Goal: Task Accomplishment & Management: Complete application form

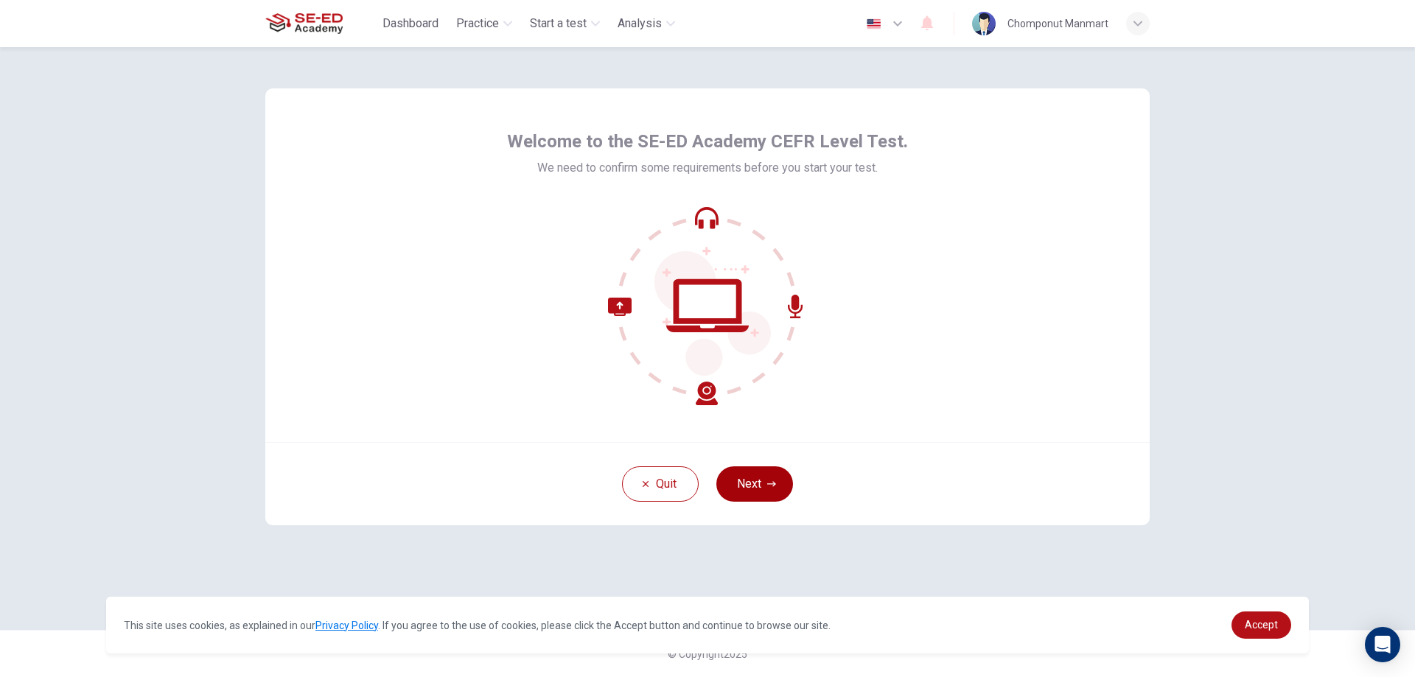
click at [749, 472] on button "Next" at bounding box center [754, 484] width 77 height 35
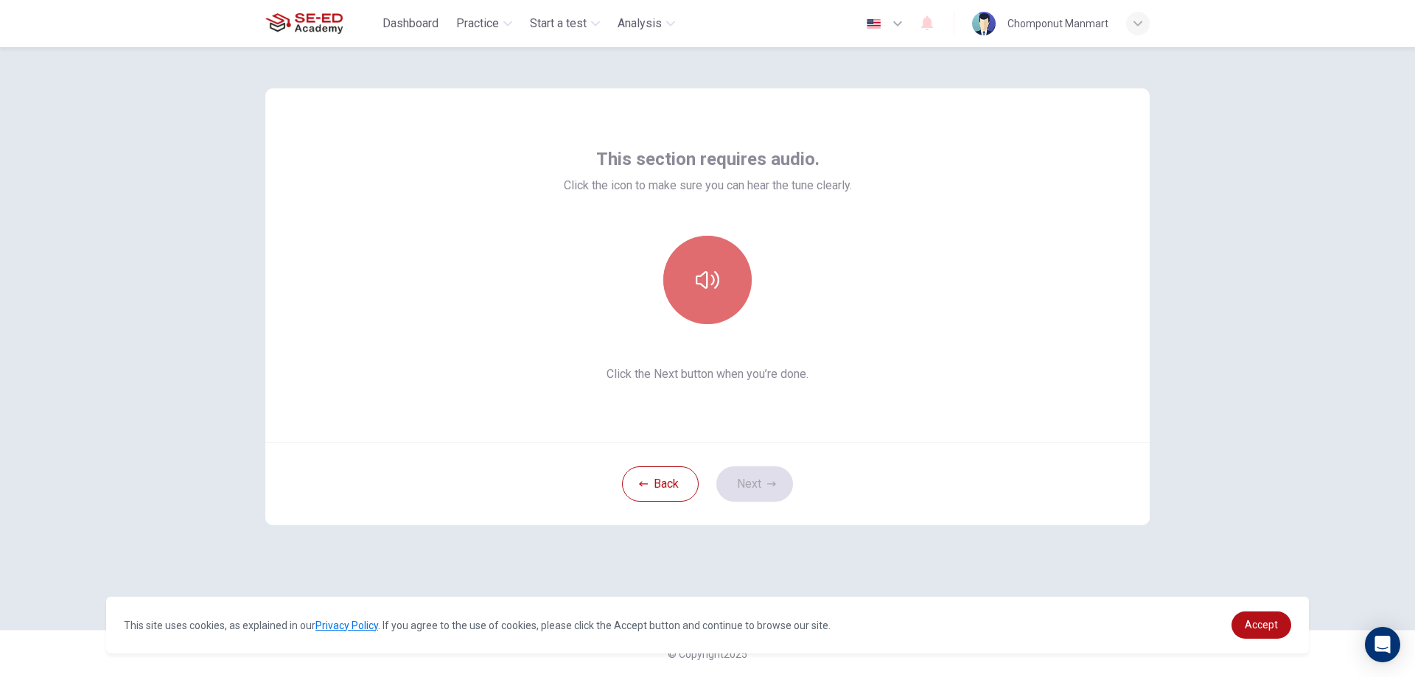
click at [713, 306] on button "button" at bounding box center [707, 280] width 88 height 88
click at [713, 267] on button "button" at bounding box center [707, 280] width 88 height 88
click at [715, 269] on icon "button" at bounding box center [708, 280] width 24 height 24
click at [775, 482] on icon "button" at bounding box center [771, 484] width 9 height 9
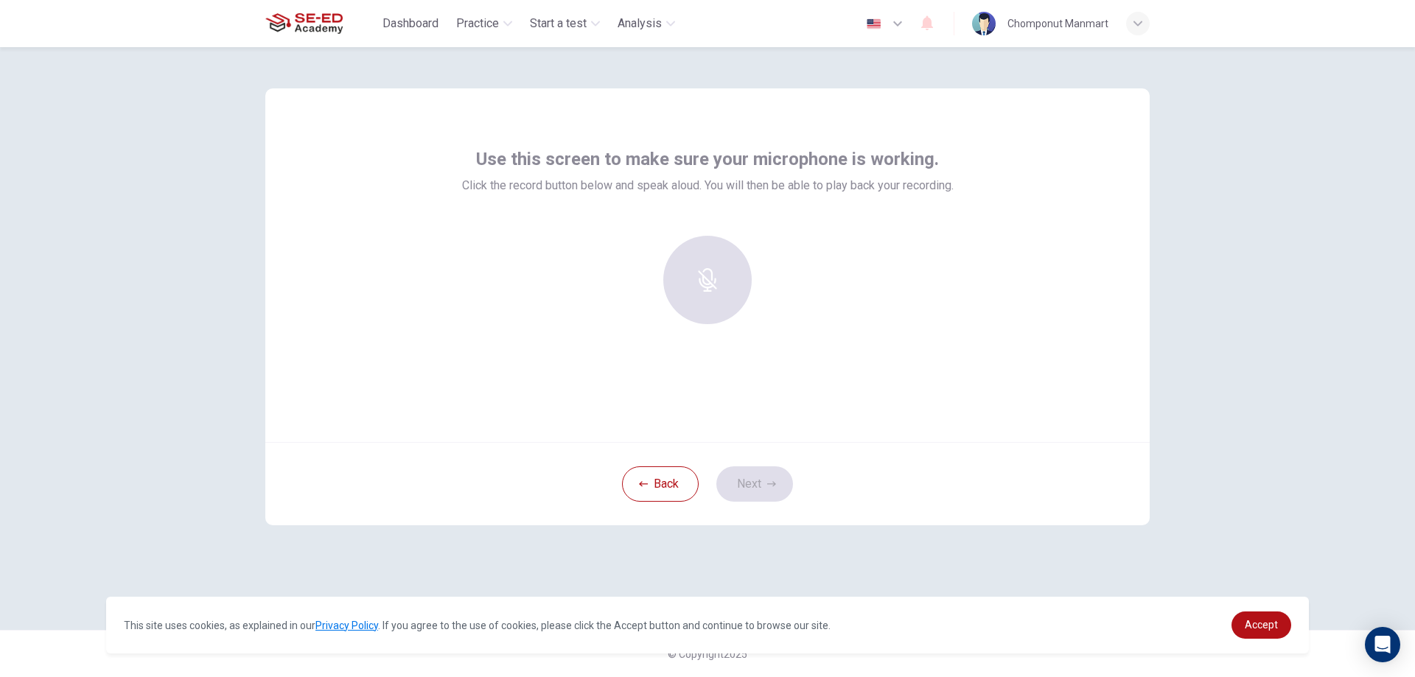
click at [721, 291] on div at bounding box center [707, 280] width 159 height 88
click at [599, 279] on div at bounding box center [708, 286] width 492 height 100
click at [708, 298] on h6 "Record" at bounding box center [707, 293] width 33 height 18
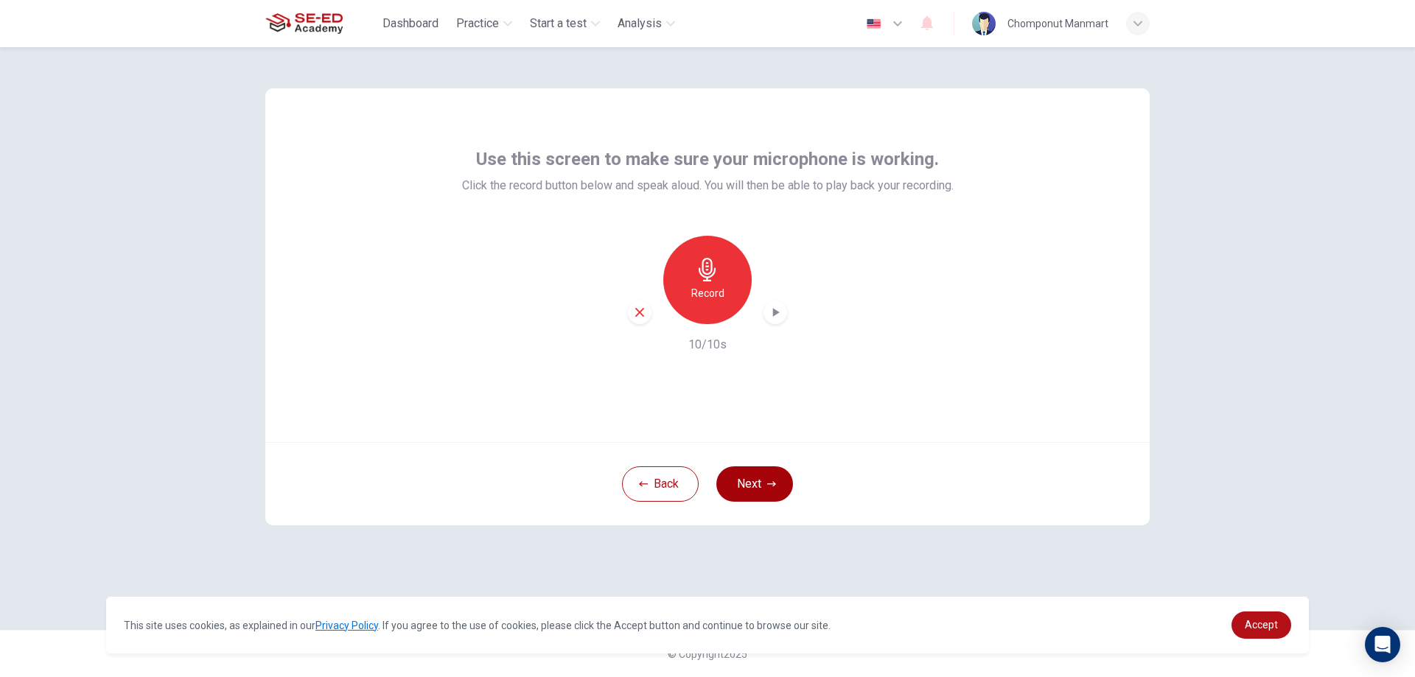
click at [733, 480] on button "Next" at bounding box center [754, 484] width 77 height 35
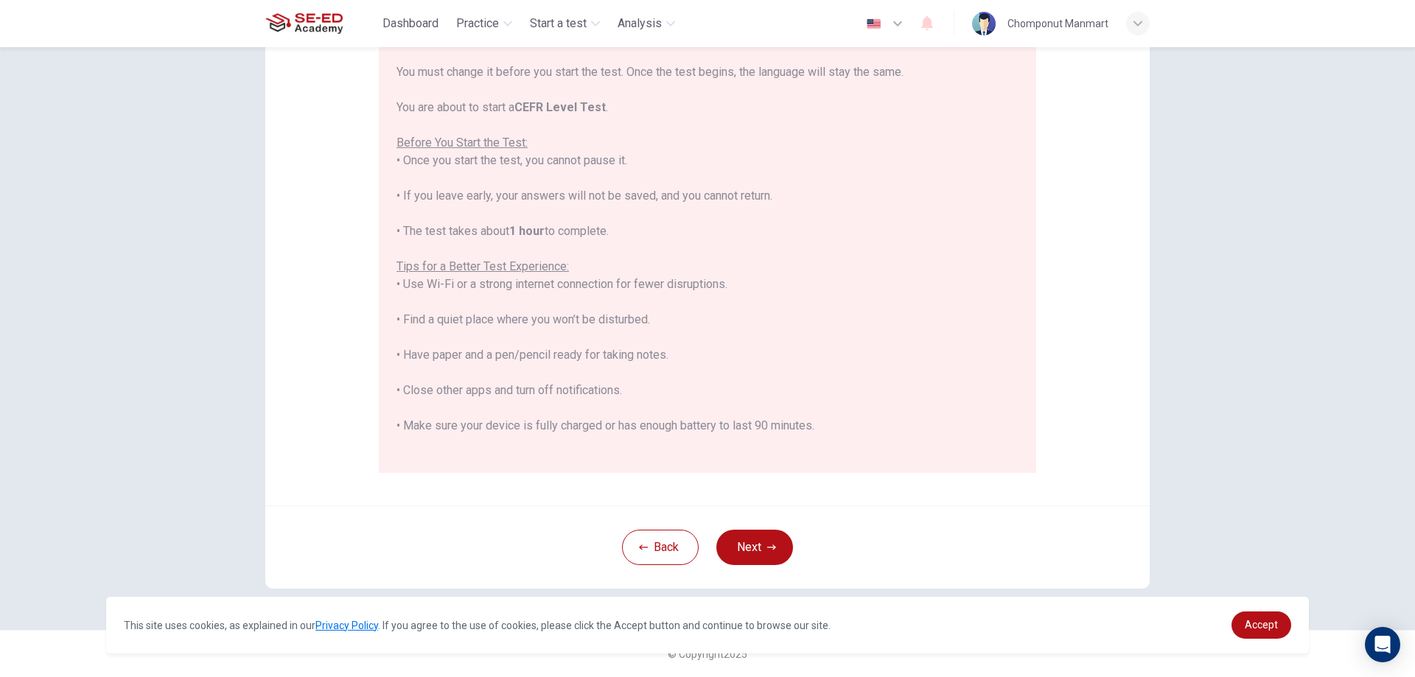
scroll to position [141, 0]
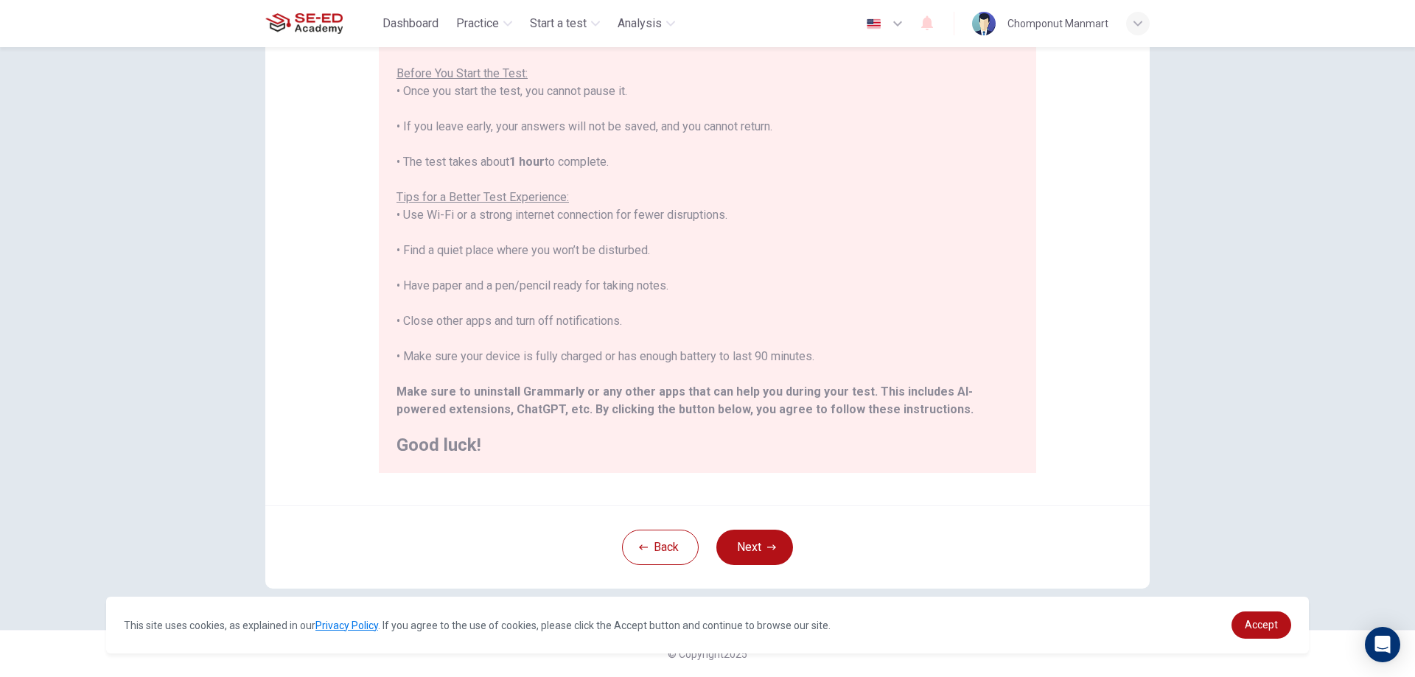
click at [759, 537] on button "Next" at bounding box center [754, 547] width 77 height 35
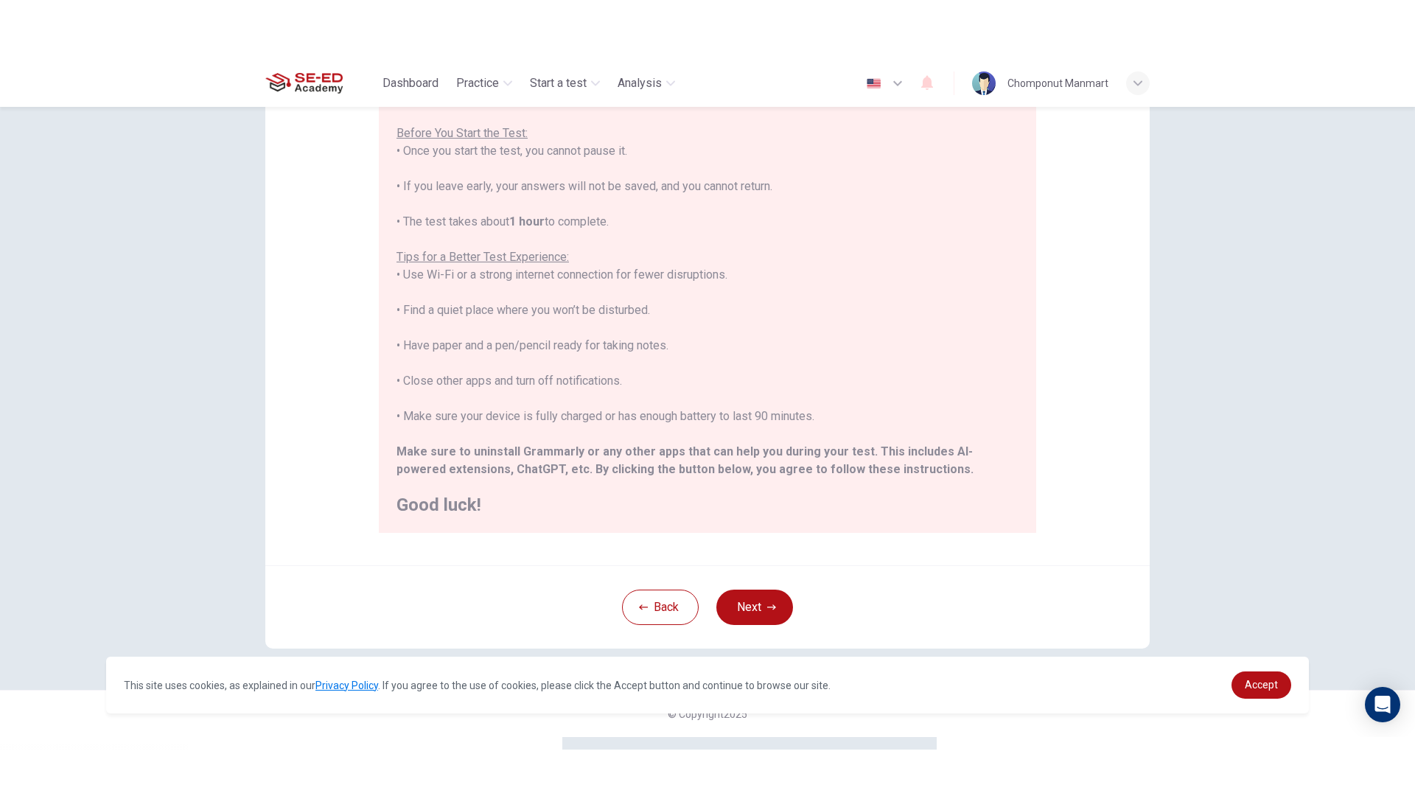
scroll to position [0, 0]
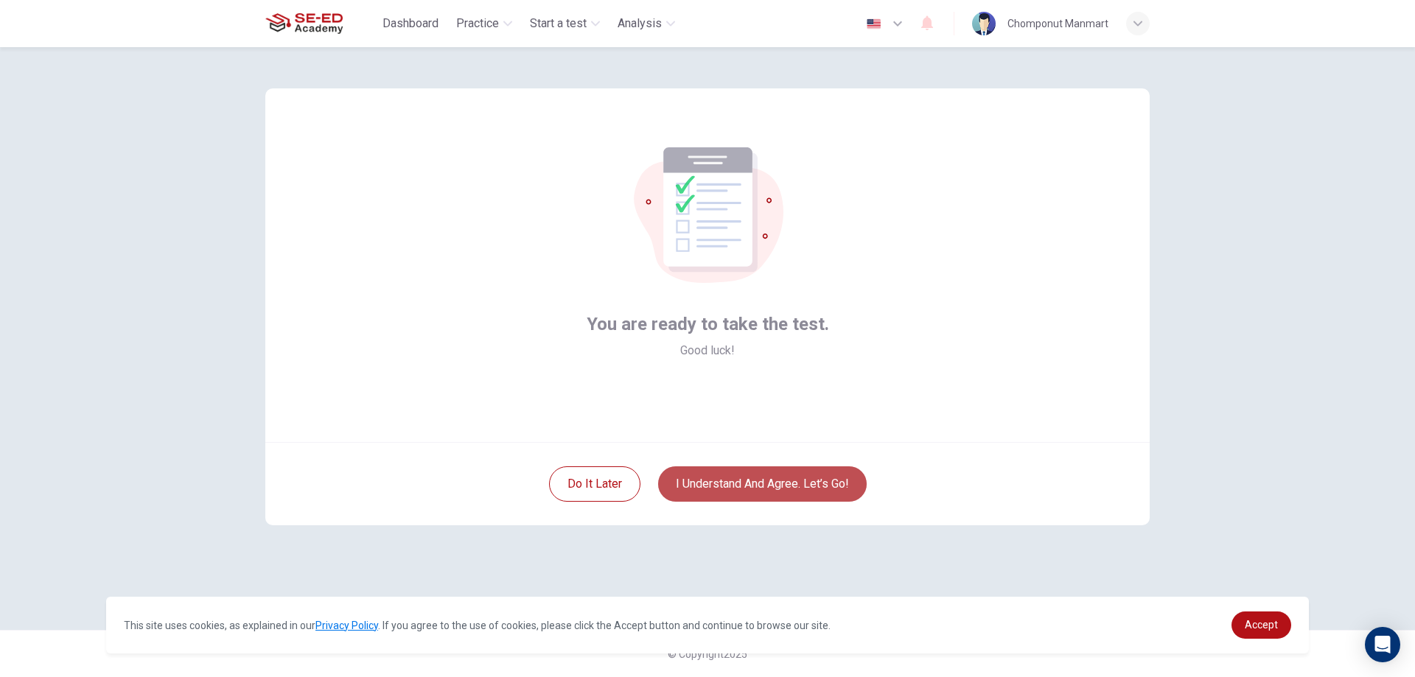
click at [813, 478] on button "I understand and agree. Let’s go!" at bounding box center [762, 484] width 209 height 35
click at [811, 483] on button "I understand and agree. Let’s go!" at bounding box center [762, 484] width 209 height 35
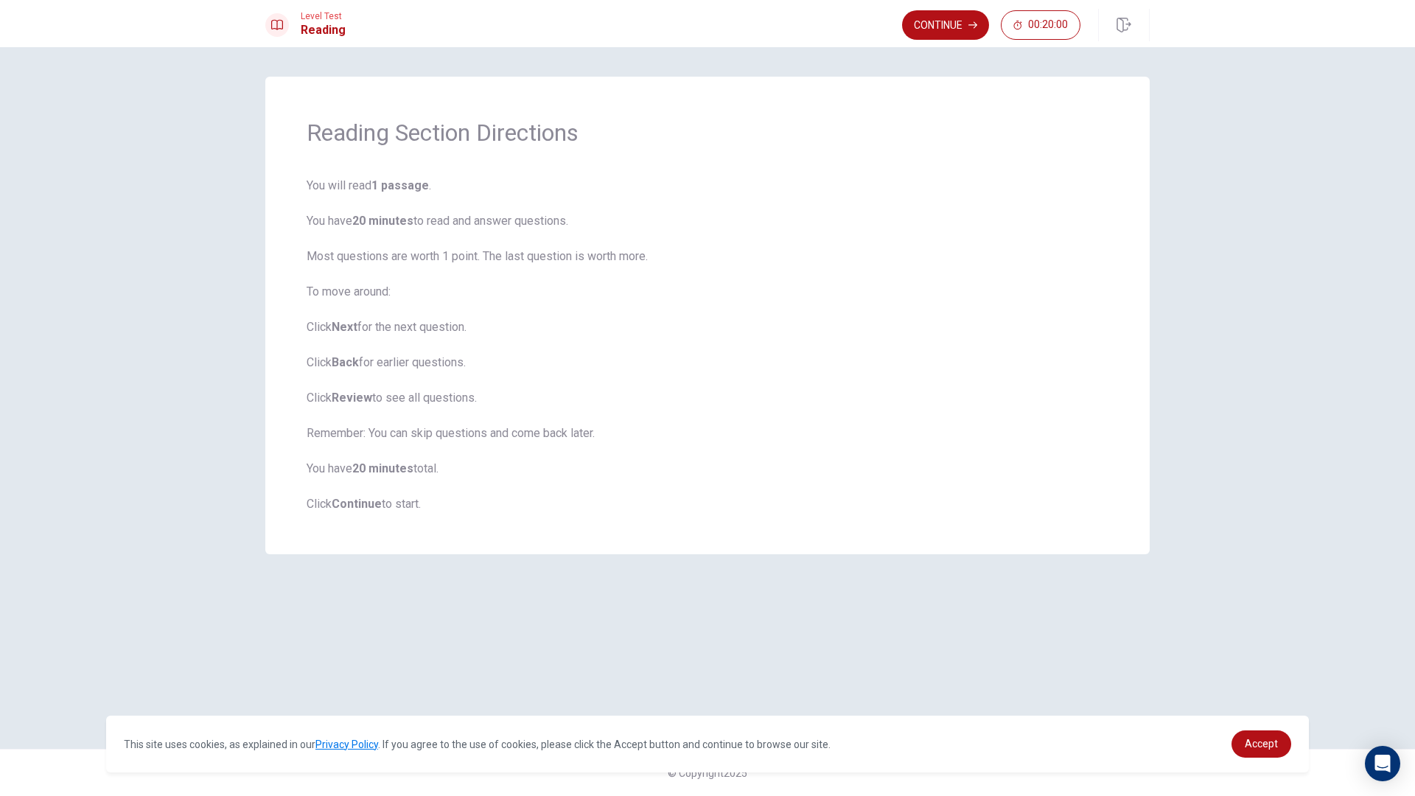
click at [938, 27] on button "Continue" at bounding box center [945, 24] width 87 height 29
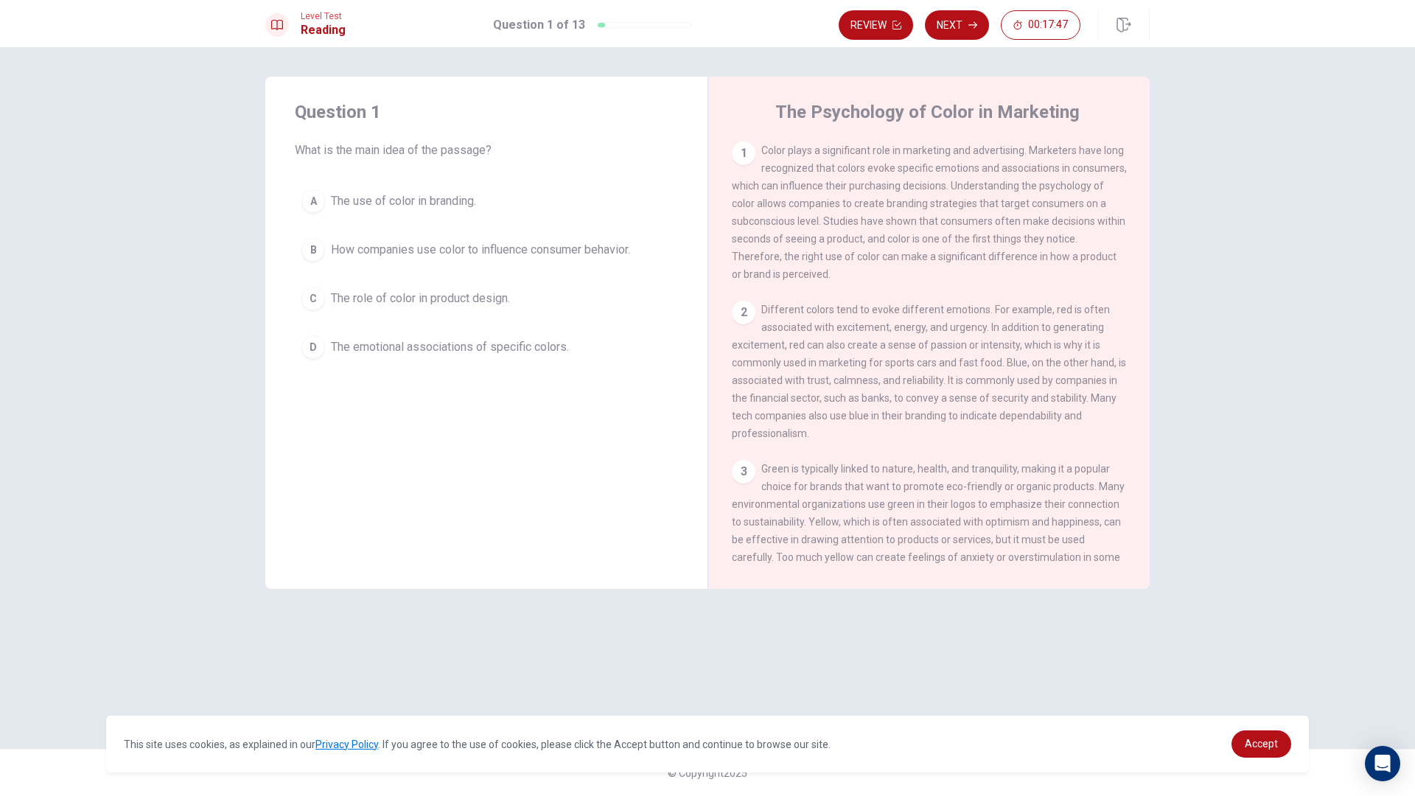
click at [307, 346] on div "D" at bounding box center [313, 347] width 24 height 24
click at [957, 41] on div "Review Next 00:17:45" at bounding box center [994, 25] width 311 height 32
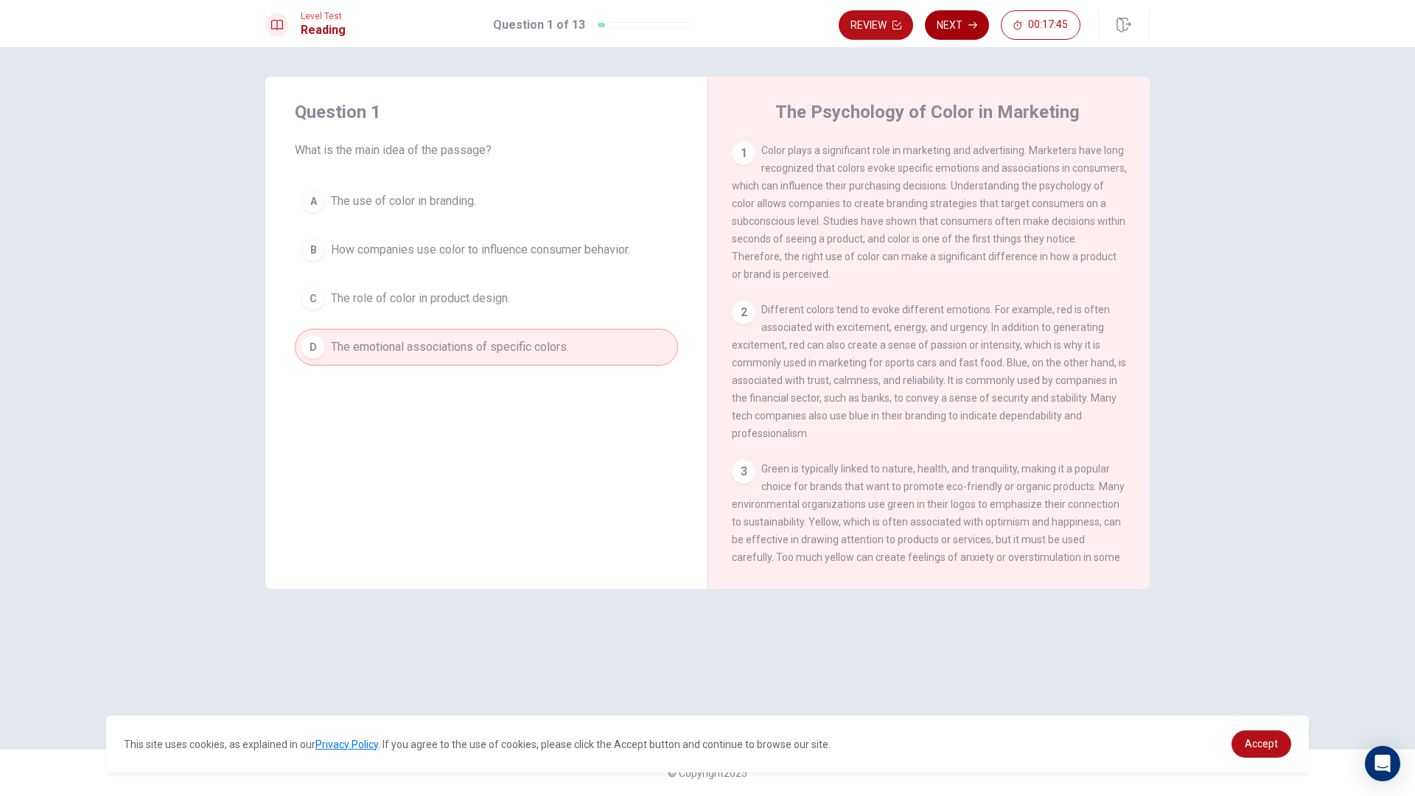
click at [974, 36] on button "Next" at bounding box center [957, 24] width 64 height 29
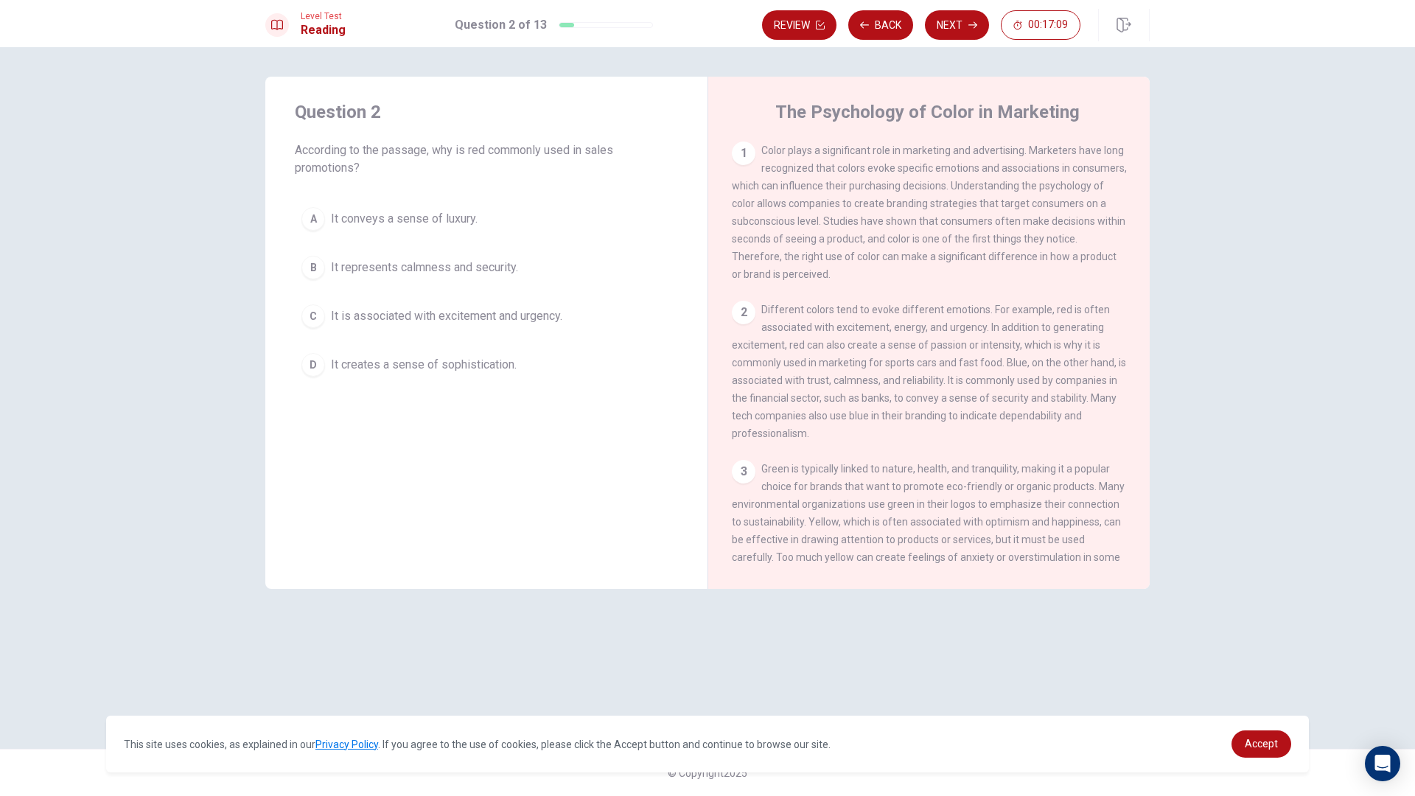
click at [318, 318] on div "C" at bounding box center [313, 316] width 24 height 24
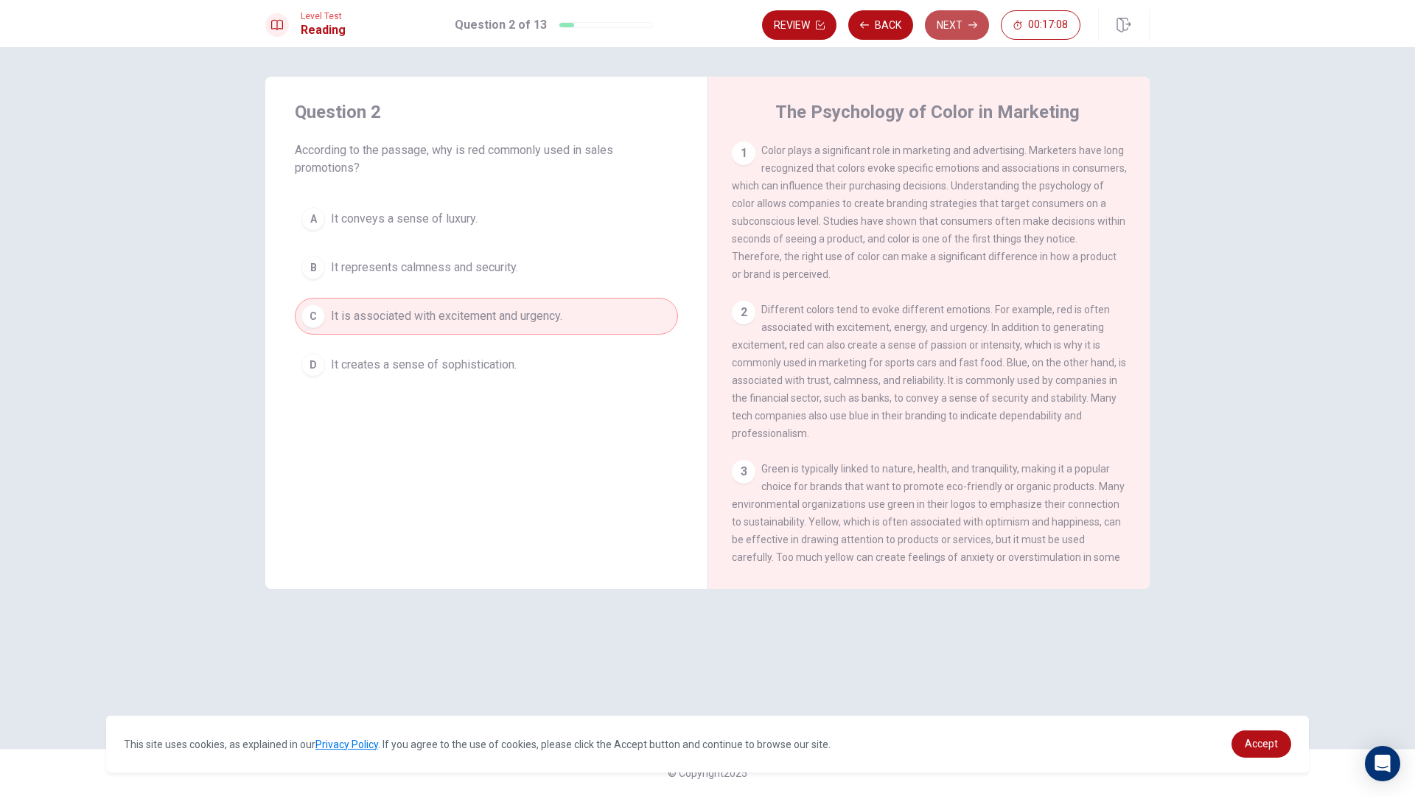
click at [954, 29] on button "Next" at bounding box center [957, 24] width 64 height 29
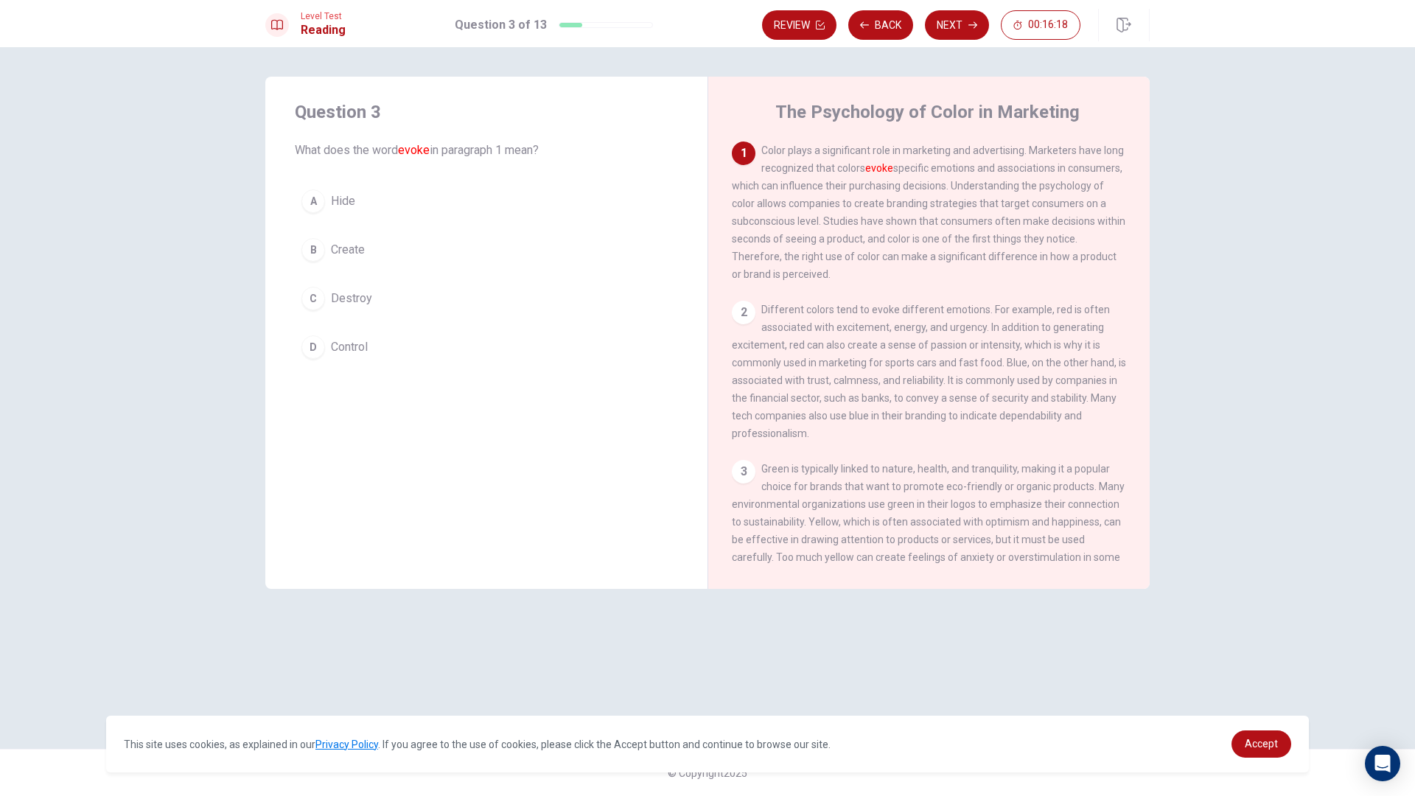
click at [317, 205] on div "A" at bounding box center [313, 201] width 24 height 24
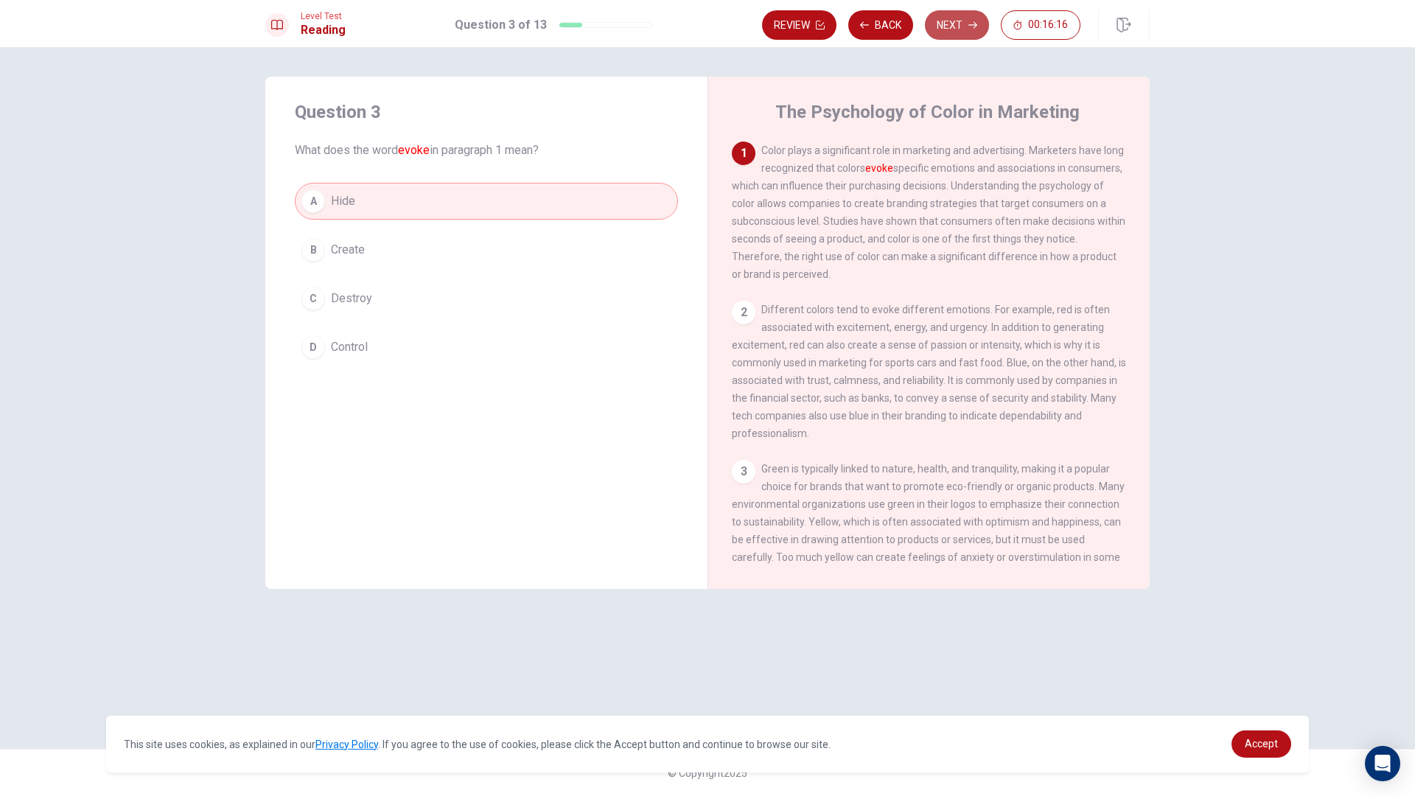
click at [947, 32] on button "Next" at bounding box center [957, 24] width 64 height 29
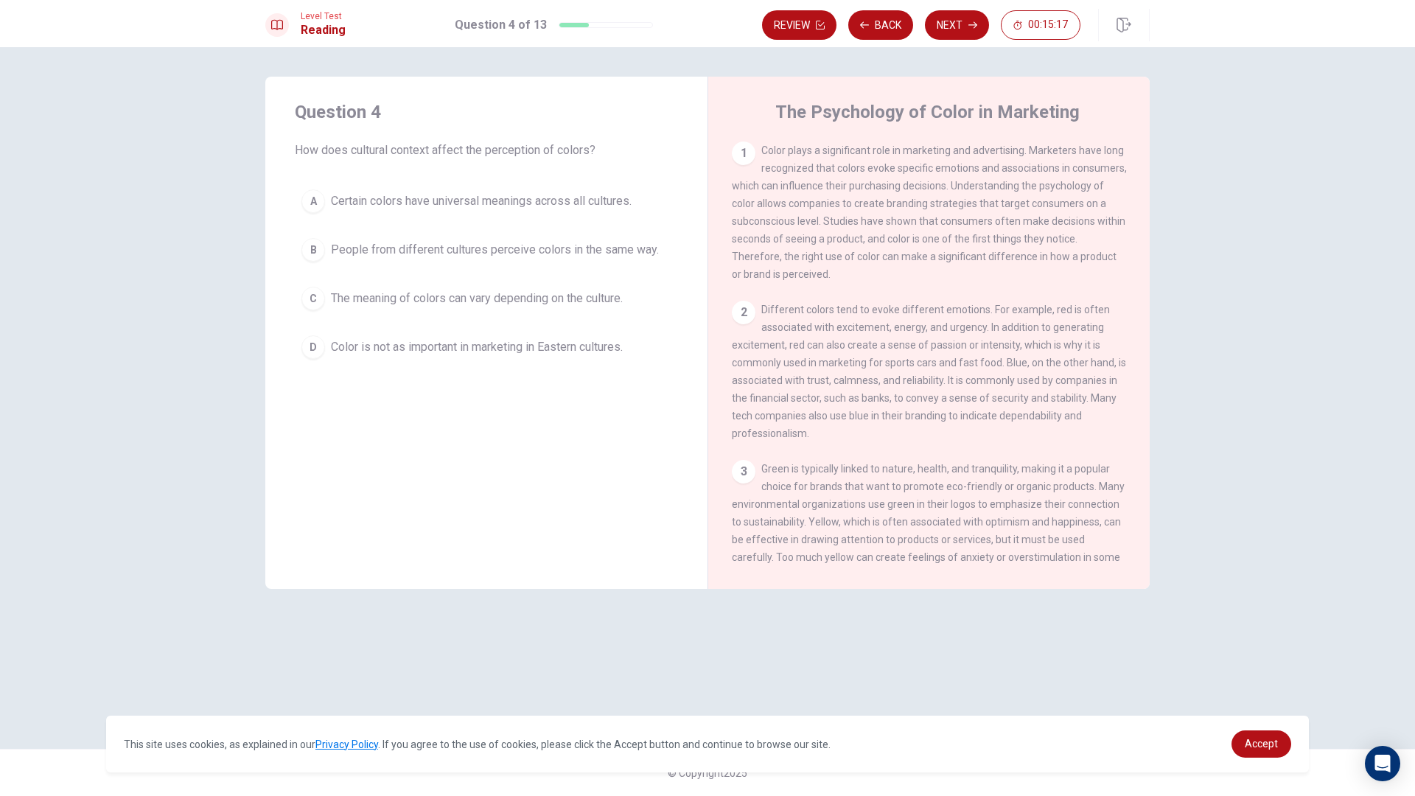
click at [322, 304] on div "C" at bounding box center [313, 299] width 24 height 24
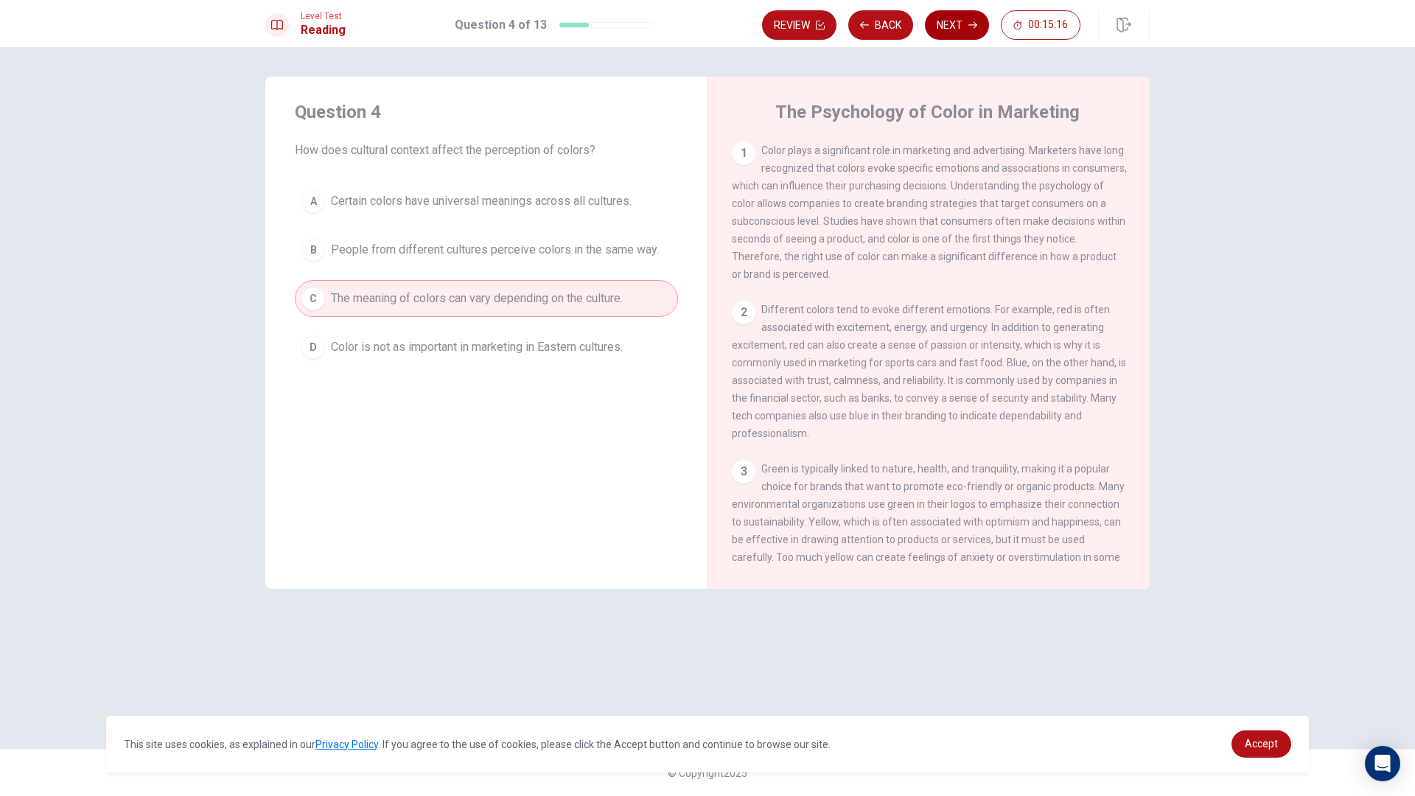
click at [937, 22] on button "Next" at bounding box center [957, 24] width 64 height 29
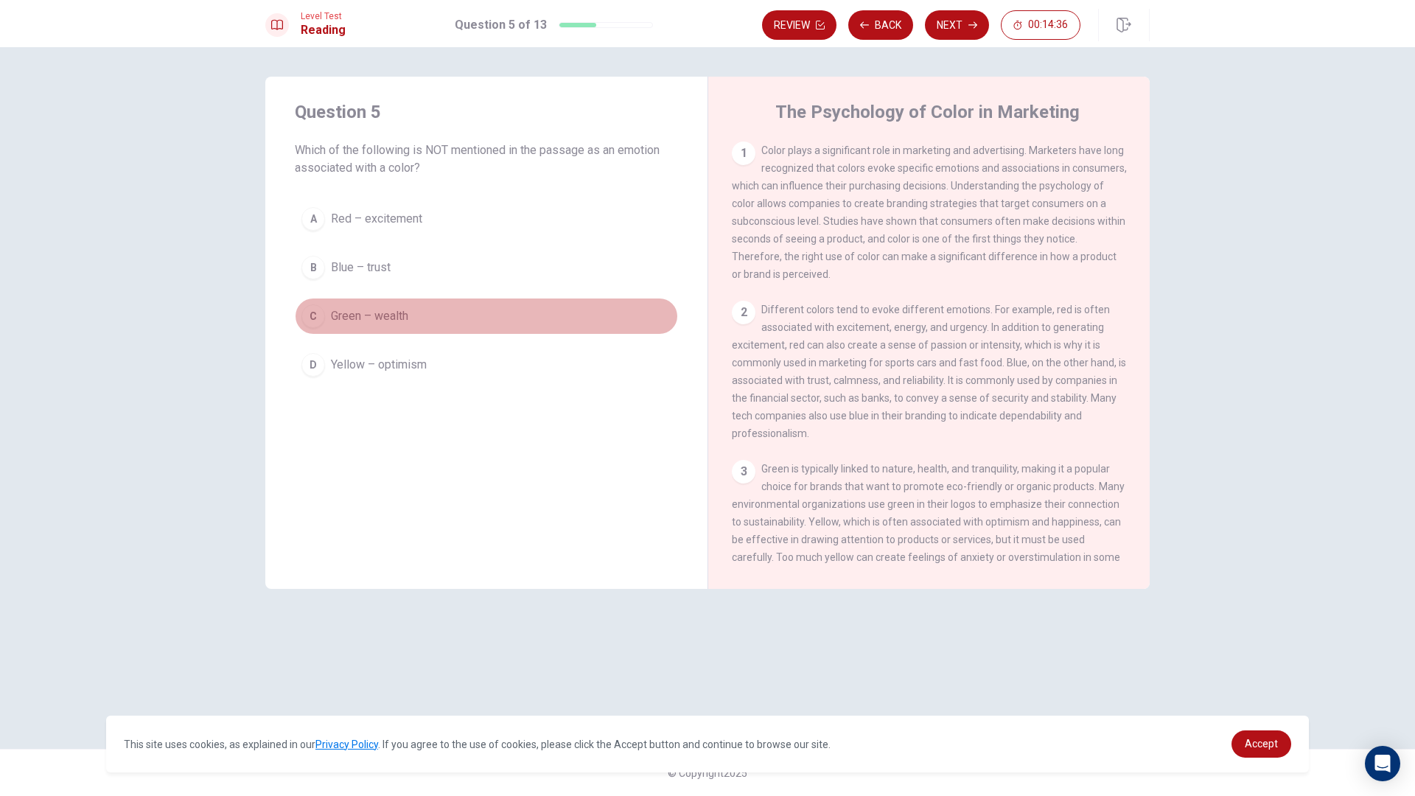
click at [306, 308] on div "C" at bounding box center [313, 316] width 24 height 24
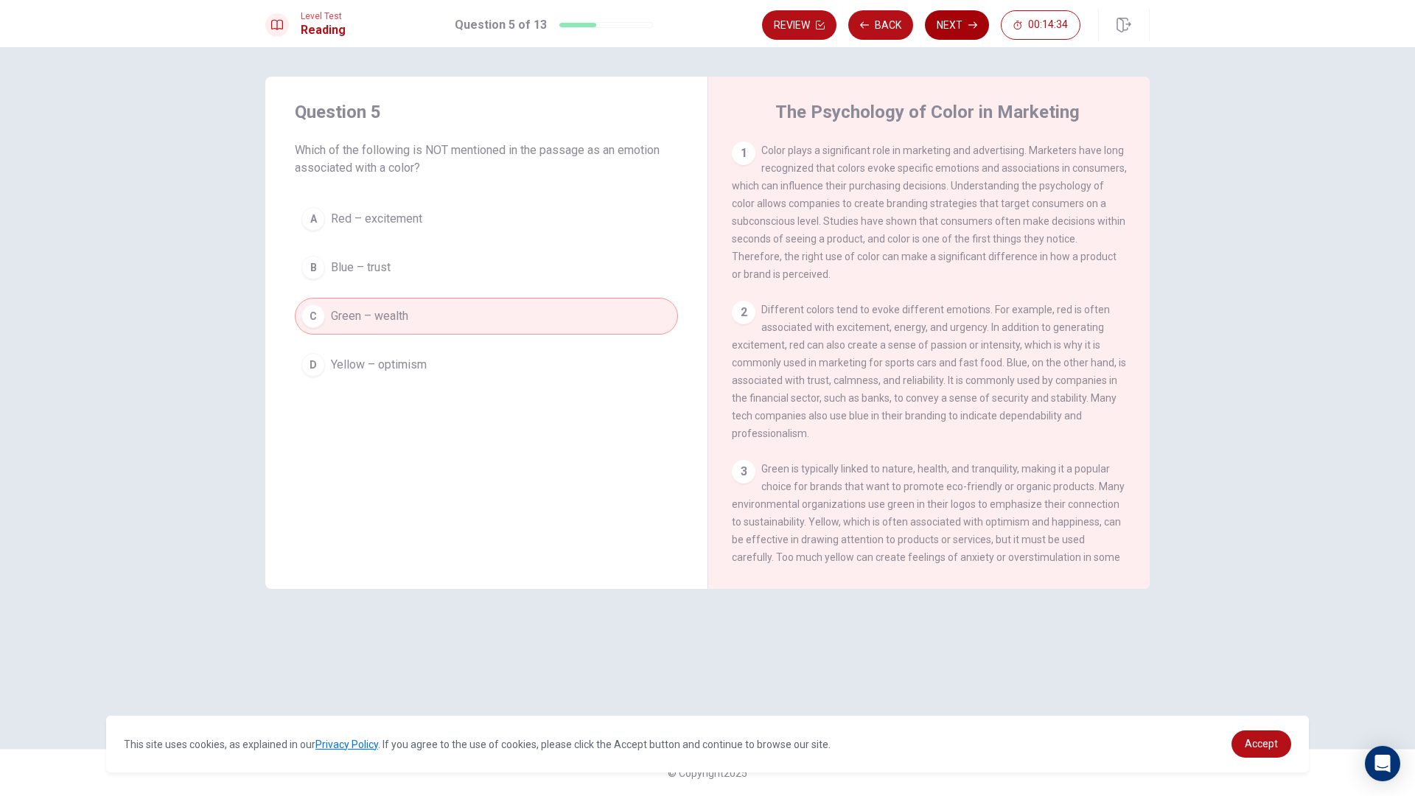
click at [957, 25] on button "Next" at bounding box center [957, 24] width 64 height 29
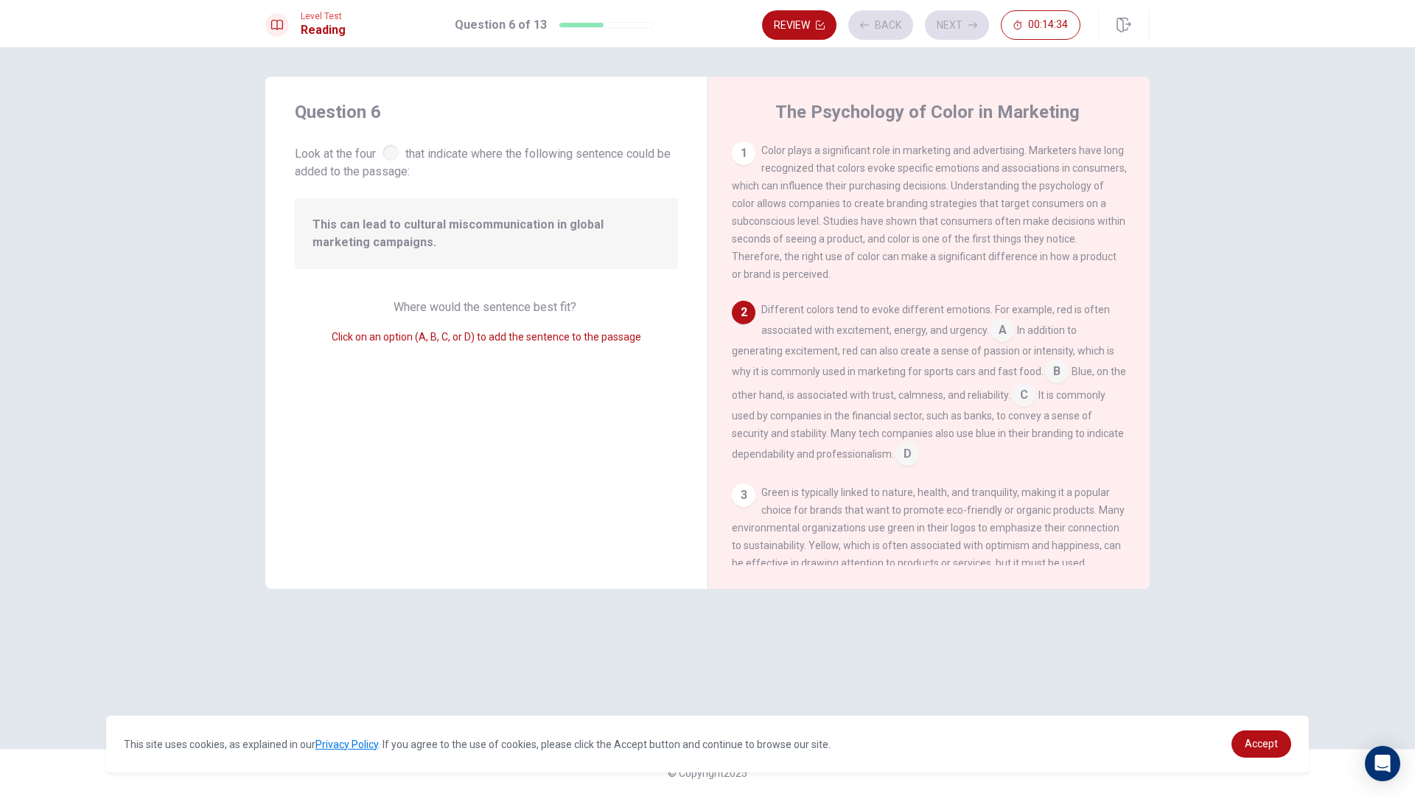
scroll to position [54, 0]
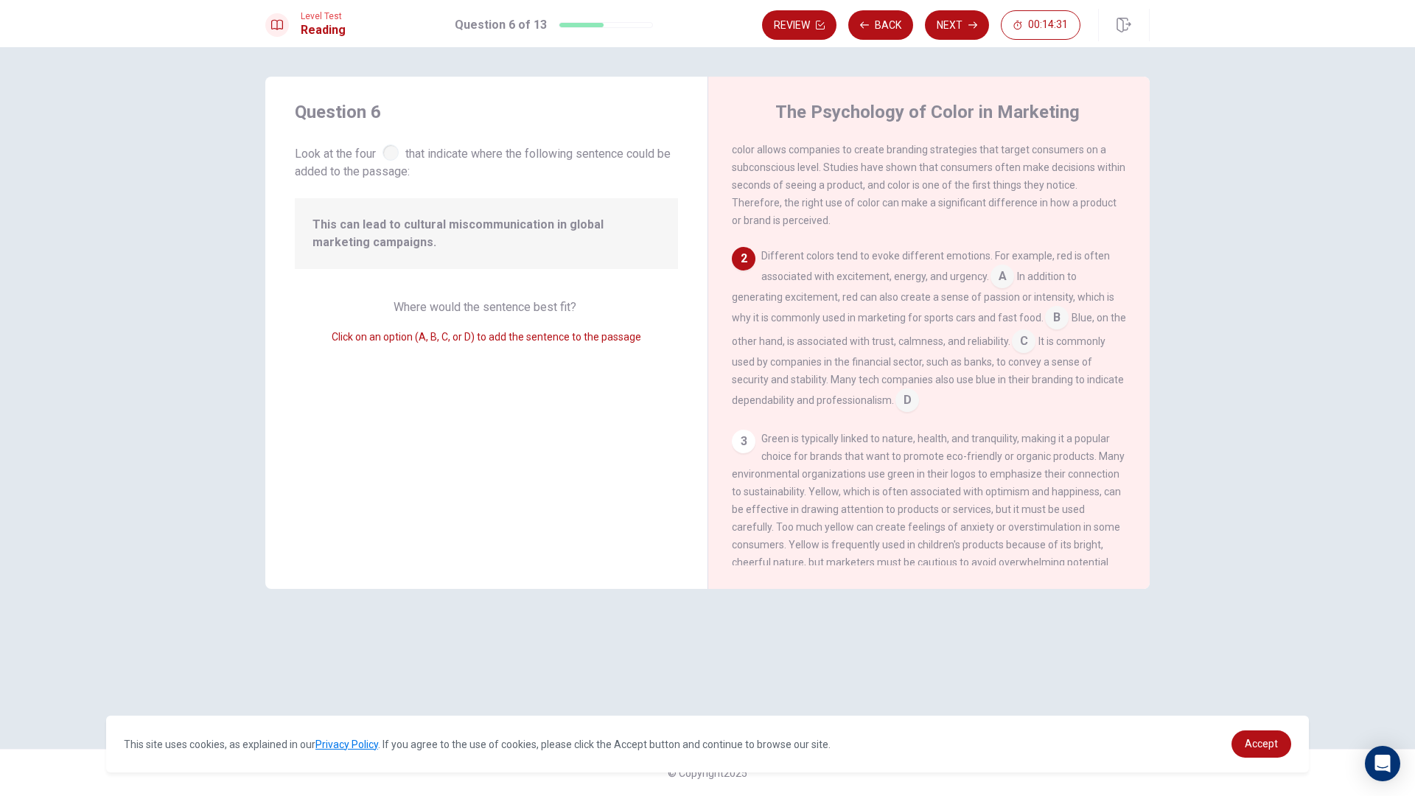
click at [369, 223] on span "This can lead to cultural miscommunication in global marketing campaigns." at bounding box center [487, 233] width 348 height 35
click at [369, 243] on span "This can lead to cultural miscommunication in global marketing campaigns." at bounding box center [487, 233] width 348 height 35
click at [345, 237] on span "This can lead to cultural miscommunication in global marketing campaigns." at bounding box center [487, 233] width 348 height 35
drag, startPoint x: 345, startPoint y: 237, endPoint x: 615, endPoint y: 181, distance: 276.2
click at [349, 234] on span "This can lead to cultural miscommunication in global marketing campaigns." at bounding box center [487, 233] width 348 height 35
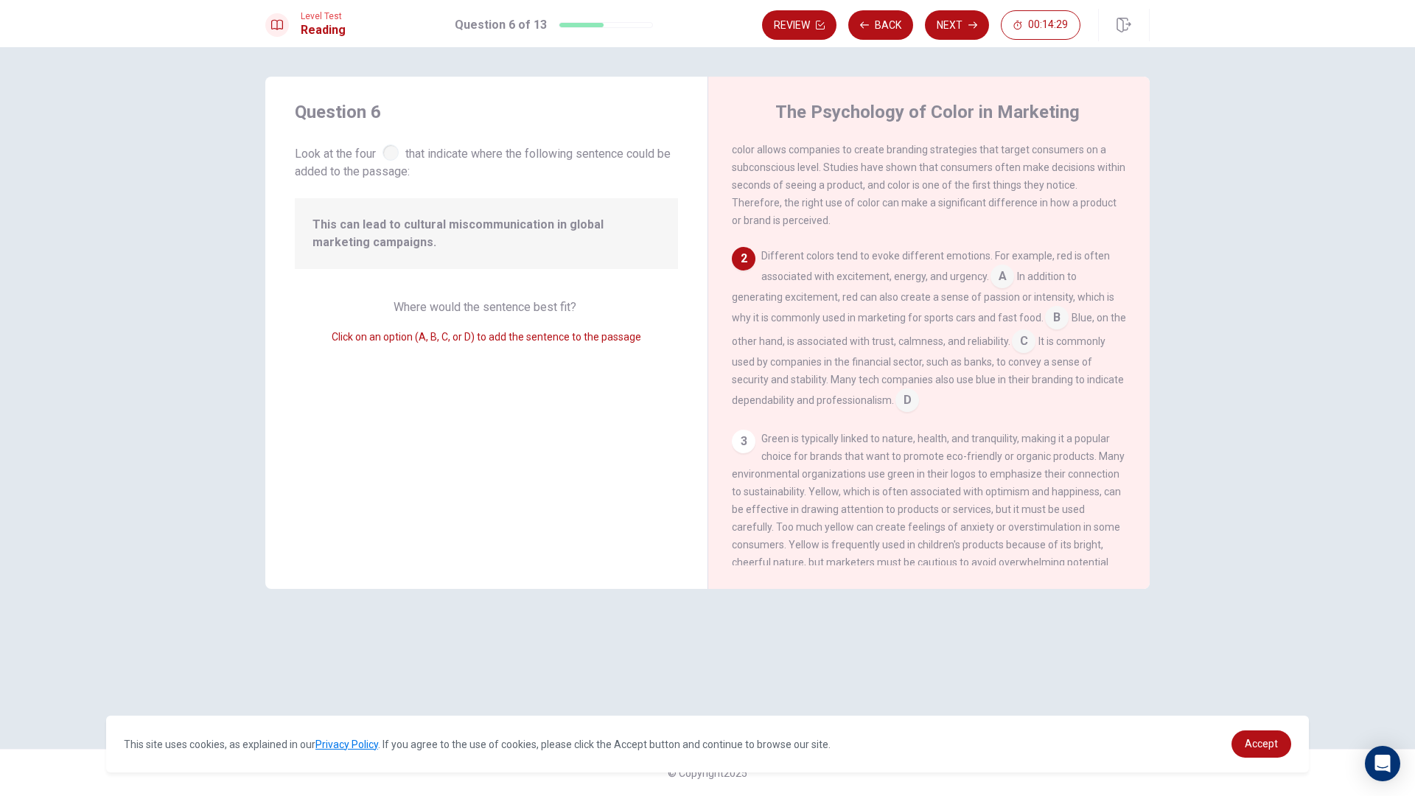
click at [615, 181] on div "Question 6 Look at the four that indicate where the following sentence could be…" at bounding box center [486, 333] width 442 height 512
click at [390, 147] on div at bounding box center [391, 152] width 16 height 16
click at [729, 269] on div "The Psychology of Color in Marketing 1 Color plays a significant role in market…" at bounding box center [929, 333] width 442 height 512
drag, startPoint x: 736, startPoint y: 265, endPoint x: 773, endPoint y: 254, distance: 38.5
click at [737, 264] on div "2" at bounding box center [744, 259] width 24 height 24
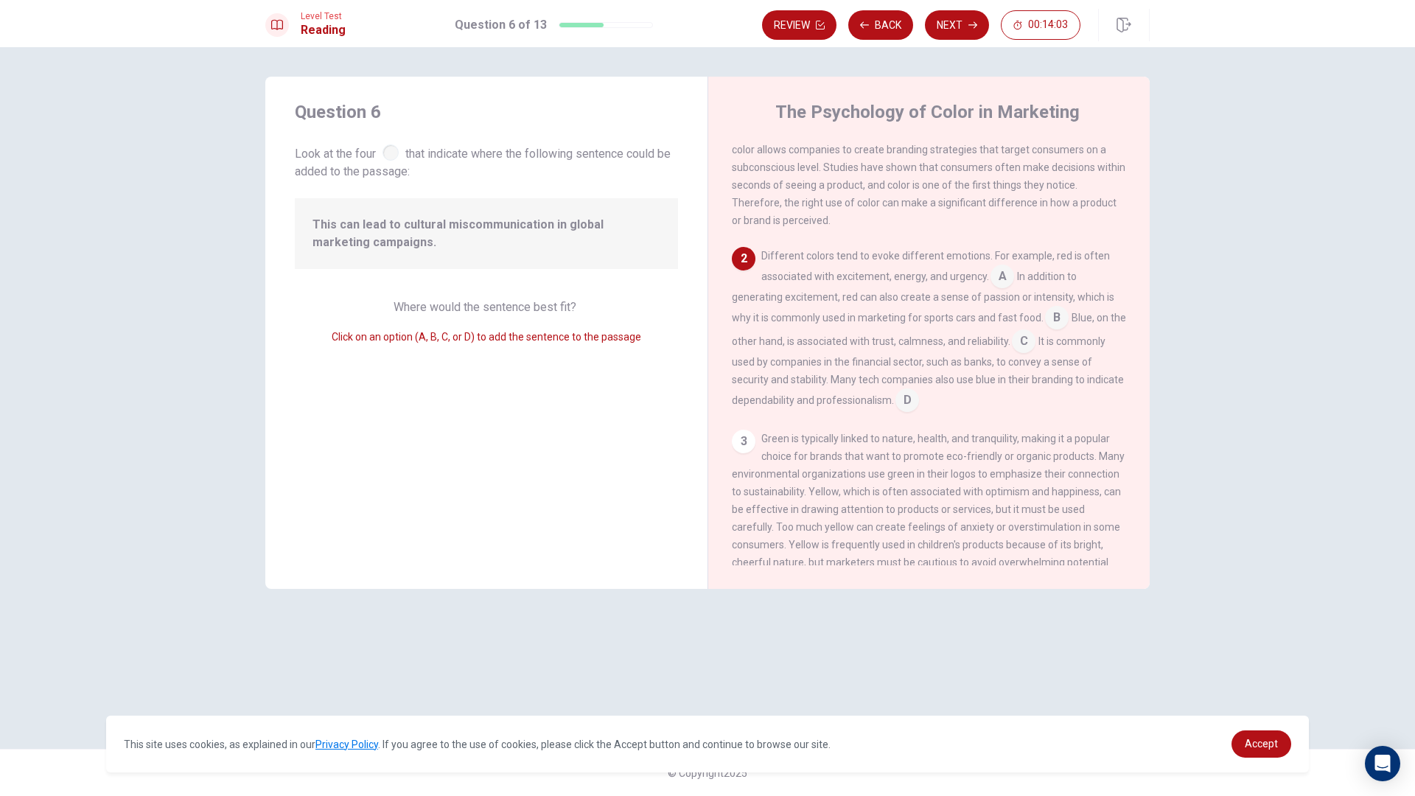
click at [999, 278] on input at bounding box center [1003, 278] width 24 height 24
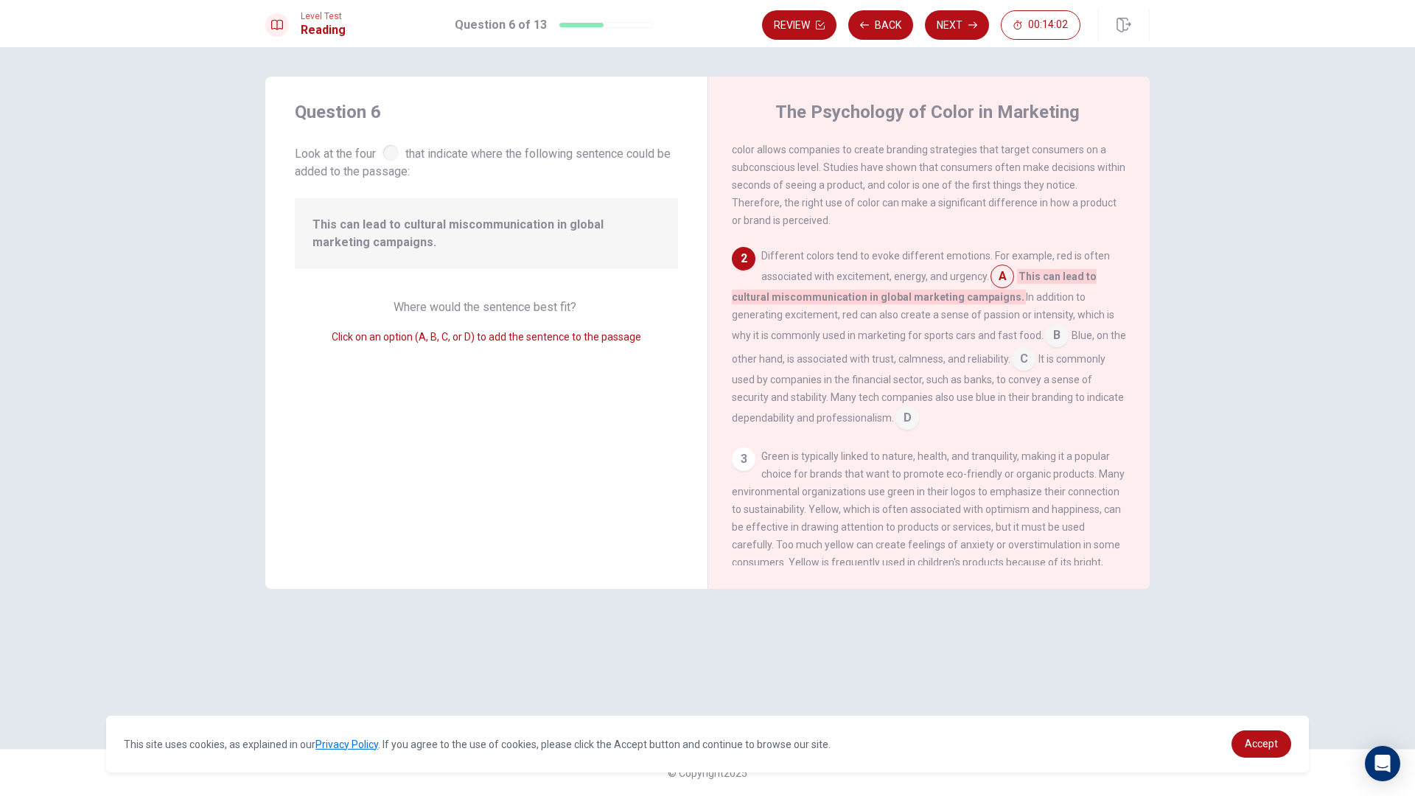
click at [1065, 336] on input at bounding box center [1057, 337] width 24 height 24
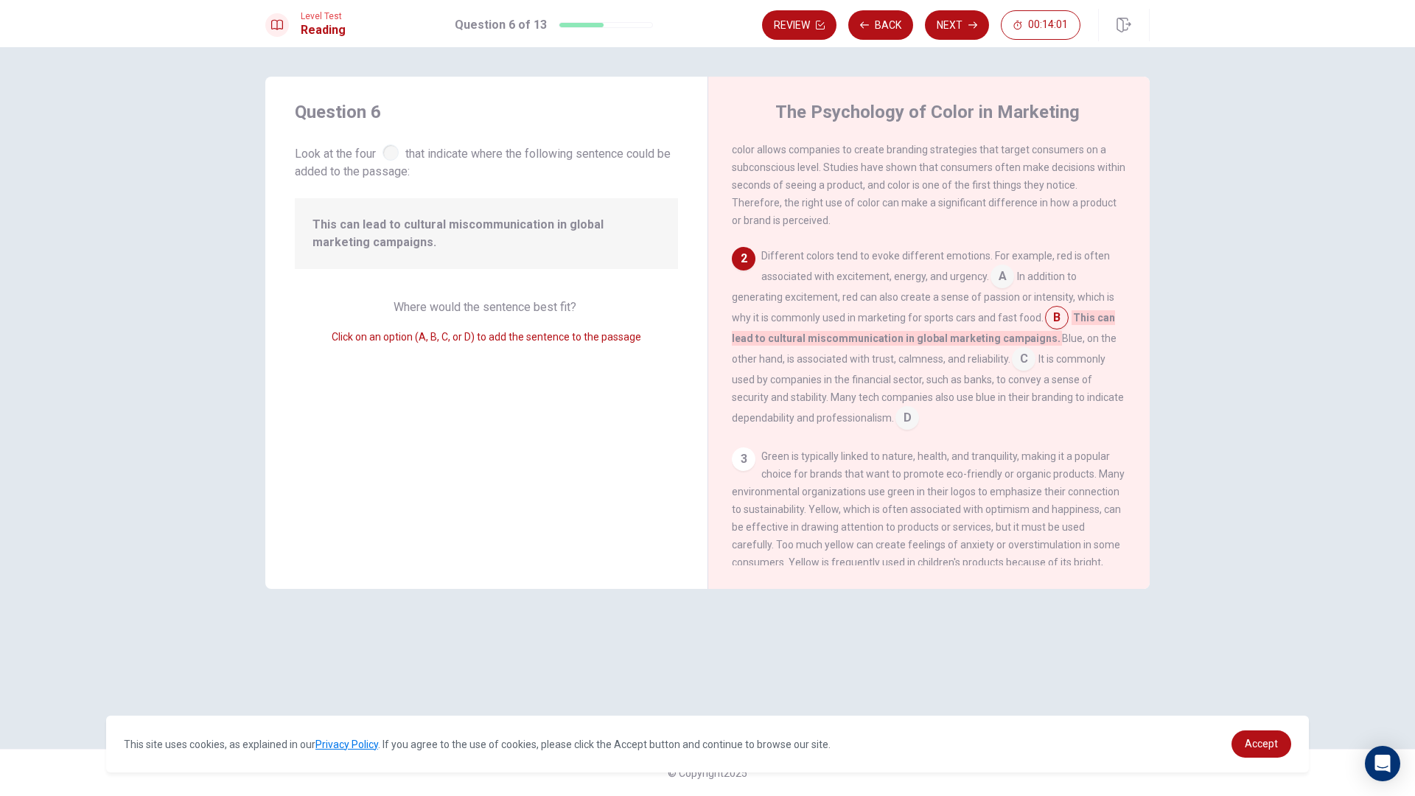
click at [1027, 366] on input at bounding box center [1024, 361] width 24 height 24
click at [909, 426] on input at bounding box center [907, 420] width 24 height 24
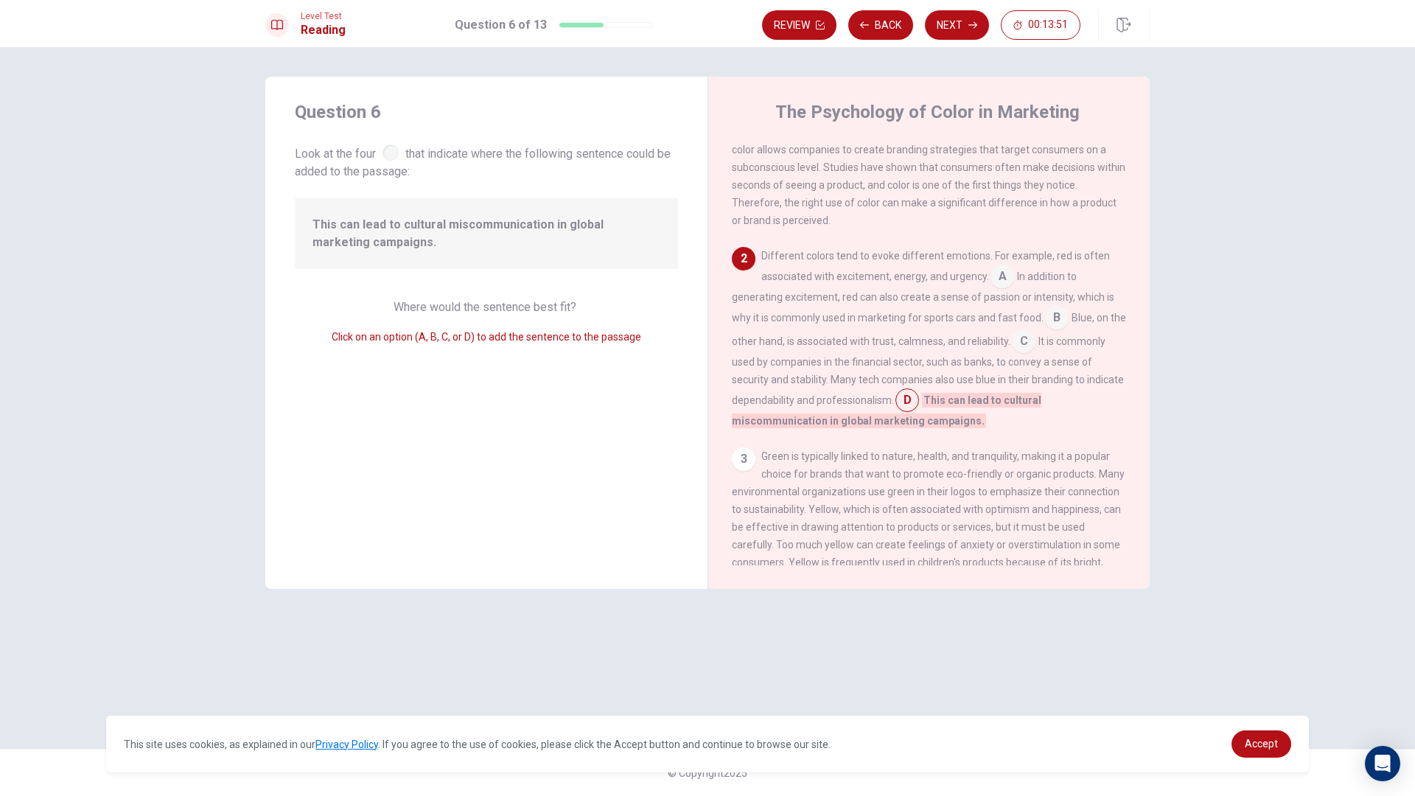
click at [919, 402] on input at bounding box center [907, 402] width 24 height 24
click at [919, 406] on input at bounding box center [907, 402] width 24 height 24
click at [943, 26] on button "Next" at bounding box center [957, 24] width 64 height 29
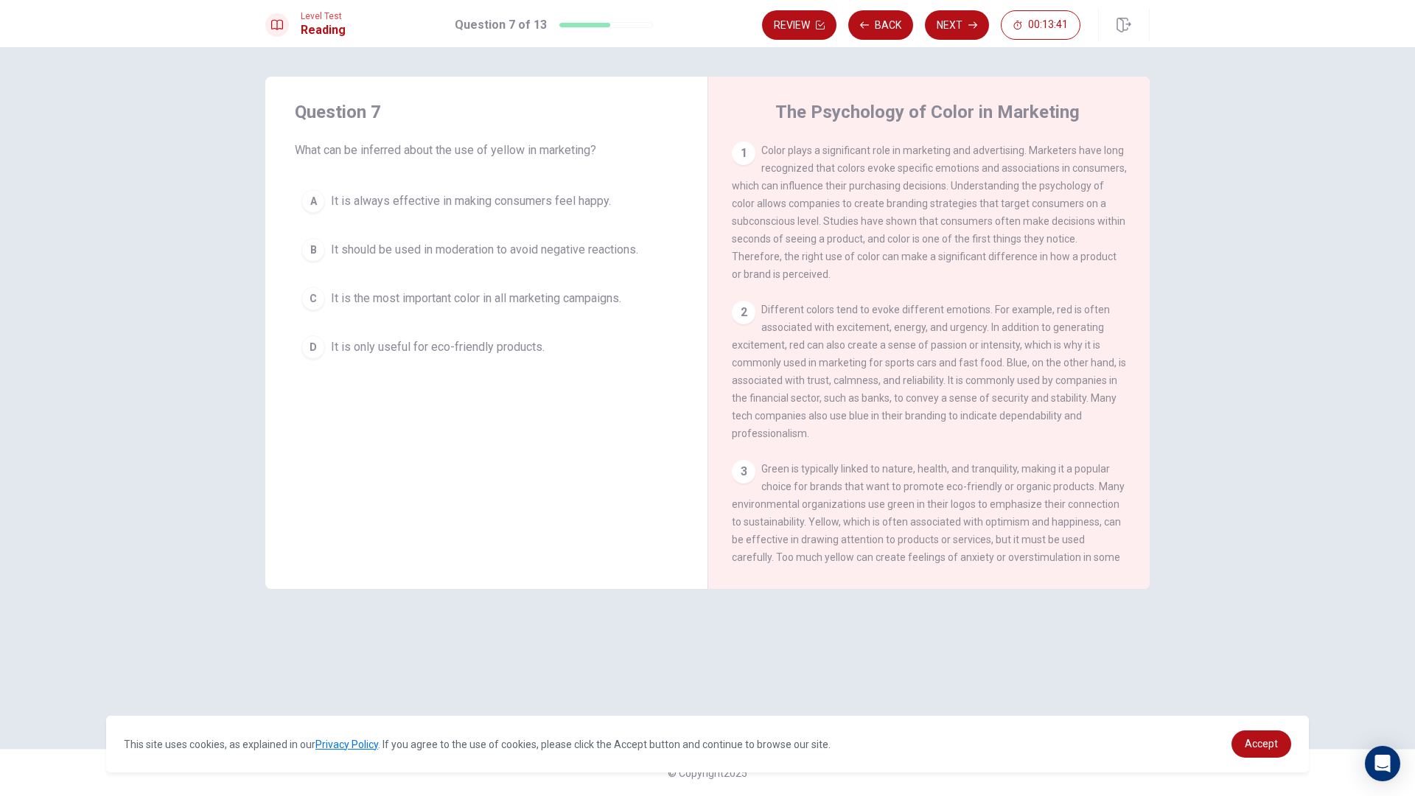
click at [750, 481] on div "3" at bounding box center [744, 472] width 24 height 24
drag, startPoint x: 799, startPoint y: 531, endPoint x: 865, endPoint y: 537, distance: 66.6
click at [865, 537] on span "Green is typically linked to nature, health, and tranquility, making it a popul…" at bounding box center [928, 539] width 393 height 153
drag, startPoint x: 817, startPoint y: 536, endPoint x: 1026, endPoint y: 525, distance: 208.9
click at [1016, 520] on span "Green is typically linked to nature, health, and tranquility, making it a popul…" at bounding box center [928, 539] width 393 height 153
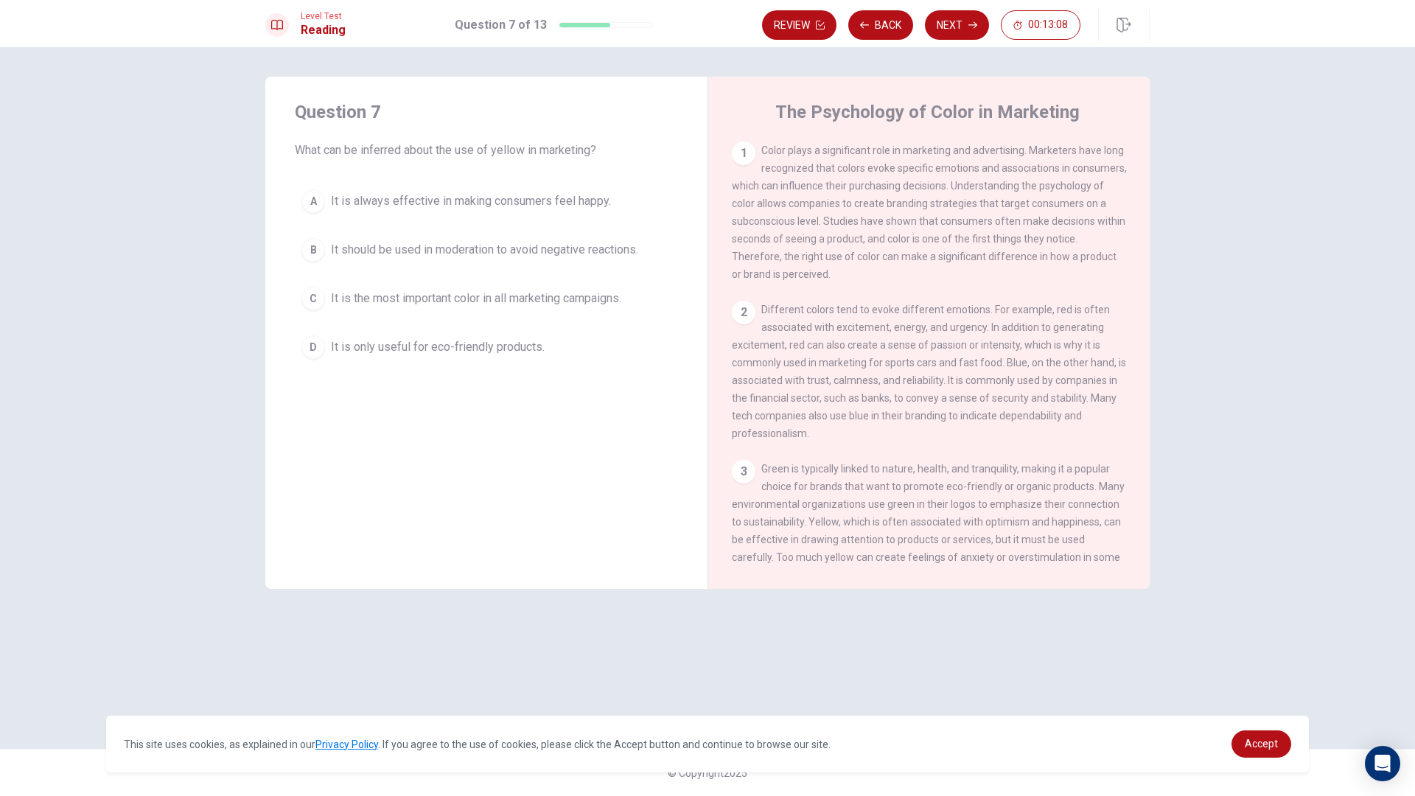
click at [310, 192] on div "A" at bounding box center [313, 201] width 24 height 24
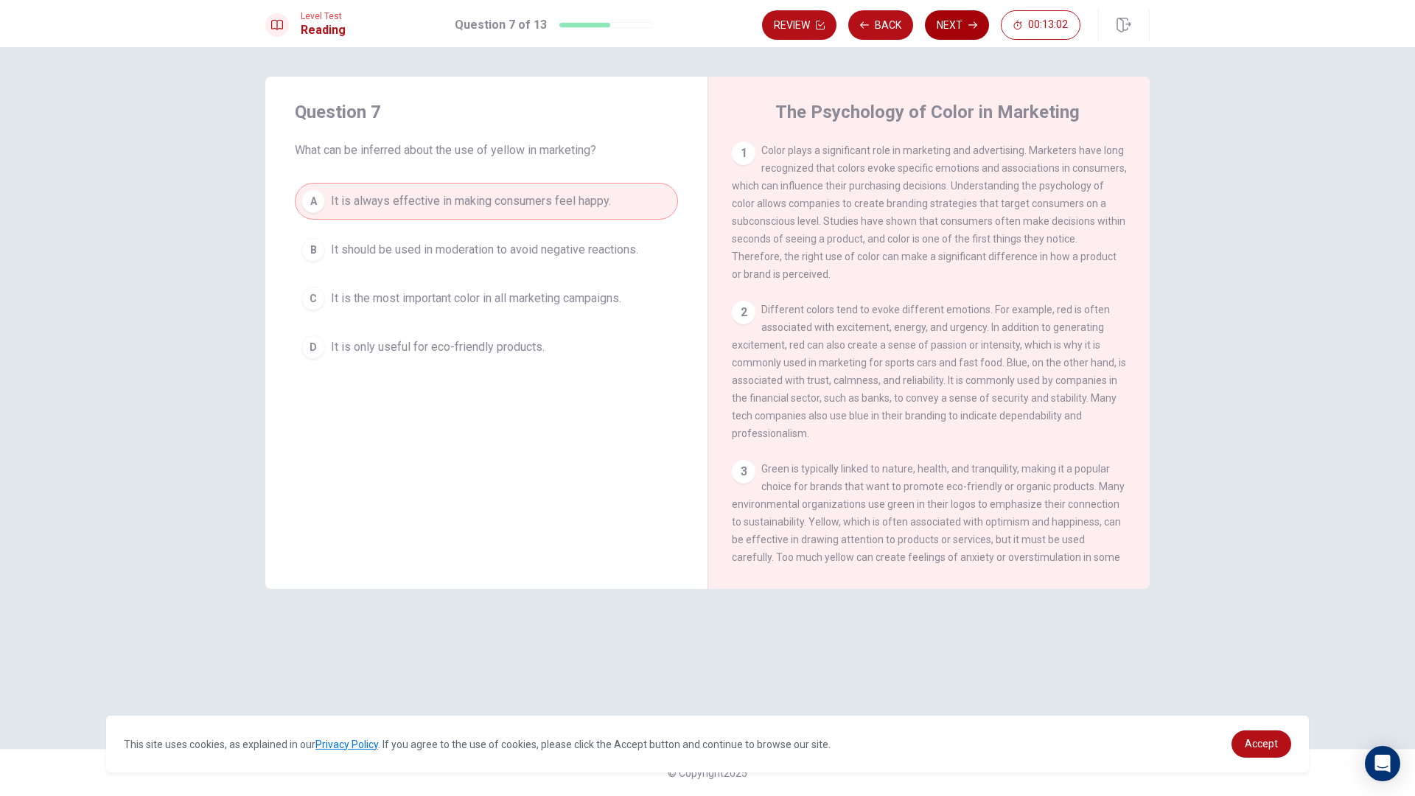
click at [961, 21] on button "Next" at bounding box center [957, 24] width 64 height 29
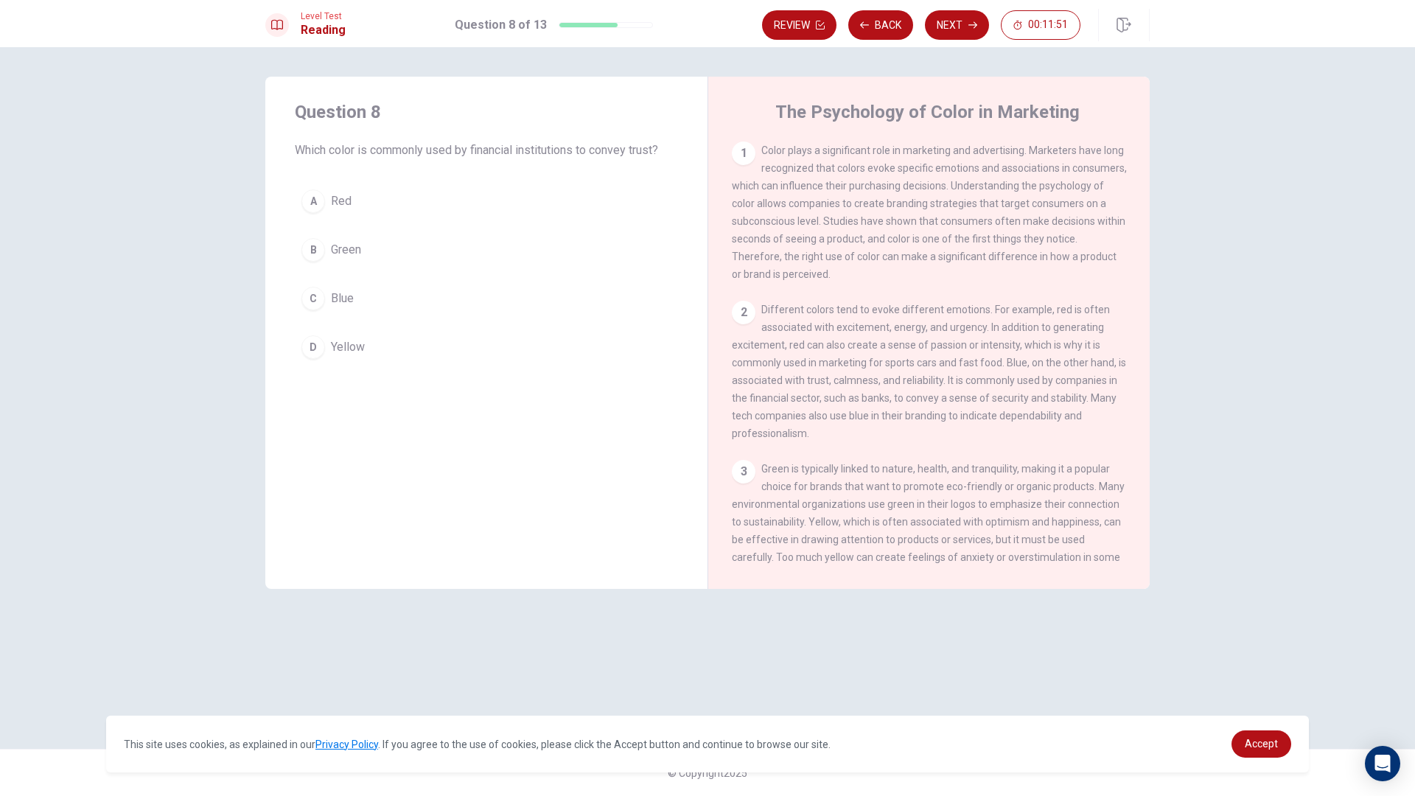
click at [303, 310] on button "C Blue" at bounding box center [486, 298] width 383 height 37
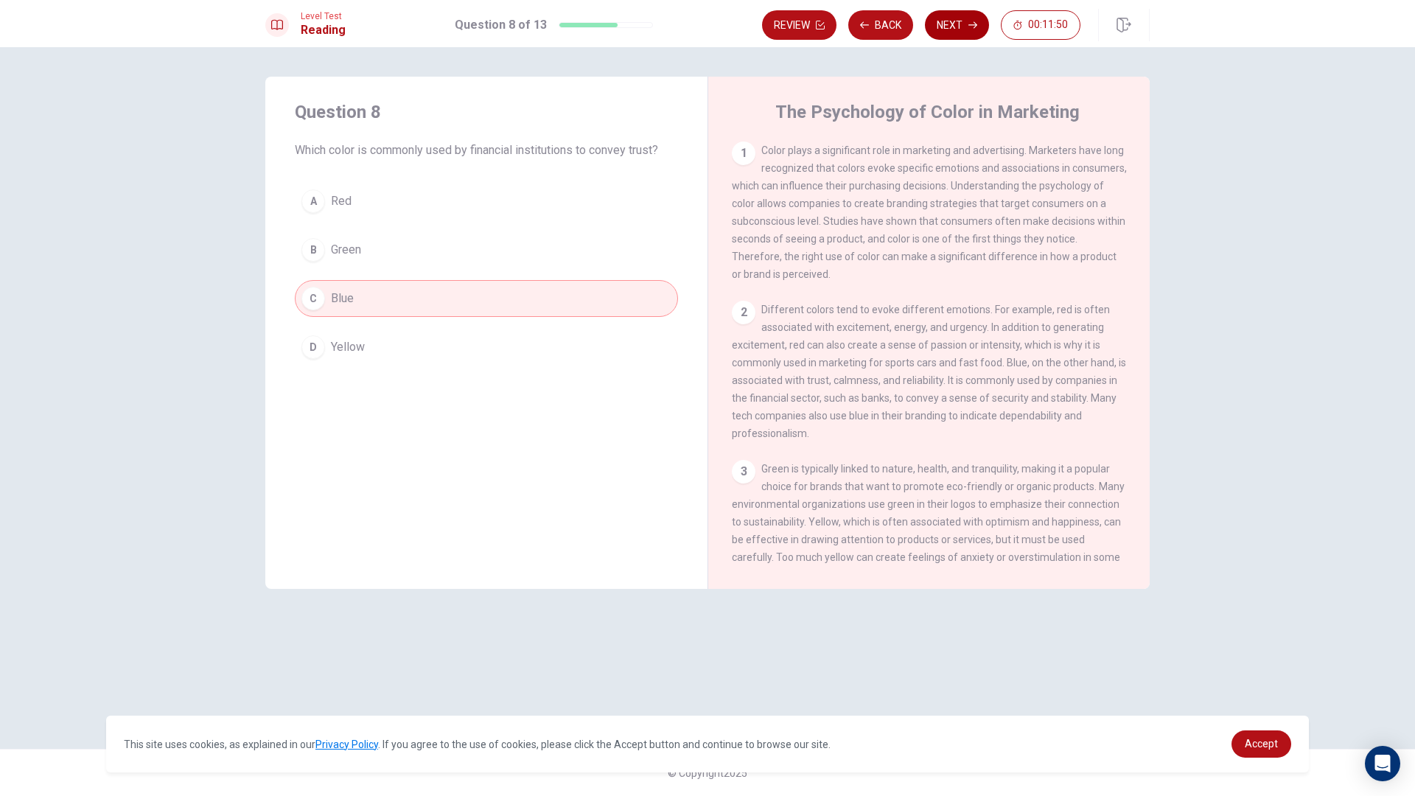
click at [956, 27] on button "Next" at bounding box center [957, 24] width 64 height 29
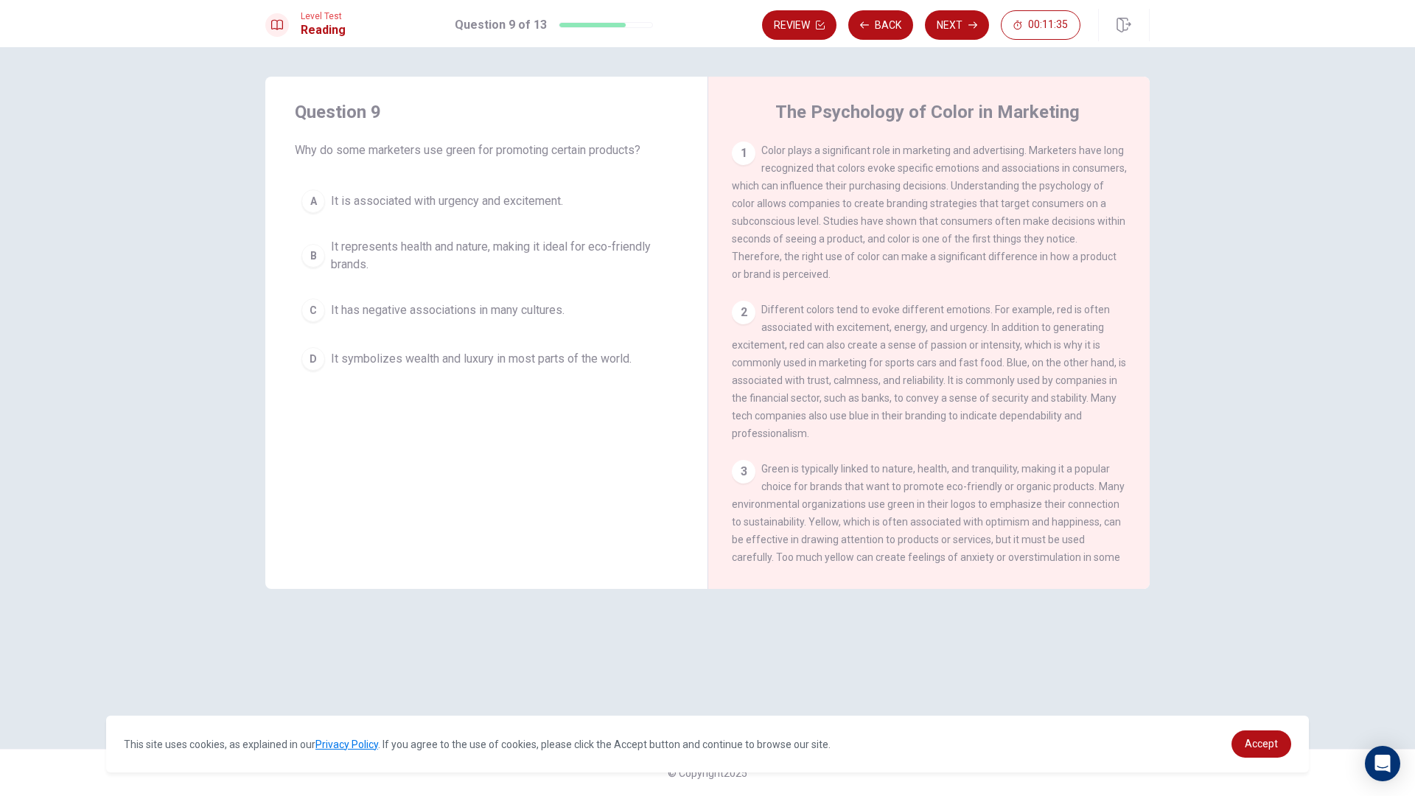
click at [302, 264] on button "B It represents health and nature, making it ideal for eco-friendly brands." at bounding box center [486, 255] width 383 height 49
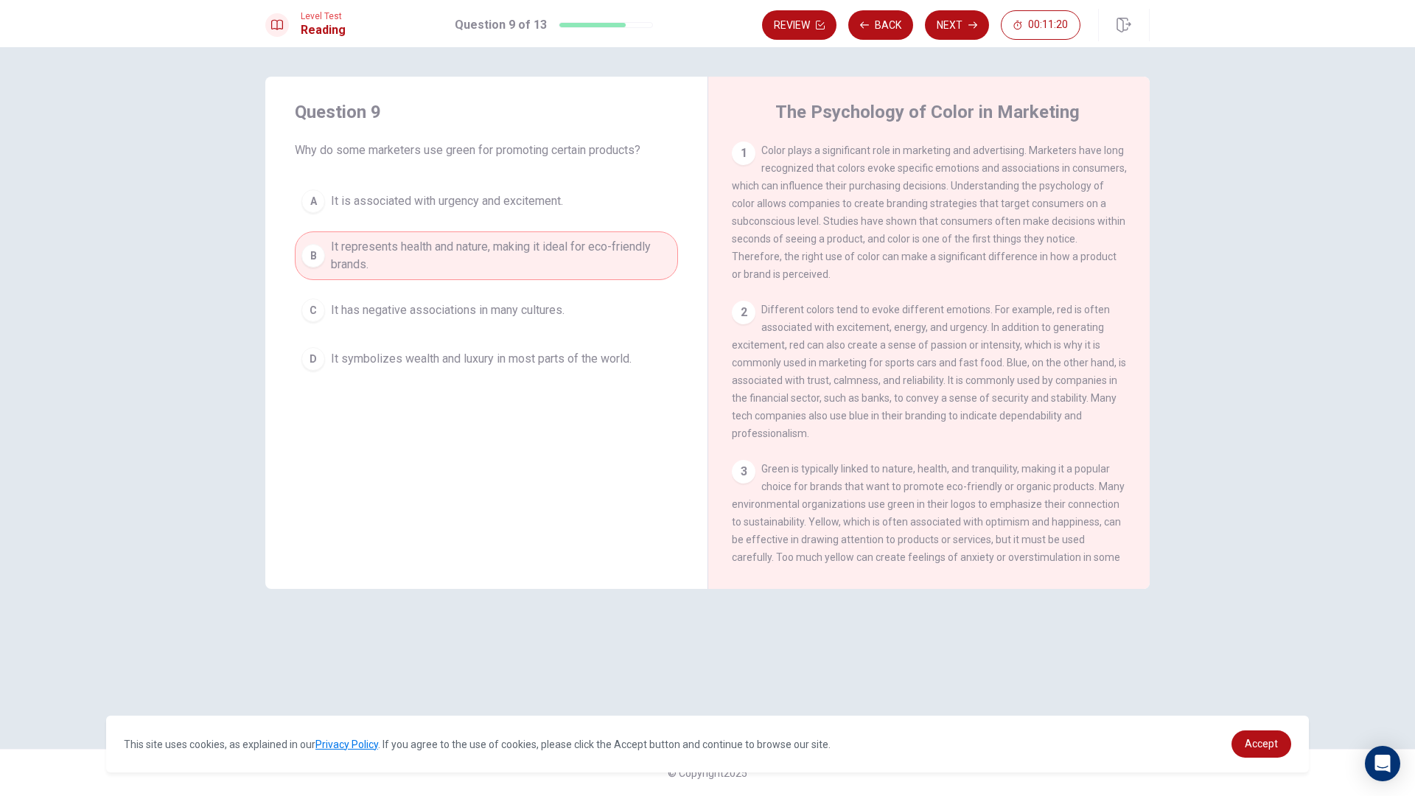
click at [310, 251] on div "B" at bounding box center [313, 256] width 24 height 24
click at [944, 25] on button "Next" at bounding box center [957, 24] width 64 height 29
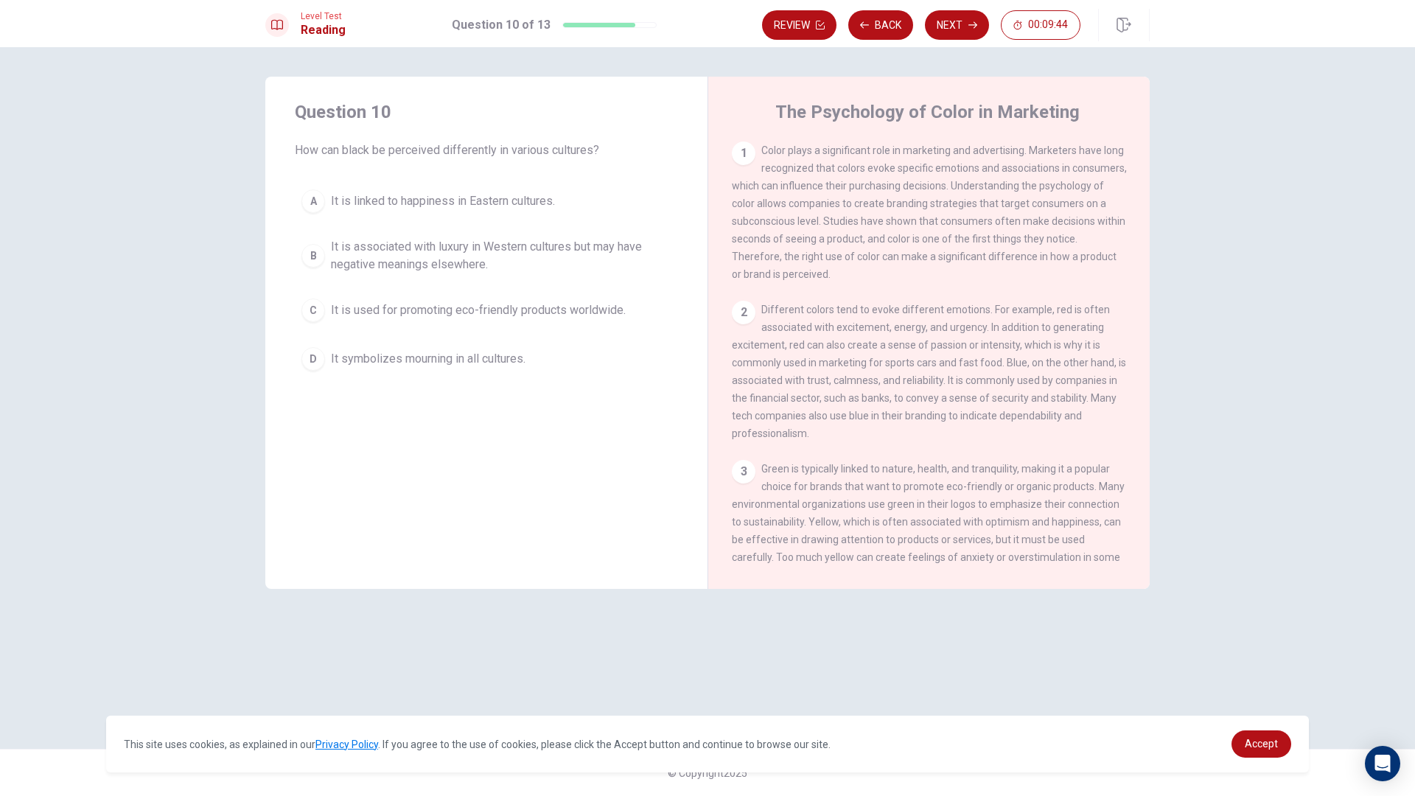
click at [296, 320] on div "A It is linked to happiness in Eastern cultures. B It is associated with luxury…" at bounding box center [486, 280] width 383 height 195
click at [304, 317] on div "C" at bounding box center [313, 310] width 24 height 24
click at [305, 360] on div "D" at bounding box center [313, 359] width 24 height 24
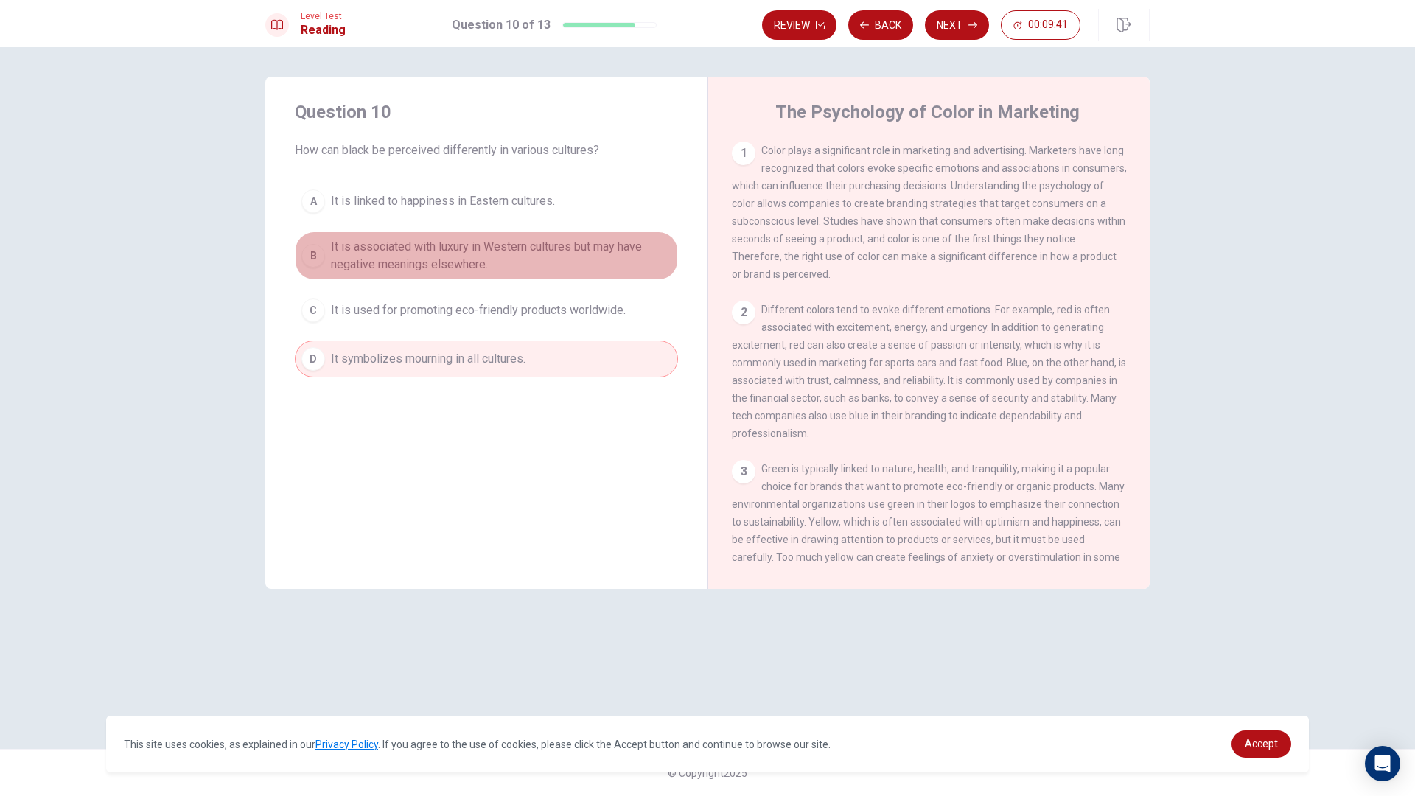
click at [301, 240] on button "B It is associated with luxury in Western cultures but may have negative meanin…" at bounding box center [486, 255] width 383 height 49
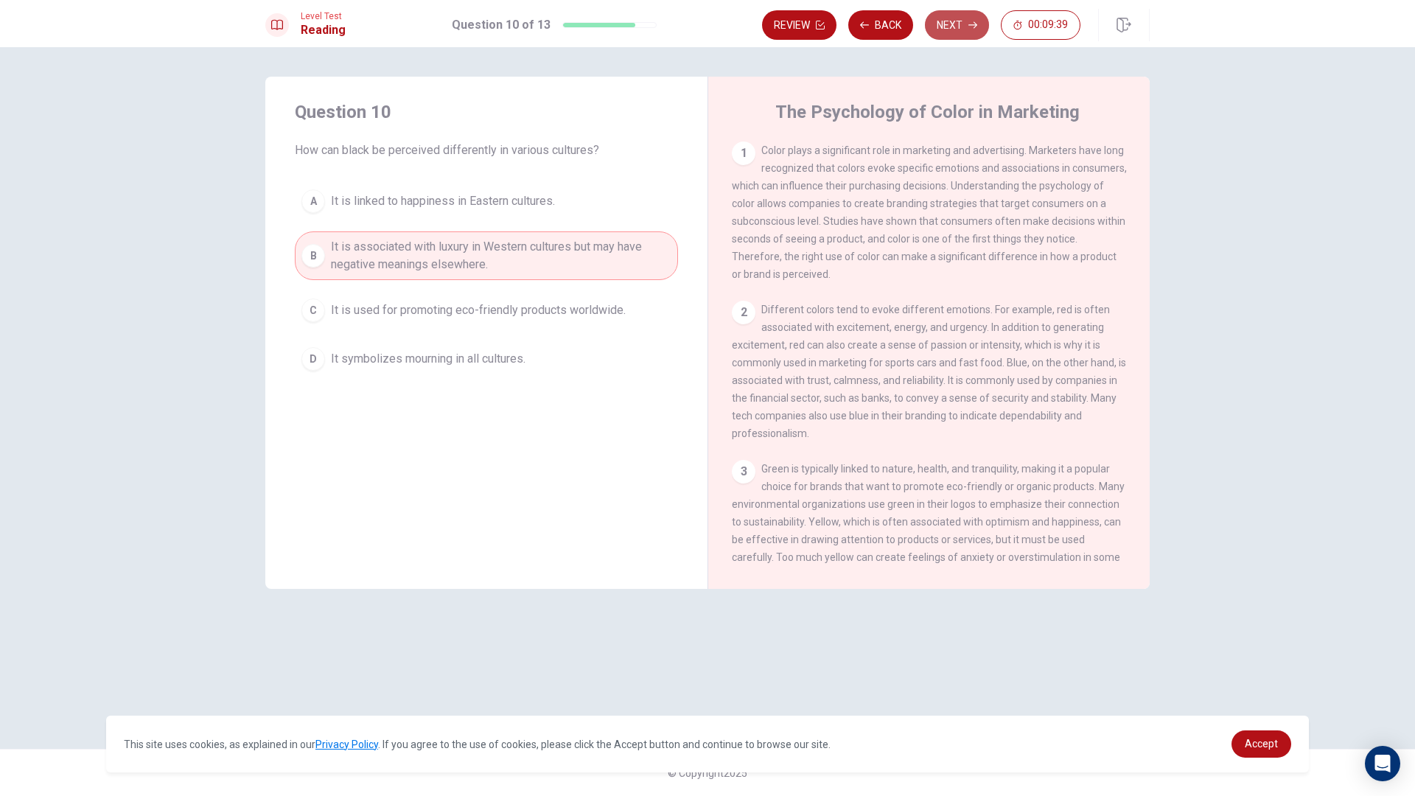
click at [929, 18] on button "Next" at bounding box center [957, 24] width 64 height 29
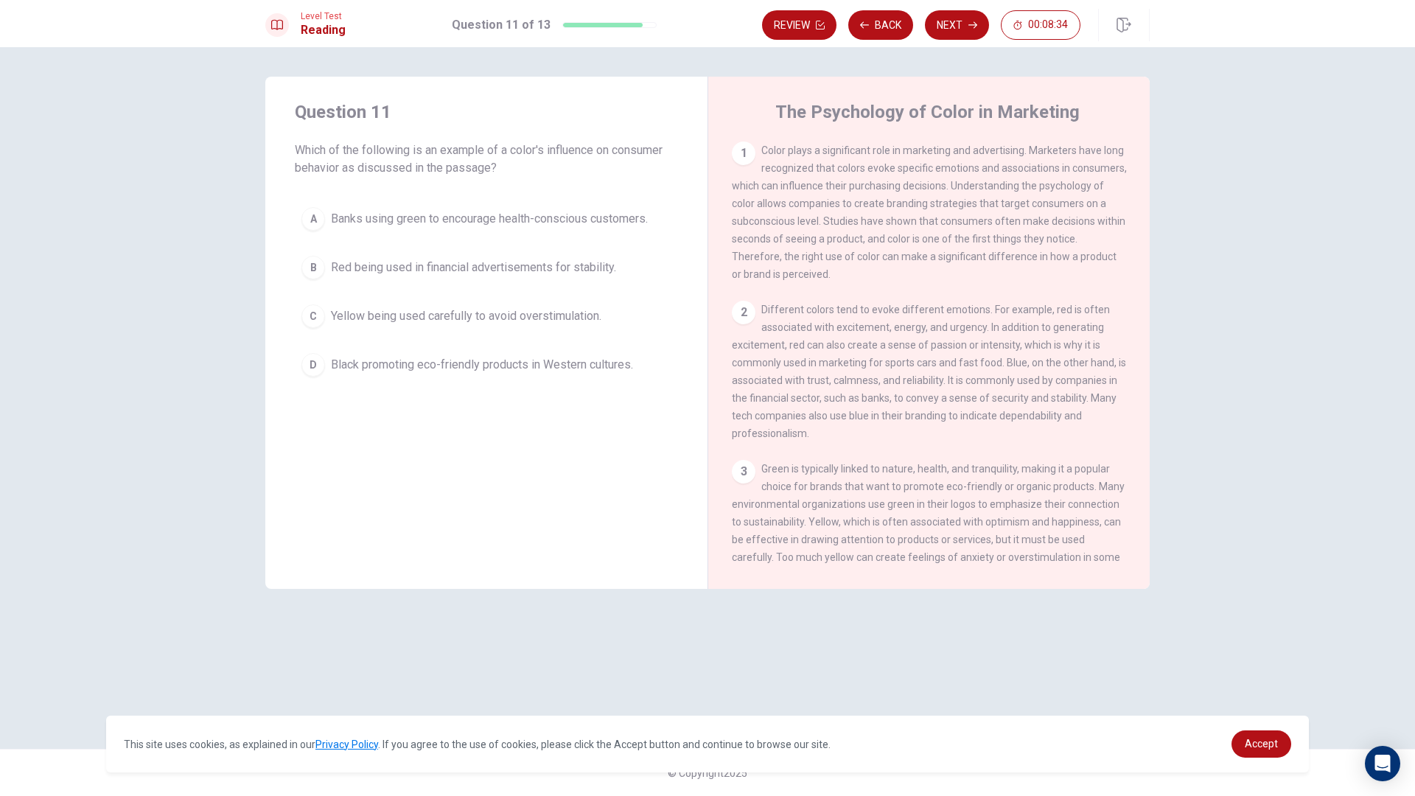
click at [320, 329] on button "C Yellow being used carefully to avoid overstimulation." at bounding box center [486, 316] width 383 height 37
click at [313, 273] on div "B" at bounding box center [313, 268] width 24 height 24
drag, startPoint x: 330, startPoint y: 220, endPoint x: 333, endPoint y: 230, distance: 10.0
click at [332, 220] on button "A Banks using green to encourage health-conscious customers." at bounding box center [486, 218] width 383 height 37
click at [318, 371] on div "D" at bounding box center [313, 365] width 24 height 24
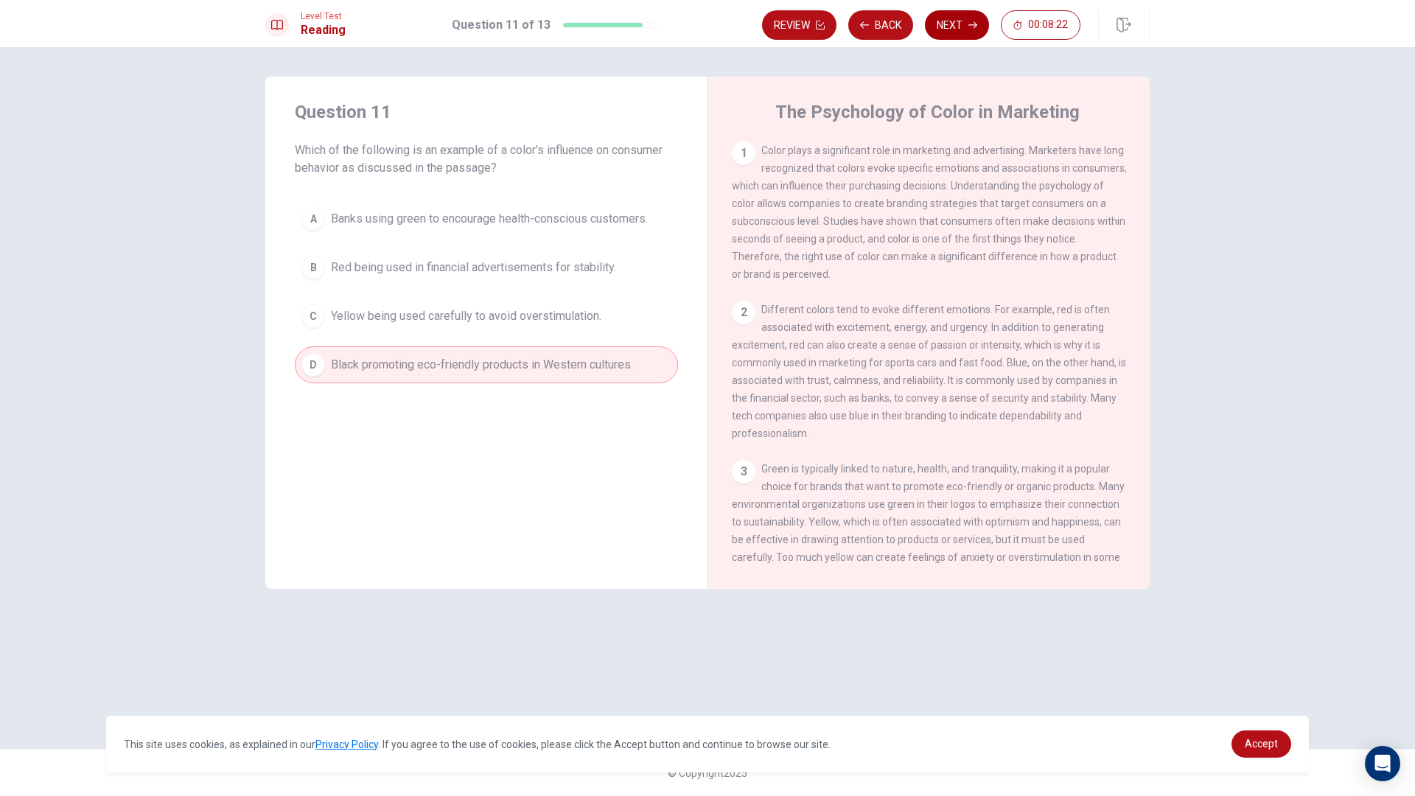
click at [971, 28] on icon "button" at bounding box center [972, 25] width 9 height 9
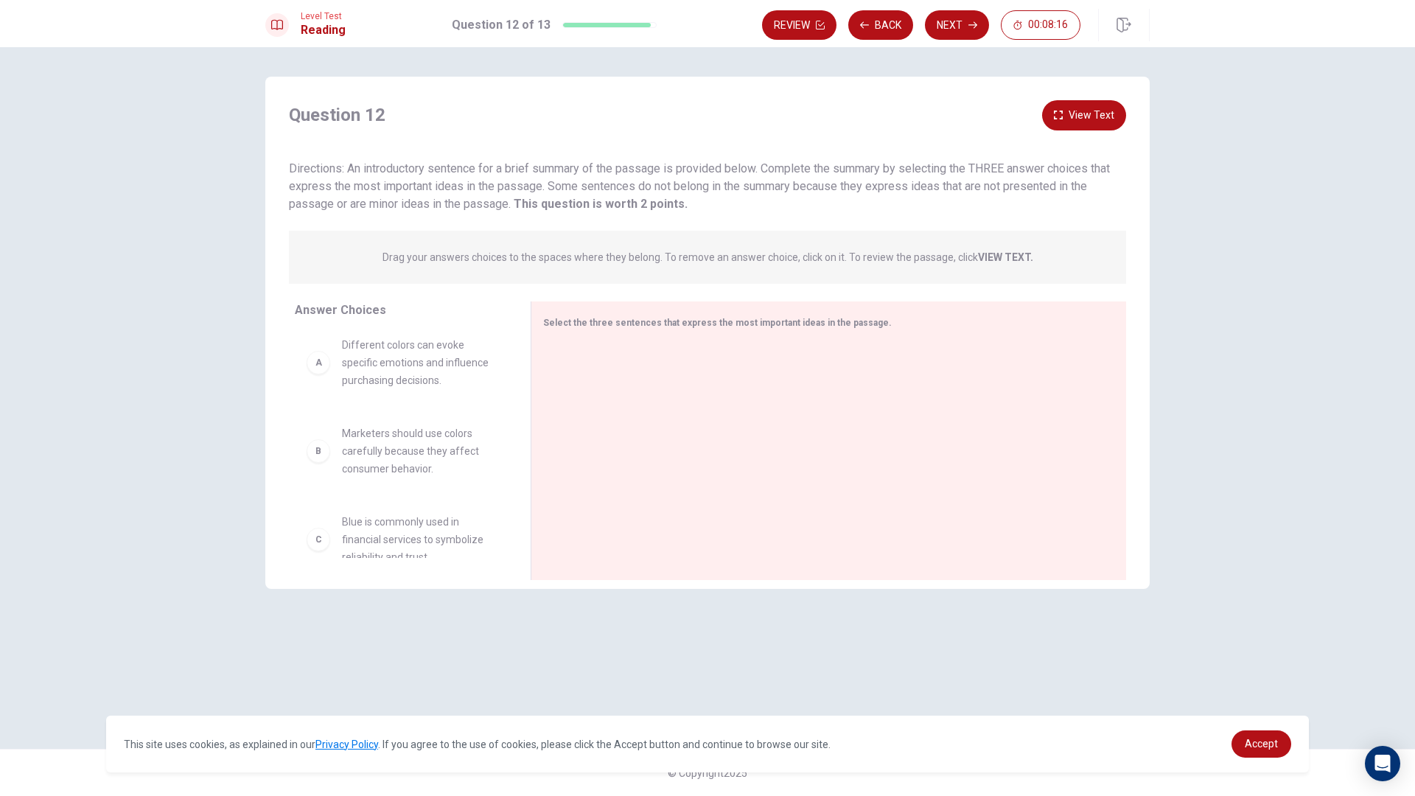
scroll to position [0, 0]
click at [718, 360] on div at bounding box center [822, 442] width 559 height 198
click at [745, 330] on div "Select the three sentences that express the most important ideas in the passage." at bounding box center [820, 322] width 554 height 18
click at [769, 324] on span "Select the three sentences that express the most important ideas in the passage." at bounding box center [717, 323] width 349 height 10
click at [792, 372] on div at bounding box center [822, 442] width 559 height 198
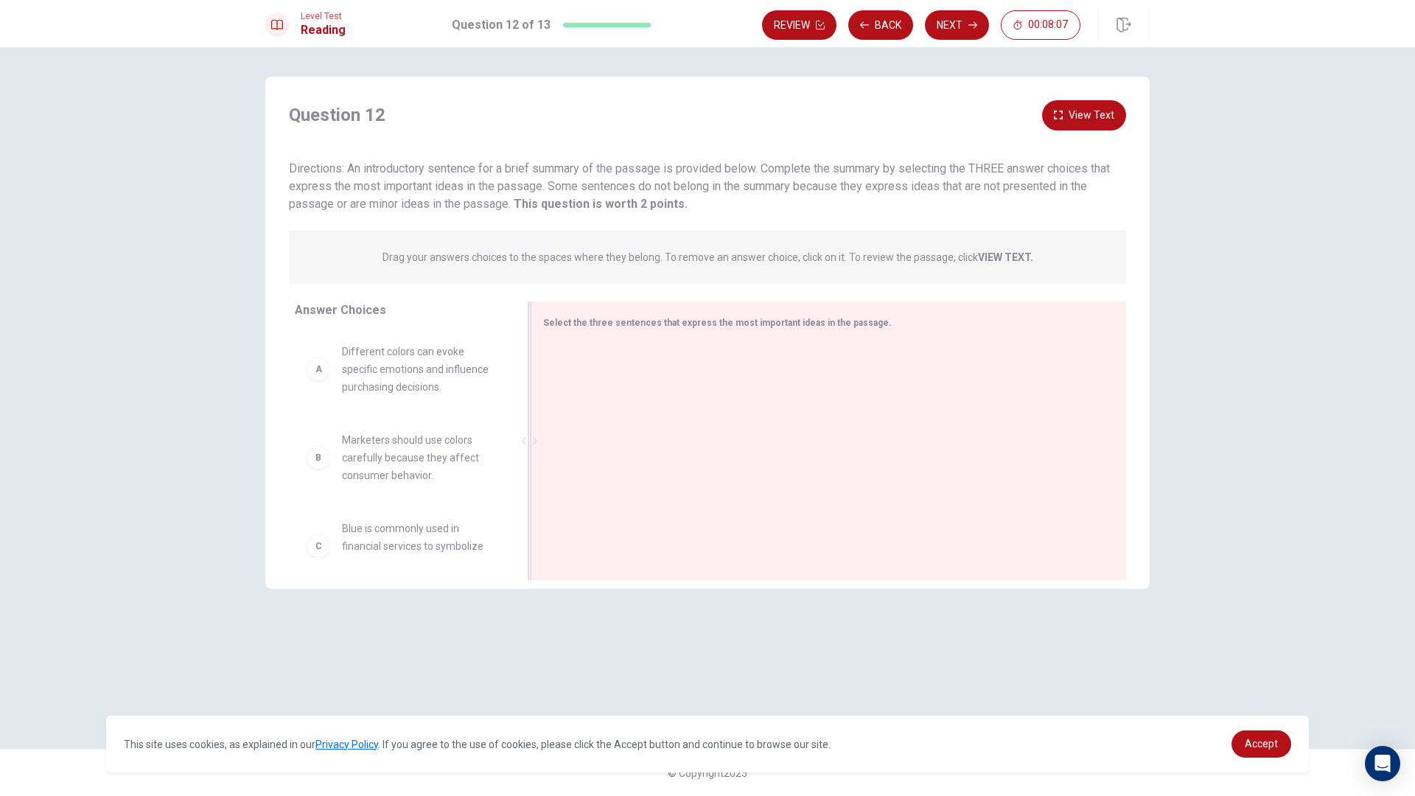
drag, startPoint x: 695, startPoint y: 377, endPoint x: 677, endPoint y: 381, distance: 18.1
click at [694, 378] on div at bounding box center [822, 442] width 559 height 198
click at [327, 520] on div "F" at bounding box center [319, 520] width 24 height 24
click at [318, 526] on div "F" at bounding box center [319, 520] width 24 height 24
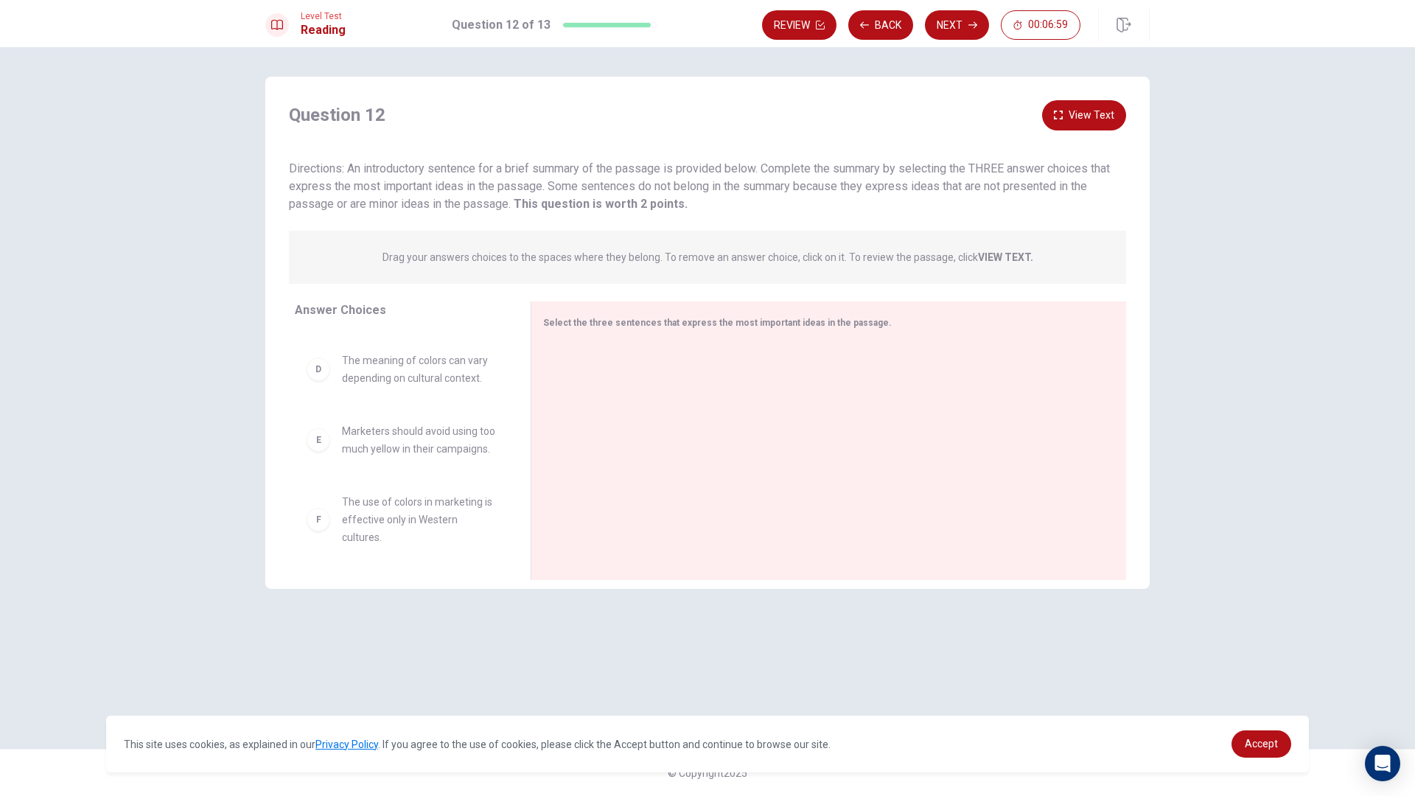
click at [320, 529] on div "F" at bounding box center [319, 520] width 24 height 24
drag, startPoint x: 314, startPoint y: 514, endPoint x: 607, endPoint y: 383, distance: 321.0
drag, startPoint x: 607, startPoint y: 380, endPoint x: 699, endPoint y: 549, distance: 192.6
drag, startPoint x: 326, startPoint y: 511, endPoint x: 585, endPoint y: 451, distance: 266.4
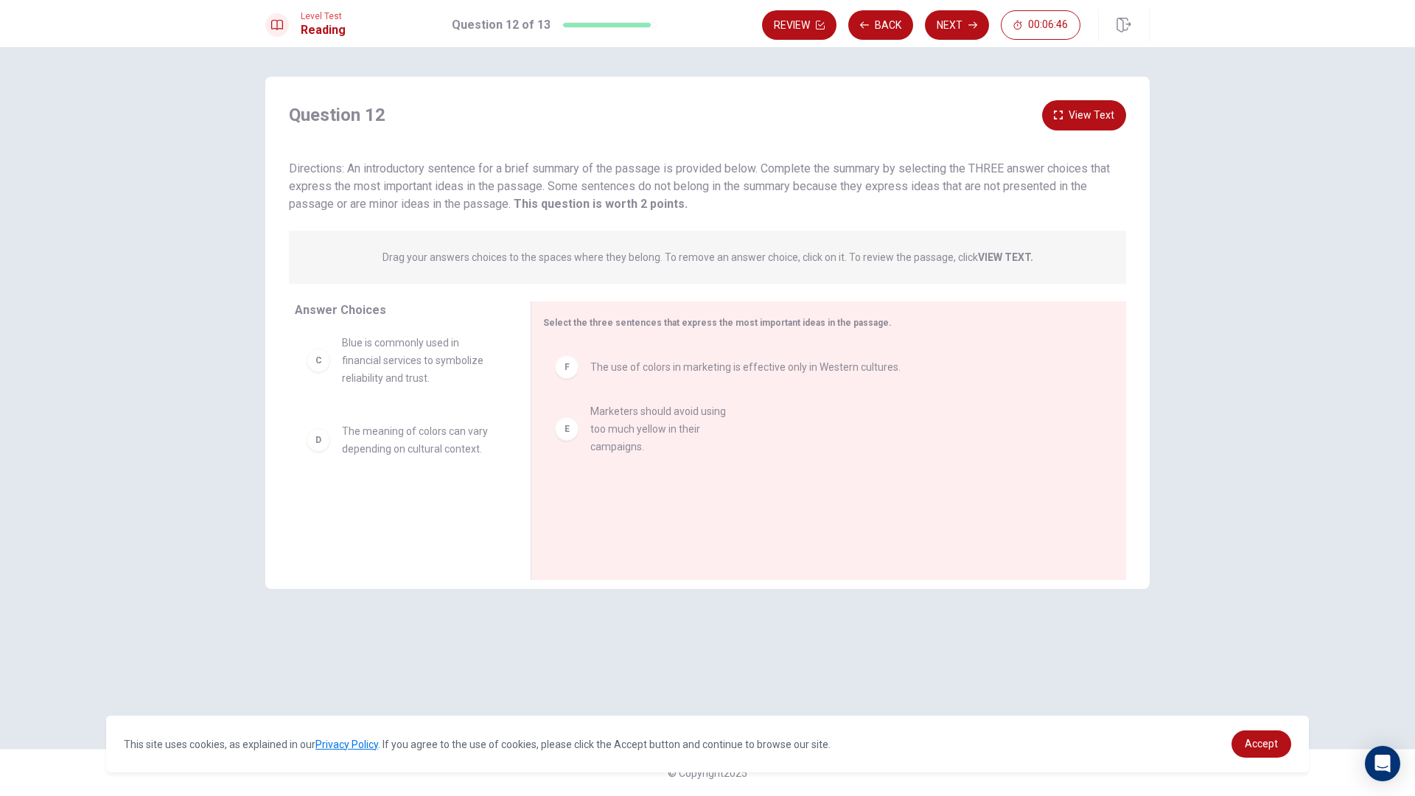
drag, startPoint x: 585, startPoint y: 451, endPoint x: 590, endPoint y: 437, distance: 14.9
click at [590, 437] on div "F The use of colors in marketing is effective only in Western cultures." at bounding box center [822, 442] width 559 height 198
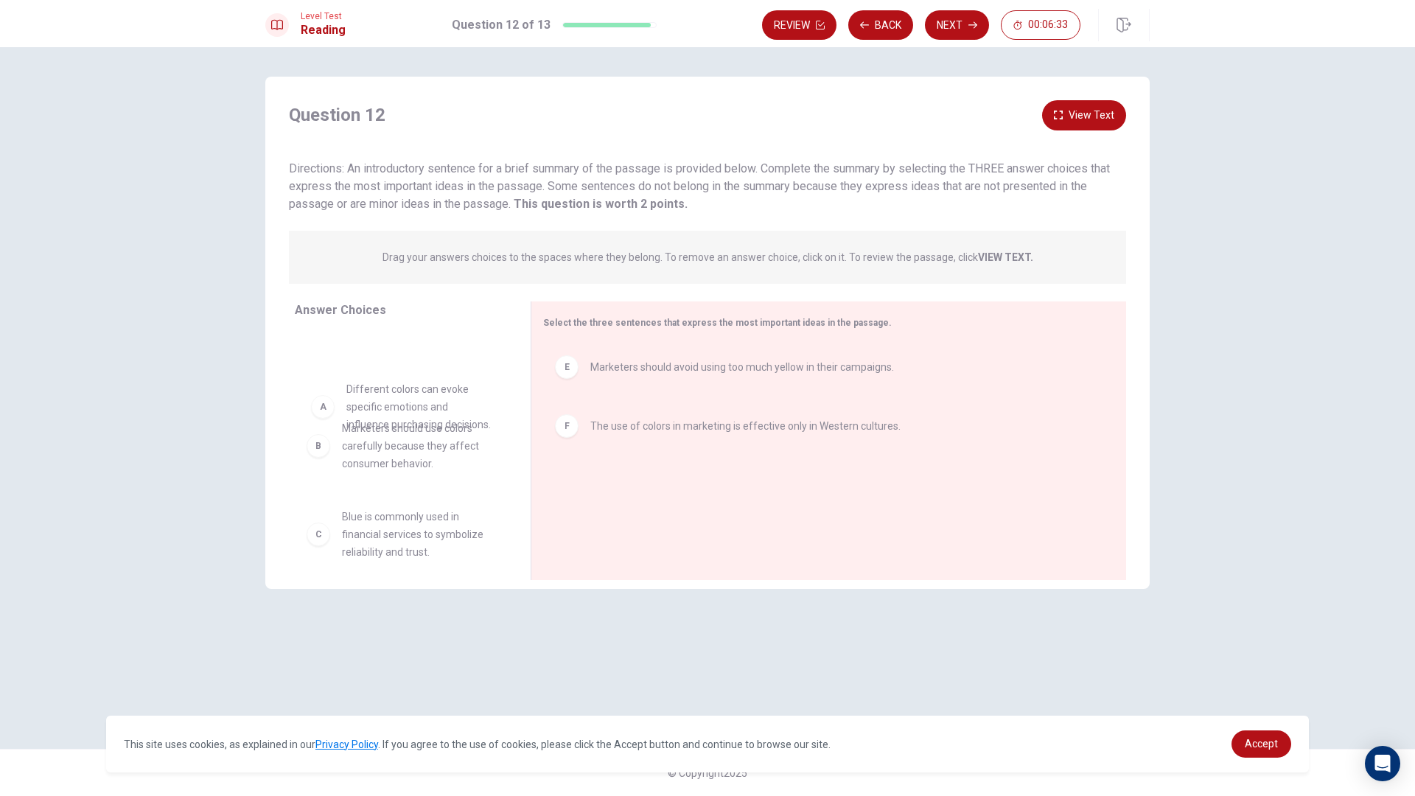
drag, startPoint x: 430, startPoint y: 389, endPoint x: 435, endPoint y: 433, distance: 43.7
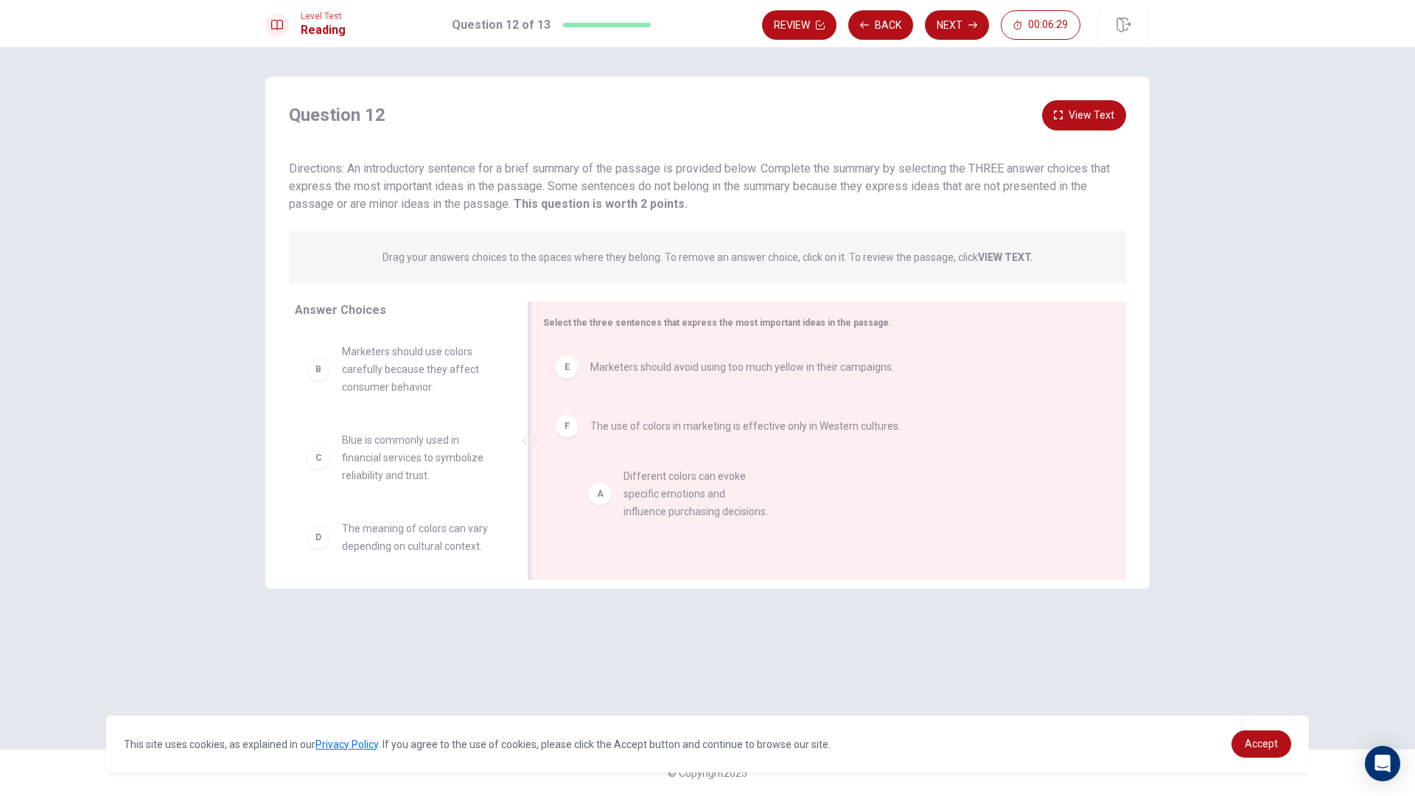
drag, startPoint x: 394, startPoint y: 366, endPoint x: 679, endPoint y: 490, distance: 311.2
click at [1083, 111] on button "View Text" at bounding box center [1084, 115] width 84 height 30
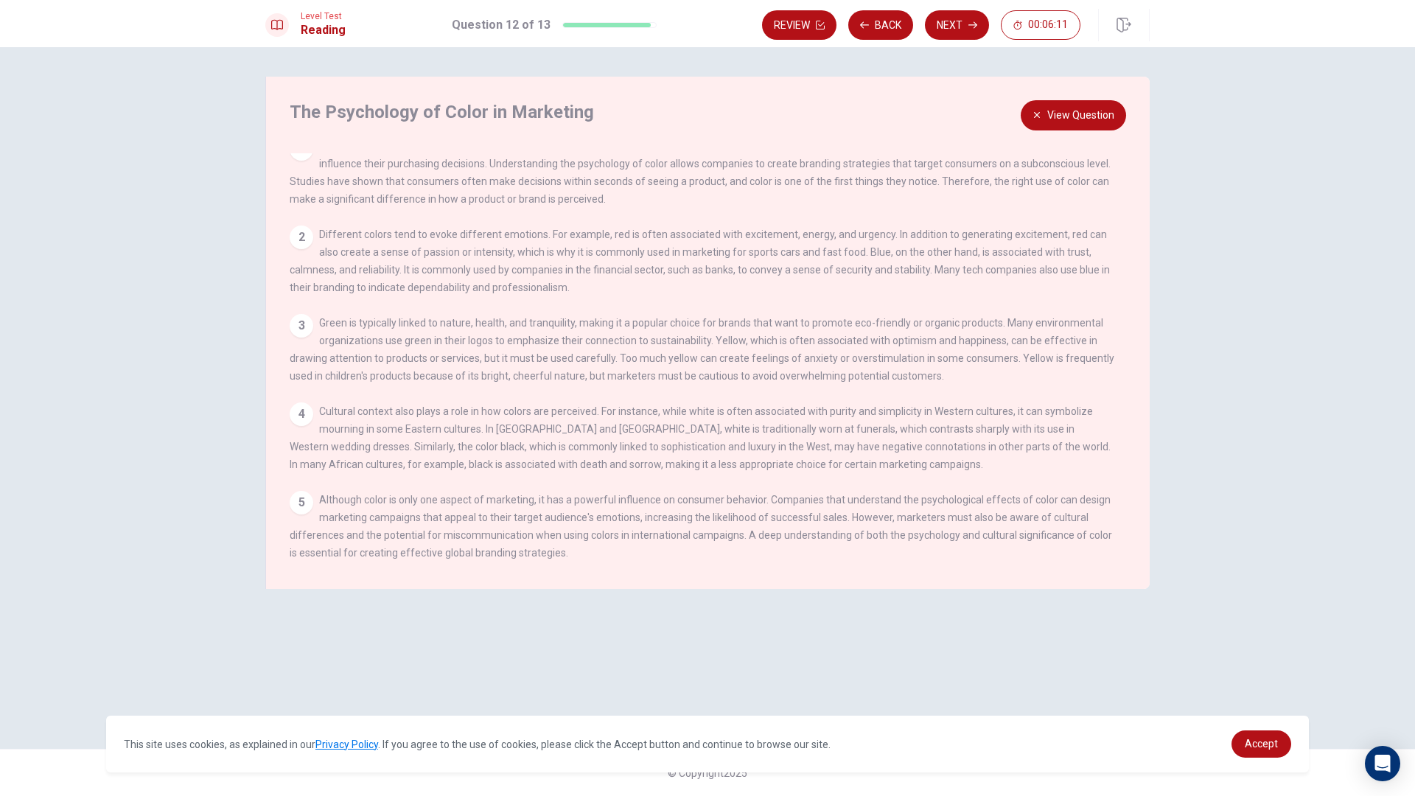
scroll to position [0, 0]
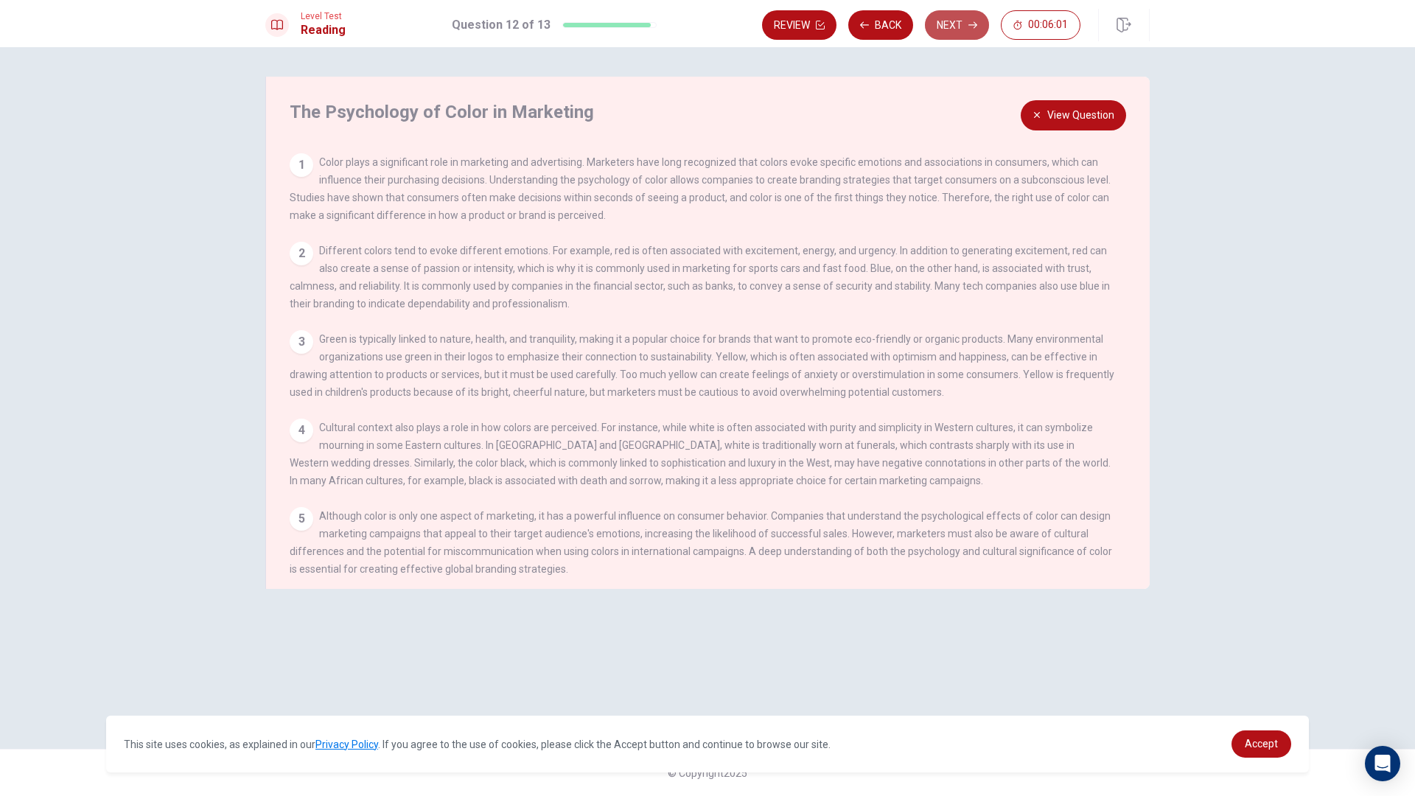
click at [946, 35] on button "Next" at bounding box center [957, 24] width 64 height 29
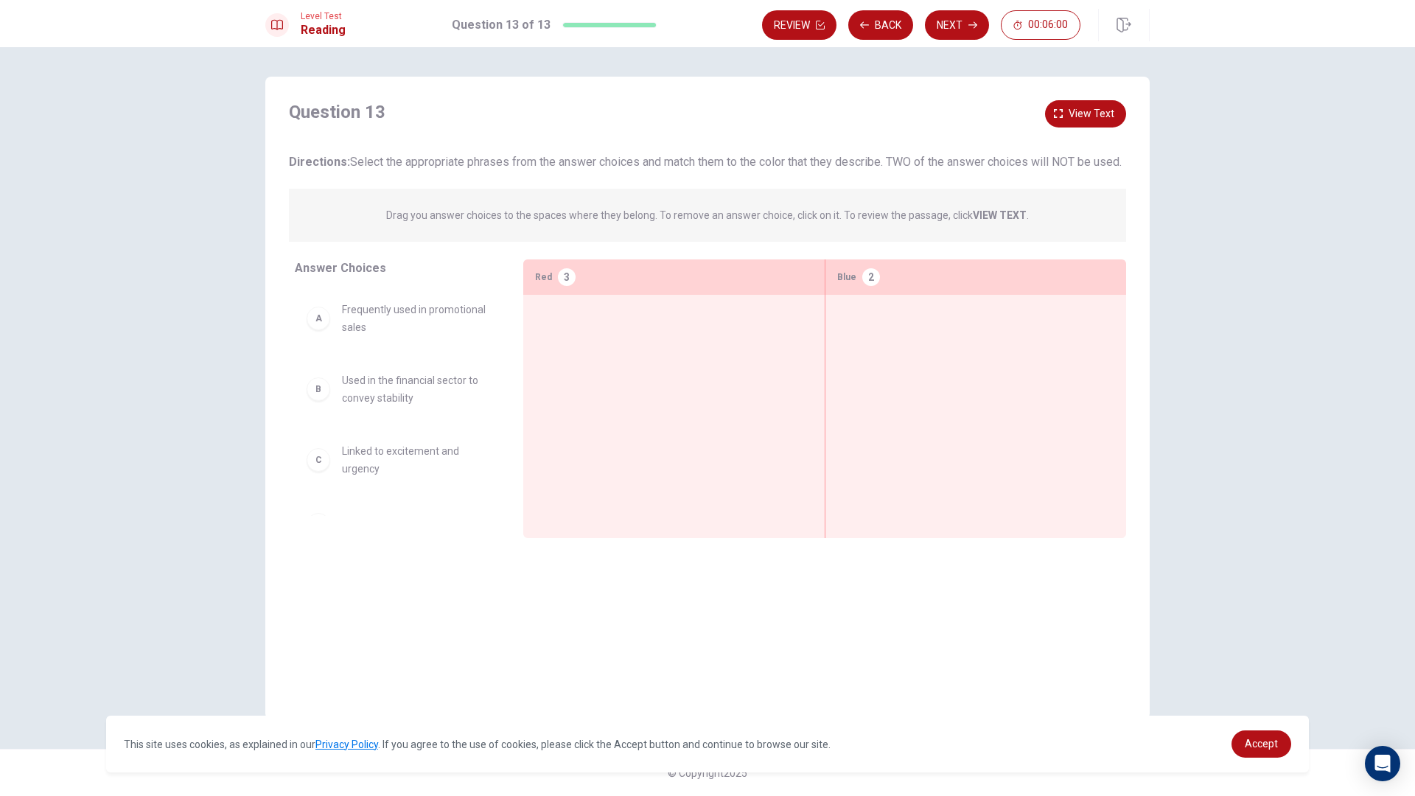
click at [594, 454] on div at bounding box center [674, 394] width 278 height 174
click at [832, 397] on div at bounding box center [975, 394] width 301 height 198
drag, startPoint x: 528, startPoint y: 367, endPoint x: 710, endPoint y: 366, distance: 182.0
click at [608, 366] on div at bounding box center [673, 394] width 301 height 198
click at [589, 332] on div at bounding box center [674, 394] width 278 height 174
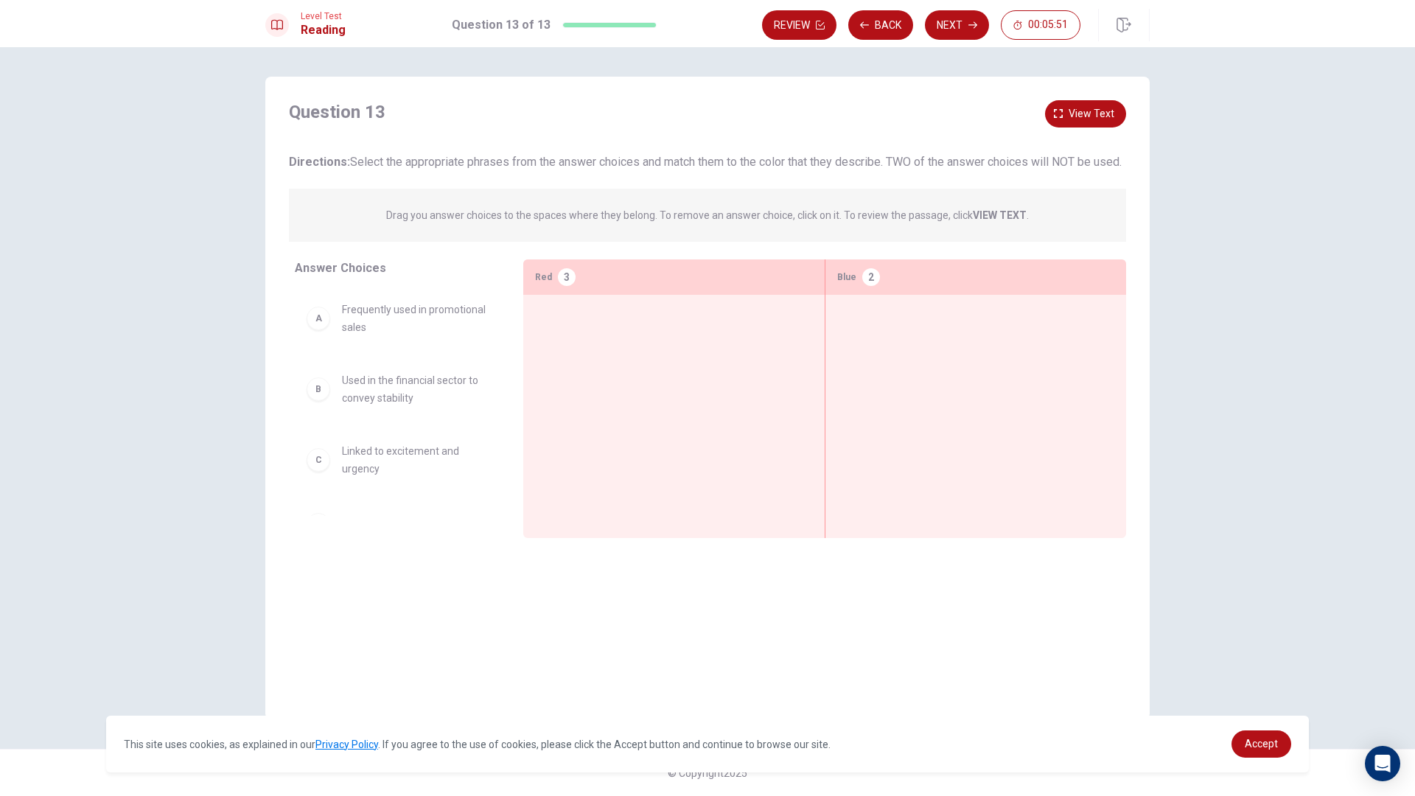
click at [543, 358] on div at bounding box center [674, 394] width 278 height 174
drag, startPoint x: 335, startPoint y: 408, endPoint x: 880, endPoint y: 348, distance: 548.7
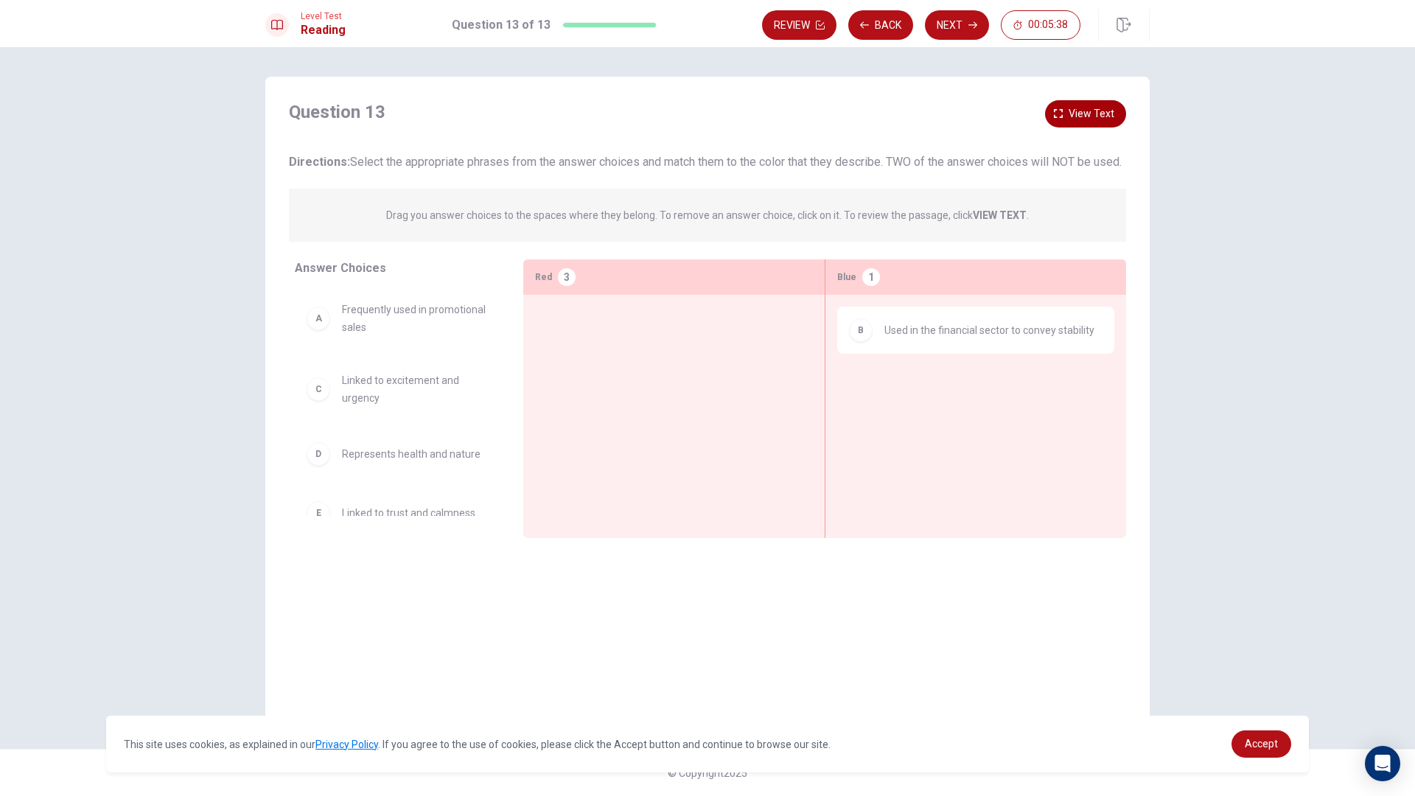
click at [1077, 113] on span "View text" at bounding box center [1092, 114] width 46 height 18
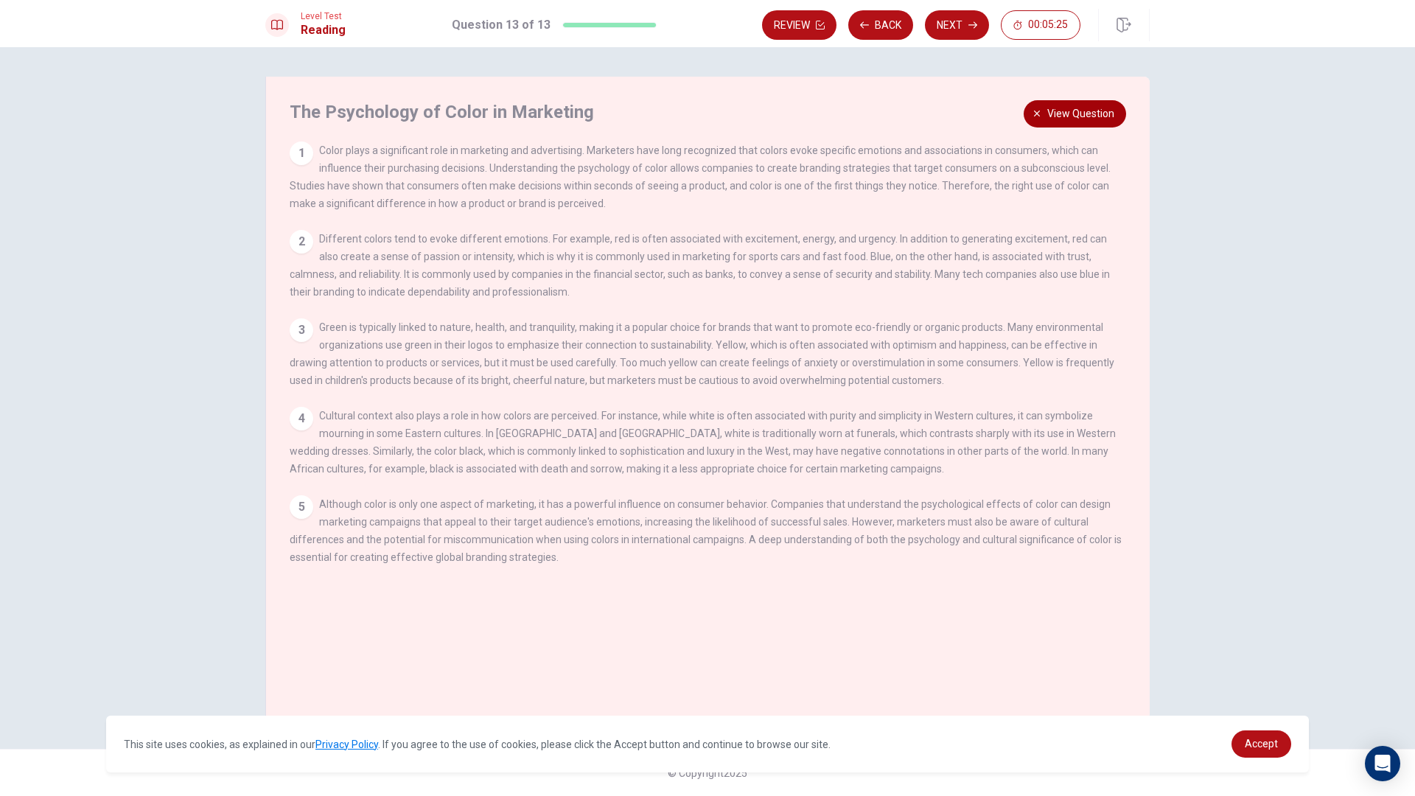
click at [1095, 116] on span "View question" at bounding box center [1080, 114] width 67 height 18
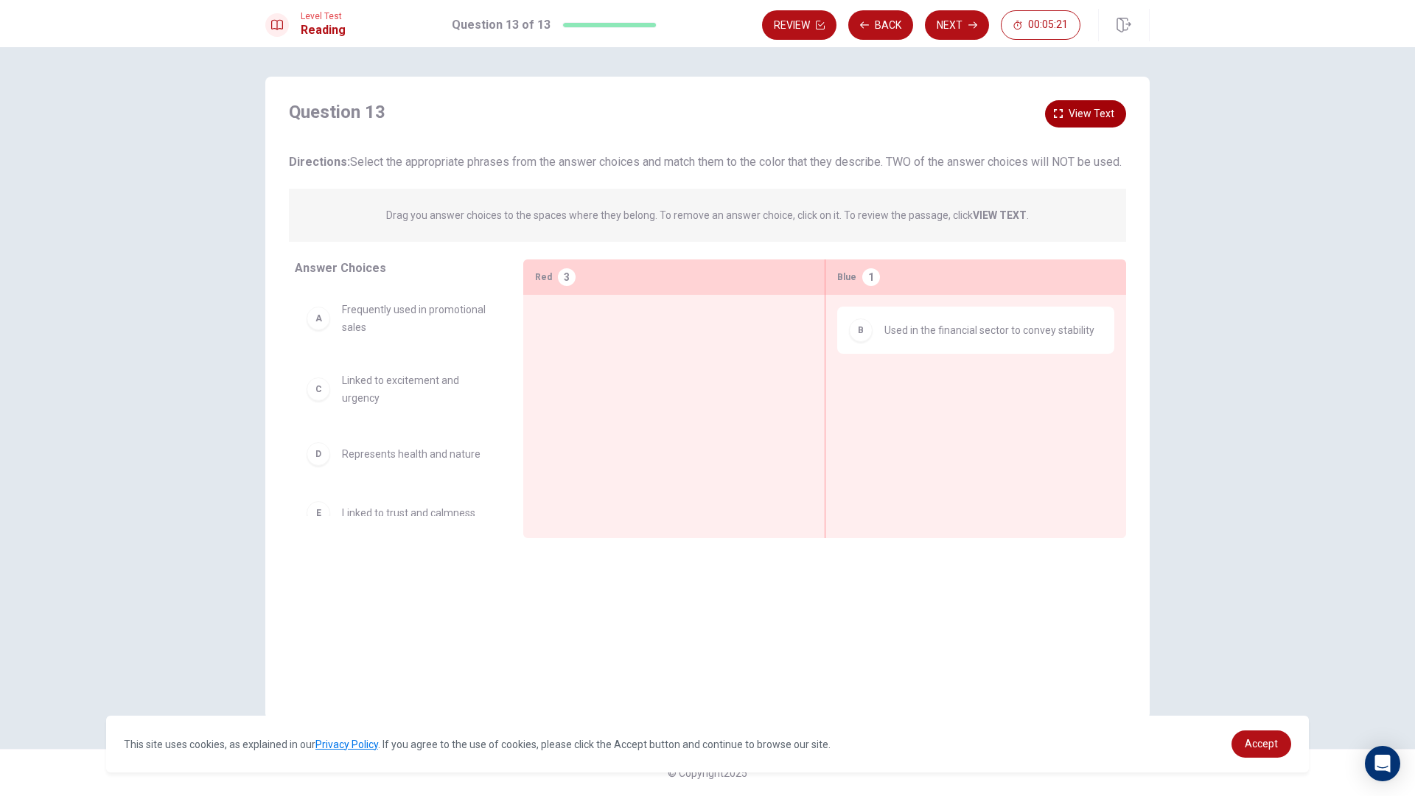
click at [1080, 102] on button "View text" at bounding box center [1085, 113] width 81 height 27
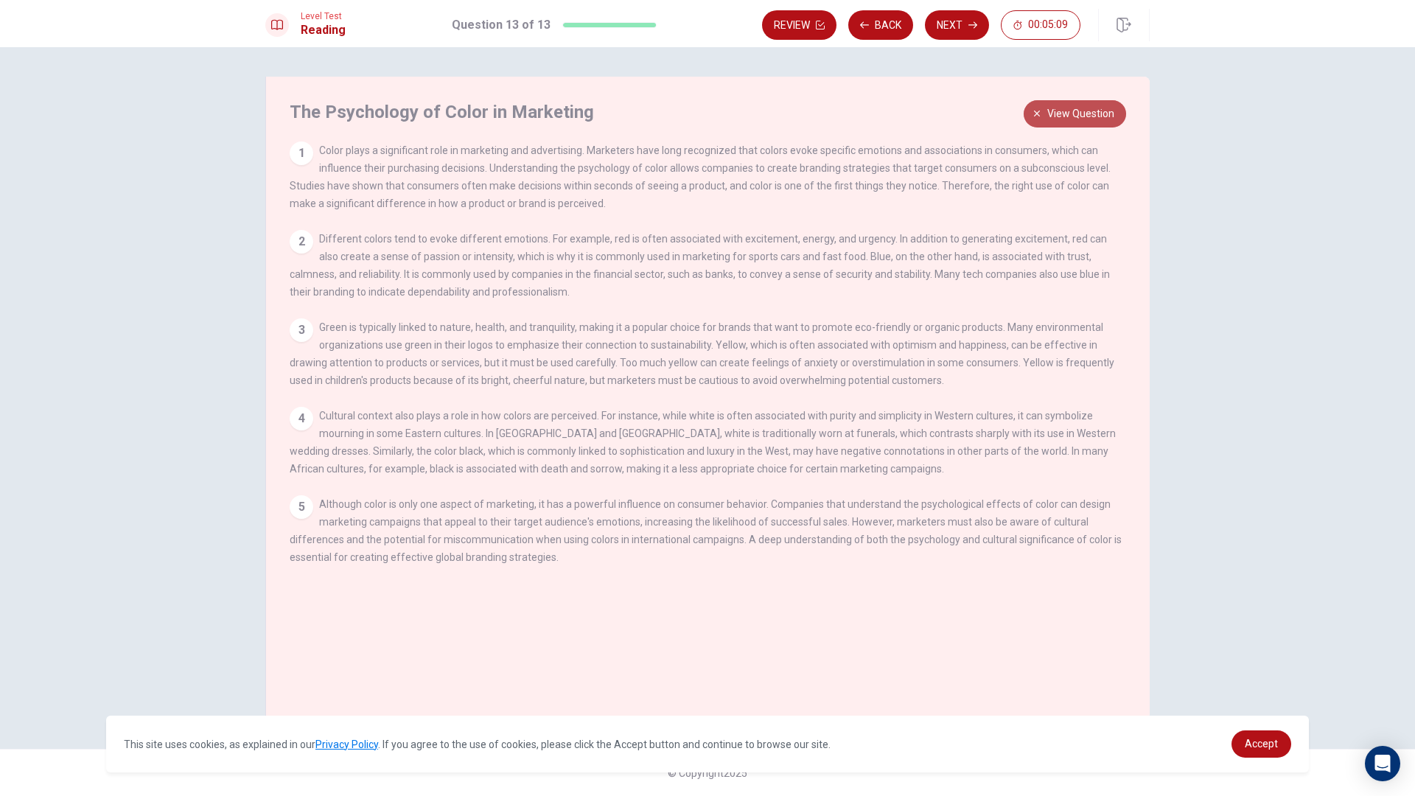
click at [1035, 105] on button "View question" at bounding box center [1075, 113] width 102 height 27
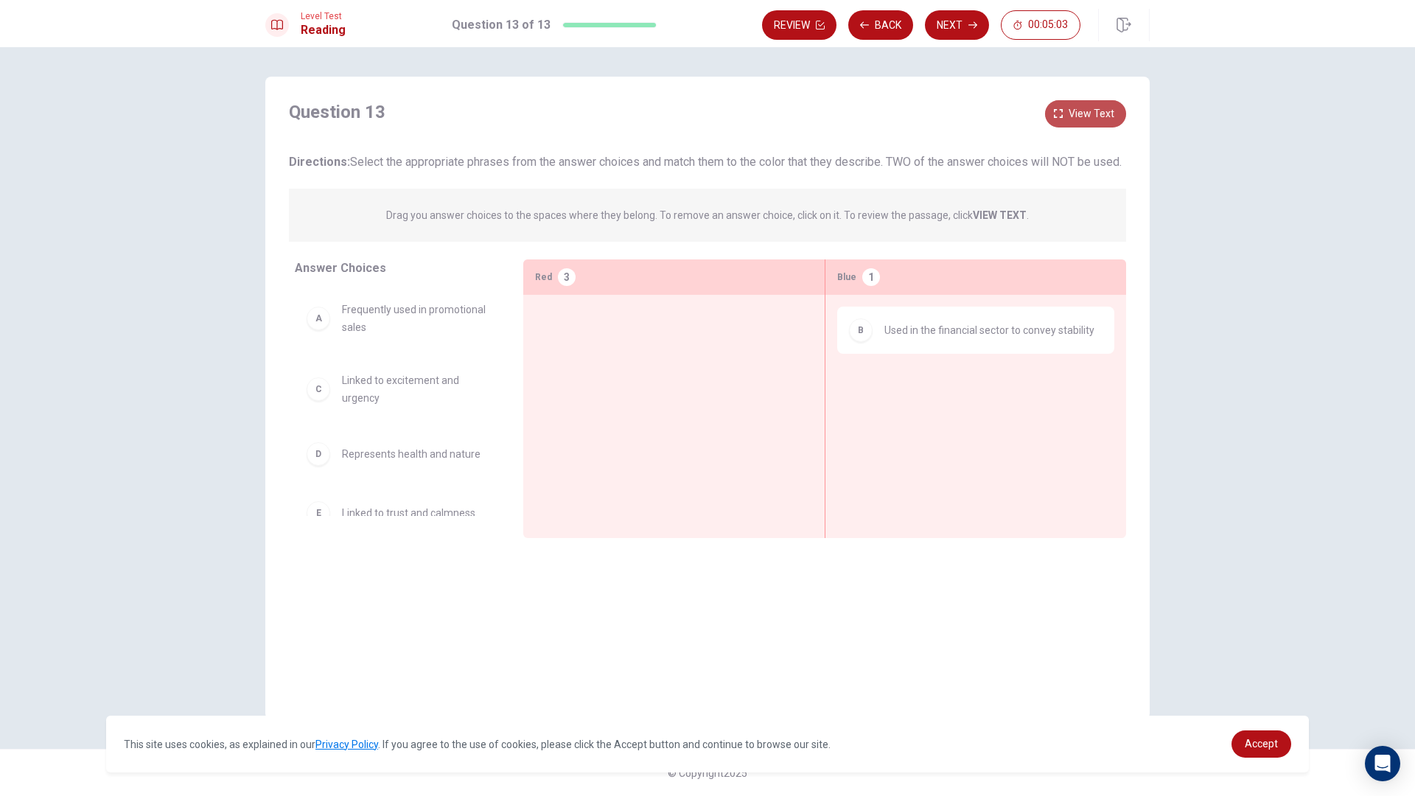
click at [1075, 112] on span "View text" at bounding box center [1092, 114] width 46 height 18
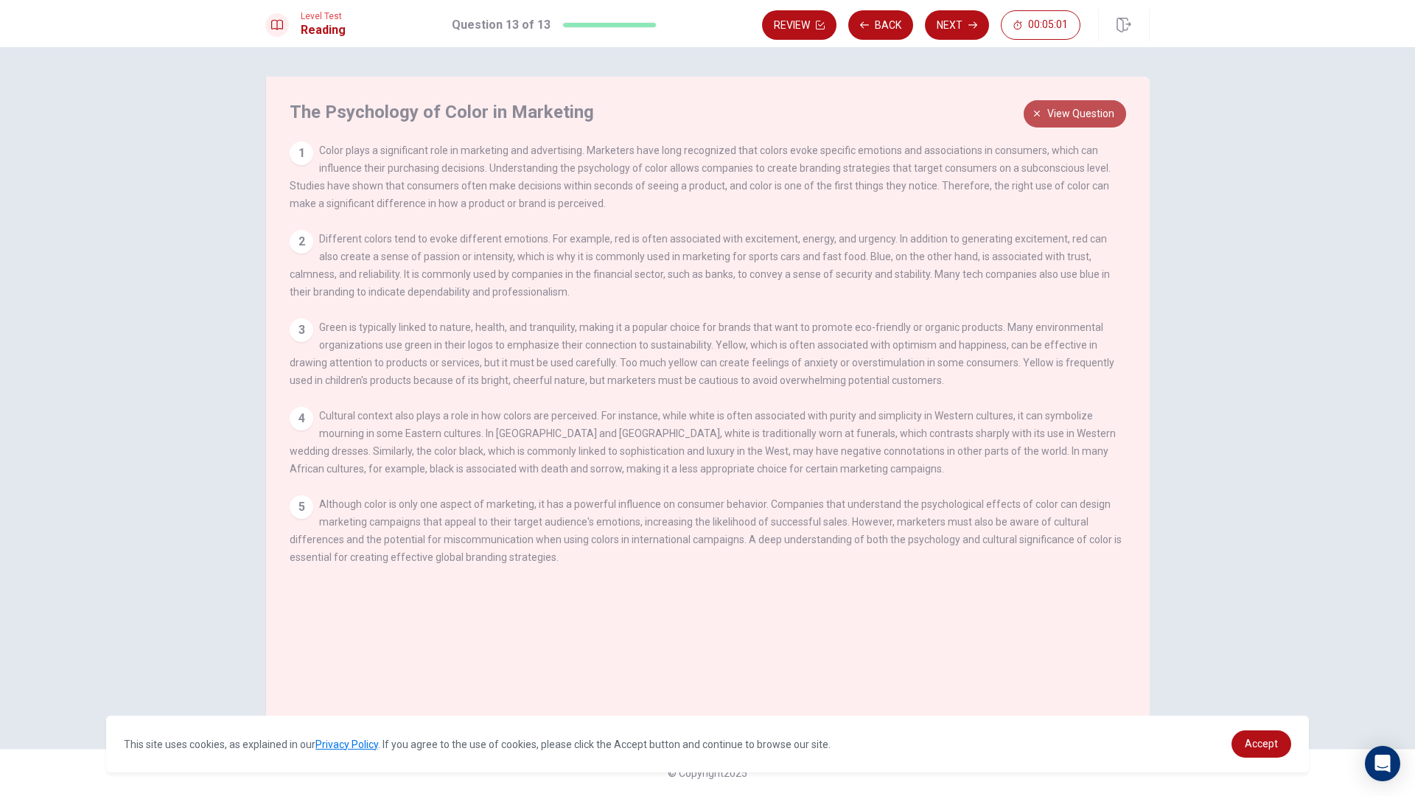
click at [1117, 108] on button "View question" at bounding box center [1075, 113] width 102 height 27
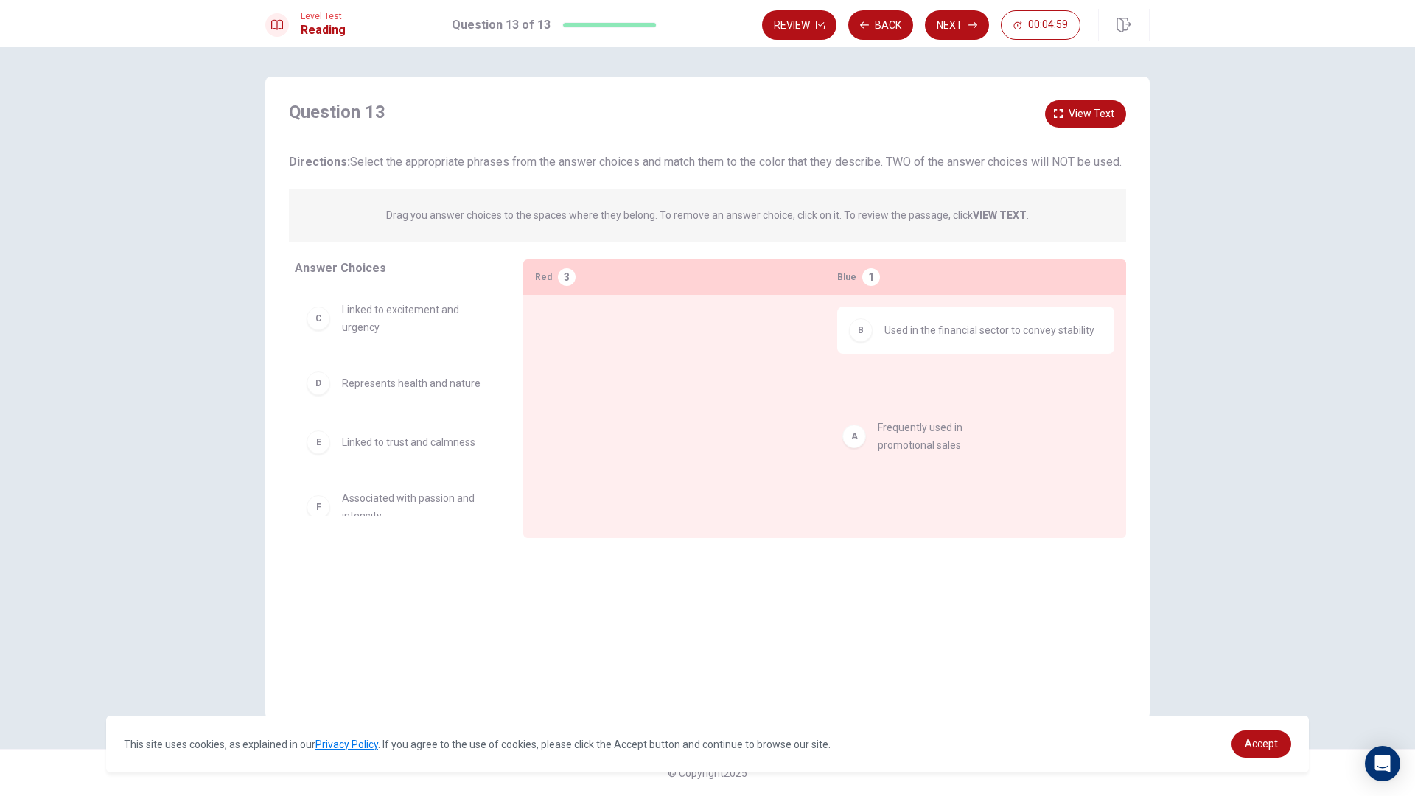
drag, startPoint x: 421, startPoint y: 345, endPoint x: 978, endPoint y: 455, distance: 567.9
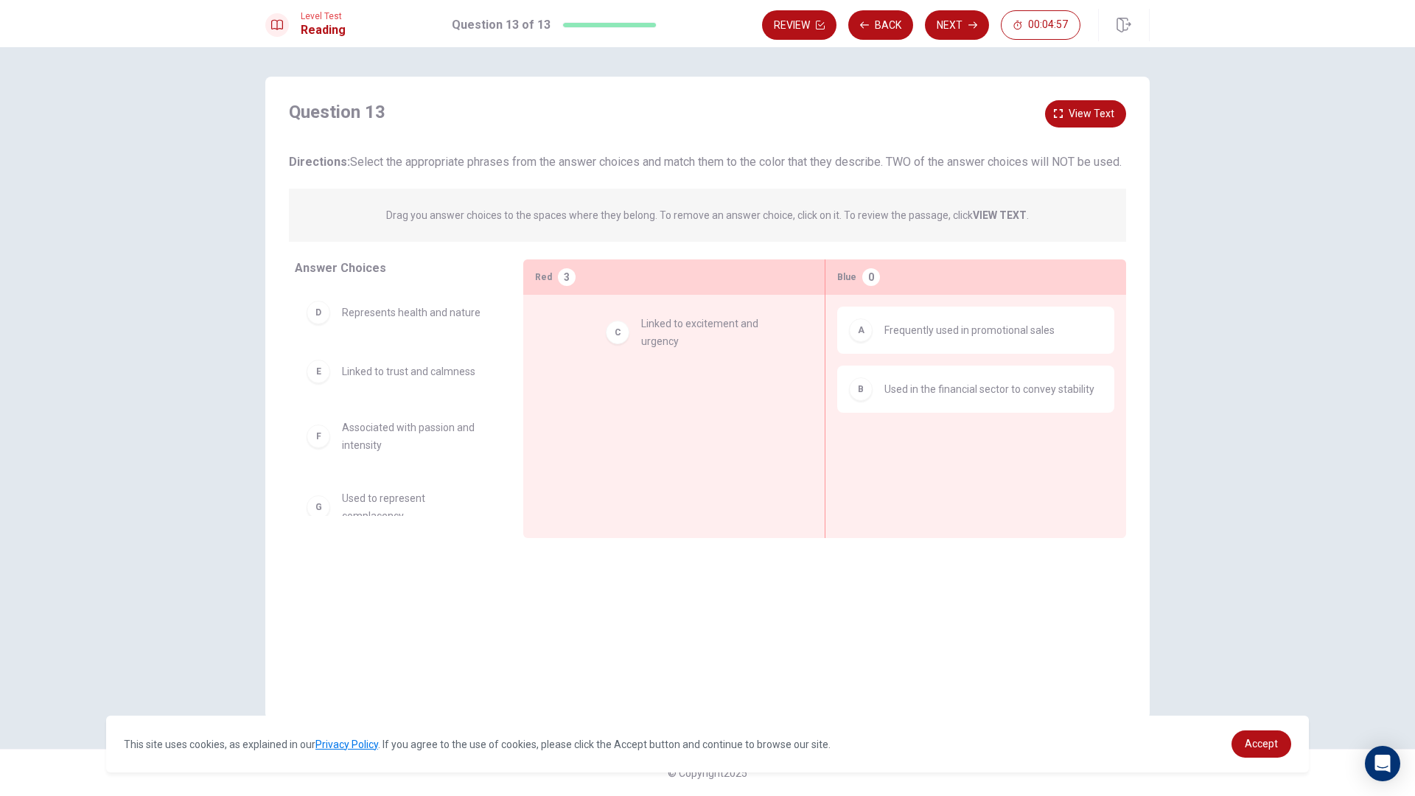
drag, startPoint x: 380, startPoint y: 347, endPoint x: 682, endPoint y: 349, distance: 302.2
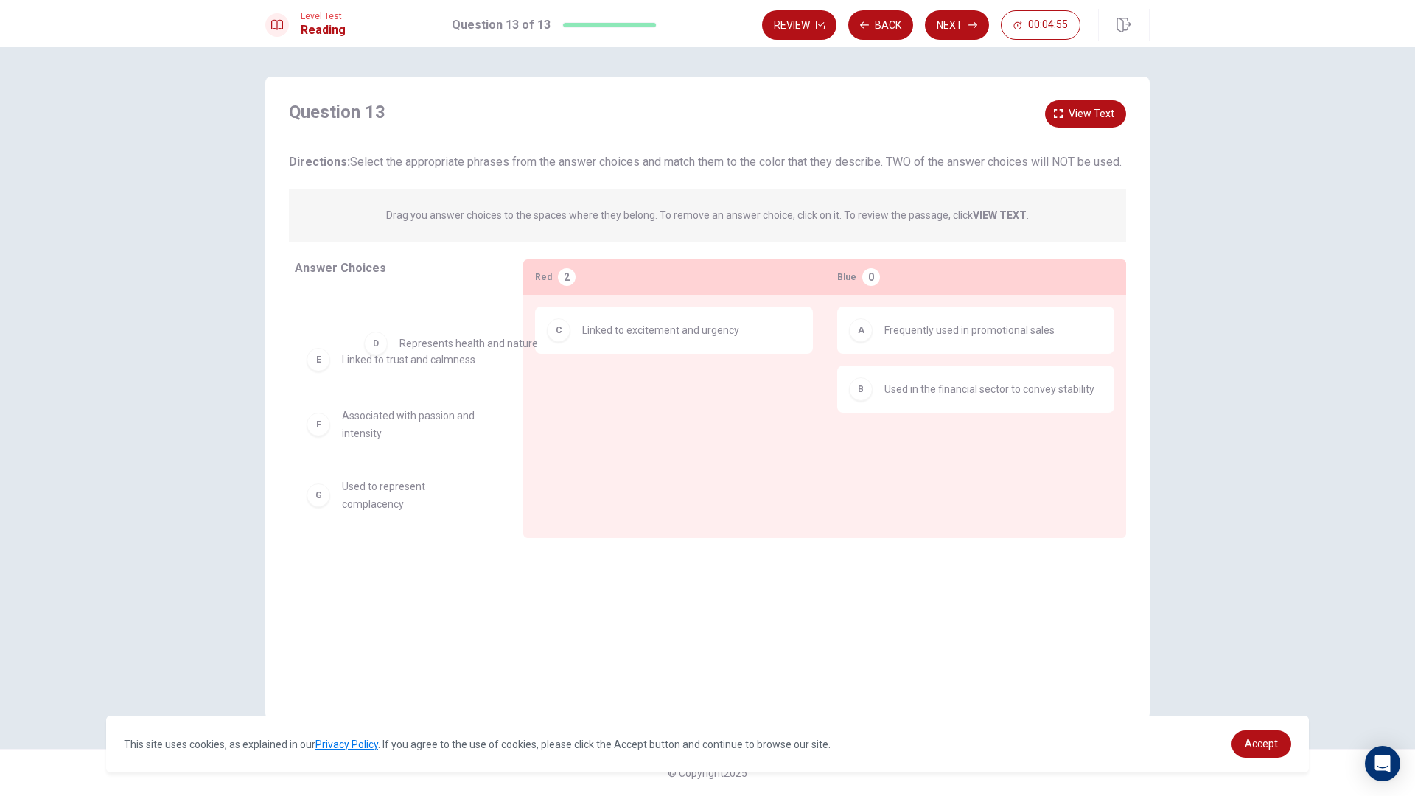
drag, startPoint x: 392, startPoint y: 341, endPoint x: 455, endPoint y: 355, distance: 64.8
drag, startPoint x: 1117, startPoint y: 313, endPoint x: 1036, endPoint y: 313, distance: 80.3
click at [1036, 313] on div "A Frequently used in promotional sales B Used in the financial sector to convey…" at bounding box center [975, 394] width 301 height 198
click at [967, 354] on div "A Frequently used in promotional sales" at bounding box center [975, 330] width 277 height 47
drag, startPoint x: 921, startPoint y: 383, endPoint x: 825, endPoint y: 341, distance: 104.3
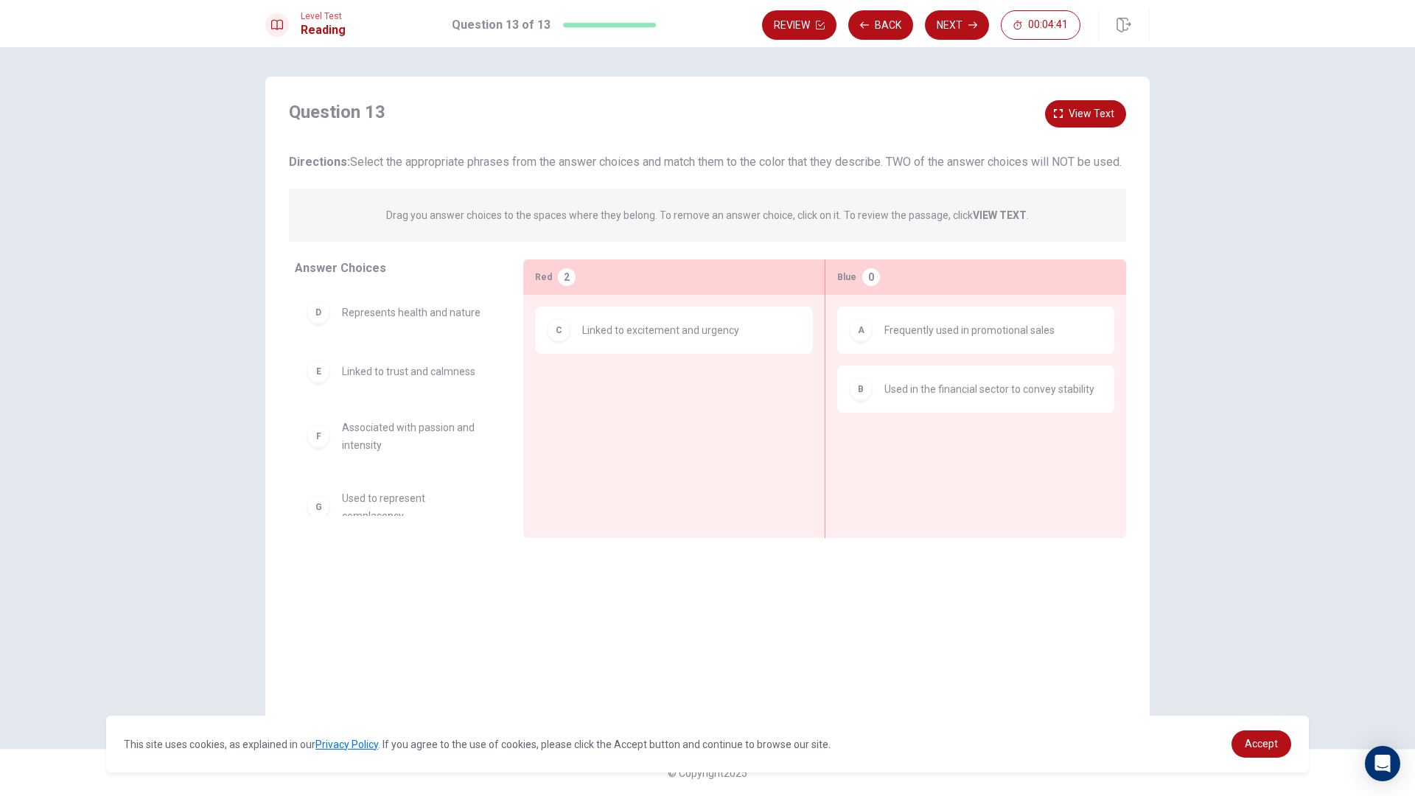
click at [588, 408] on div "Answer Choices D Represents health and nature E Linked to trust and calmness F …" at bounding box center [707, 402] width 884 height 286
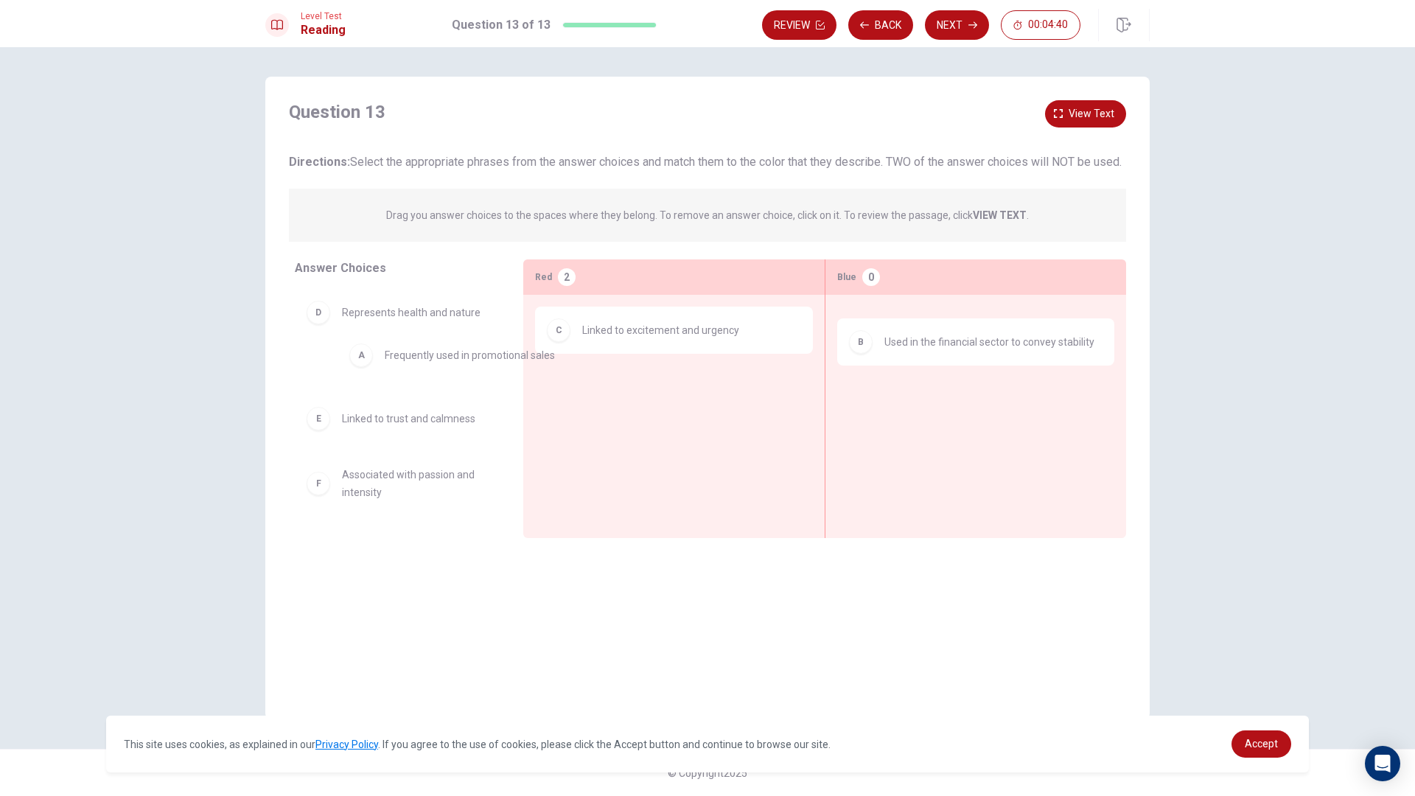
drag, startPoint x: 908, startPoint y: 350, endPoint x: 392, endPoint y: 355, distance: 515.9
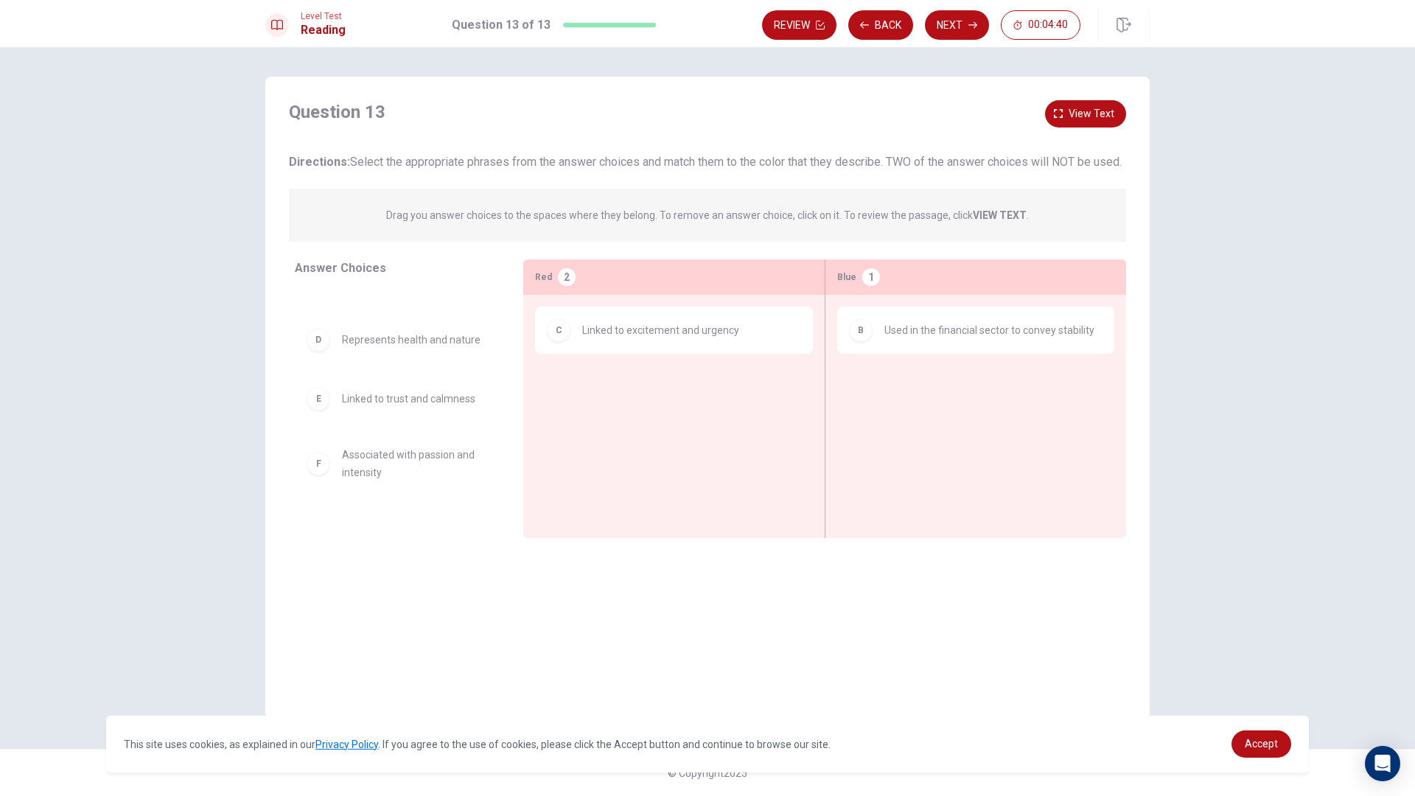
scroll to position [91, 0]
click at [1075, 100] on button "View text" at bounding box center [1085, 113] width 81 height 27
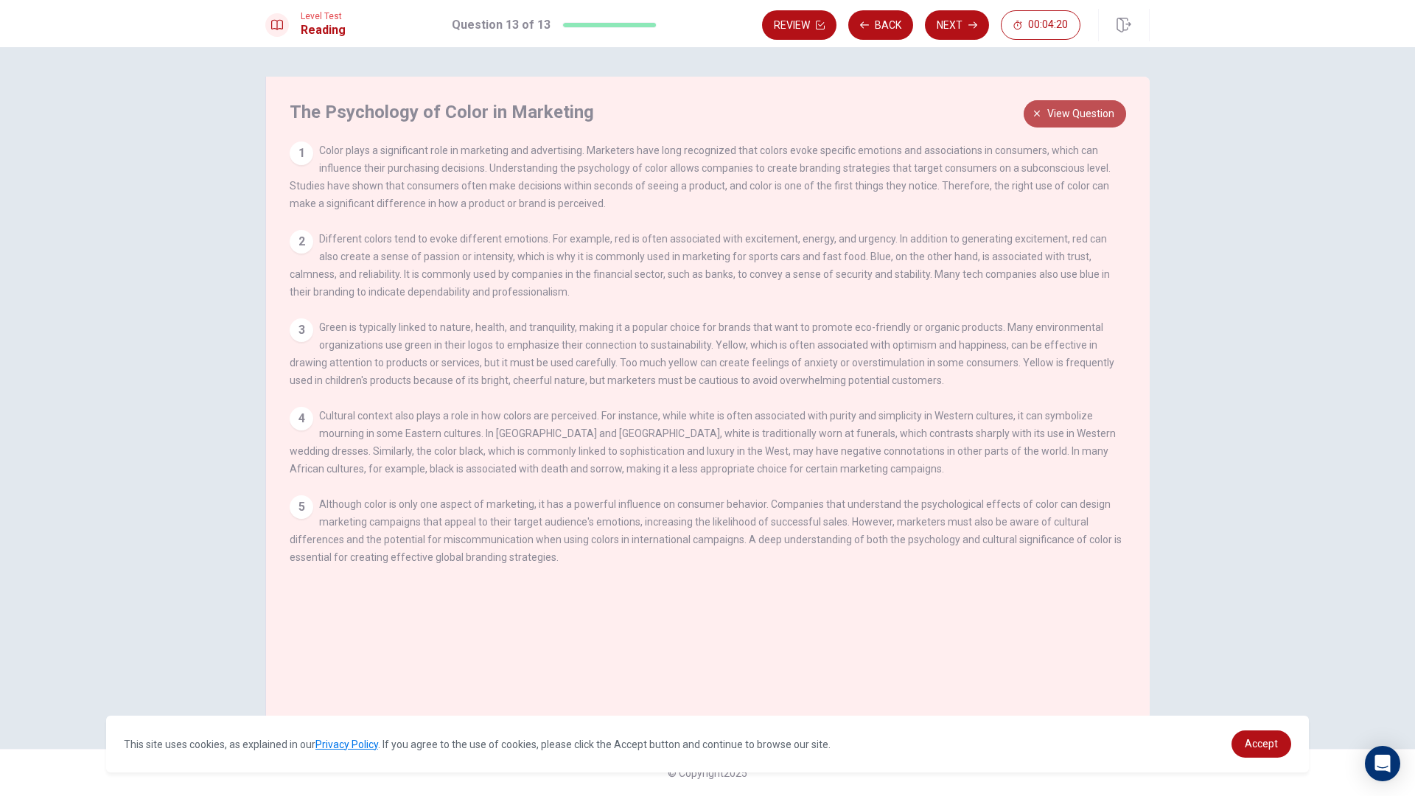
click at [1104, 114] on span "View question" at bounding box center [1080, 114] width 67 height 18
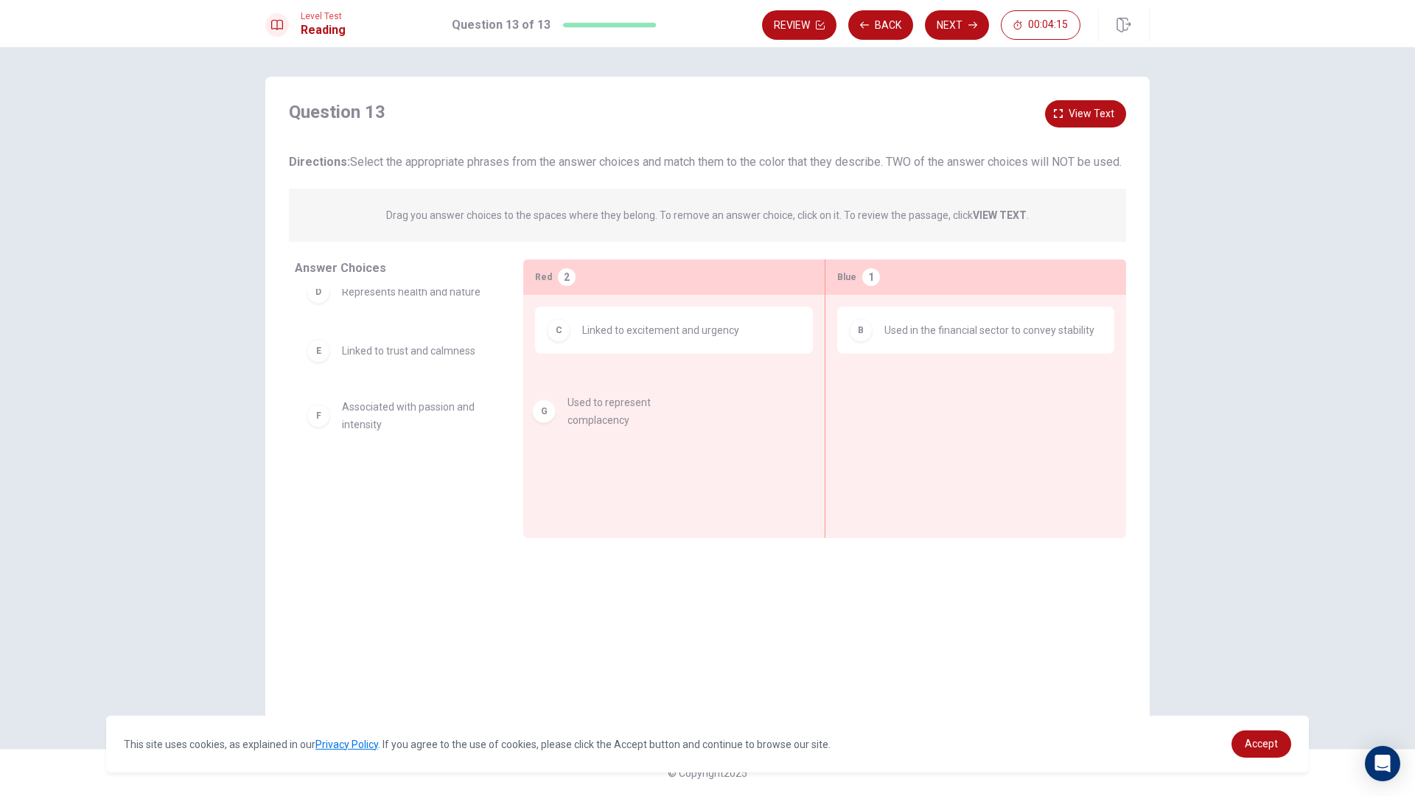
drag, startPoint x: 370, startPoint y: 509, endPoint x: 615, endPoint y: 405, distance: 265.6
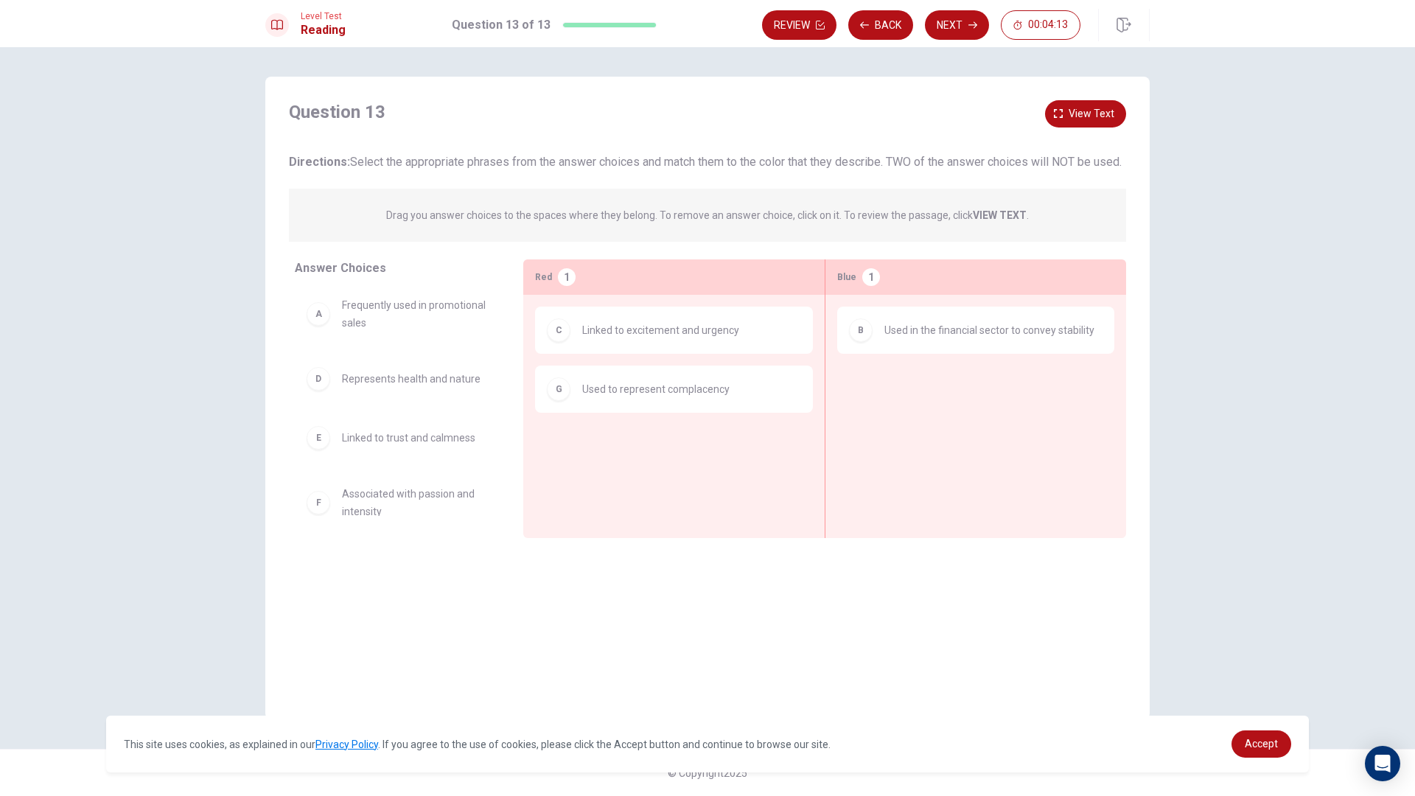
scroll to position [0, 0]
click at [1084, 105] on span "View text" at bounding box center [1092, 114] width 46 height 18
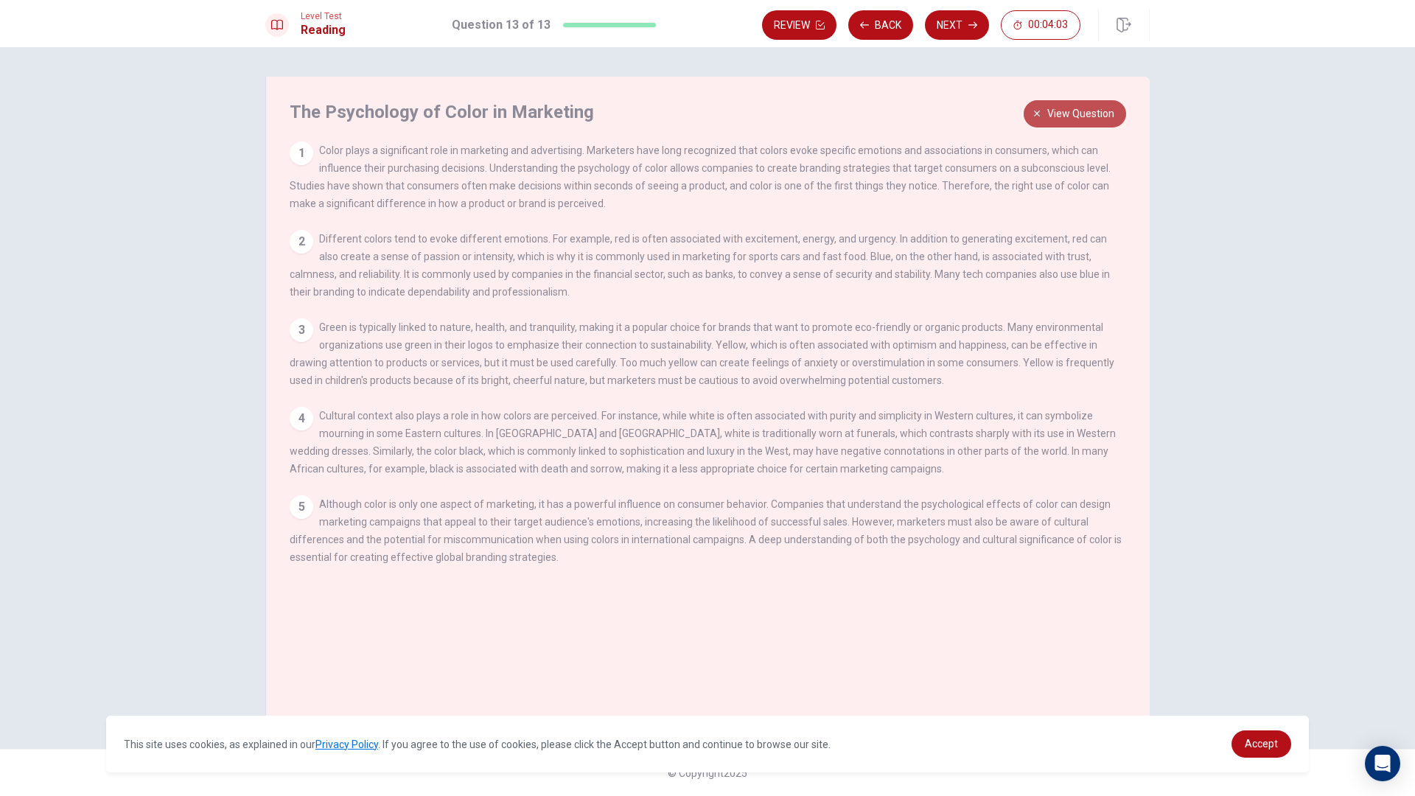
click at [1094, 120] on span "View question" at bounding box center [1080, 114] width 67 height 18
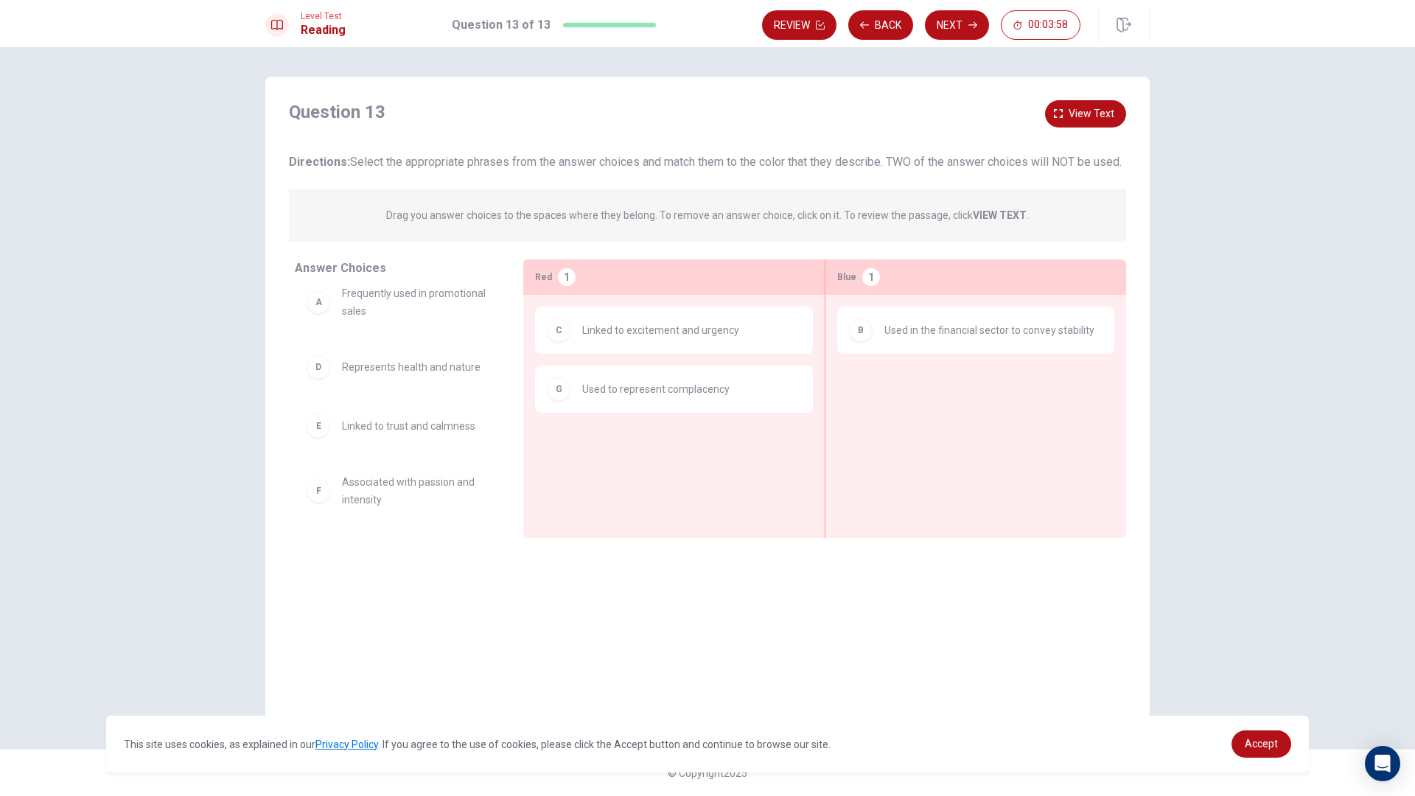
scroll to position [21, 0]
click at [1069, 117] on span "View text" at bounding box center [1092, 114] width 46 height 18
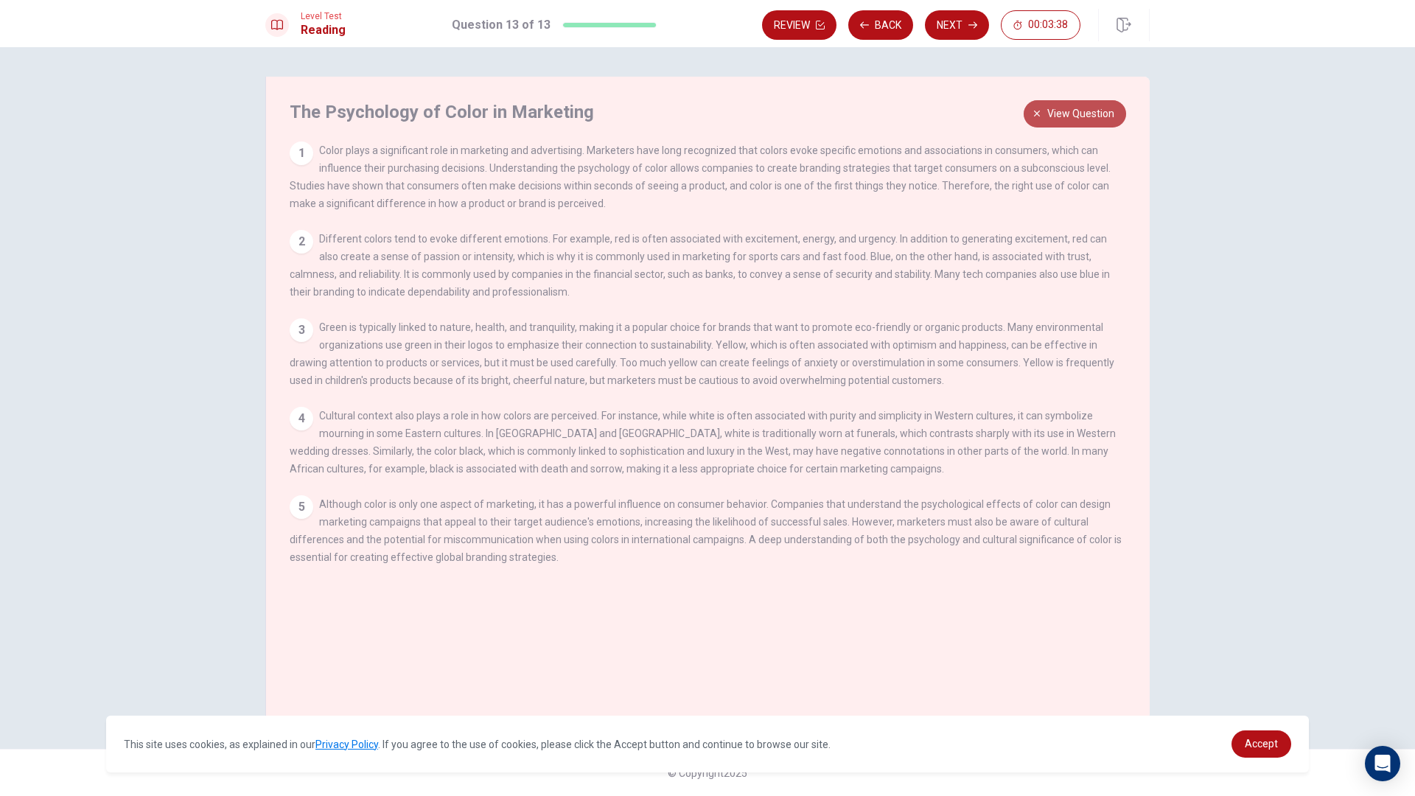
click at [1081, 113] on span "View question" at bounding box center [1080, 114] width 67 height 18
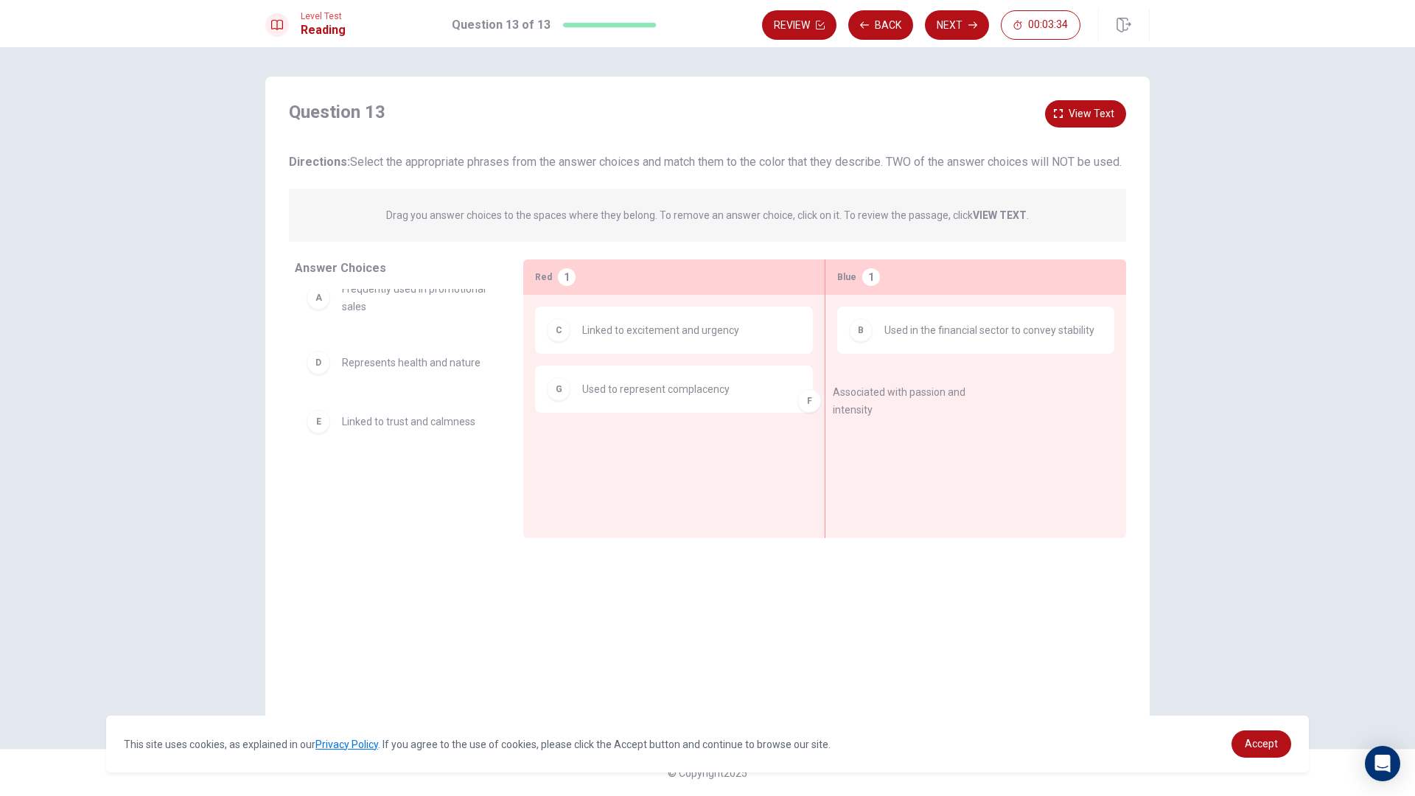
drag, startPoint x: 353, startPoint y: 508, endPoint x: 870, endPoint y: 397, distance: 529.2
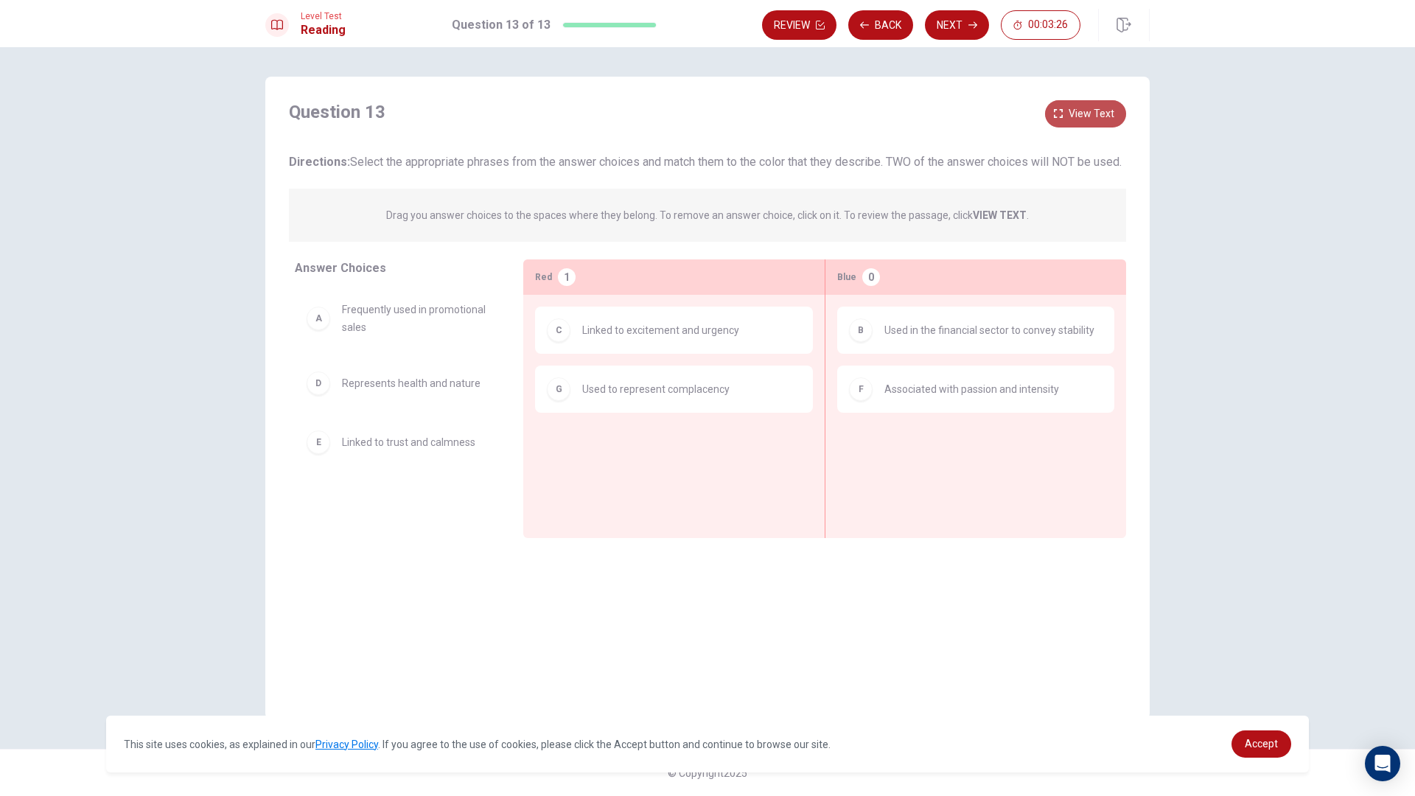
click at [1063, 108] on button "View text" at bounding box center [1085, 113] width 81 height 27
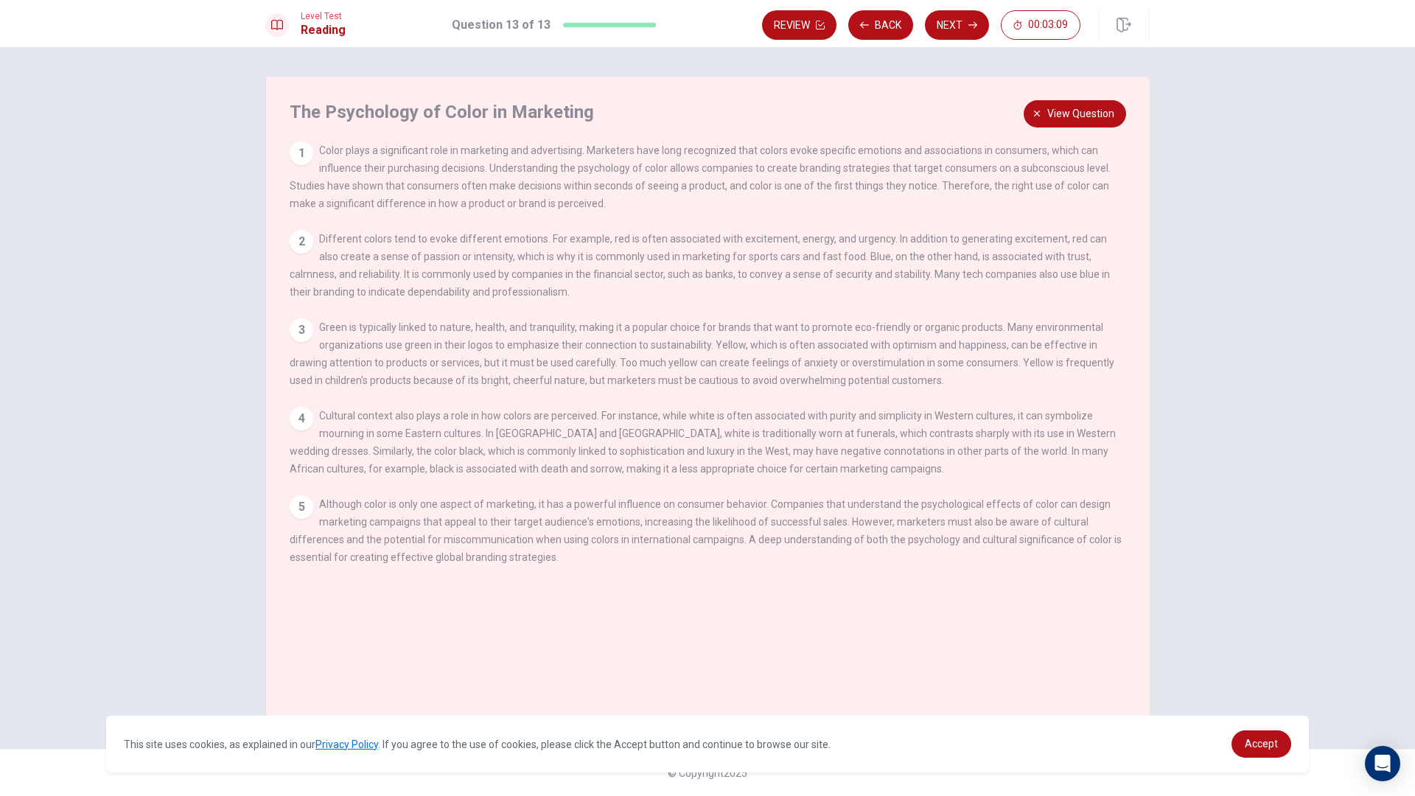
click at [1047, 95] on div "The Psychology of Color in Marketing 1 Color plays a significant role in market…" at bounding box center [707, 398] width 884 height 643
click at [1048, 104] on button "View question" at bounding box center [1075, 113] width 102 height 27
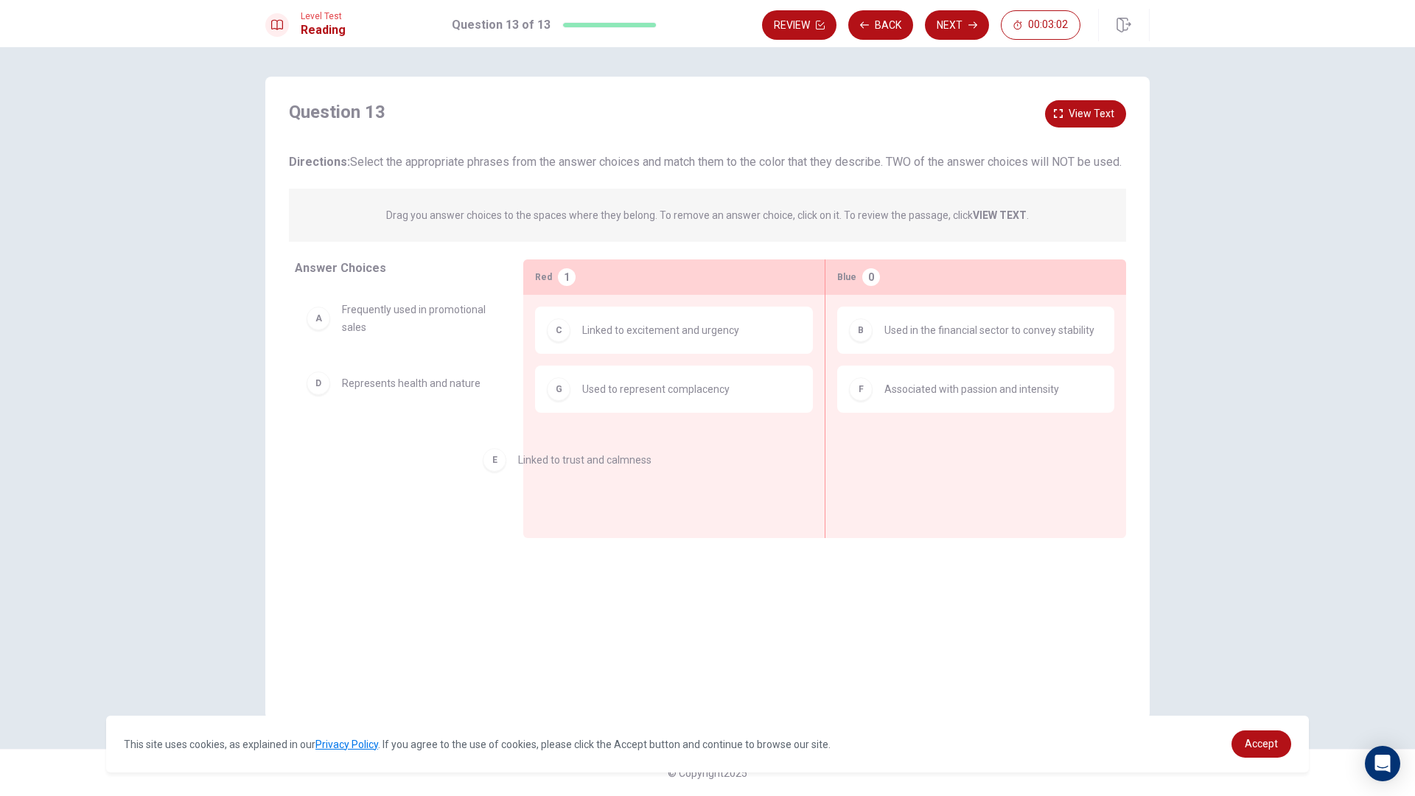
drag, startPoint x: 419, startPoint y: 469, endPoint x: 629, endPoint y: 464, distance: 210.1
click at [629, 464] on div "C Linked to excitement and urgency G Used to represent complacency" at bounding box center [674, 394] width 278 height 174
click at [1080, 111] on span "View text" at bounding box center [1092, 114] width 46 height 18
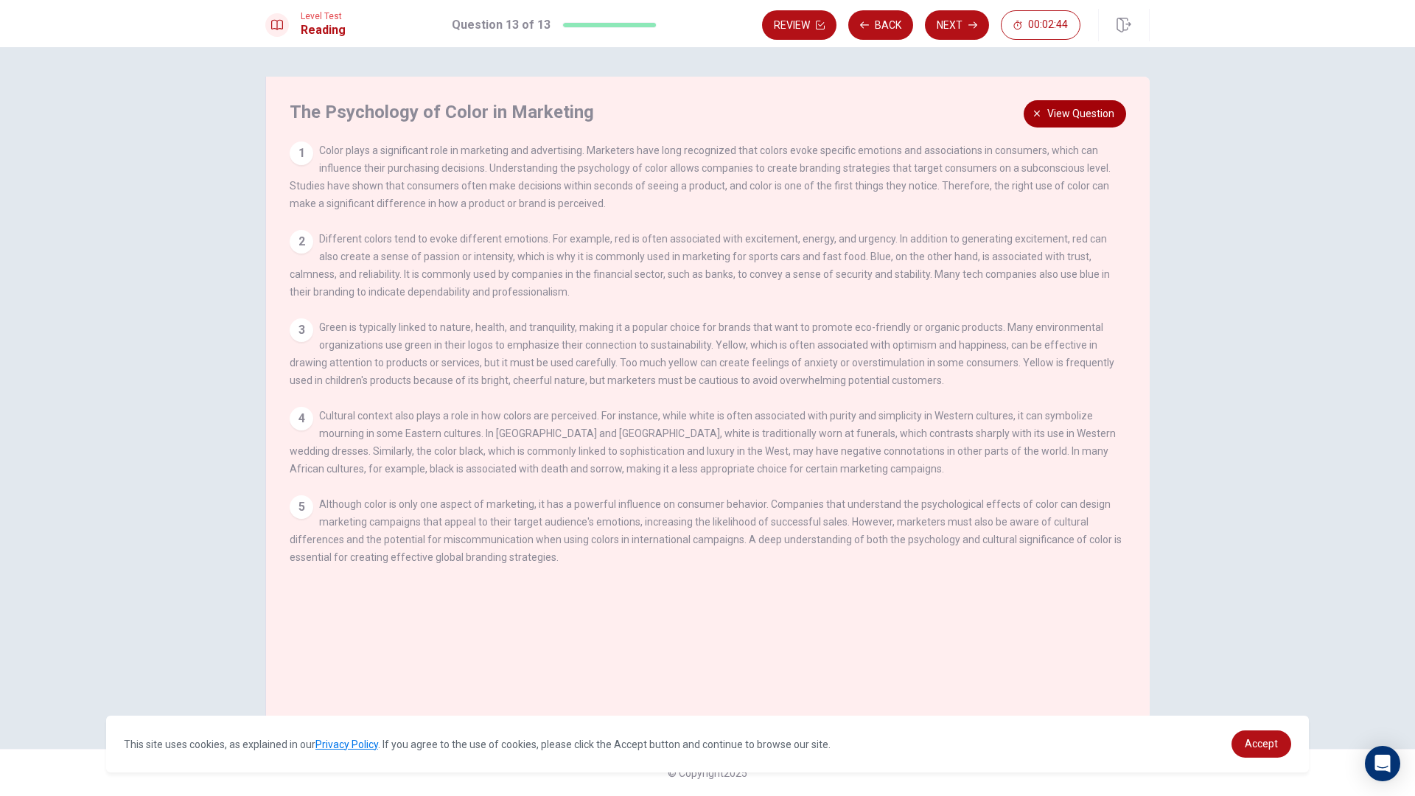
click at [1084, 122] on span "View question" at bounding box center [1080, 114] width 67 height 18
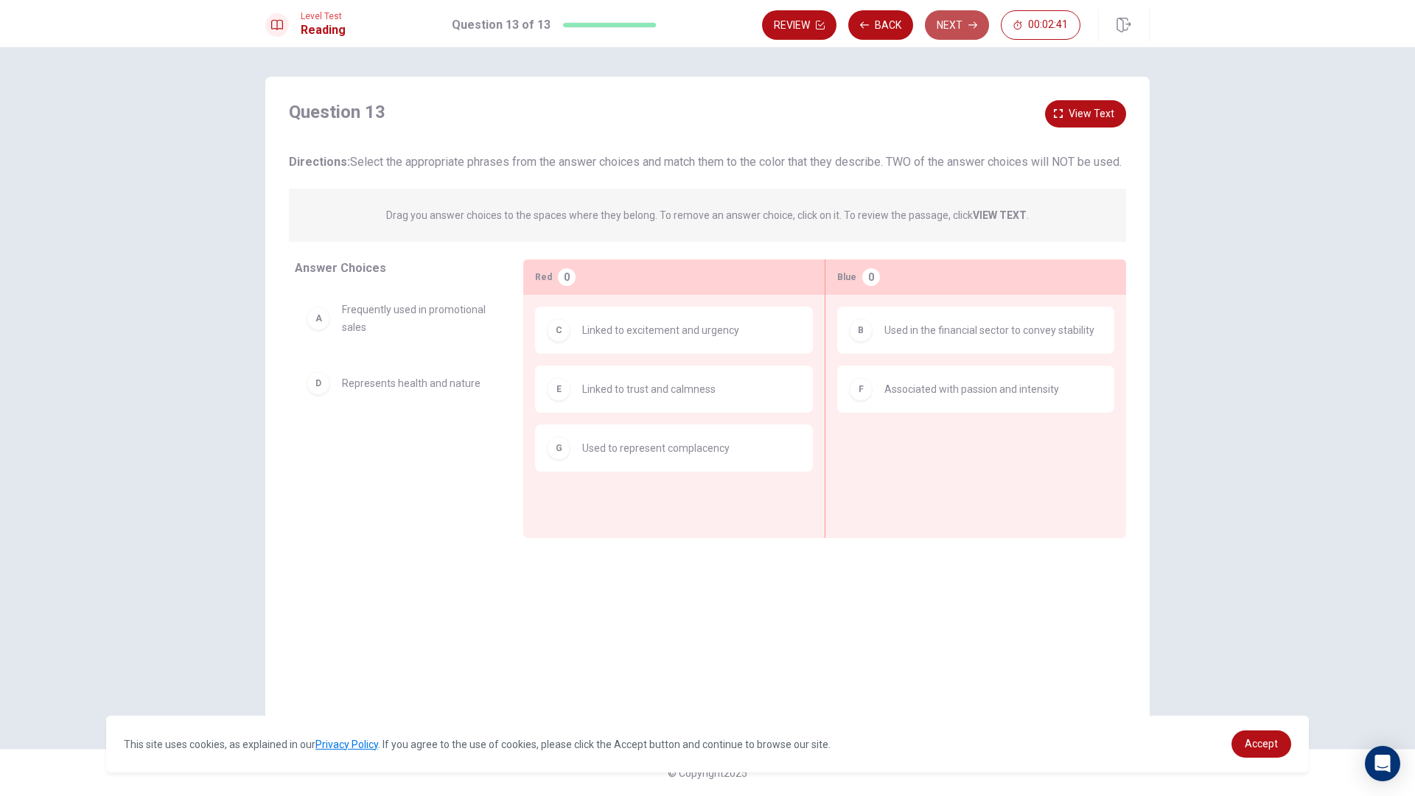
click at [942, 26] on button "Next" at bounding box center [957, 24] width 64 height 29
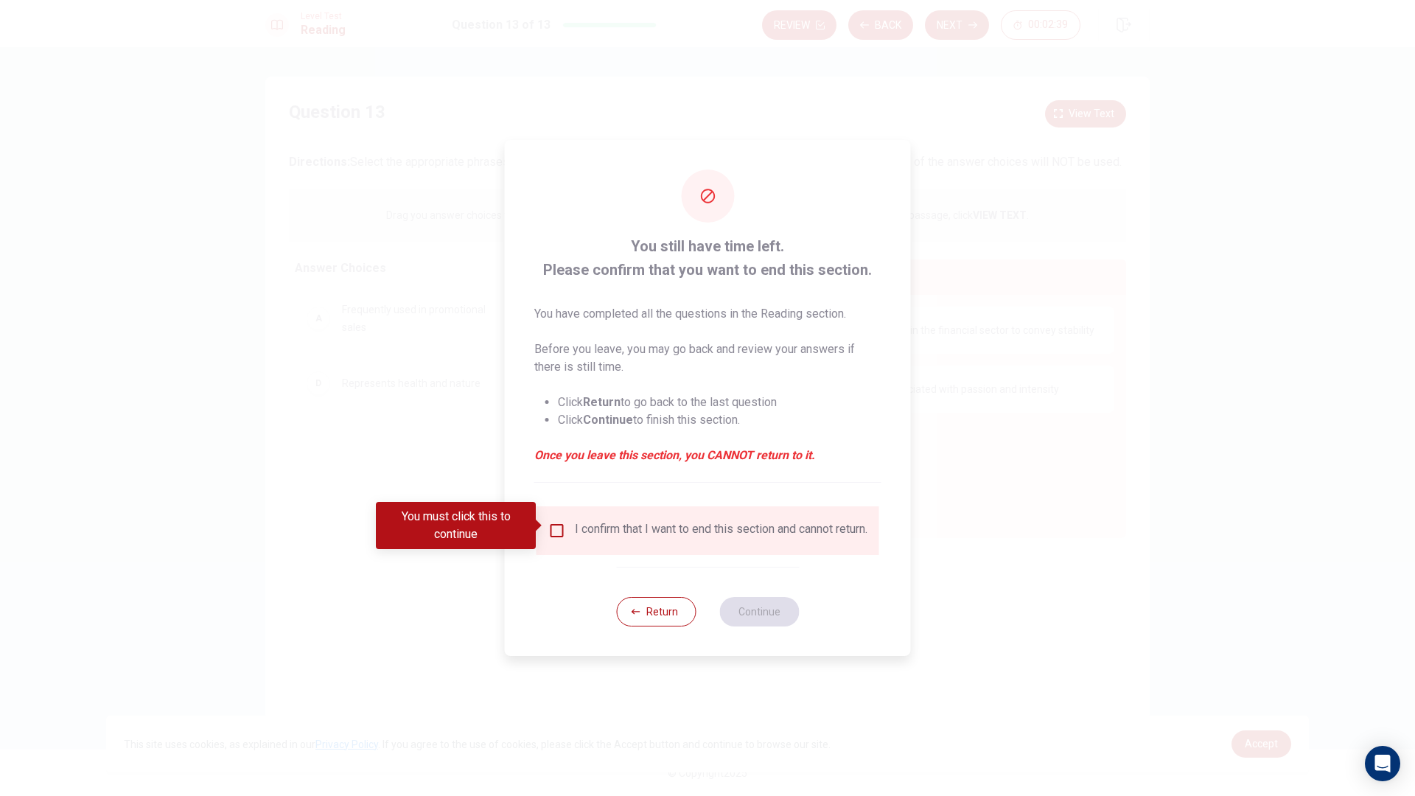
click at [543, 539] on div "You must click this to continue" at bounding box center [461, 525] width 170 height 47
click at [551, 534] on input "You must click this to continue" at bounding box center [557, 531] width 18 height 18
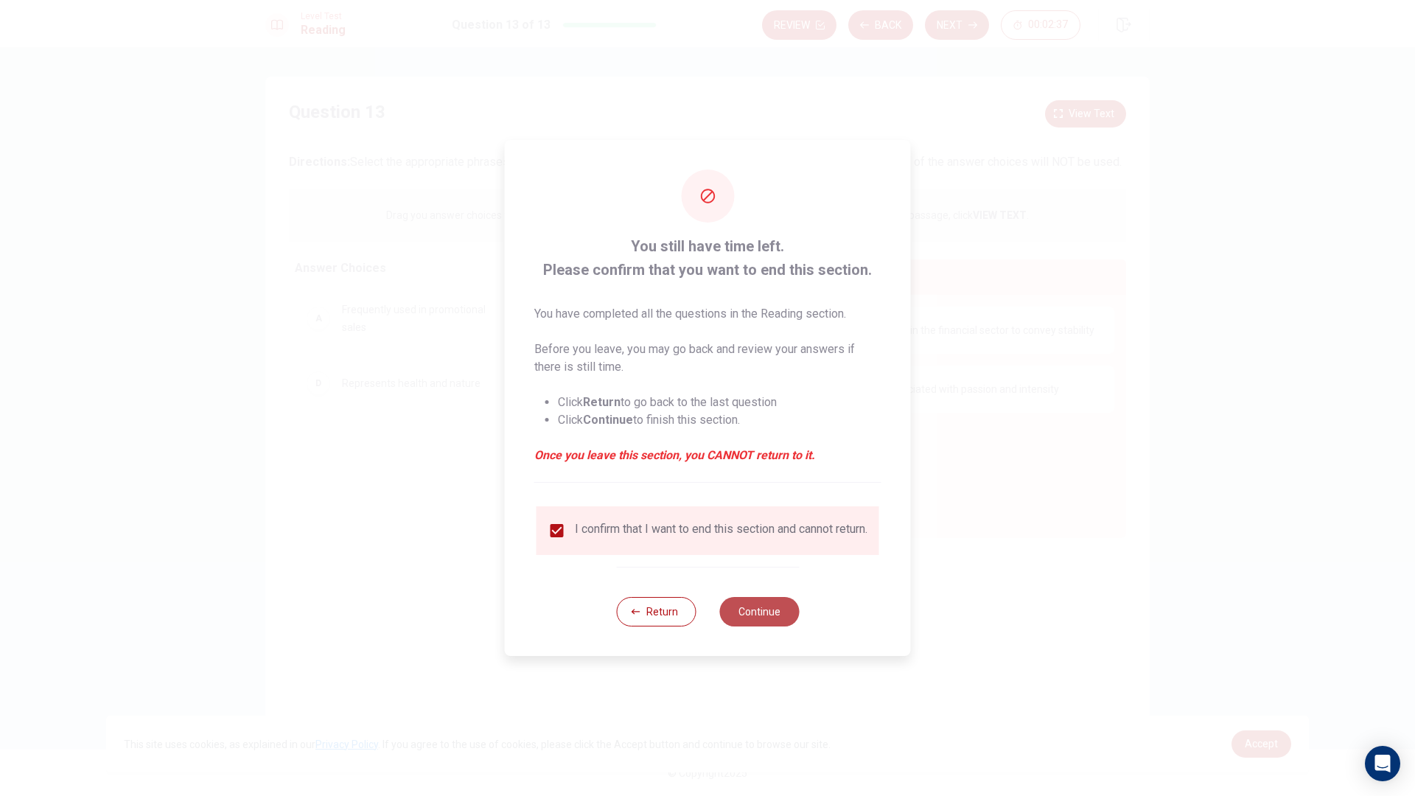
click at [775, 618] on button "Continue" at bounding box center [759, 611] width 80 height 29
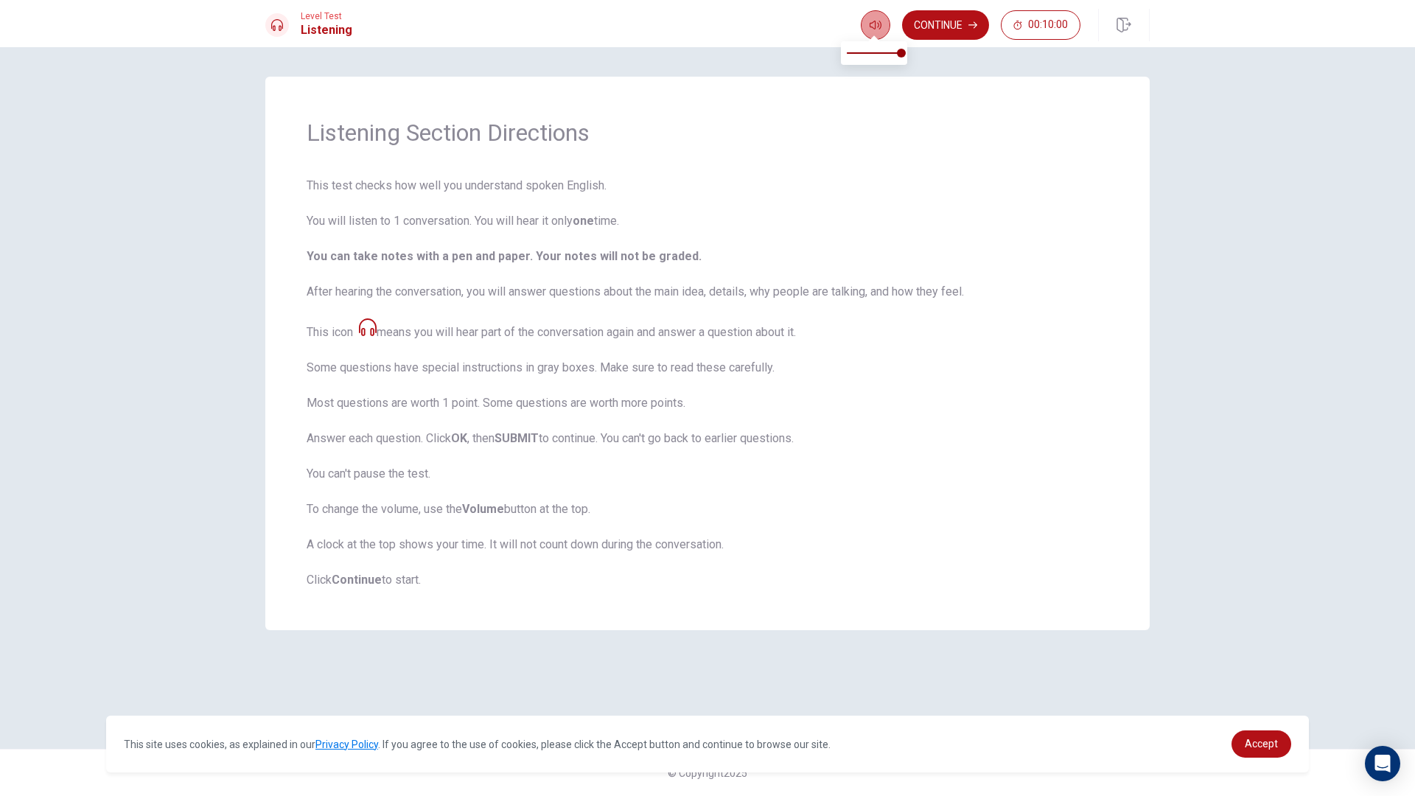
click at [867, 32] on button "button" at bounding box center [875, 24] width 29 height 29
type input "1"
drag, startPoint x: 898, startPoint y: 53, endPoint x: 944, endPoint y: 61, distance: 47.1
click at [944, 61] on body "This site uses cookies, as explained in our Privacy Policy . If you agree to th…" at bounding box center [707, 398] width 1415 height 796
click at [270, 26] on div at bounding box center [277, 25] width 24 height 24
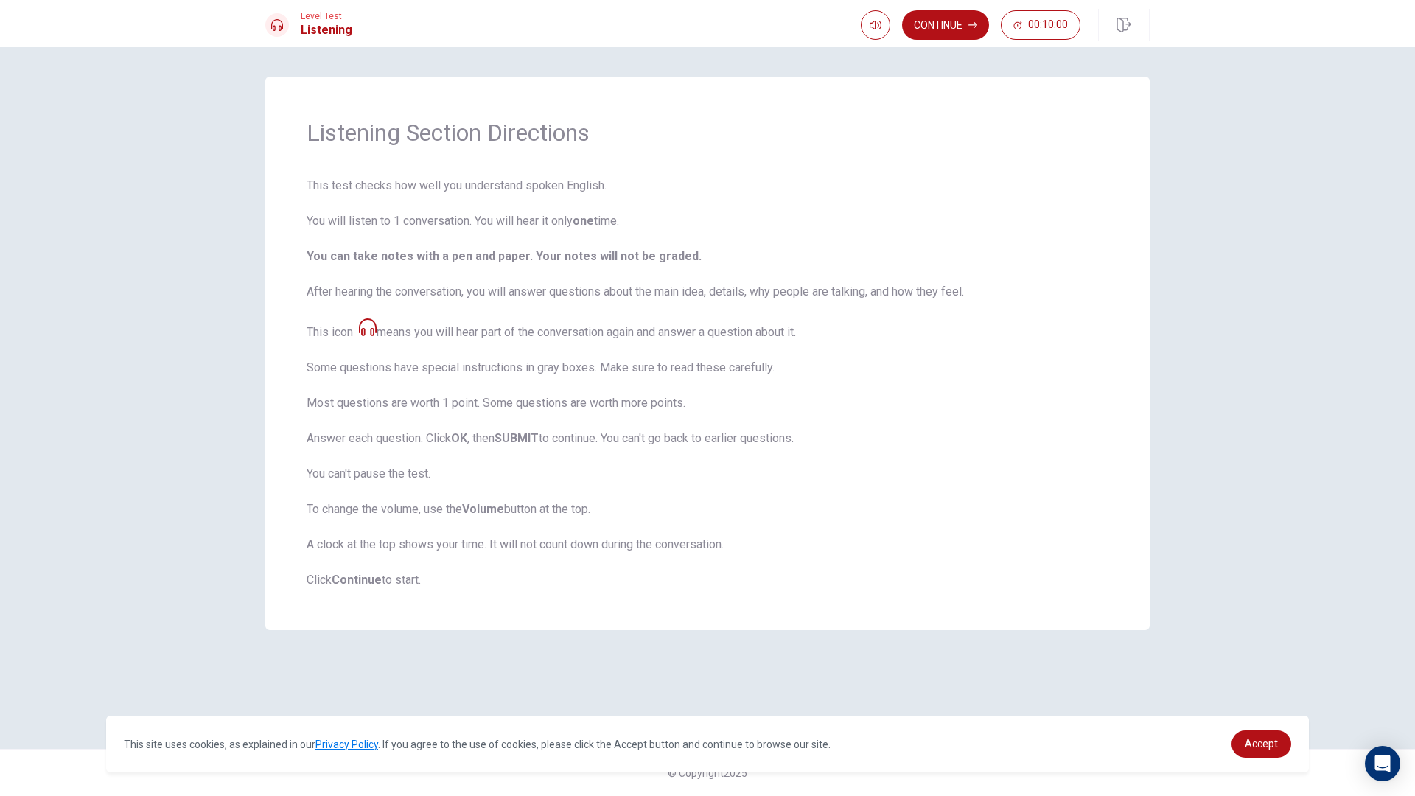
click at [270, 26] on div at bounding box center [277, 25] width 24 height 24
click at [959, 22] on button "Continue" at bounding box center [945, 24] width 87 height 29
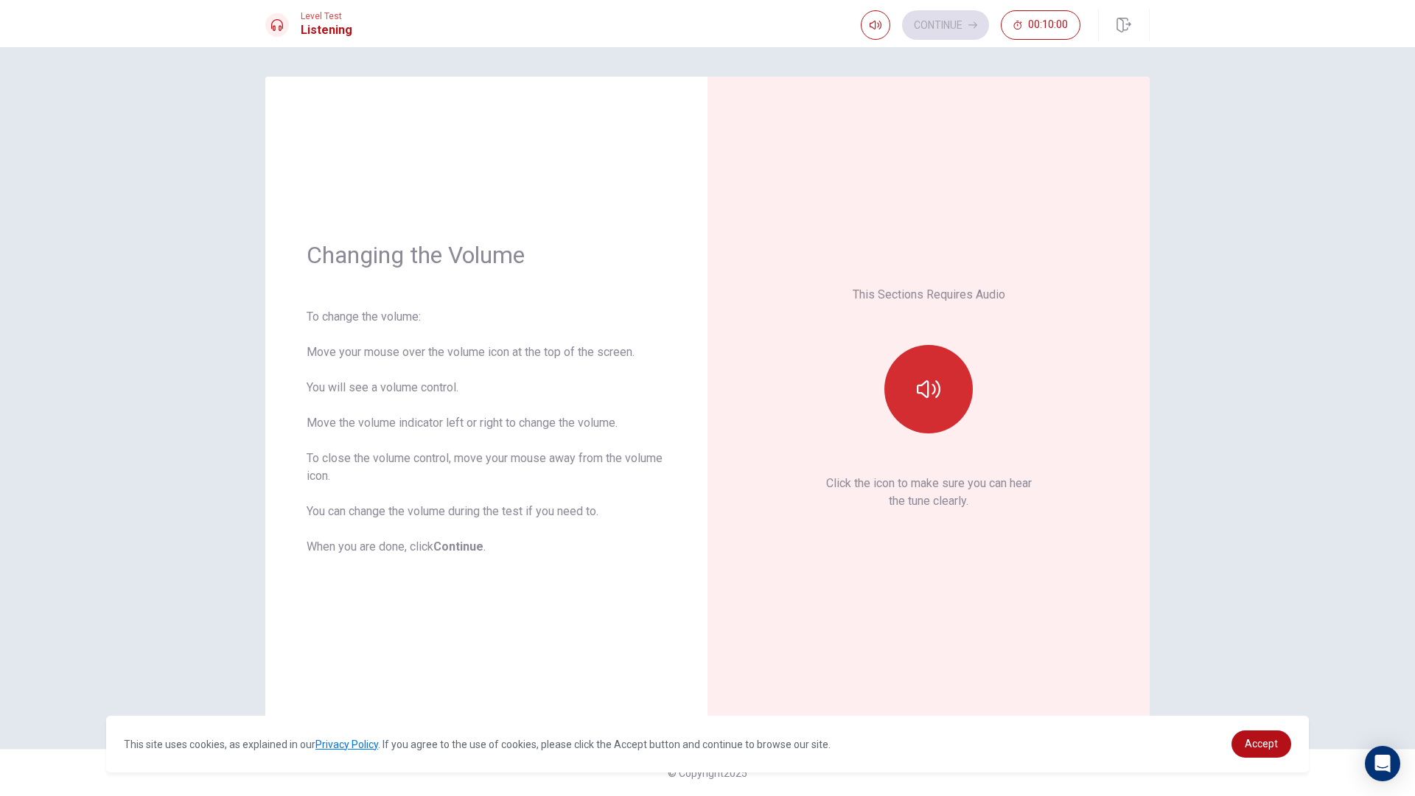
click at [946, 421] on button "button" at bounding box center [928, 389] width 88 height 88
click at [943, 401] on button "button" at bounding box center [928, 389] width 88 height 88
click at [951, 21] on button "Continue" at bounding box center [945, 24] width 87 height 29
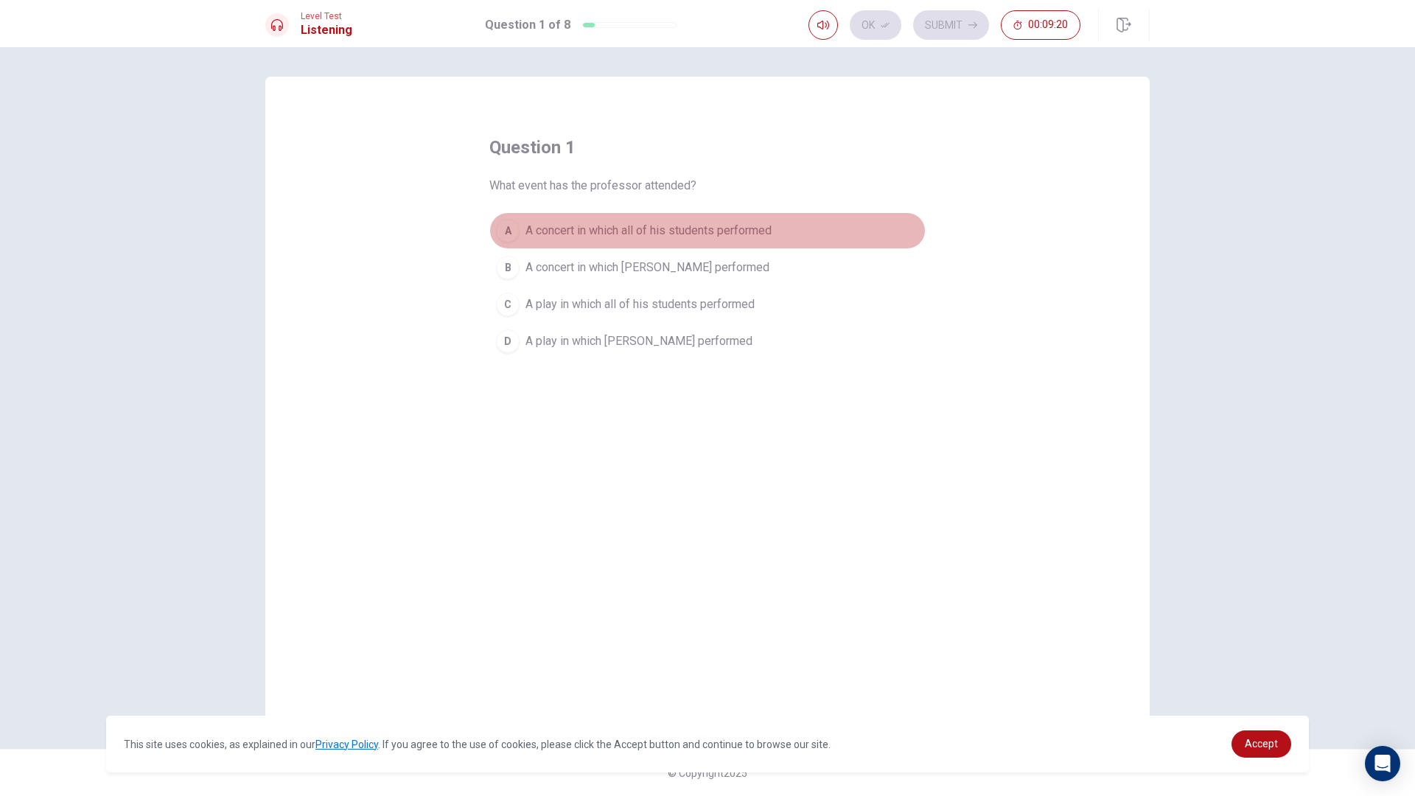
click at [508, 226] on div "A" at bounding box center [508, 231] width 24 height 24
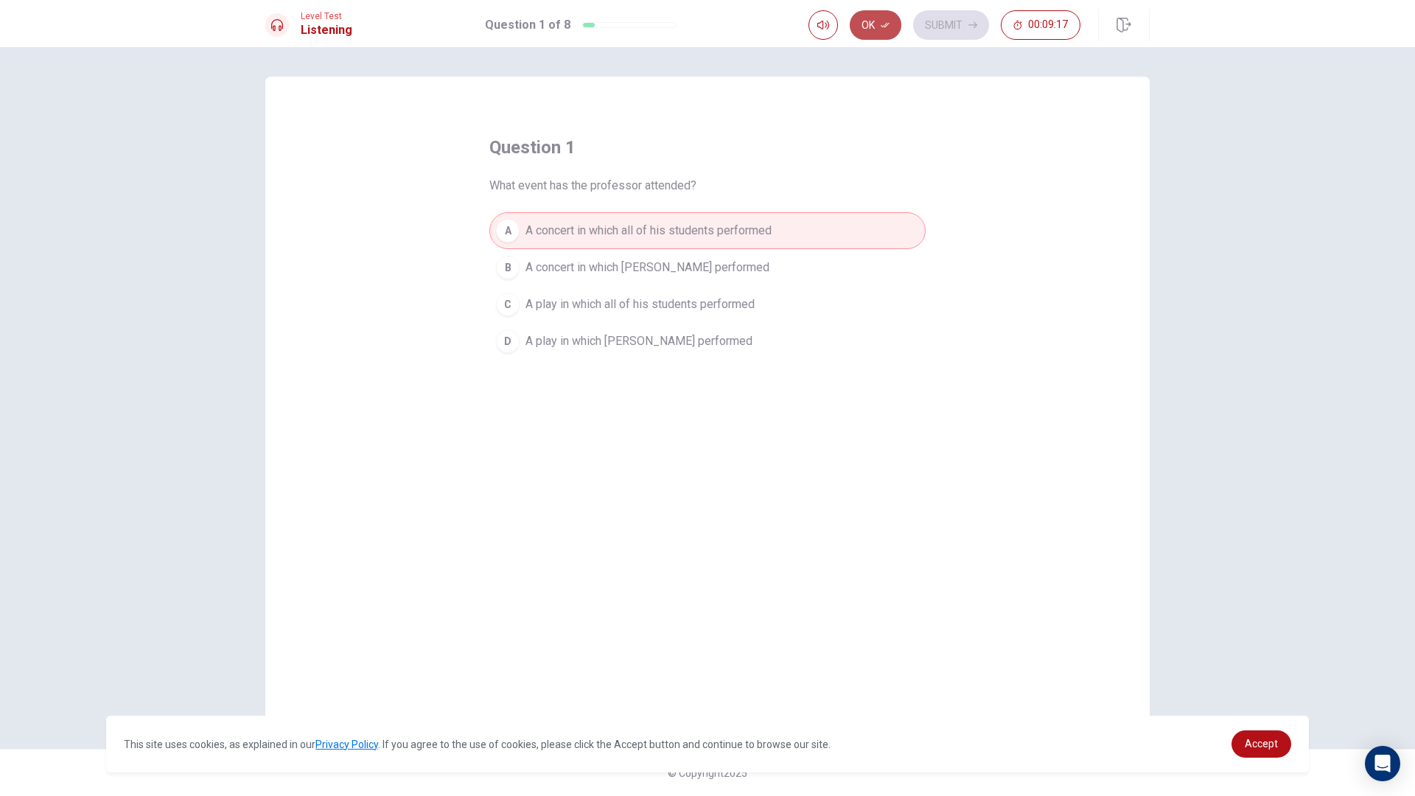
click at [870, 21] on button "Ok" at bounding box center [876, 24] width 52 height 29
click at [956, 26] on button "Submit" at bounding box center [951, 24] width 76 height 29
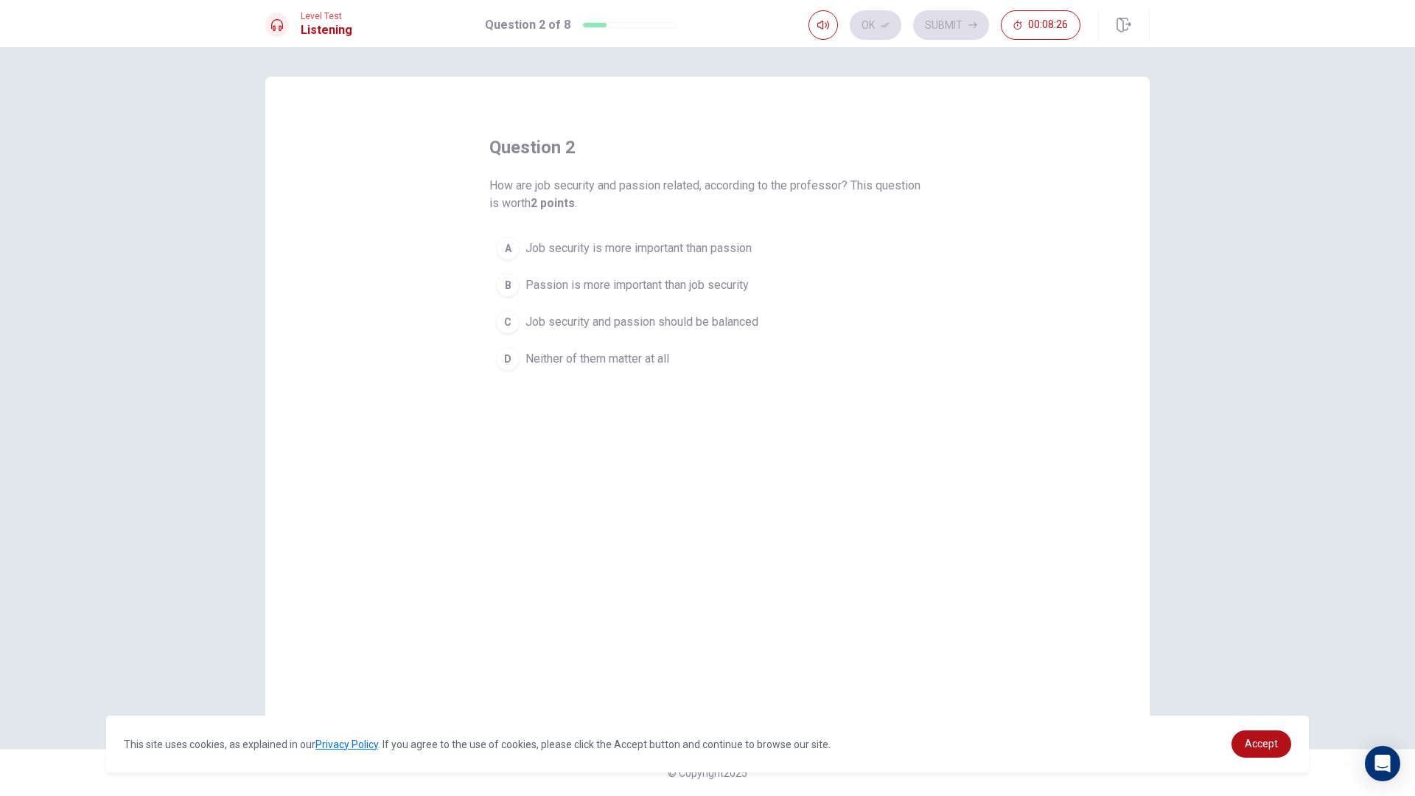
click at [512, 294] on div "B" at bounding box center [508, 285] width 24 height 24
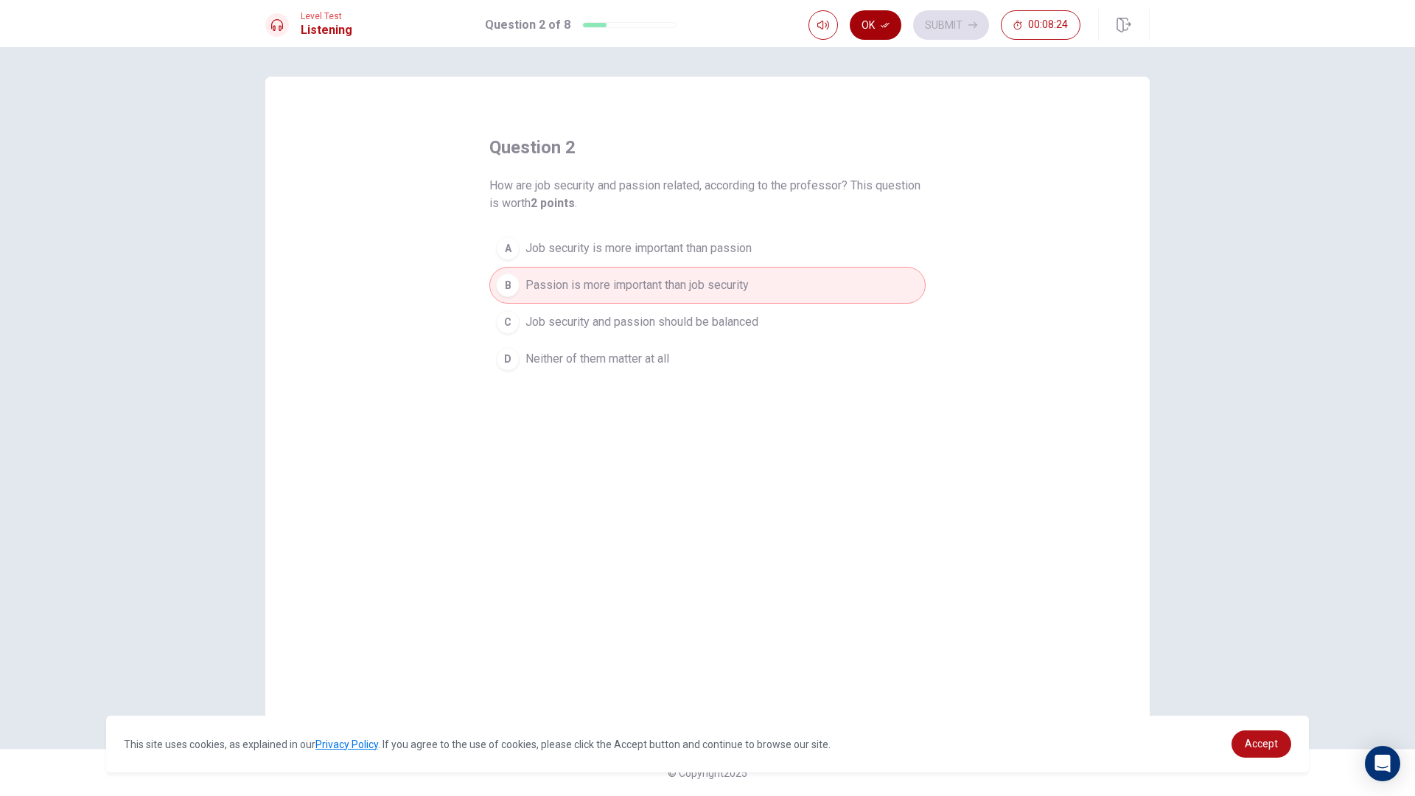
click at [879, 32] on button "Ok" at bounding box center [876, 24] width 52 height 29
click at [941, 32] on button "Submit" at bounding box center [951, 24] width 76 height 29
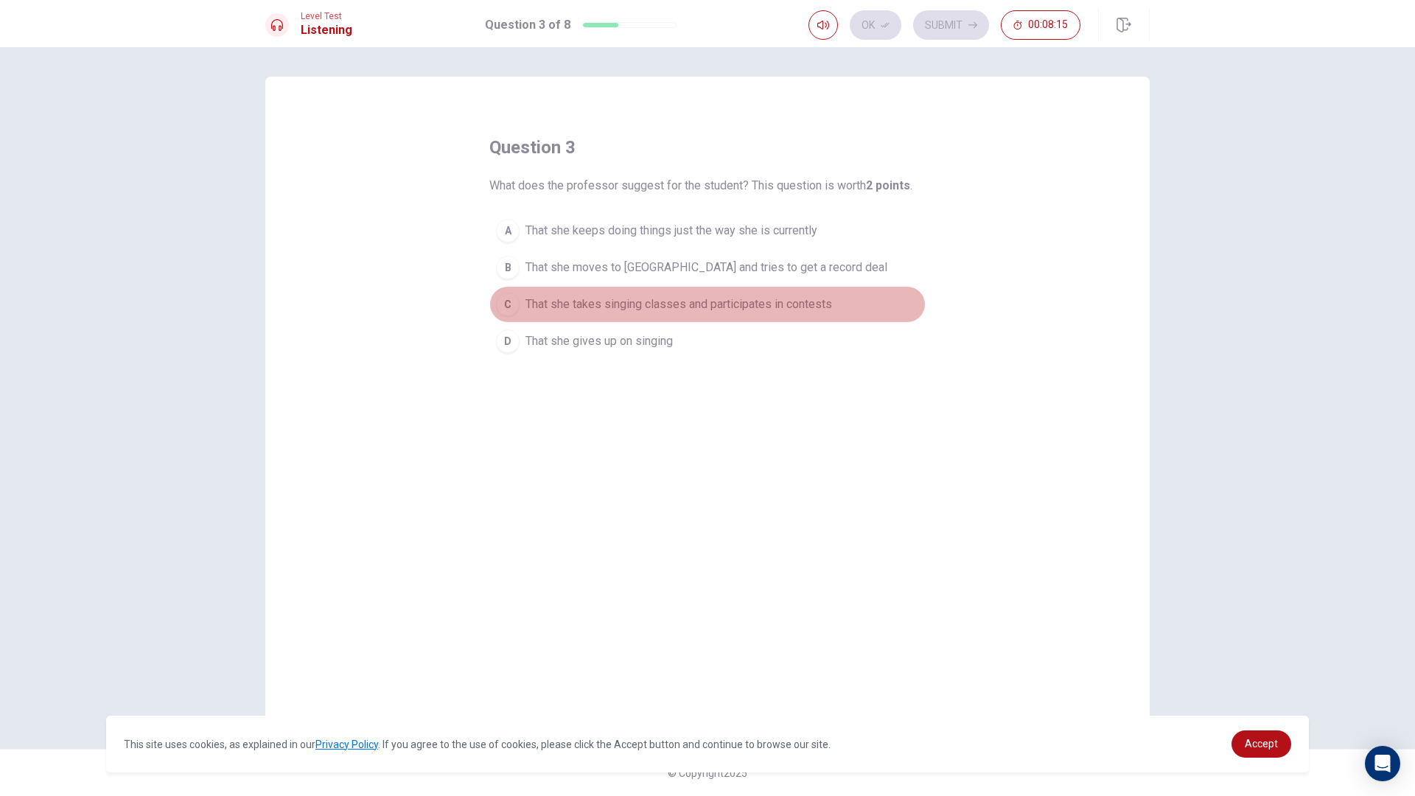
click at [507, 313] on div "C" at bounding box center [508, 305] width 24 height 24
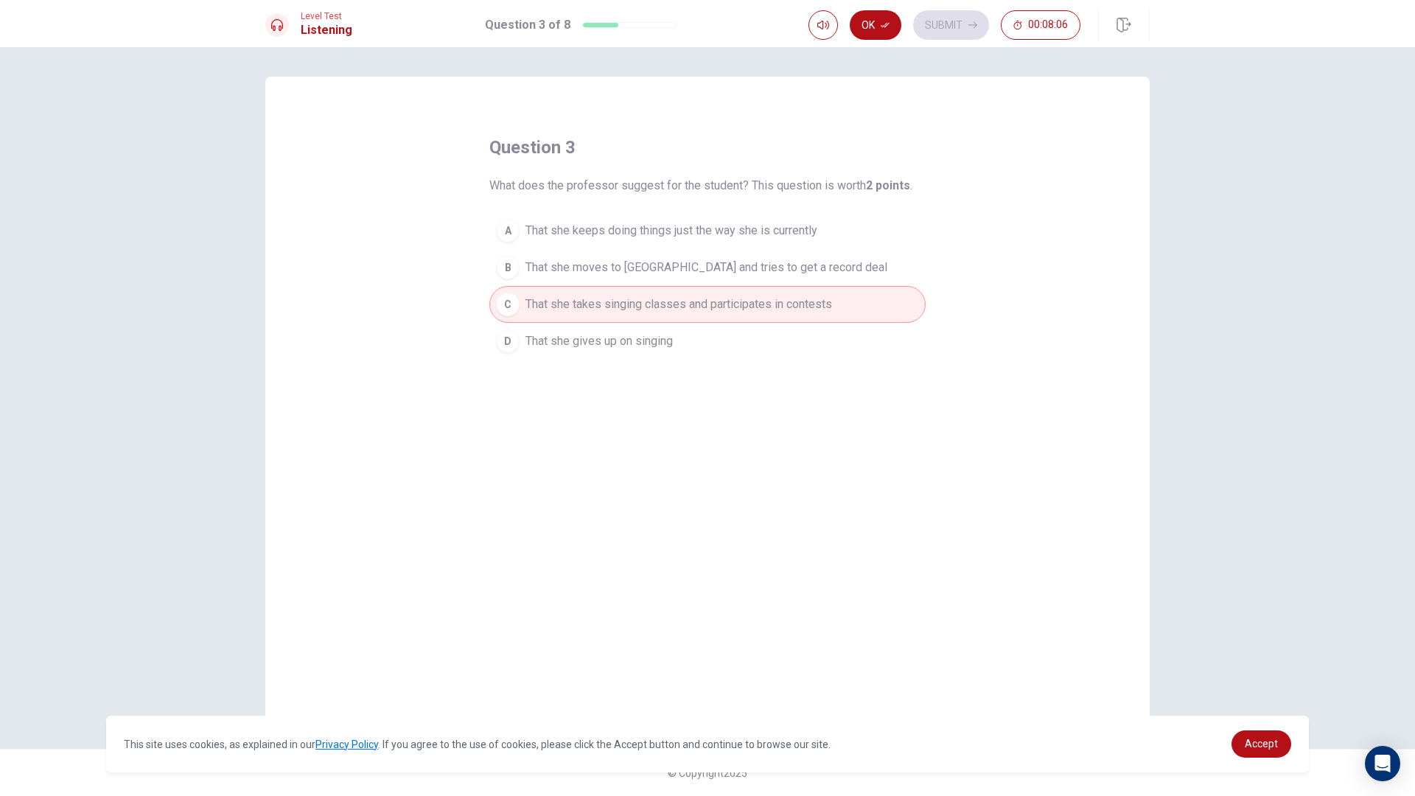
click at [504, 266] on div "B" at bounding box center [508, 268] width 24 height 24
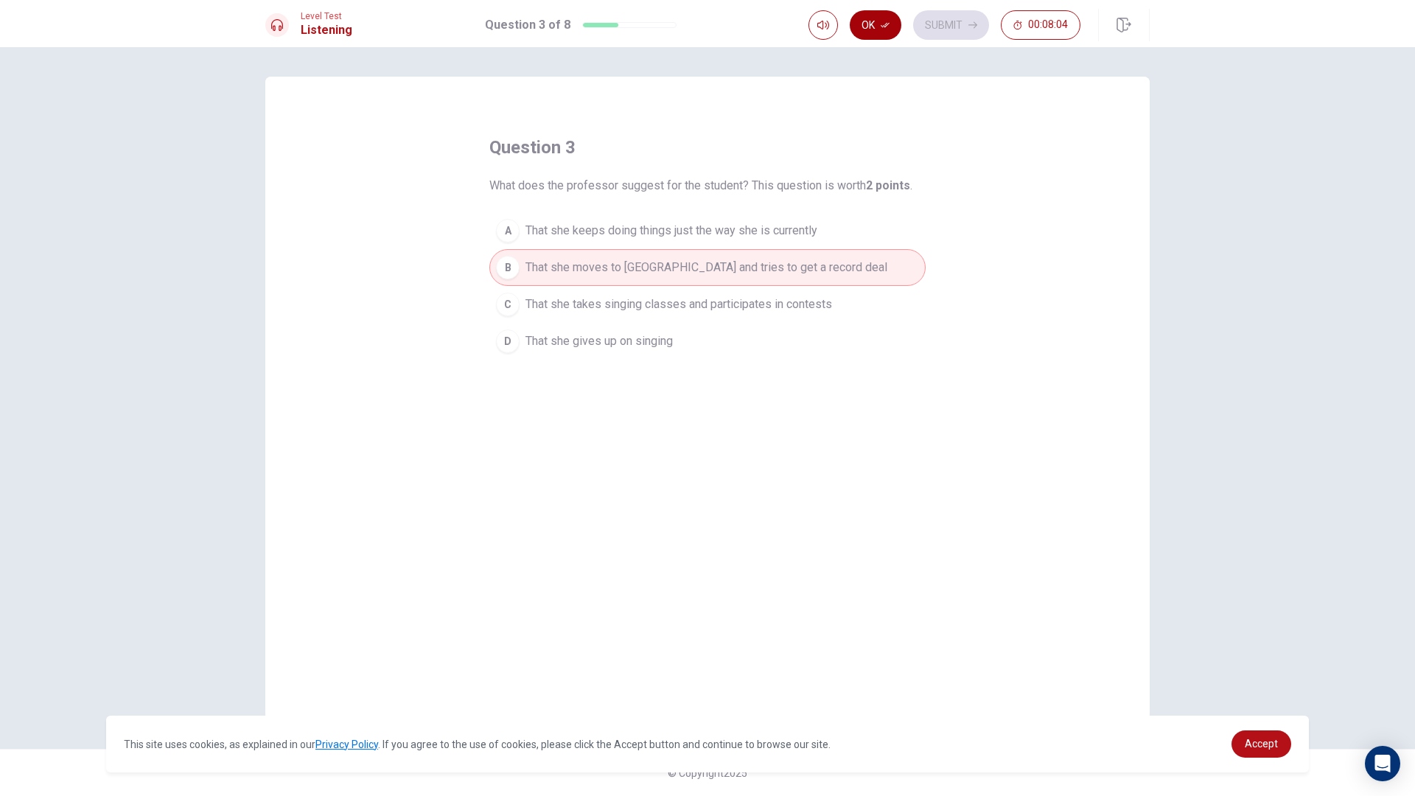
click at [891, 18] on button "Ok" at bounding box center [876, 24] width 52 height 29
click at [944, 31] on button "Submit" at bounding box center [951, 24] width 76 height 29
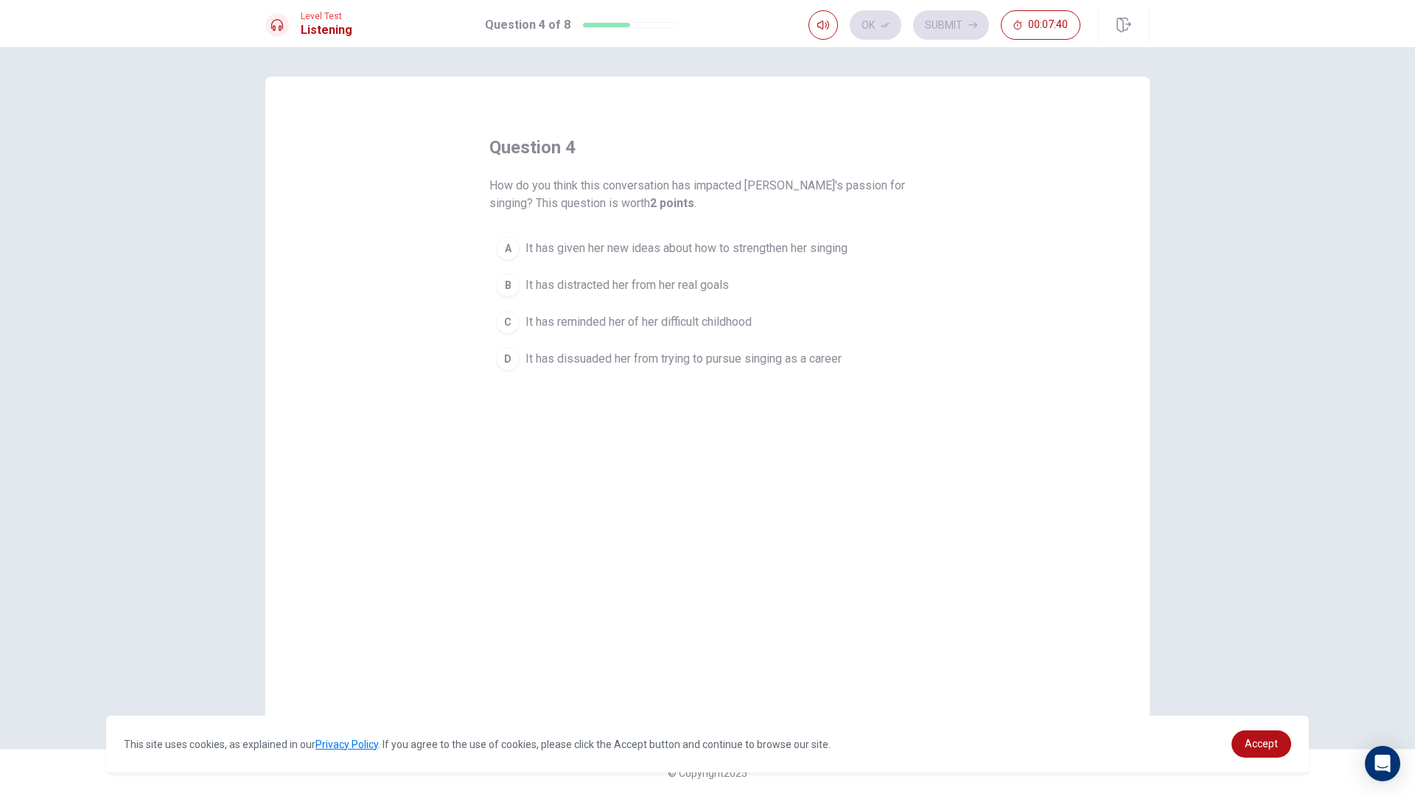
click at [500, 362] on div "D" at bounding box center [508, 359] width 24 height 24
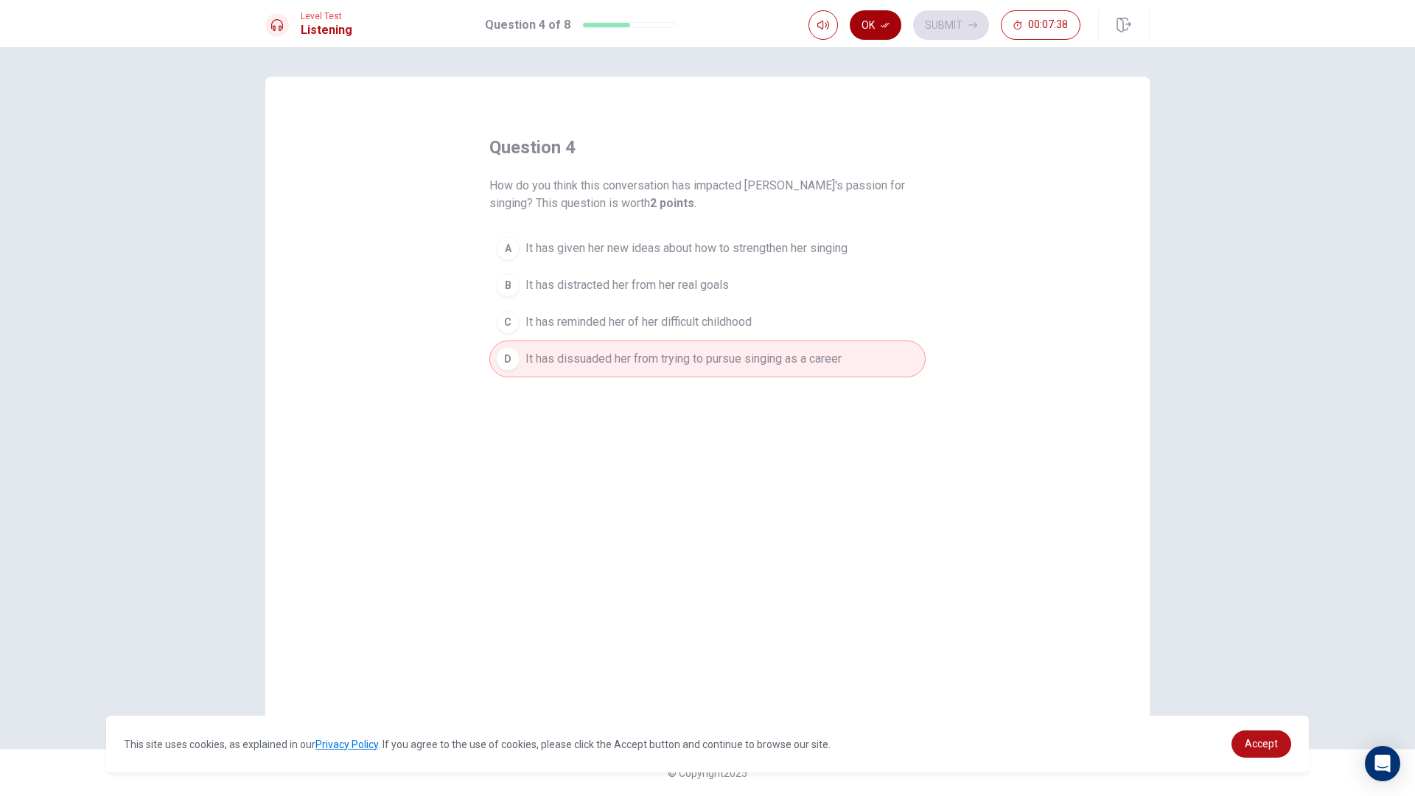
click at [879, 35] on button "Ok" at bounding box center [876, 24] width 52 height 29
click at [942, 28] on button "Submit" at bounding box center [951, 24] width 76 height 29
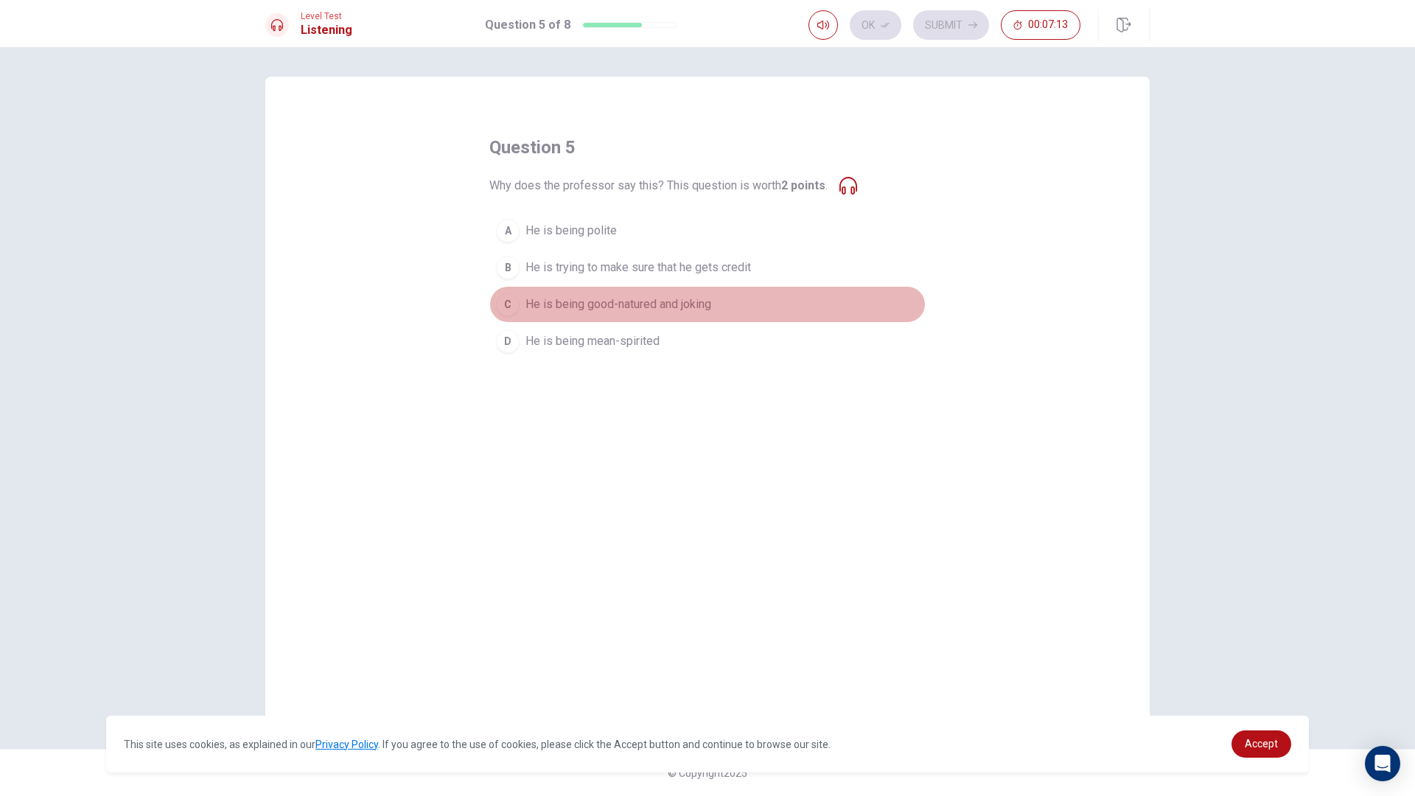
click at [506, 300] on div "C" at bounding box center [508, 305] width 24 height 24
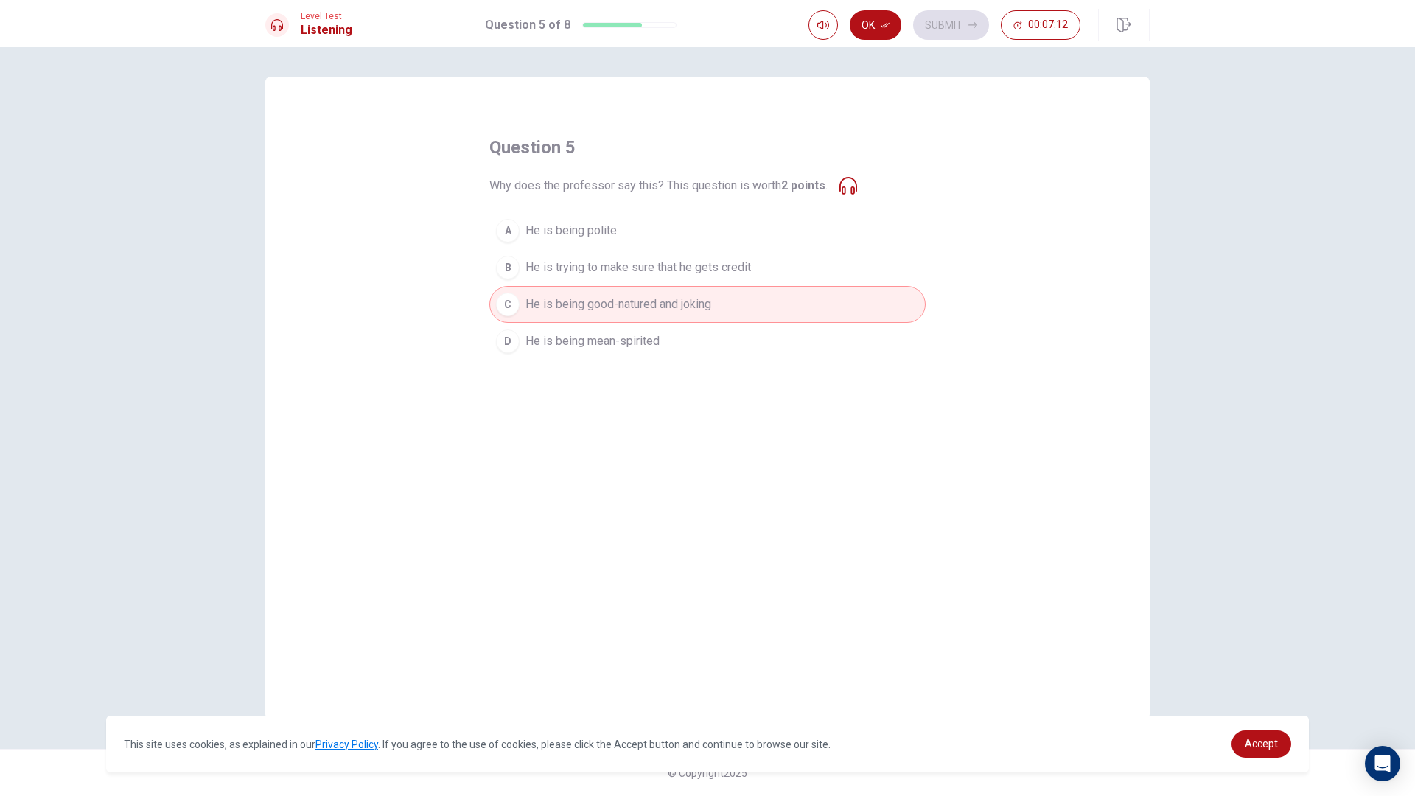
click at [856, 24] on button "Ok" at bounding box center [876, 24] width 52 height 29
click at [933, 33] on button "Submit" at bounding box center [951, 24] width 76 height 29
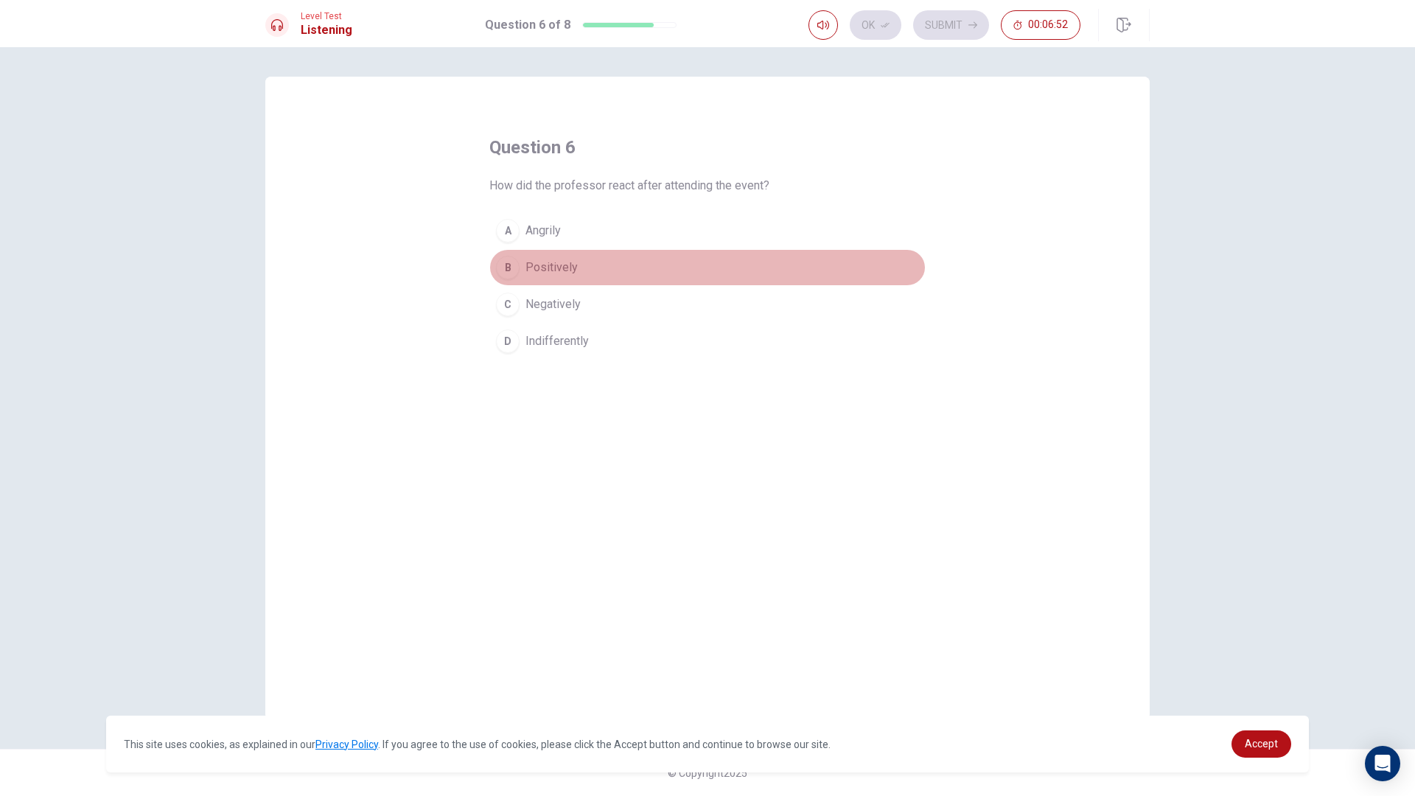
click at [524, 268] on button "B Positively" at bounding box center [707, 267] width 436 height 37
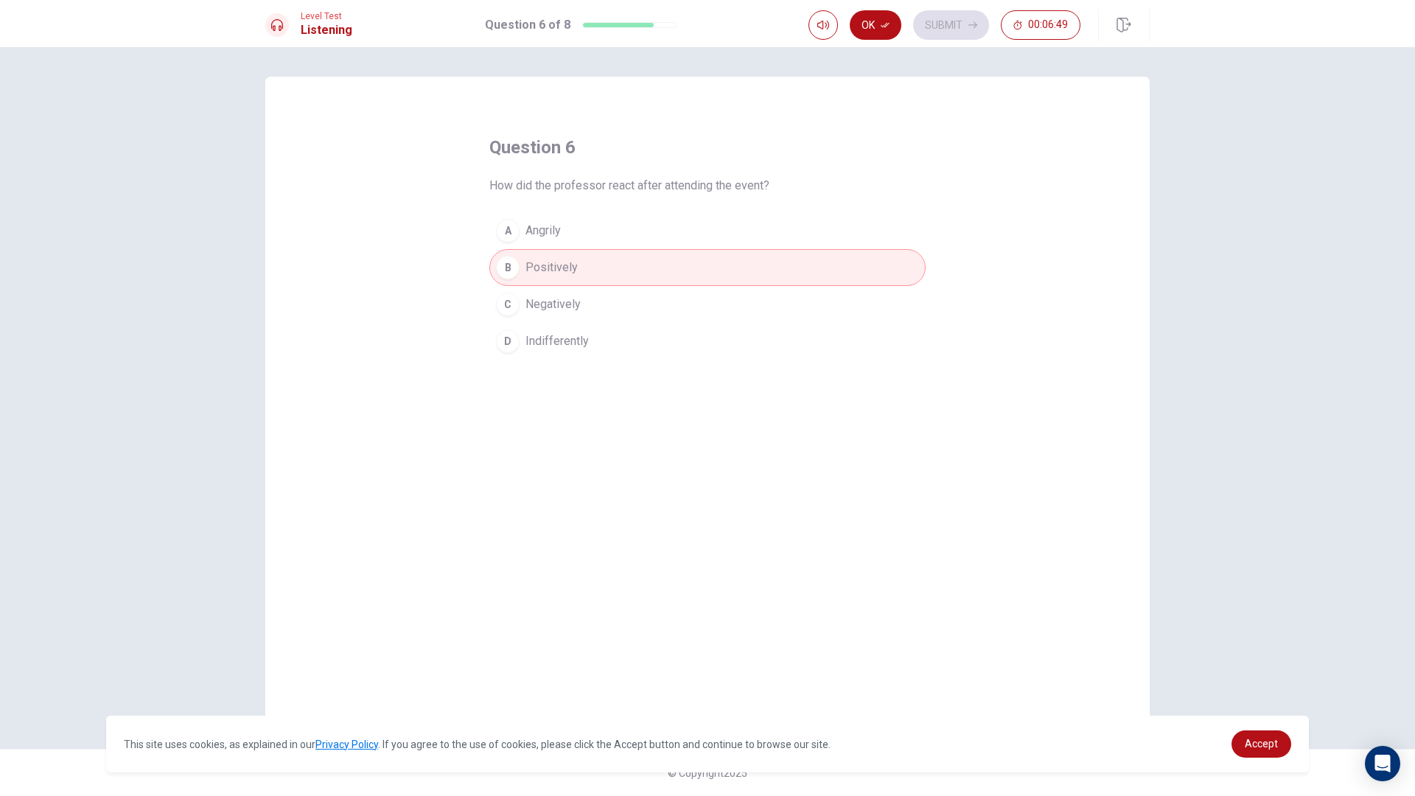
click at [544, 302] on span "Negatively" at bounding box center [553, 305] width 55 height 18
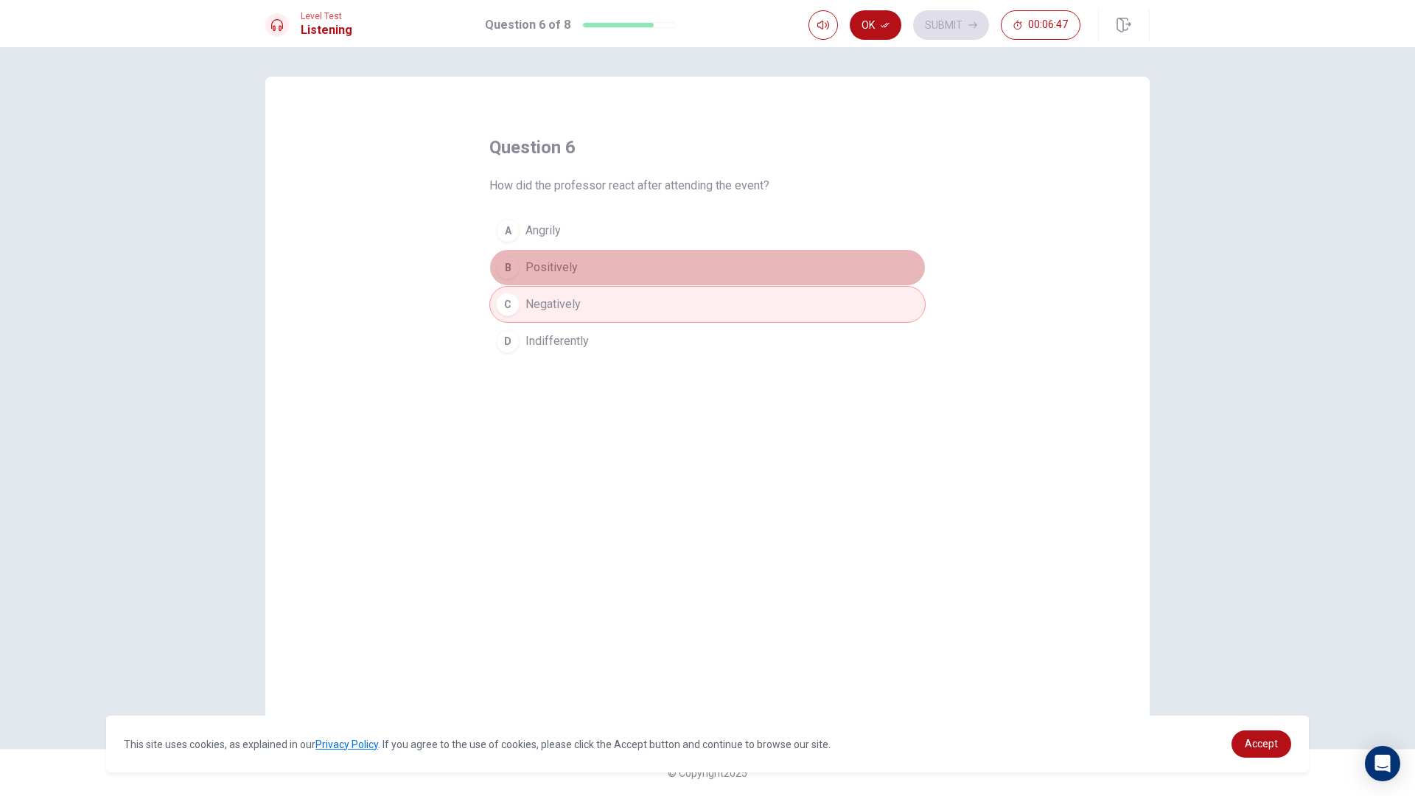
click at [543, 264] on span "Positively" at bounding box center [552, 268] width 52 height 18
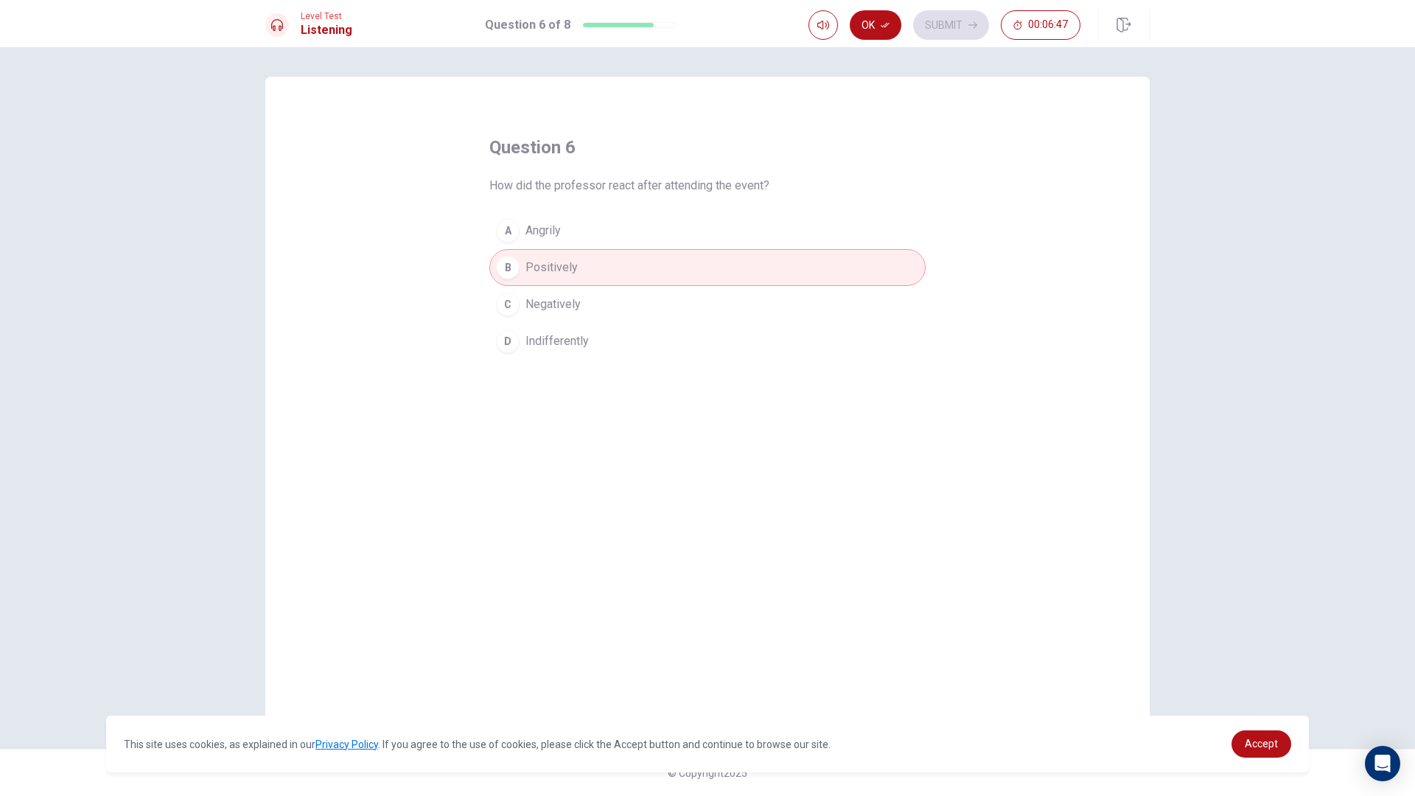
click at [533, 339] on span "Indifferently" at bounding box center [557, 341] width 63 height 18
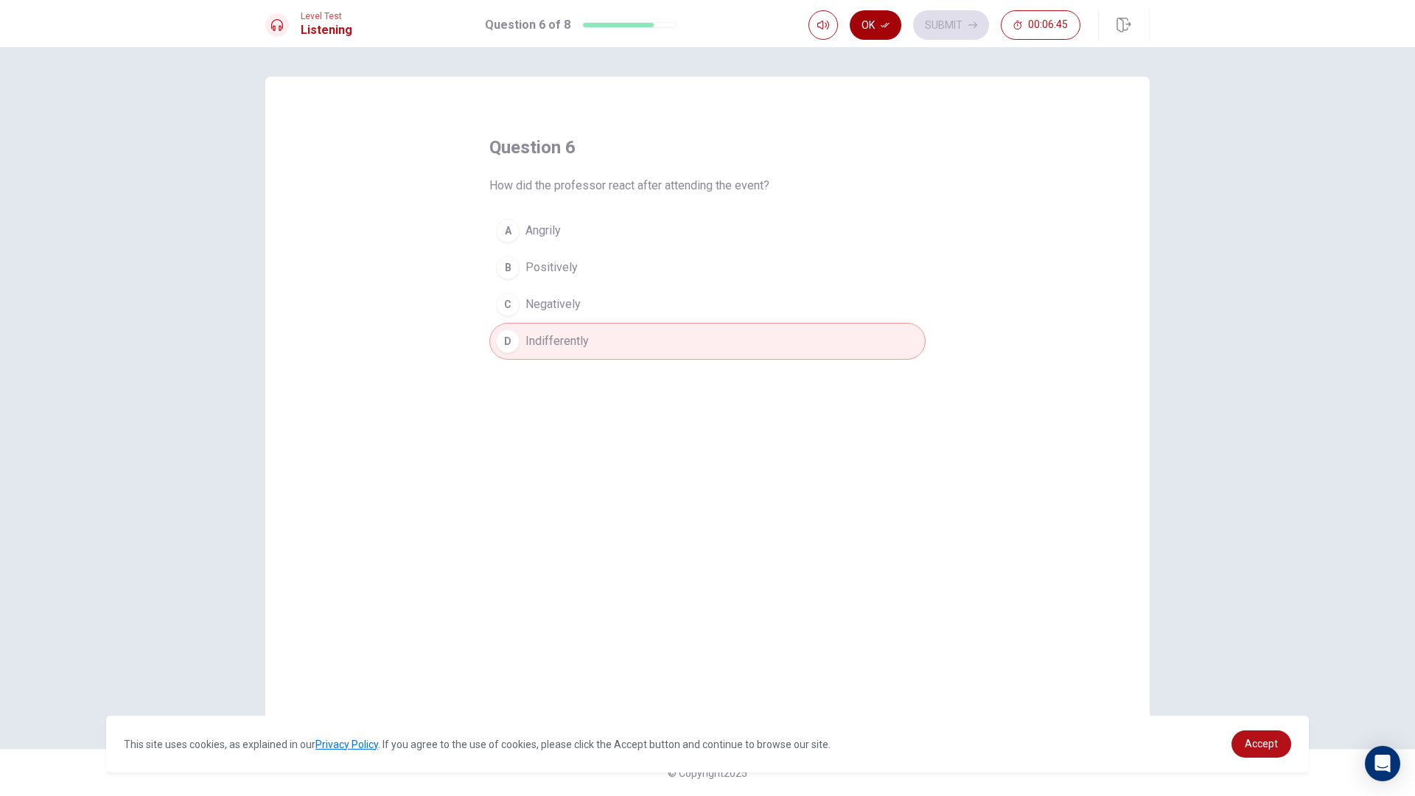
click at [876, 24] on button "Ok" at bounding box center [876, 24] width 52 height 29
click at [940, 27] on button "Submit" at bounding box center [951, 24] width 76 height 29
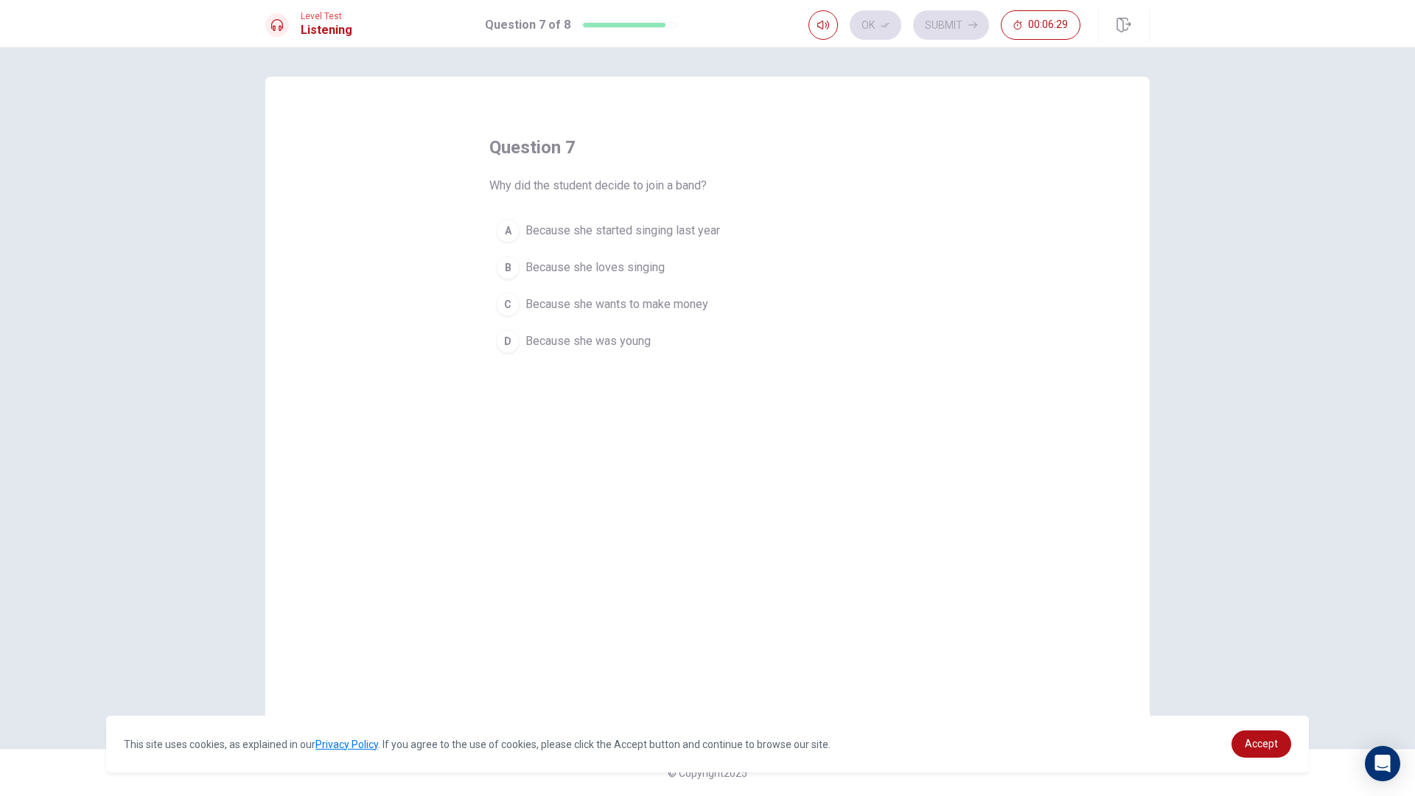
click at [493, 276] on button "B Because she loves singing" at bounding box center [707, 267] width 436 height 37
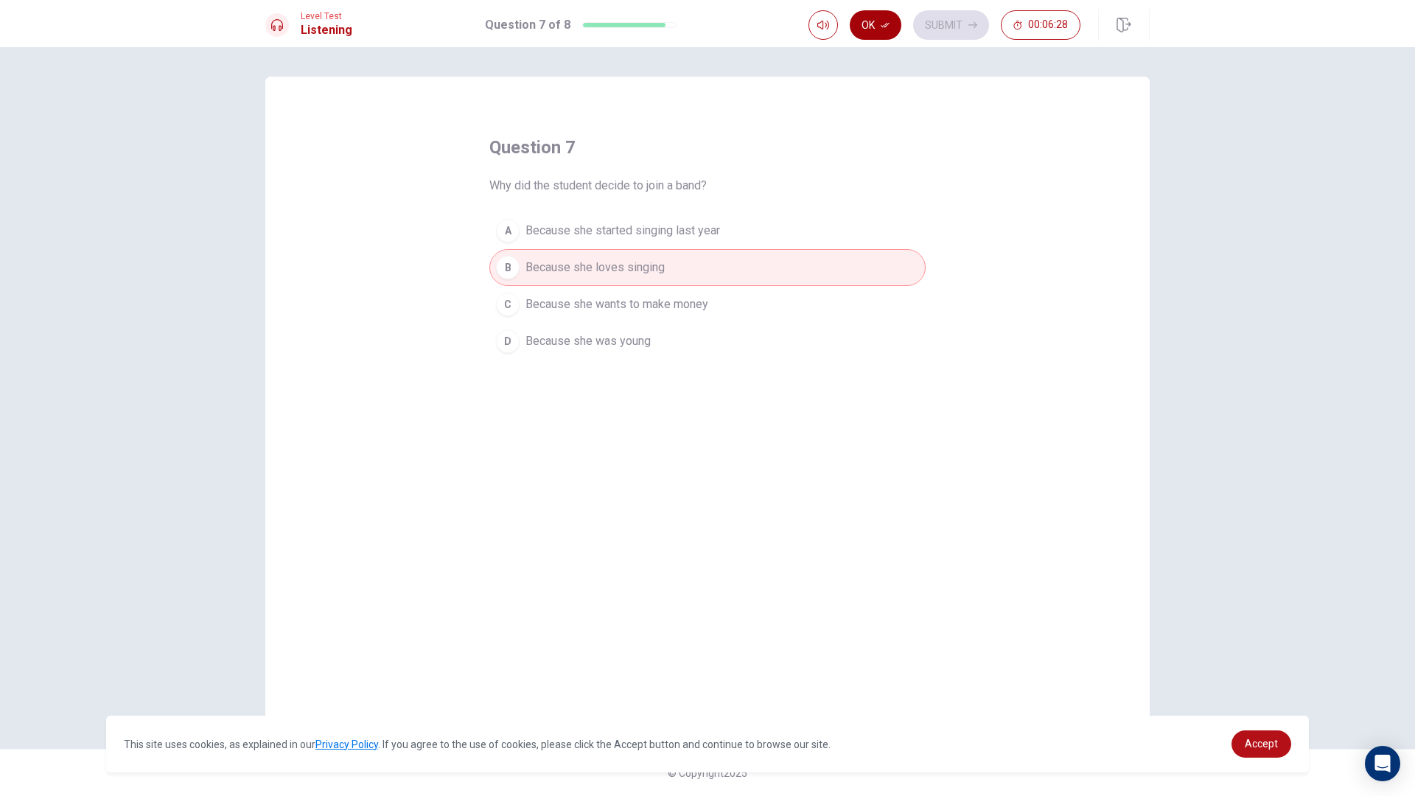
click at [880, 29] on button "Ok" at bounding box center [876, 24] width 52 height 29
click at [630, 220] on button "A Because she started singing last year" at bounding box center [707, 230] width 436 height 37
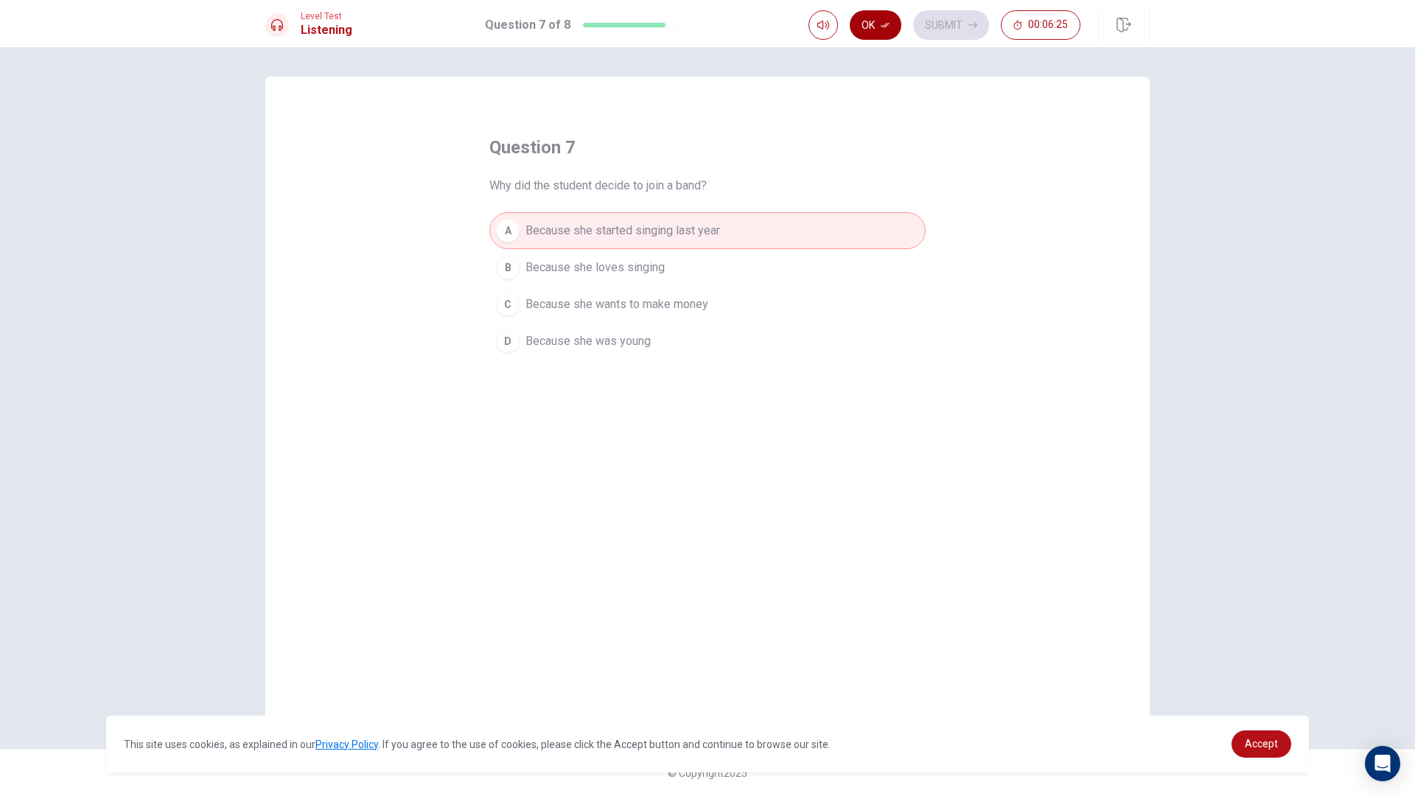
click at [887, 15] on button "Ok" at bounding box center [876, 24] width 52 height 29
click at [912, 17] on div "Ok Submit 00:06:24" at bounding box center [945, 24] width 272 height 29
click at [923, 20] on button "Submit" at bounding box center [951, 24] width 76 height 29
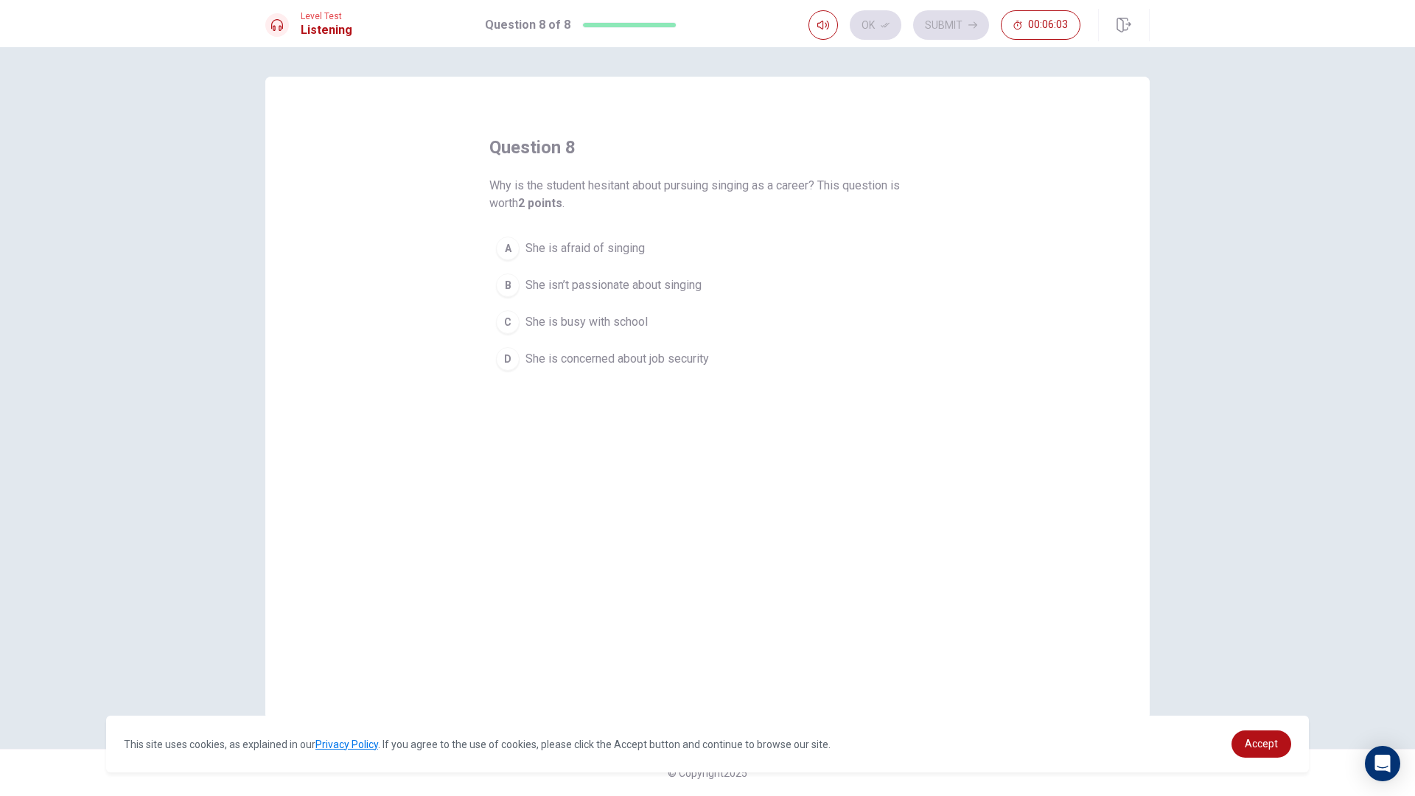
click at [667, 273] on button "B She isn’t passionate about singing" at bounding box center [707, 285] width 436 height 37
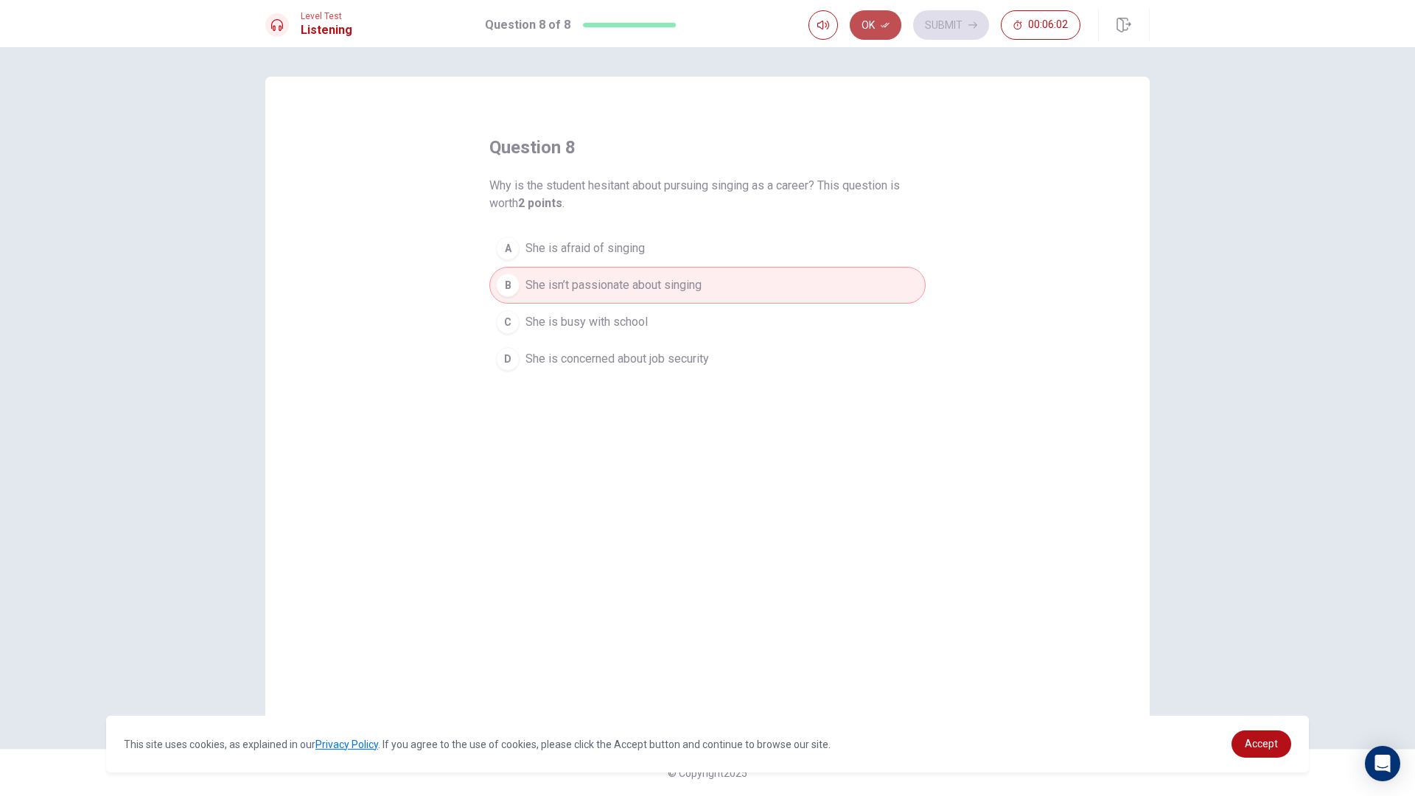
click at [855, 17] on button "Ok" at bounding box center [876, 24] width 52 height 29
click at [959, 18] on button "Submit" at bounding box center [951, 24] width 76 height 29
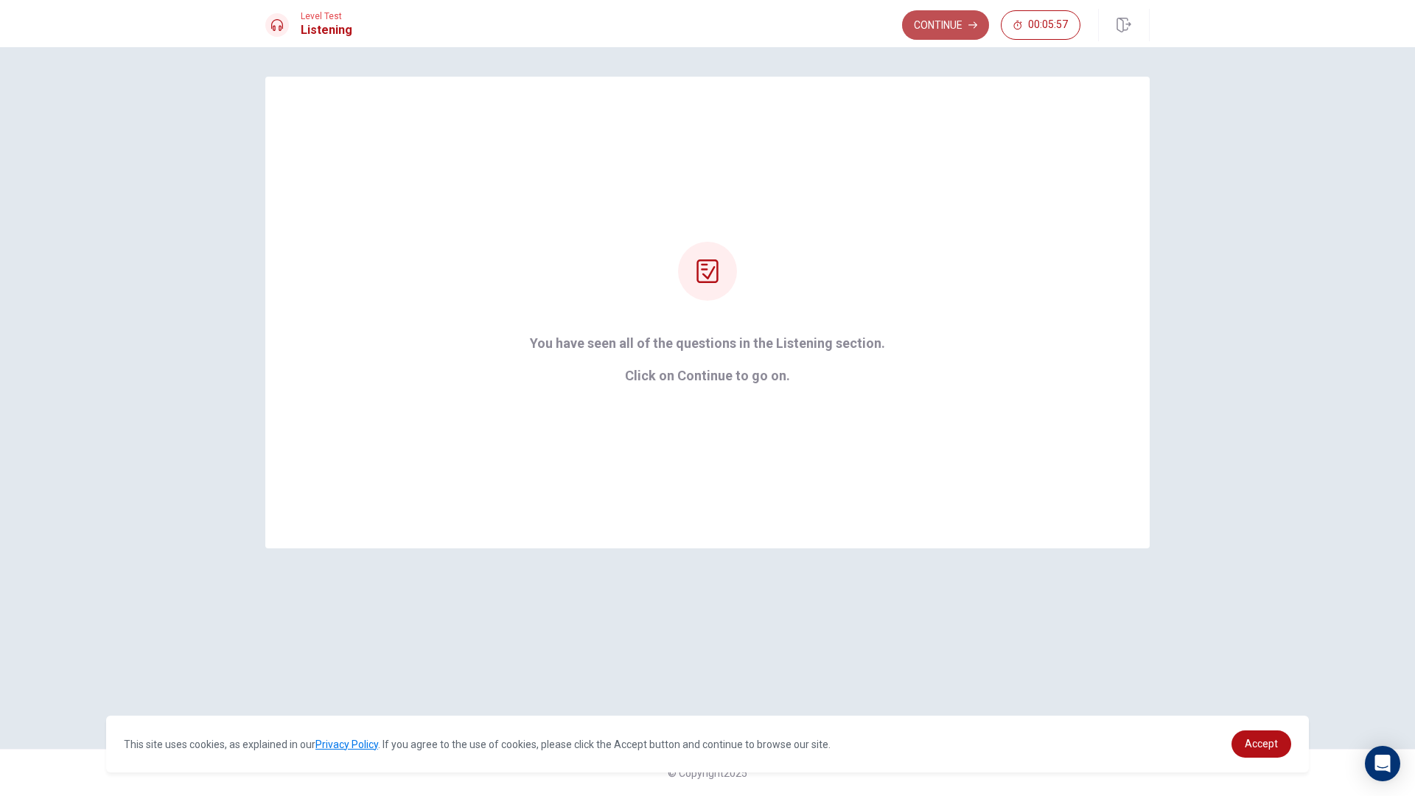
click at [976, 26] on icon "button" at bounding box center [972, 25] width 9 height 7
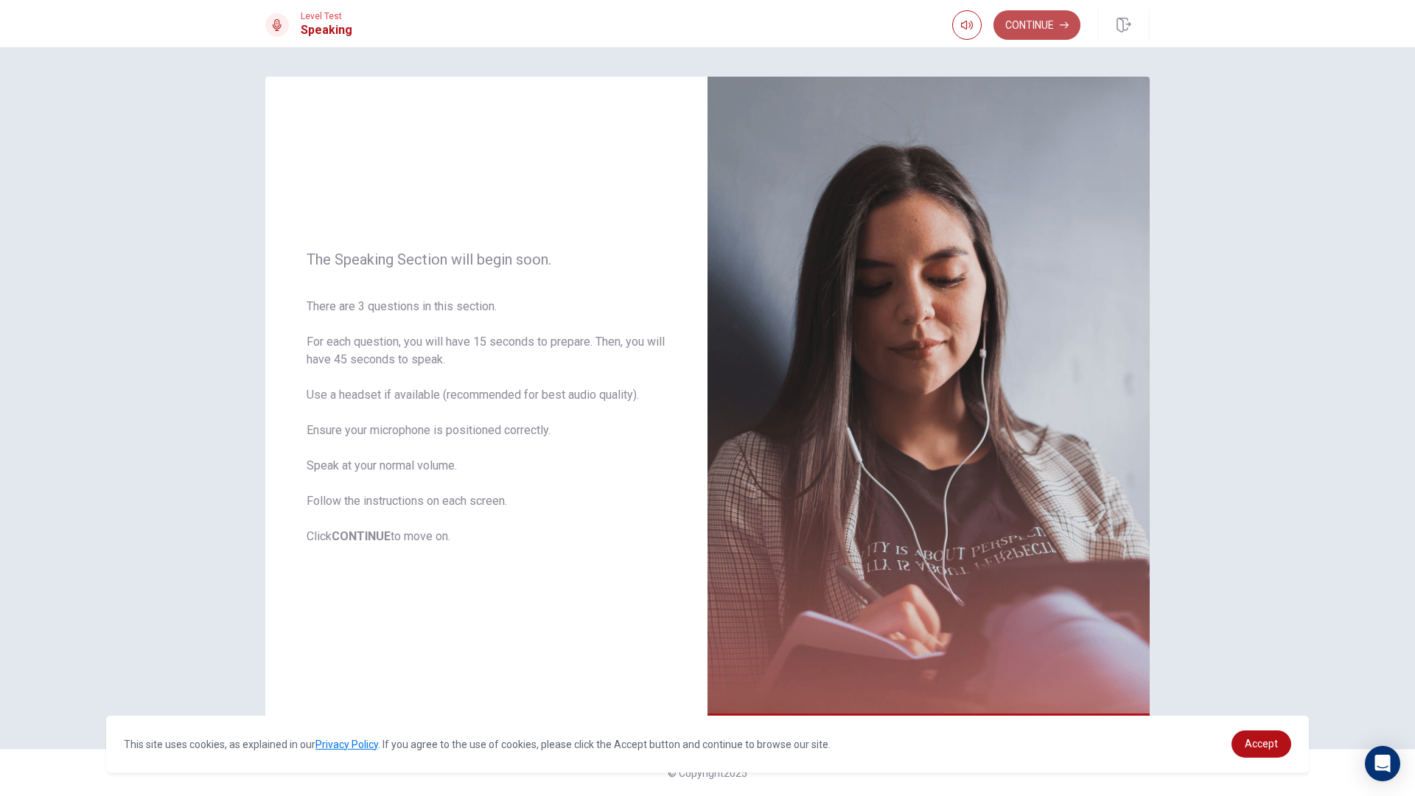
click at [1033, 23] on button "Continue" at bounding box center [1037, 24] width 87 height 29
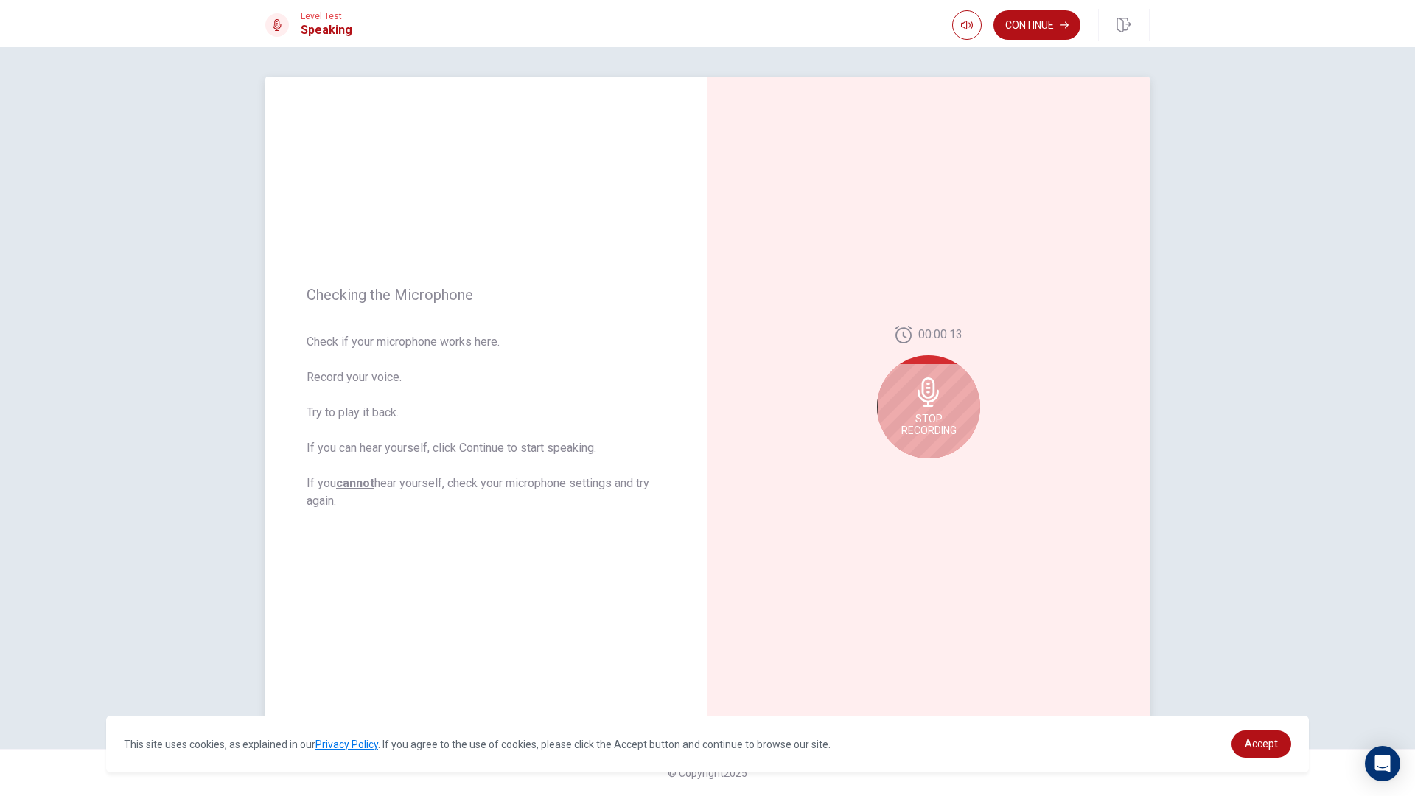
click at [924, 447] on div "Stop Recording" at bounding box center [928, 406] width 103 height 103
click at [924, 447] on div at bounding box center [928, 396] width 103 height 103
click at [946, 467] on icon "Play Audio" at bounding box center [944, 470] width 9 height 9
click at [1052, 35] on button "Continue" at bounding box center [1037, 24] width 87 height 29
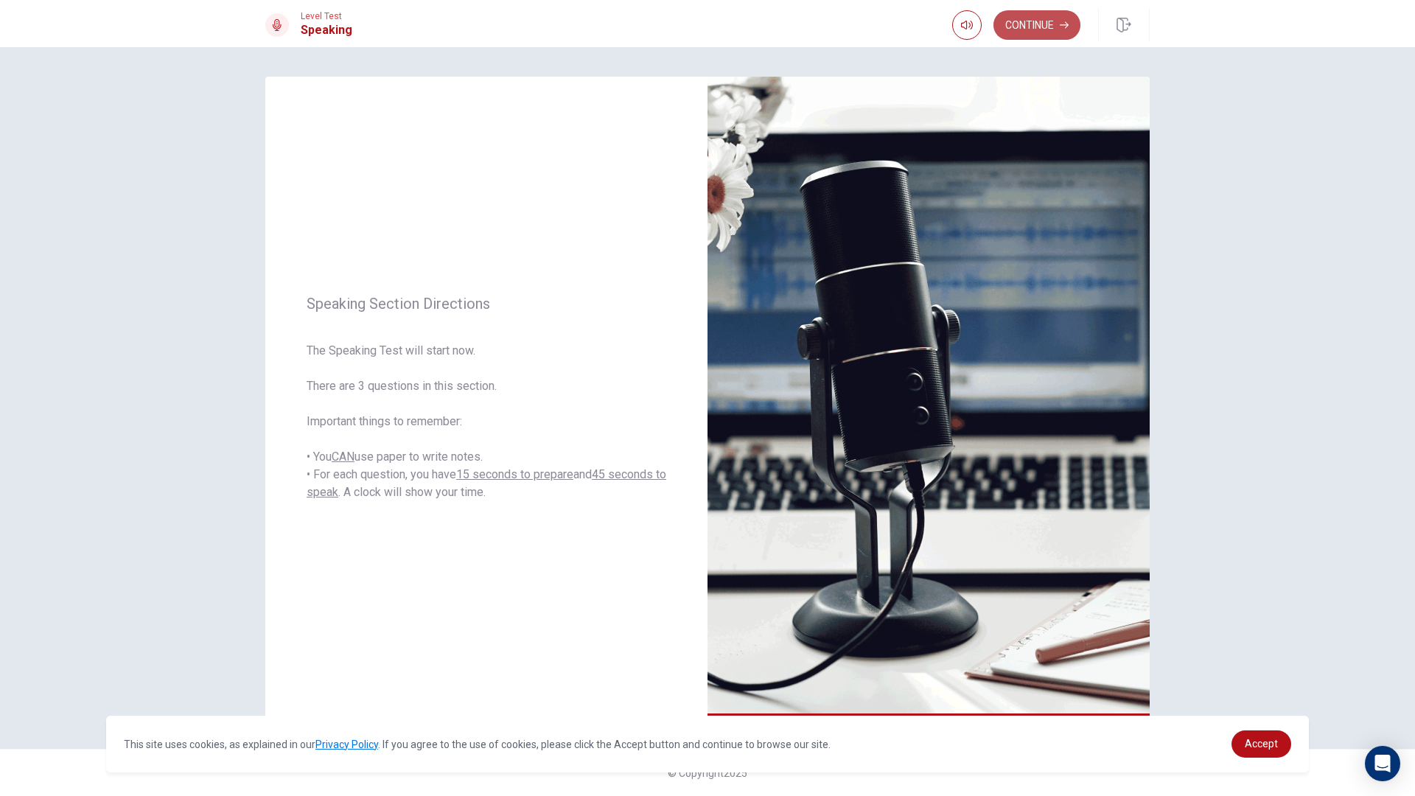
click at [1036, 24] on button "Continue" at bounding box center [1037, 24] width 87 height 29
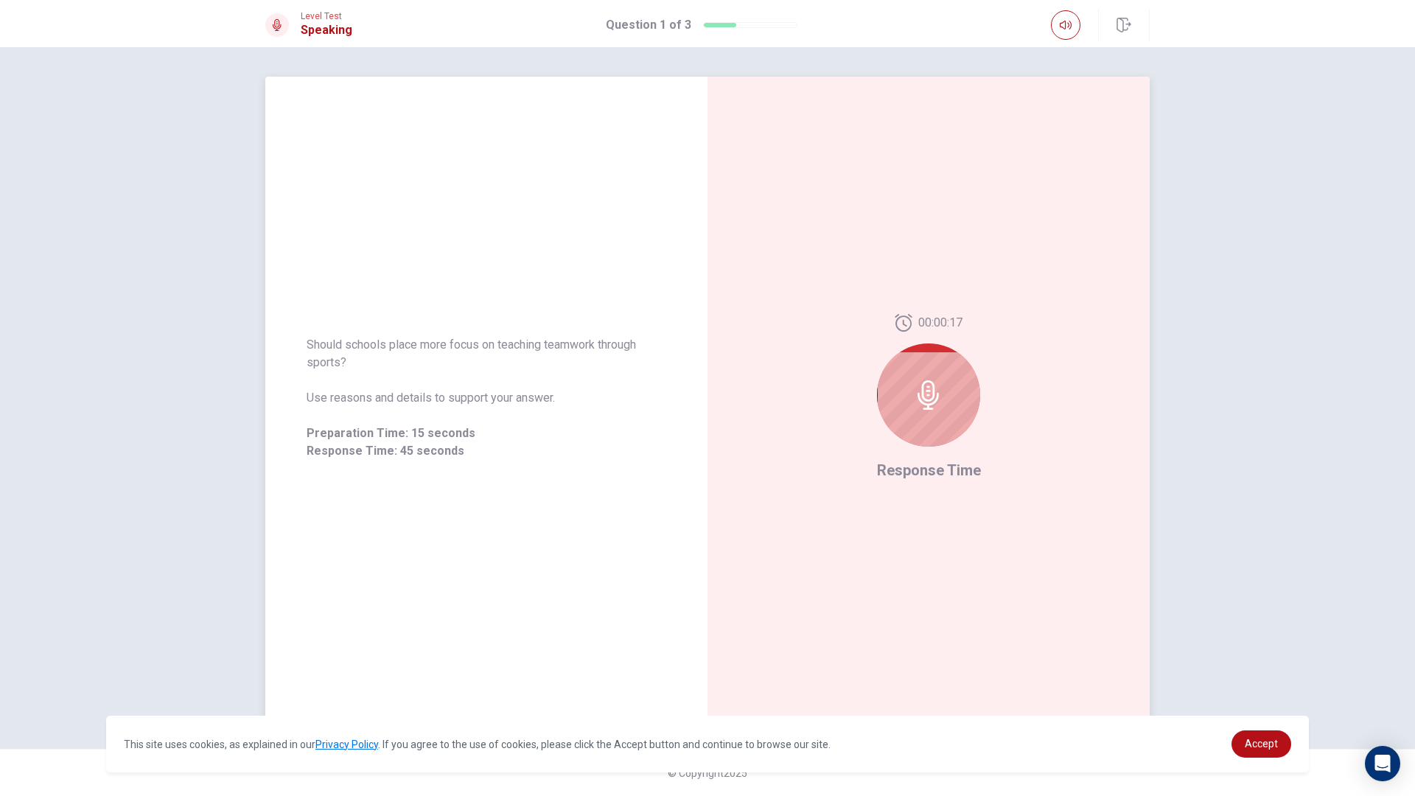
click at [938, 391] on icon at bounding box center [928, 394] width 29 height 29
click at [928, 391] on icon at bounding box center [928, 394] width 21 height 29
click at [929, 379] on div at bounding box center [928, 394] width 103 height 103
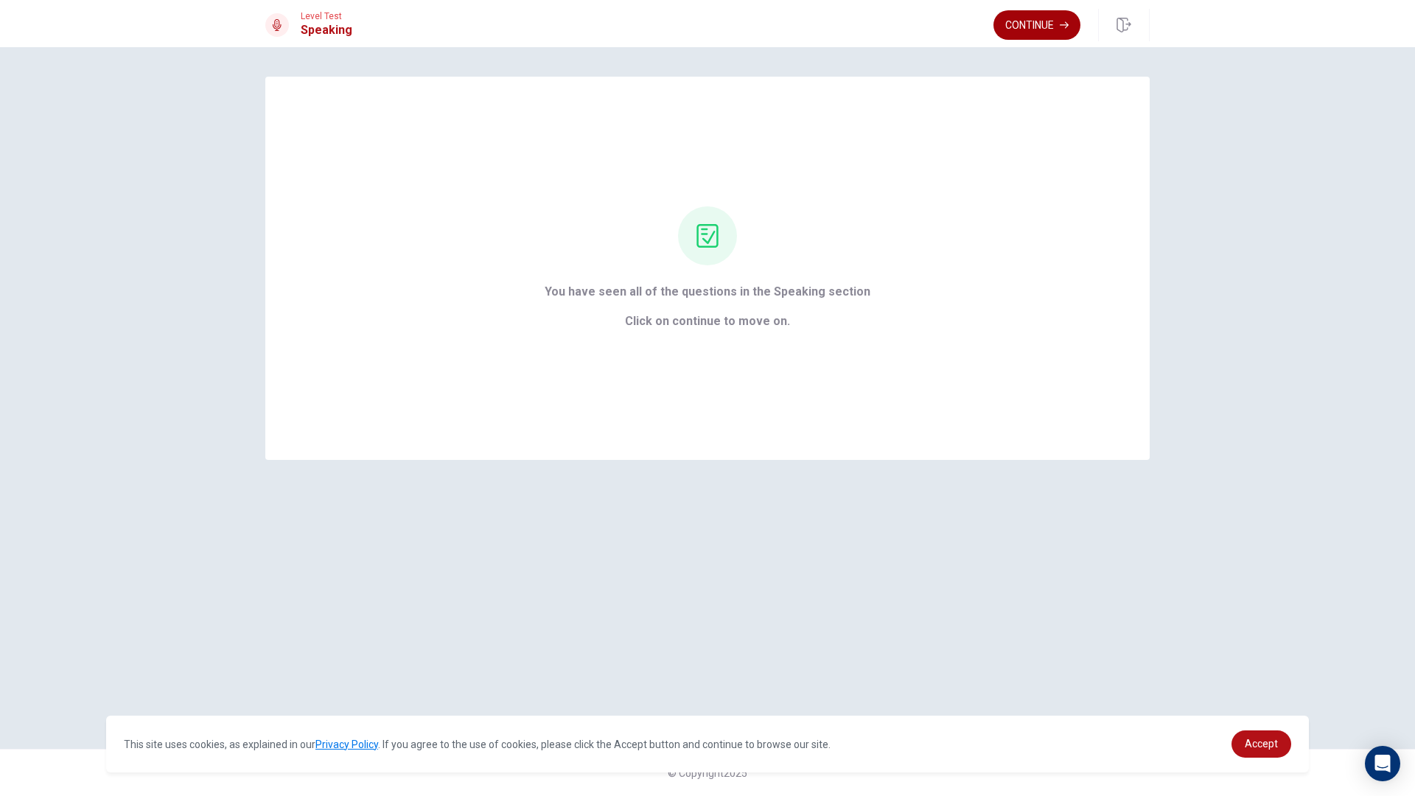
click at [1021, 14] on button "Continue" at bounding box center [1037, 24] width 87 height 29
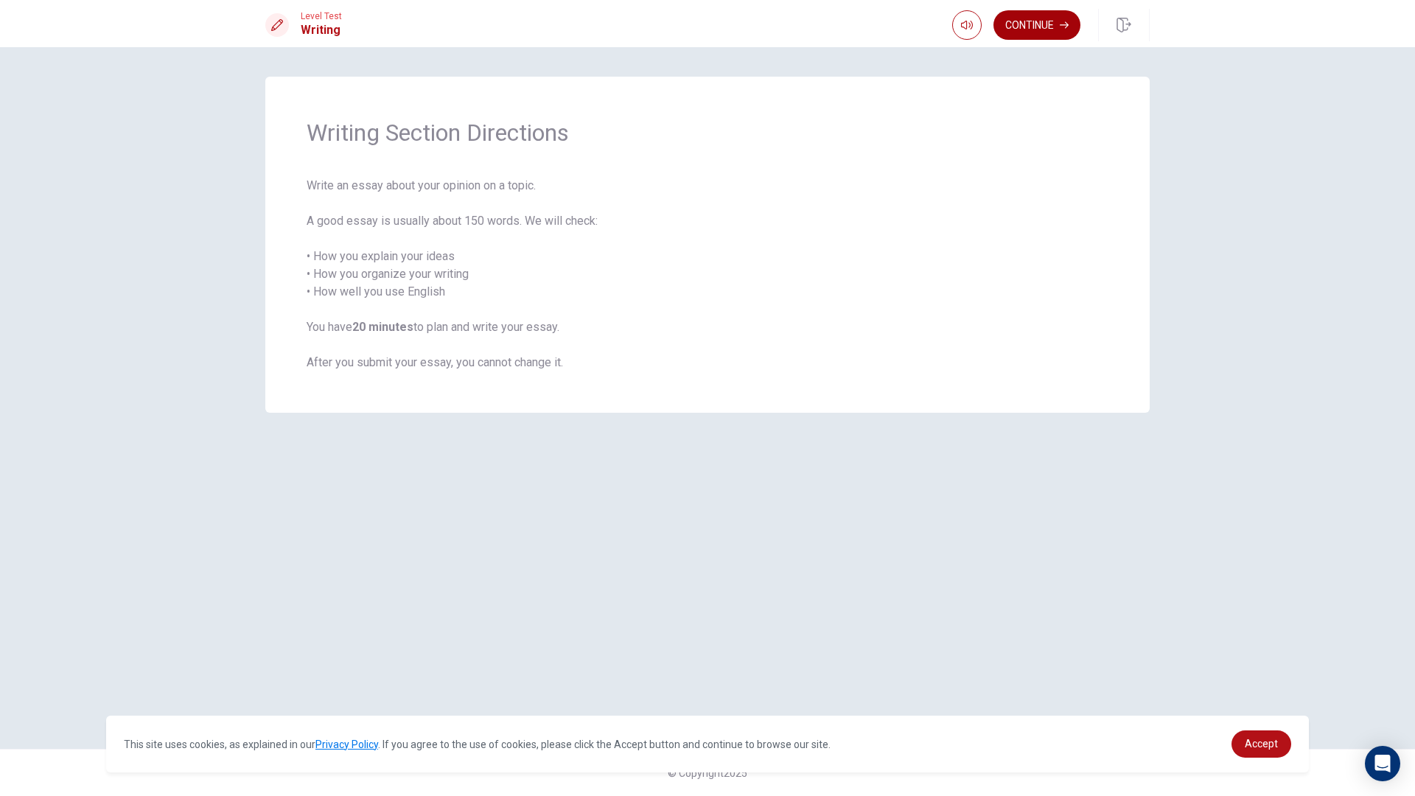
click at [1050, 21] on button "Continue" at bounding box center [1037, 24] width 87 height 29
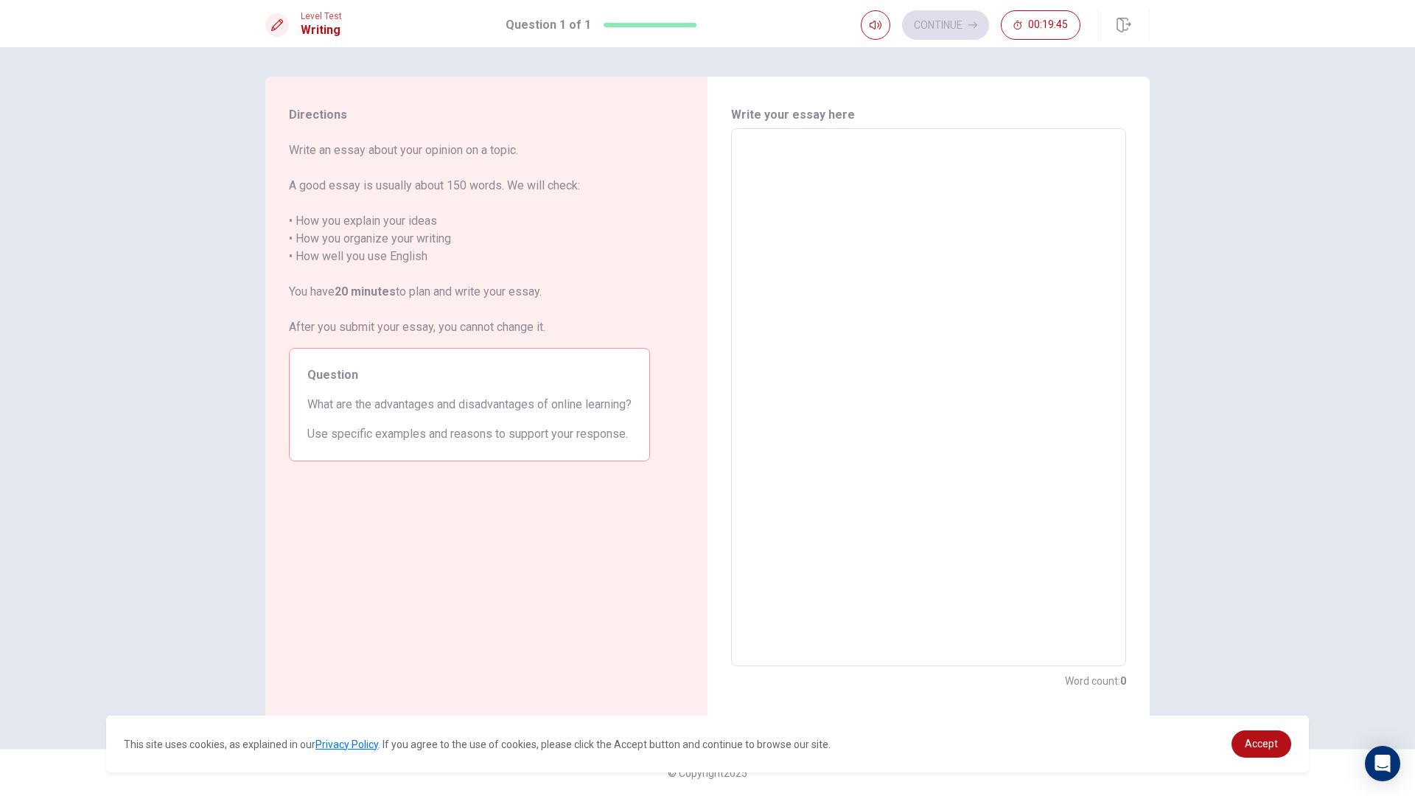
click at [877, 152] on textarea at bounding box center [928, 398] width 374 height 514
type textarea "i"
type textarea "x"
type textarea "it"
type textarea "x"
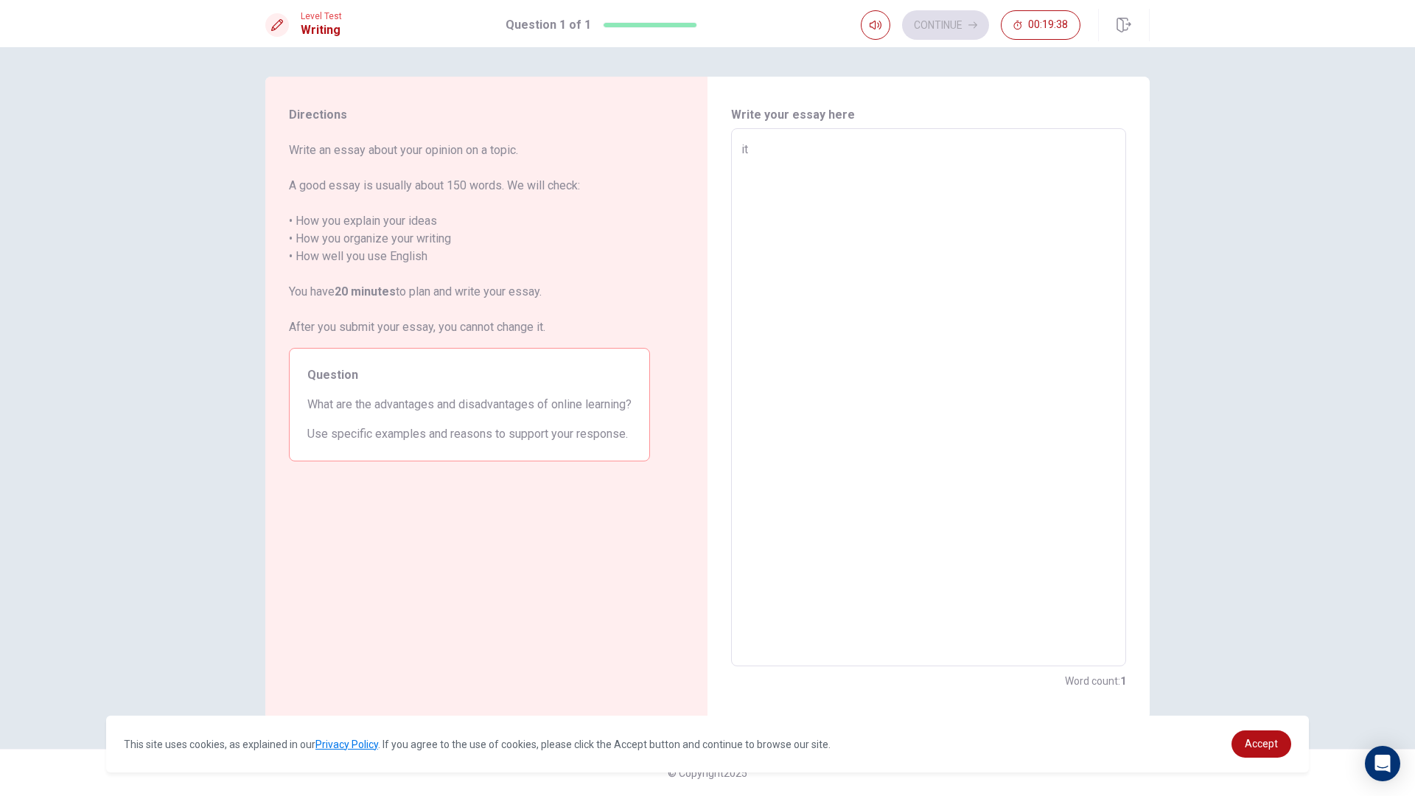
type textarea "it"
type textarea "x"
type textarea "it e"
type textarea "x"
type textarea "it ez"
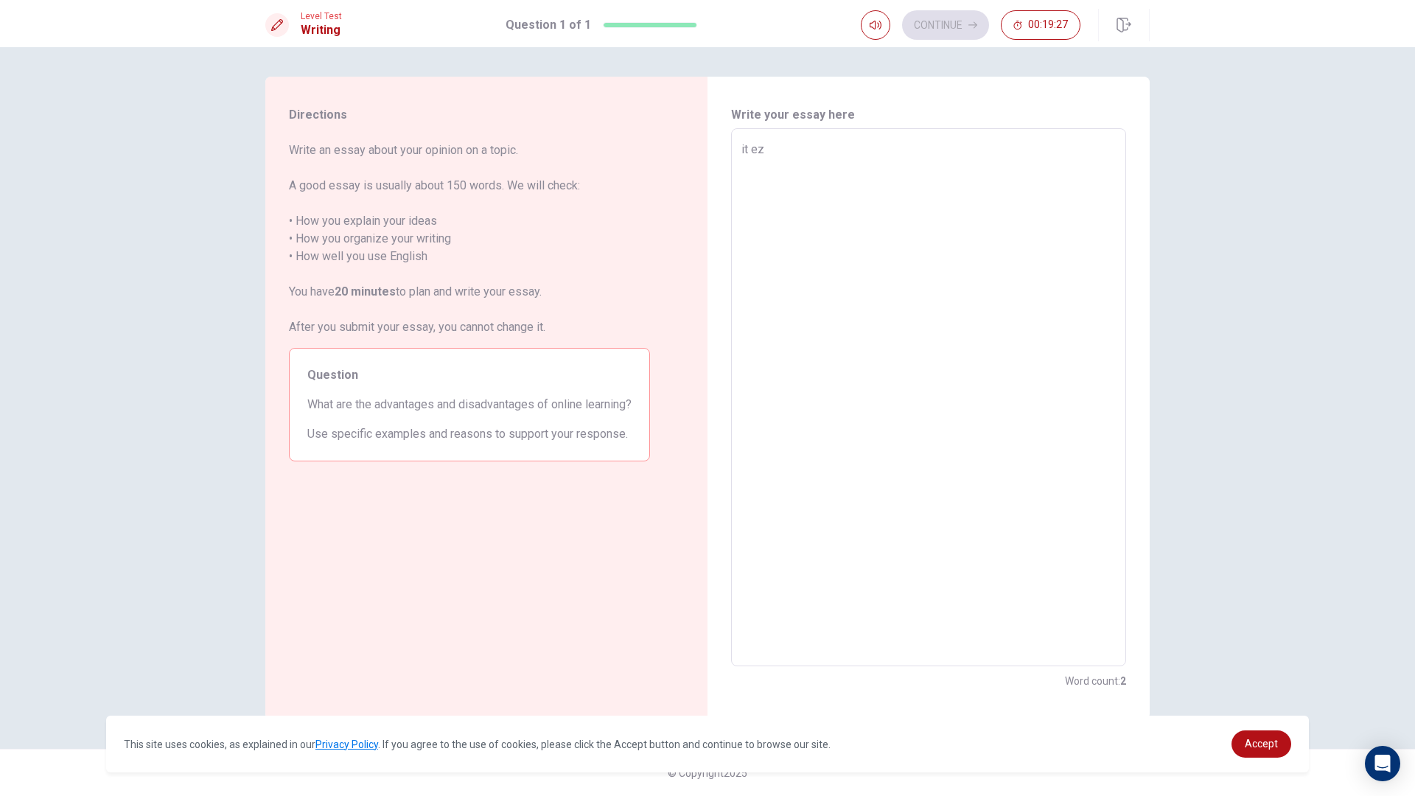
type textarea "x"
type textarea "it ez"
type textarea "x"
type textarea "it ez t"
type textarea "x"
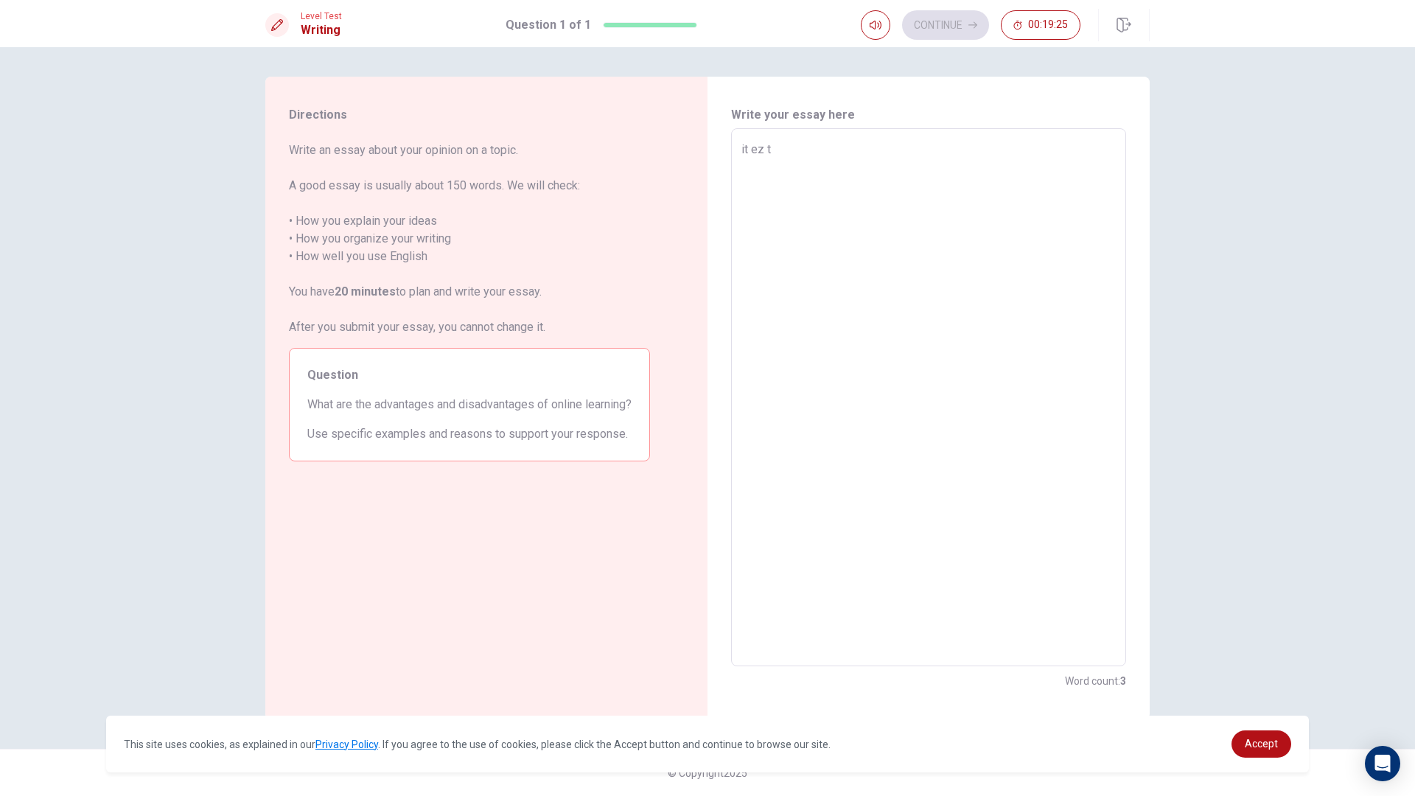
type textarea "it ez to"
type textarea "x"
type textarea "it ez tol"
type textarea "x"
type textarea "it ez tolr"
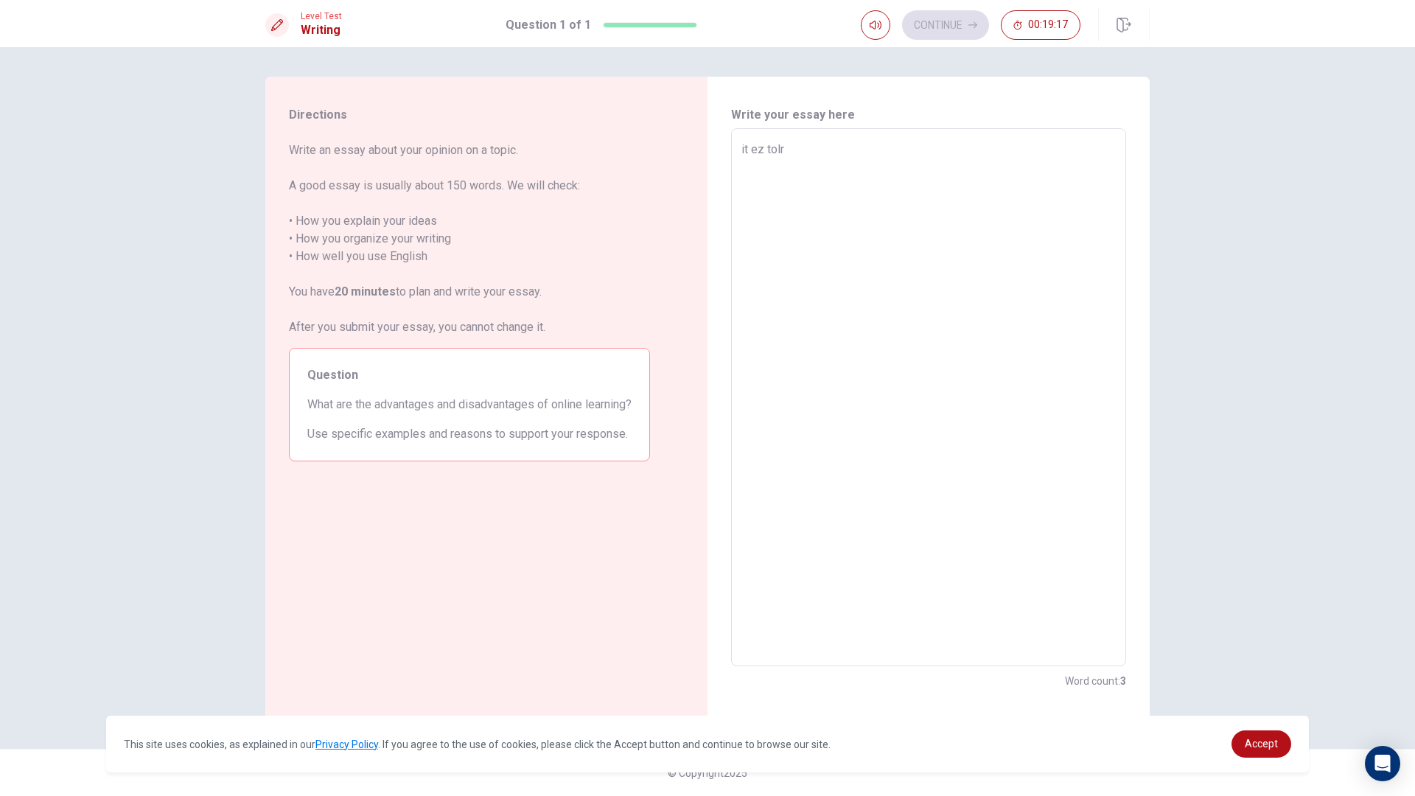
type textarea "x"
type textarea "it ez tolr="
type textarea "x"
type textarea "it ez tolr"
type textarea "x"
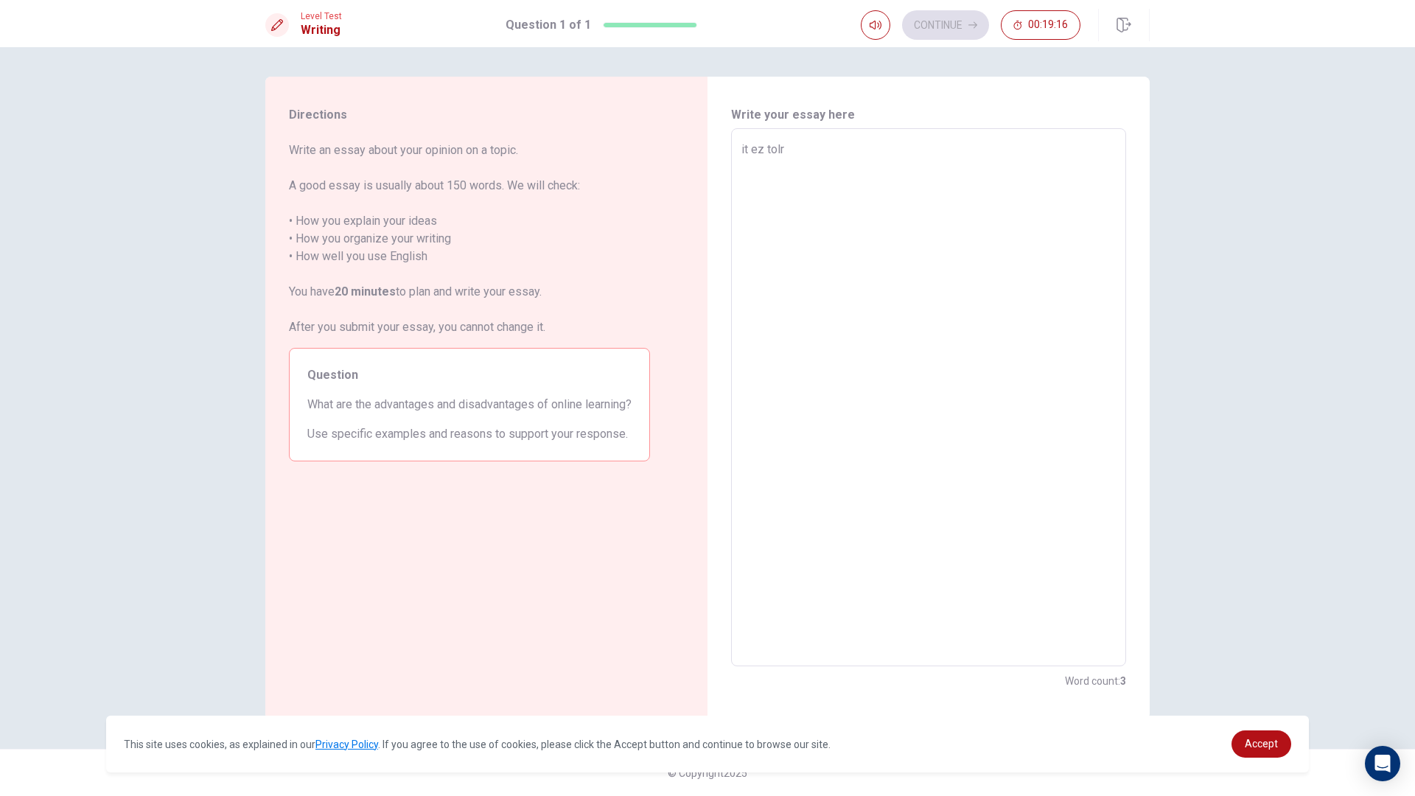
type textarea "it ez tol"
type textarea "x"
type textarea "it ez tol"
type textarea "x"
type textarea "it ez tol"
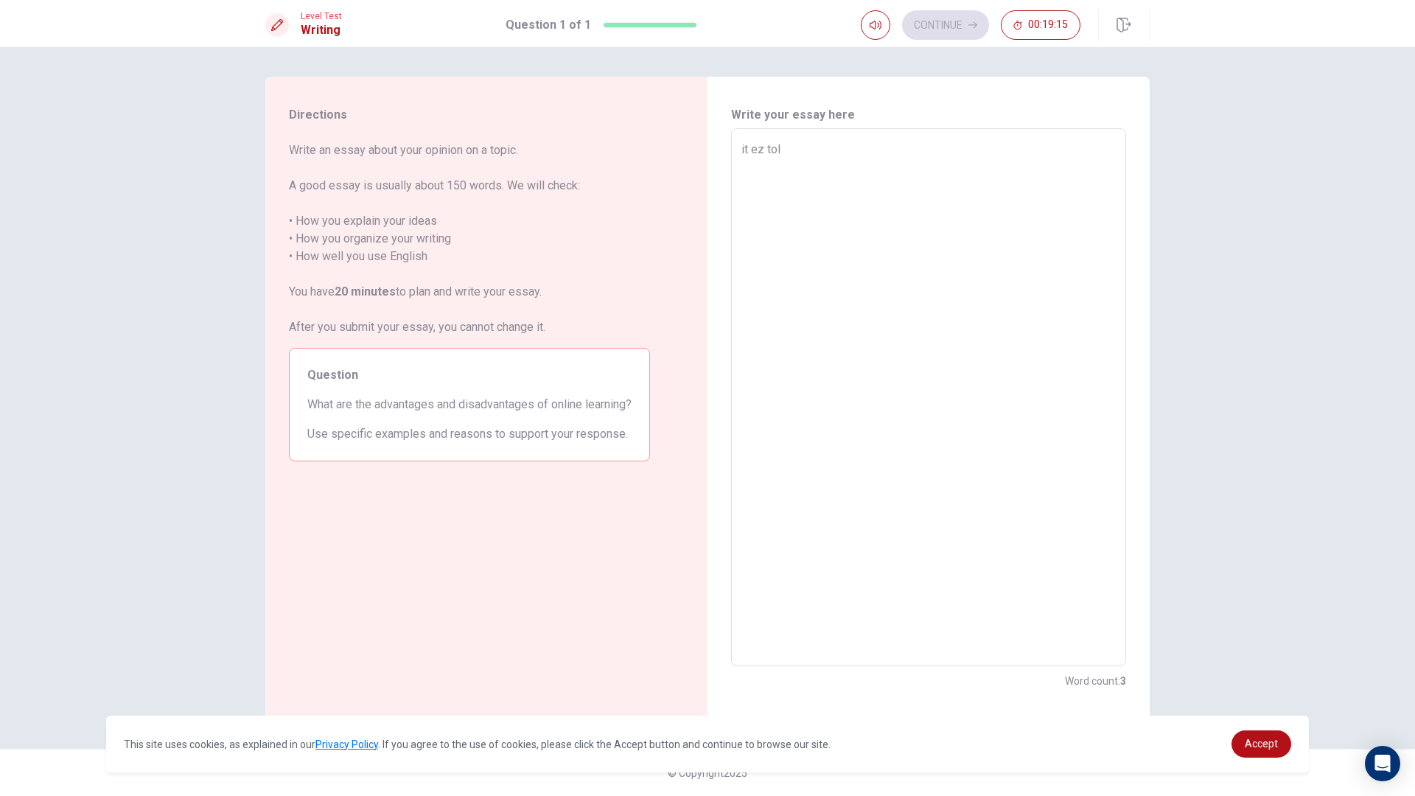
type textarea "x"
type textarea "it ez to"
type textarea "x"
type textarea "it ez to"
type textarea "x"
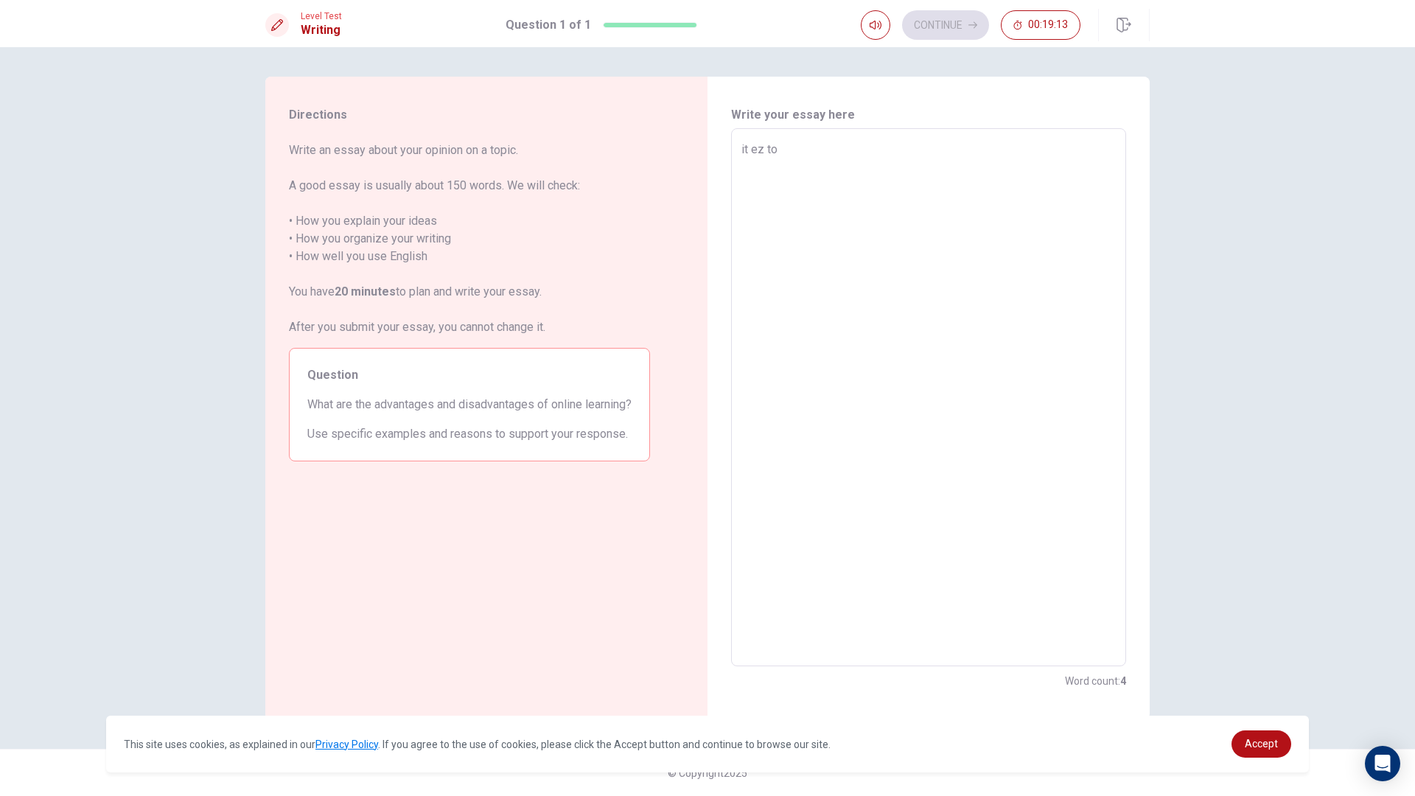
type textarea "it ez to l"
type textarea "x"
type textarea "it ez to le"
type textarea "x"
type textarea "it ez to lea"
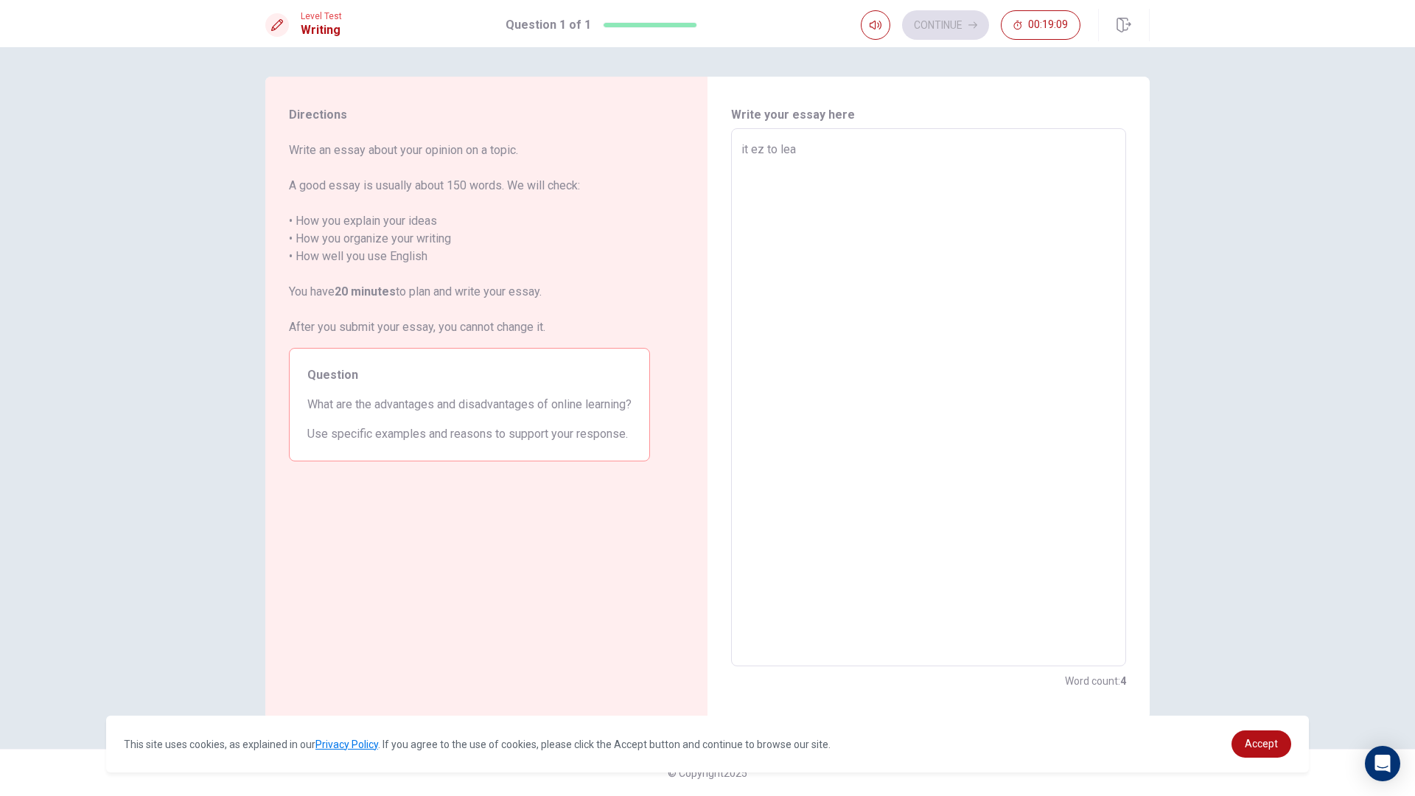
type textarea "x"
type textarea "it ez to leae"
type textarea "x"
type textarea "it ez to leae-"
type textarea "x"
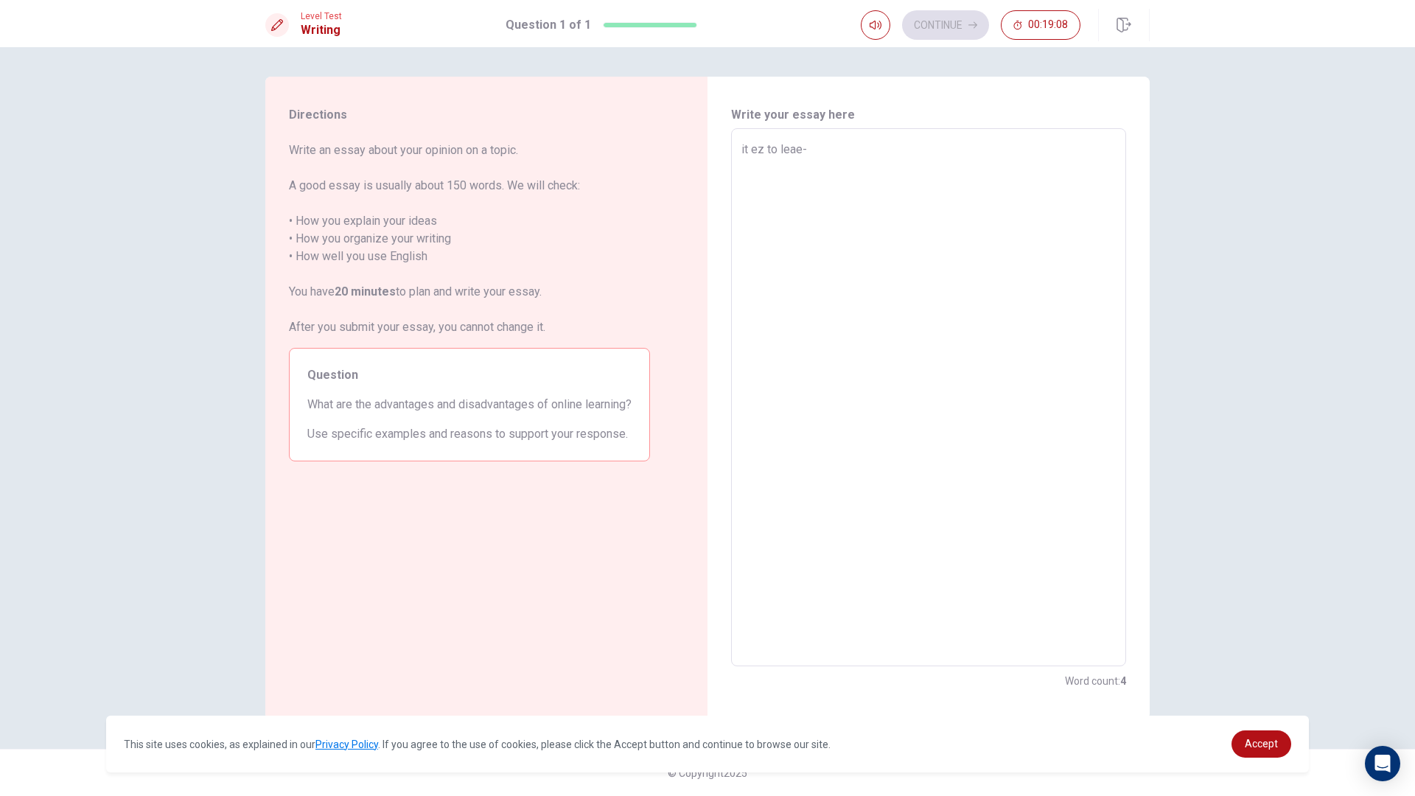
type textarea "it ez to leae"
type textarea "x"
type textarea "it ez to lea"
type textarea "x"
type textarea "it ez to [PERSON_NAME]"
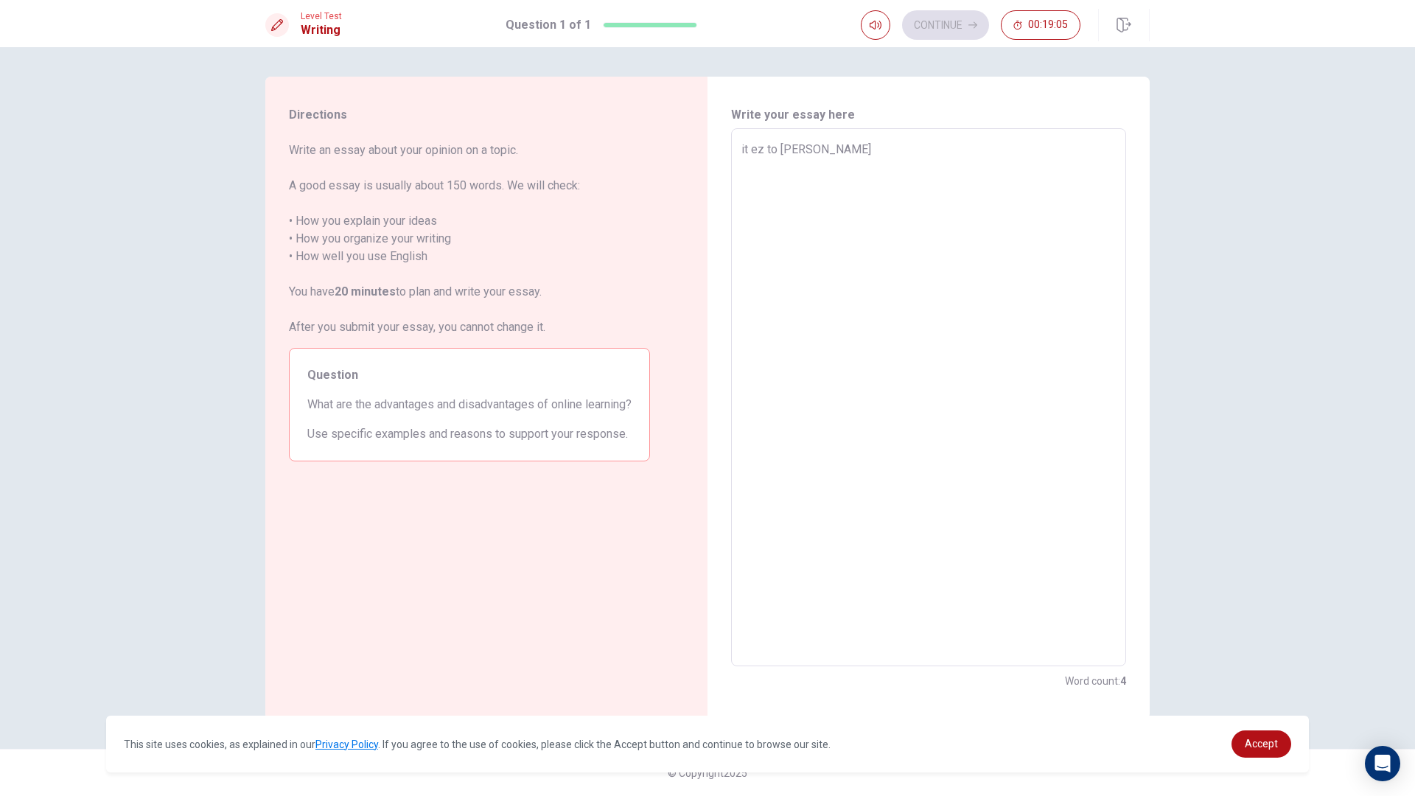
type textarea "x"
type textarea "it ez to learn"
type textarea "x"
type textarea "it ez to learni"
type textarea "x"
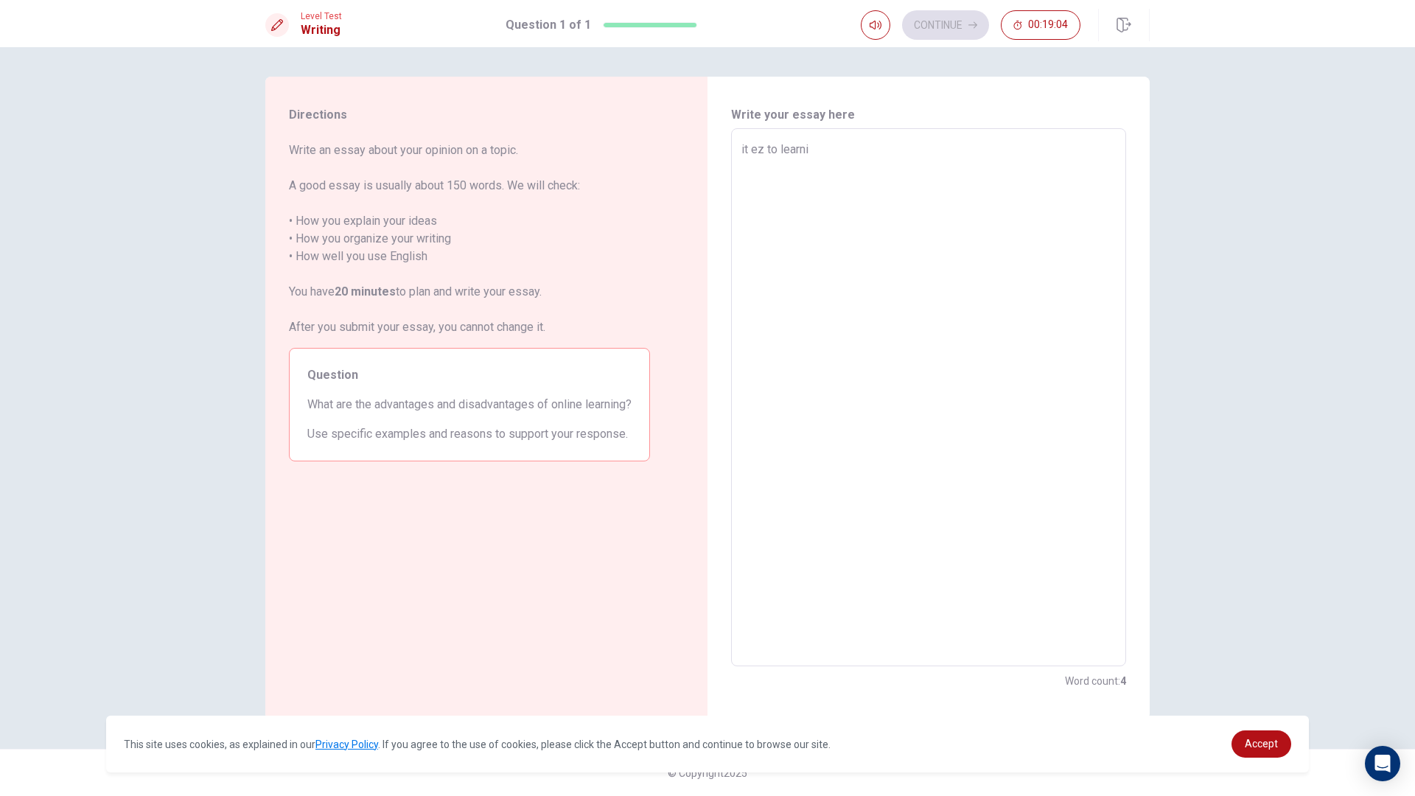
type textarea "it ez to learnin"
type textarea "x"
type textarea "it ez to learning"
type textarea "x"
drag, startPoint x: 753, startPoint y: 145, endPoint x: 757, endPoint y: 157, distance: 12.6
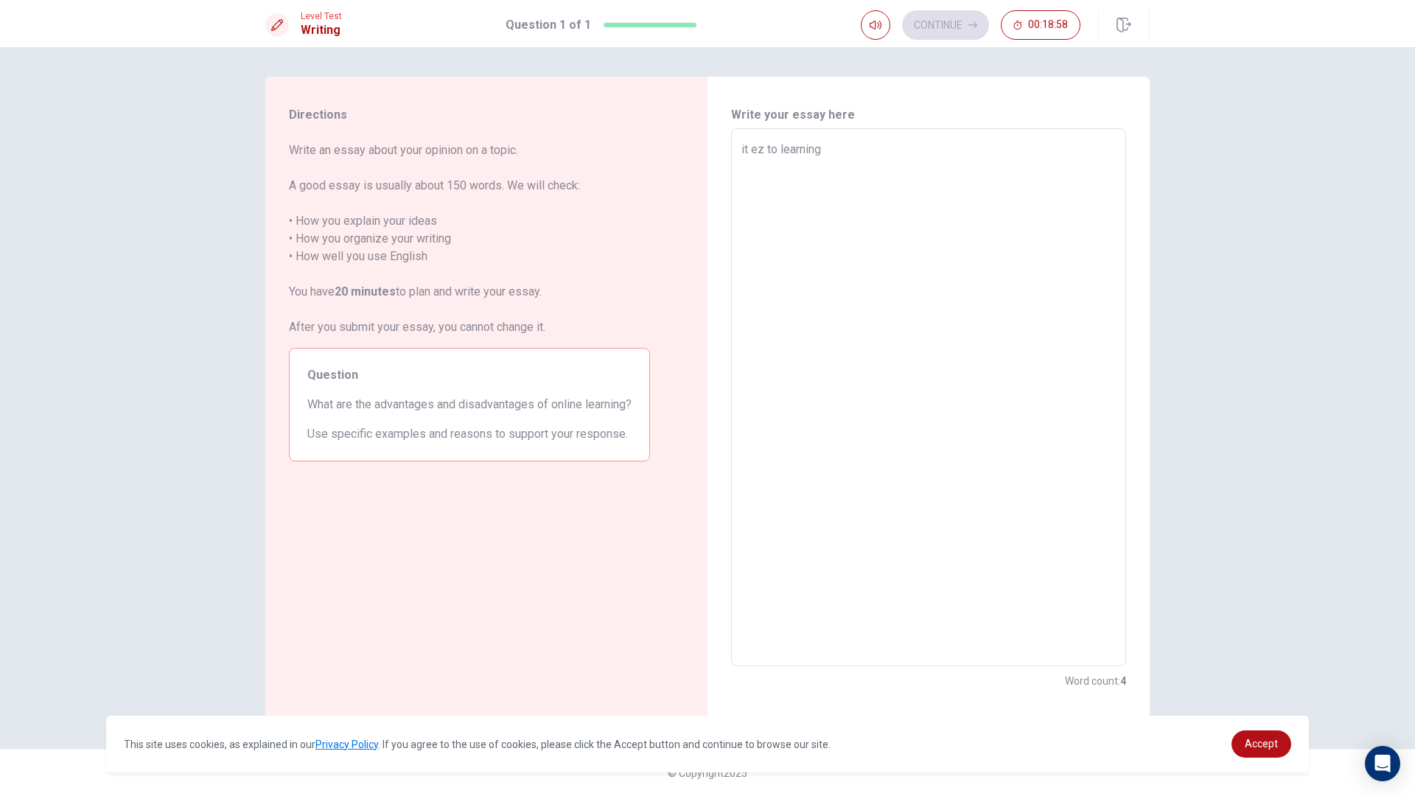
click at [753, 149] on textarea "it ez to learning" at bounding box center [928, 398] width 374 height 514
type textarea "itez to learning"
type textarea "x"
type textarea "iez to learning"
type textarea "x"
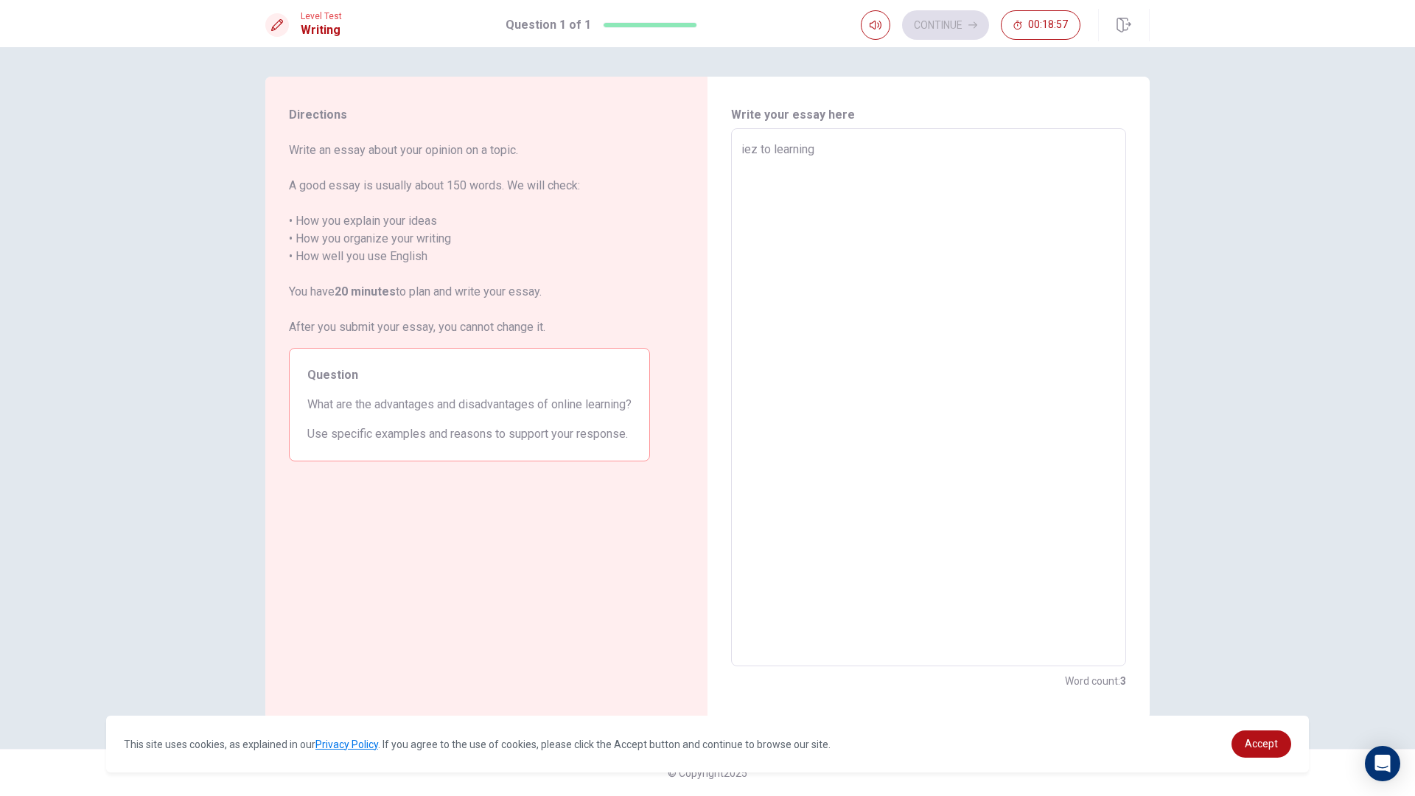
type textarea "ez to learning"
type textarea "x"
type textarea "Iez to learning"
type textarea "x"
type textarea "I ez to learning"
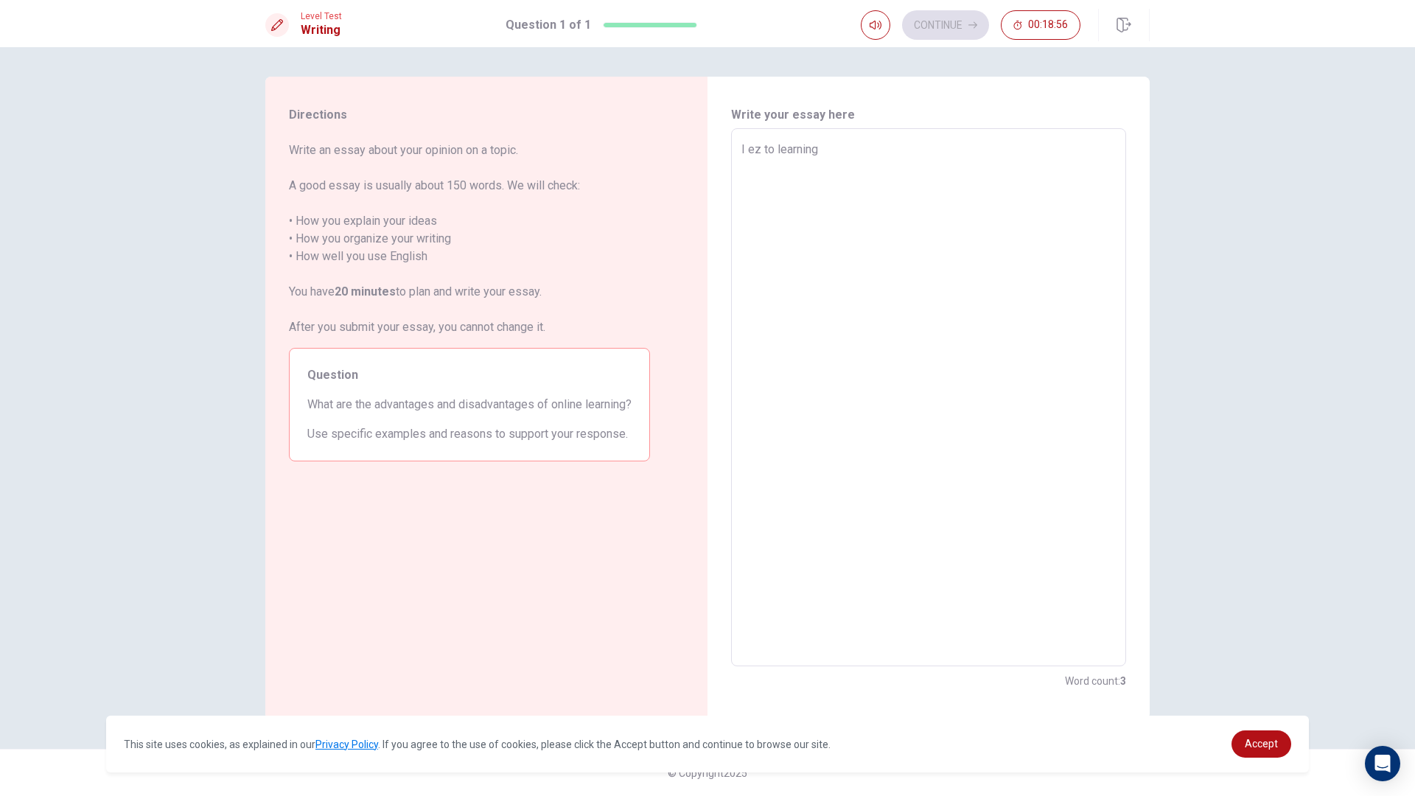
type textarea "x"
type textarea "I tez to learning"
type textarea "x"
type textarea "I ez to learning"
type textarea "x"
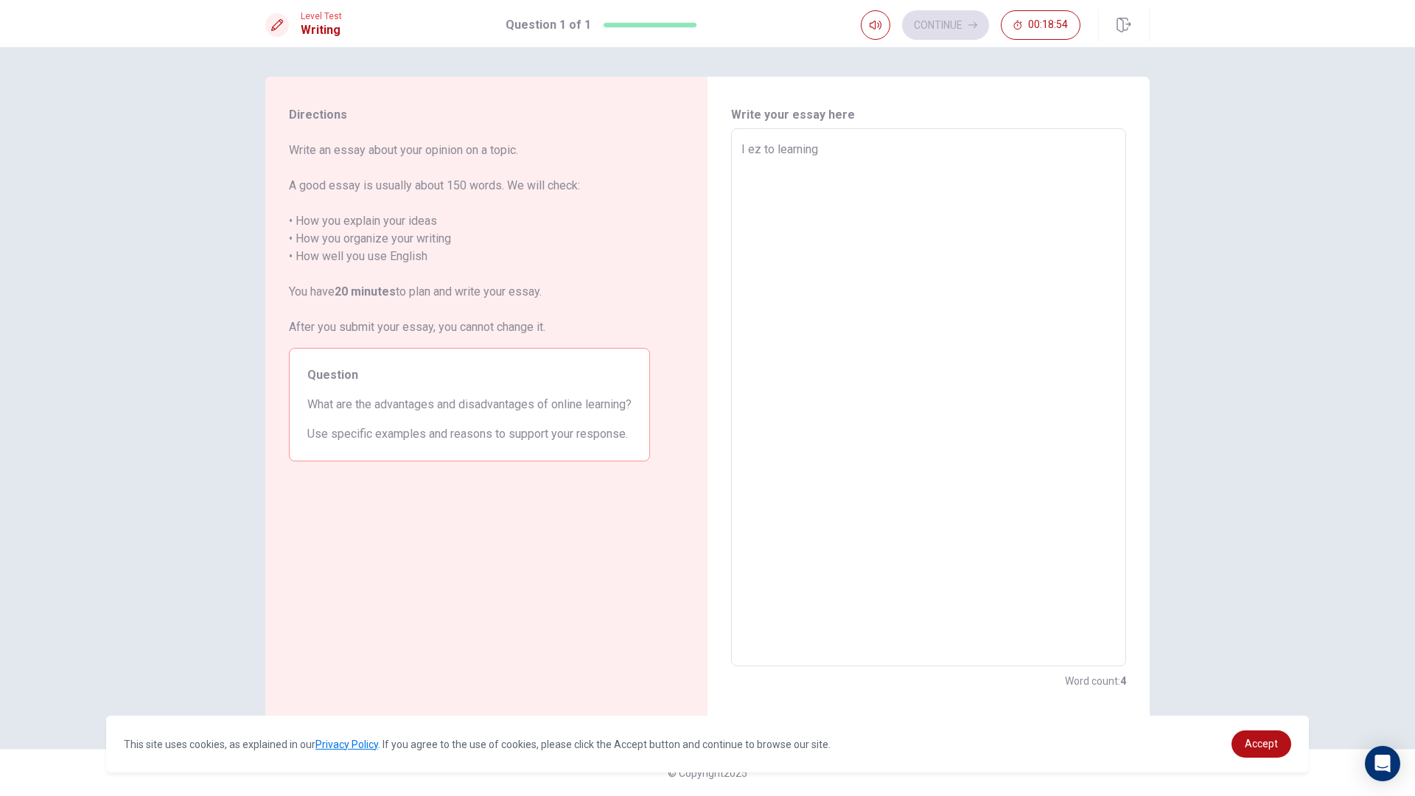
type textarea "I tez to learning"
type textarea "x"
type textarea "I ez to learning"
type textarea "x"
type textarea "Iez to learning"
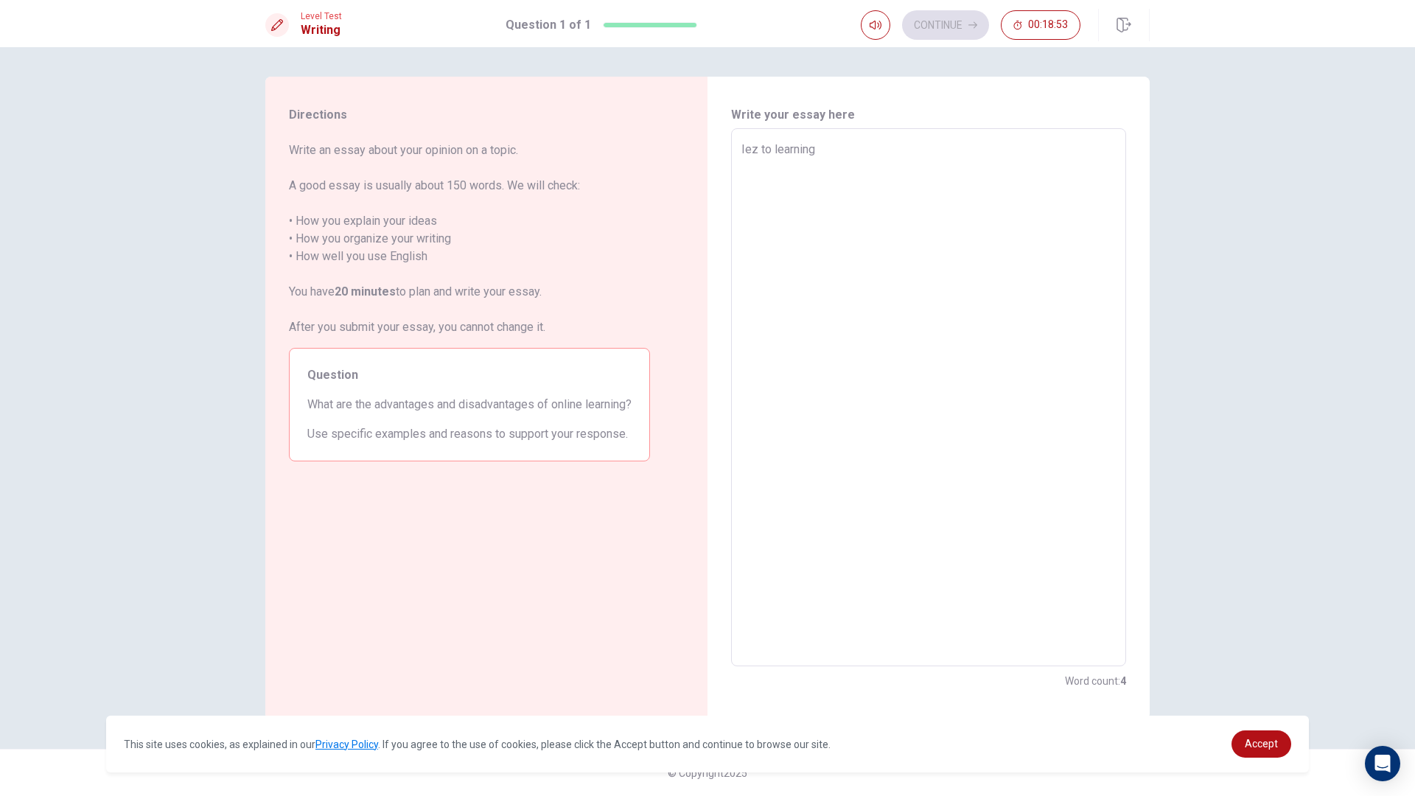
type textarea "x"
type textarea "Itez to learning"
type textarea "x"
type textarea "It ez to learning"
click at [830, 166] on textarea "It ez to learning" at bounding box center [928, 398] width 374 height 514
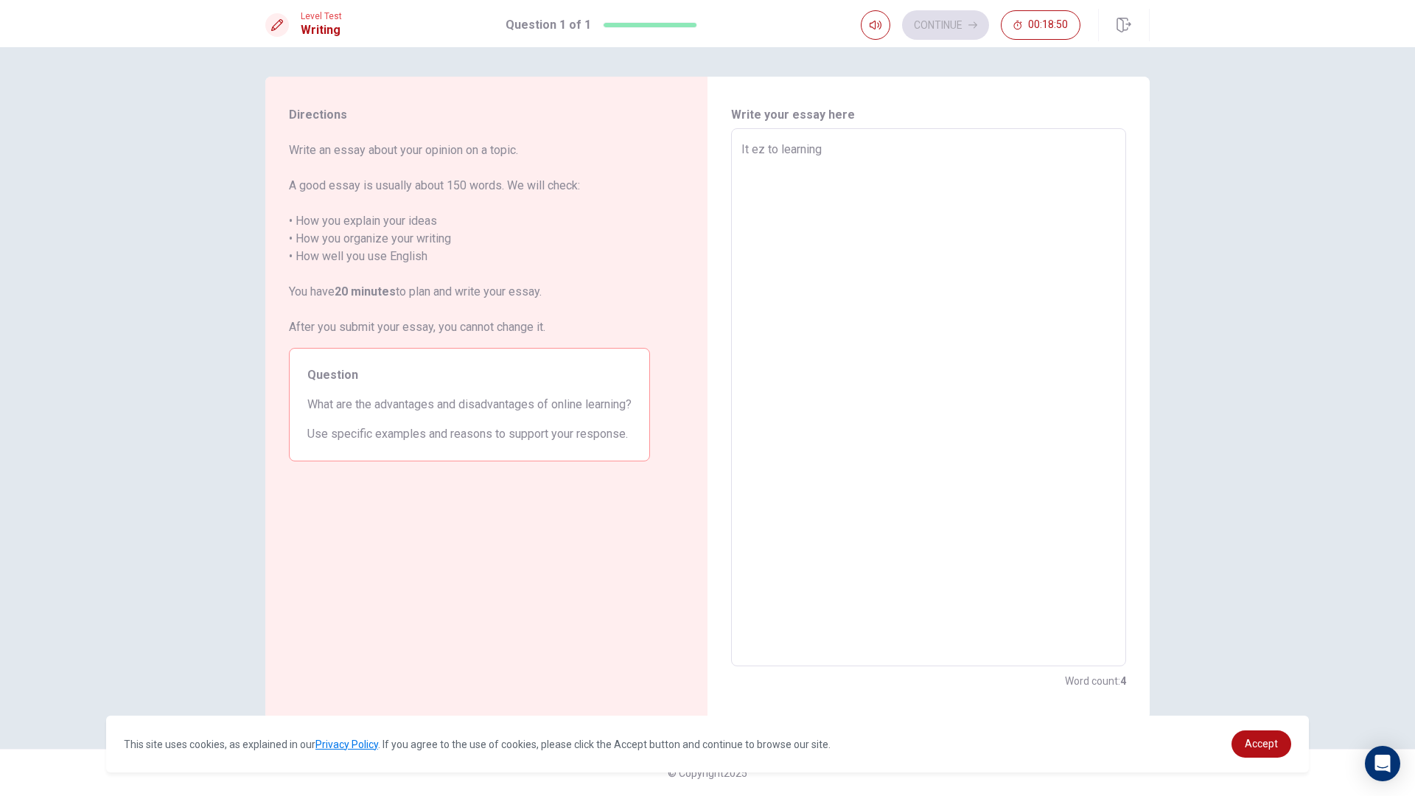
type textarea "x"
type textarea "It ez to learning"
type textarea "x"
type textarea "It ez to learning a"
type textarea "x"
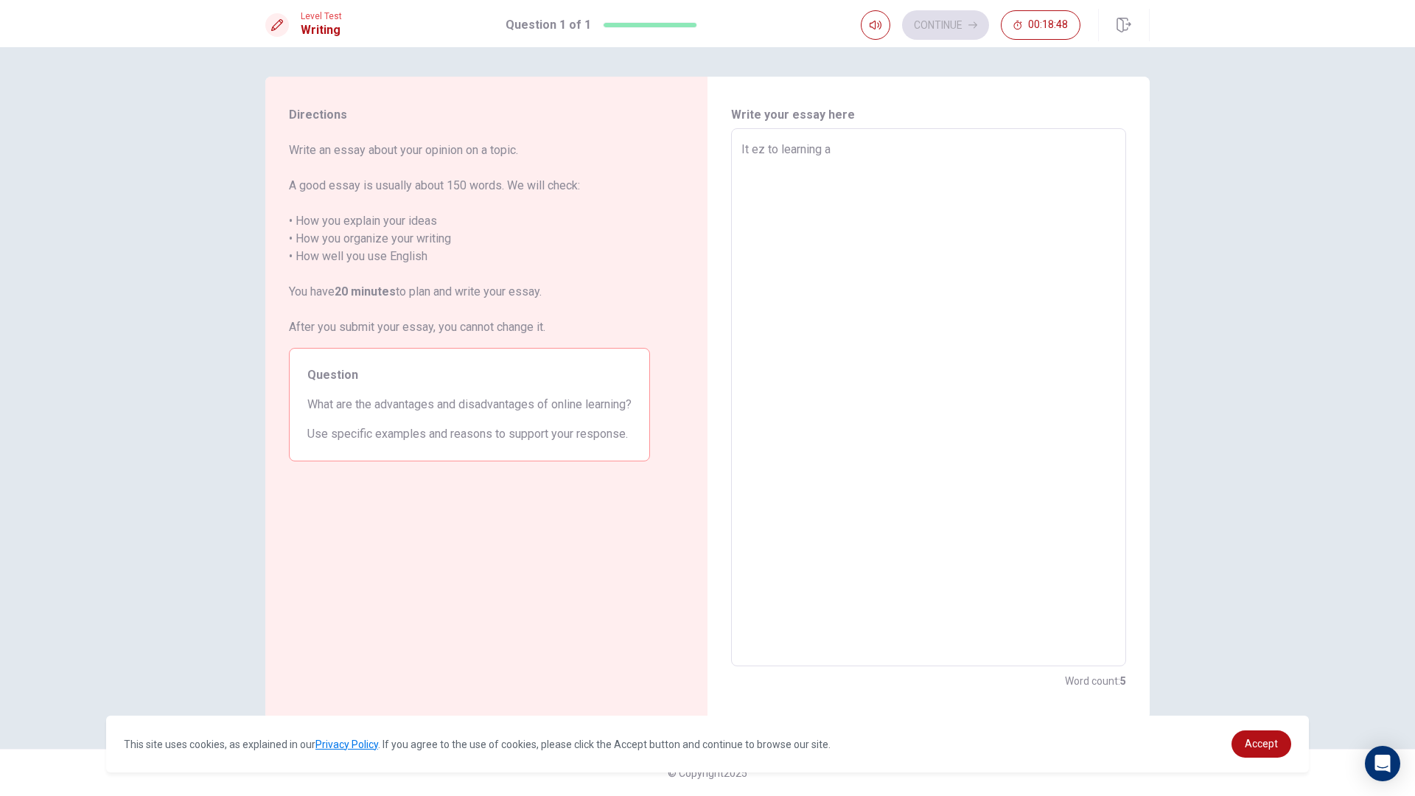
type textarea "It ez to learning at"
type textarea "x"
type textarea "It ez to learning at"
type textarea "x"
type textarea "It ez to learning at h"
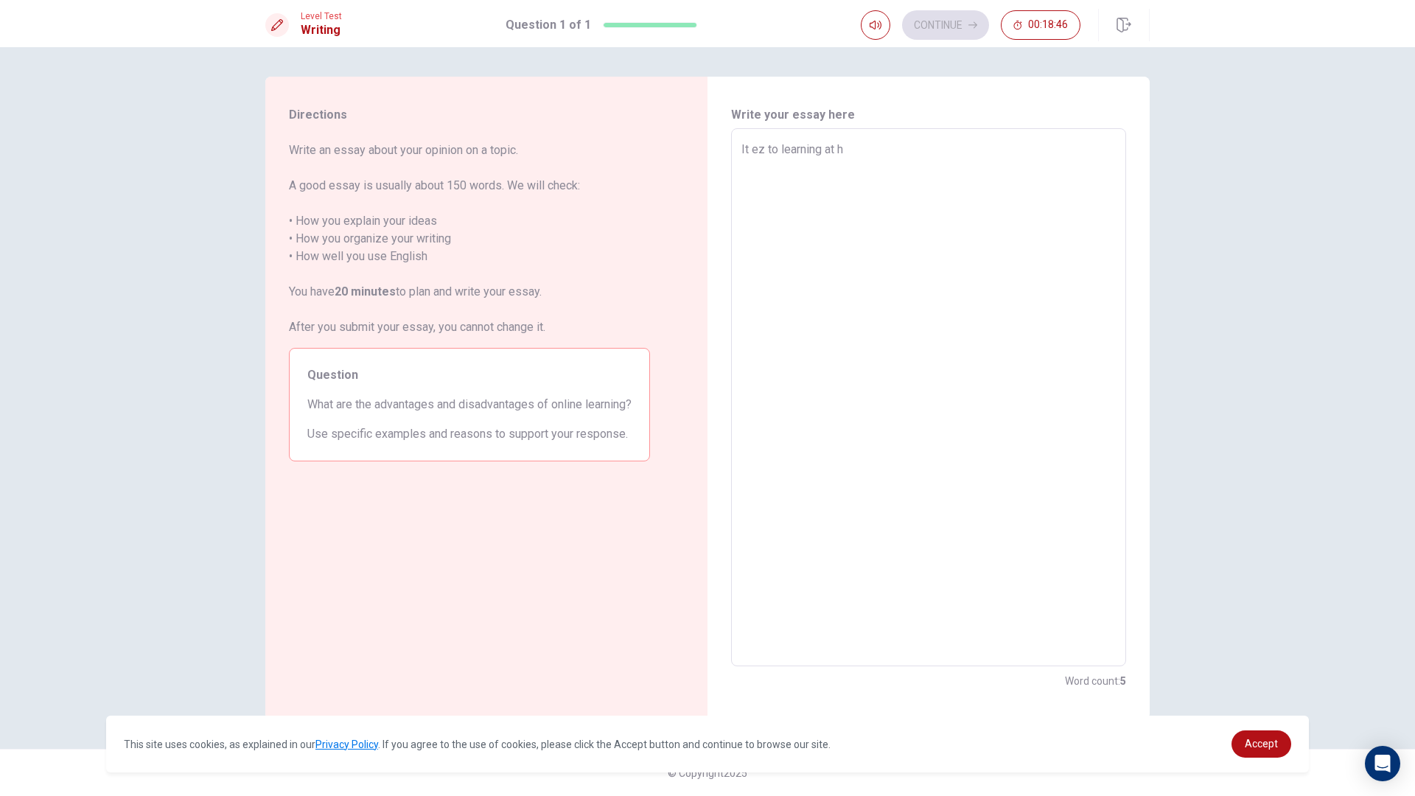
type textarea "x"
type textarea "It ez to learning at ho"
type textarea "x"
type textarea "It ez to learning at hom"
type textarea "x"
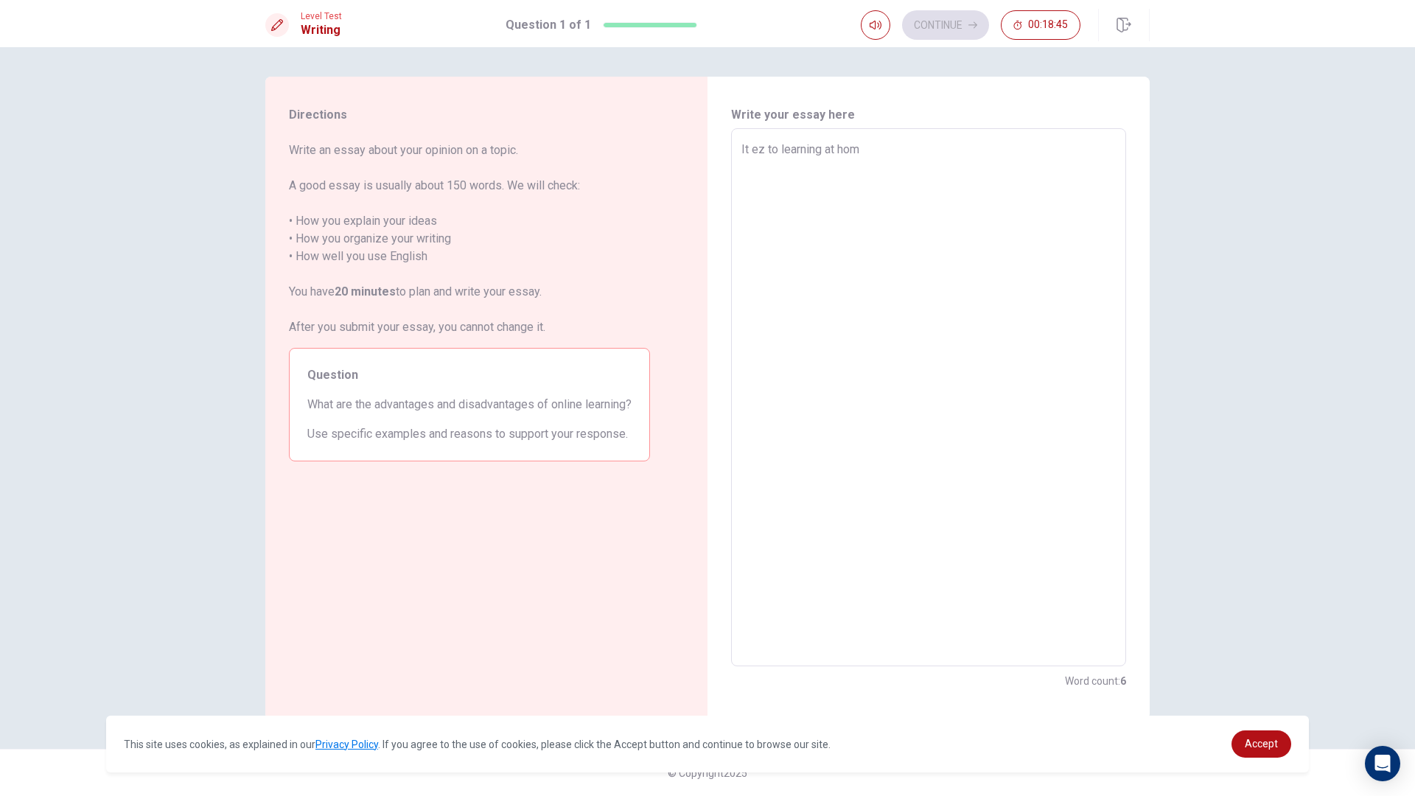
type textarea "It ez to learning at homw"
type textarea "x"
type textarea "It ez to learning at hom"
type textarea "x"
type textarea "It ez to learning at home"
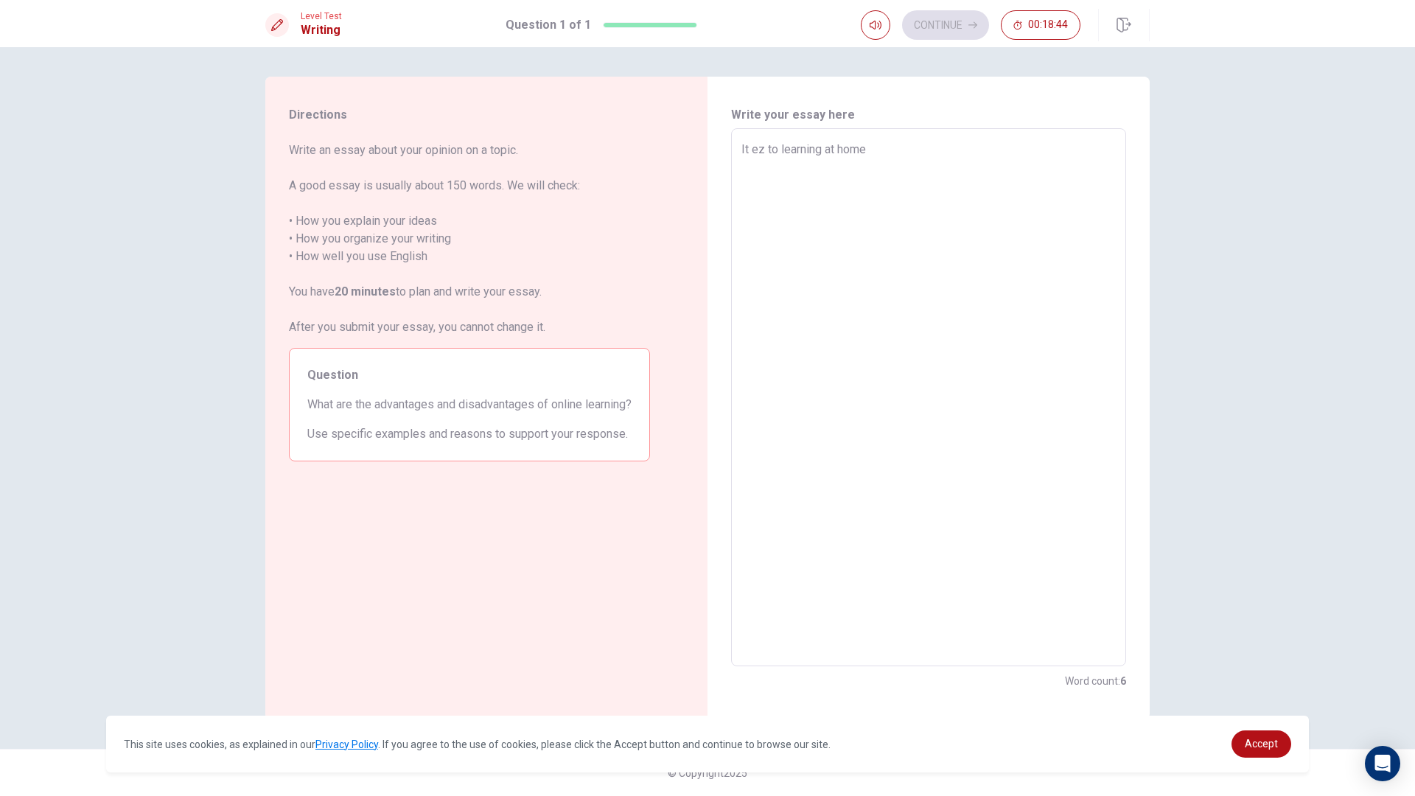
type textarea "x"
type textarea "It ez to learning at home"
type textarea "x"
type textarea "It ez to learning at home ."
type textarea "x"
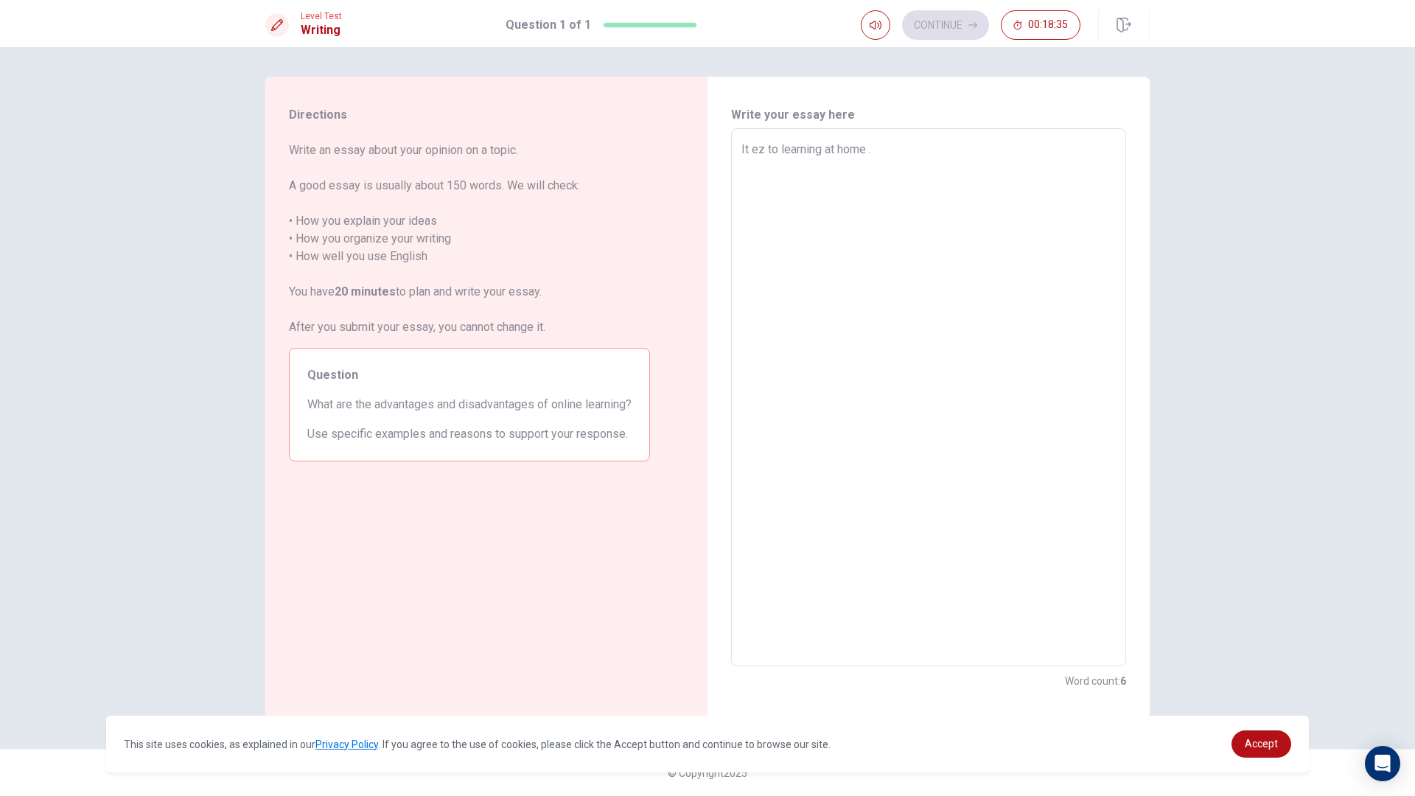
type textarea "It ez to learning at home .i"
type textarea "x"
type textarea "It ez to learning at home ."
type textarea "x"
type textarea "It ez to learning at home"
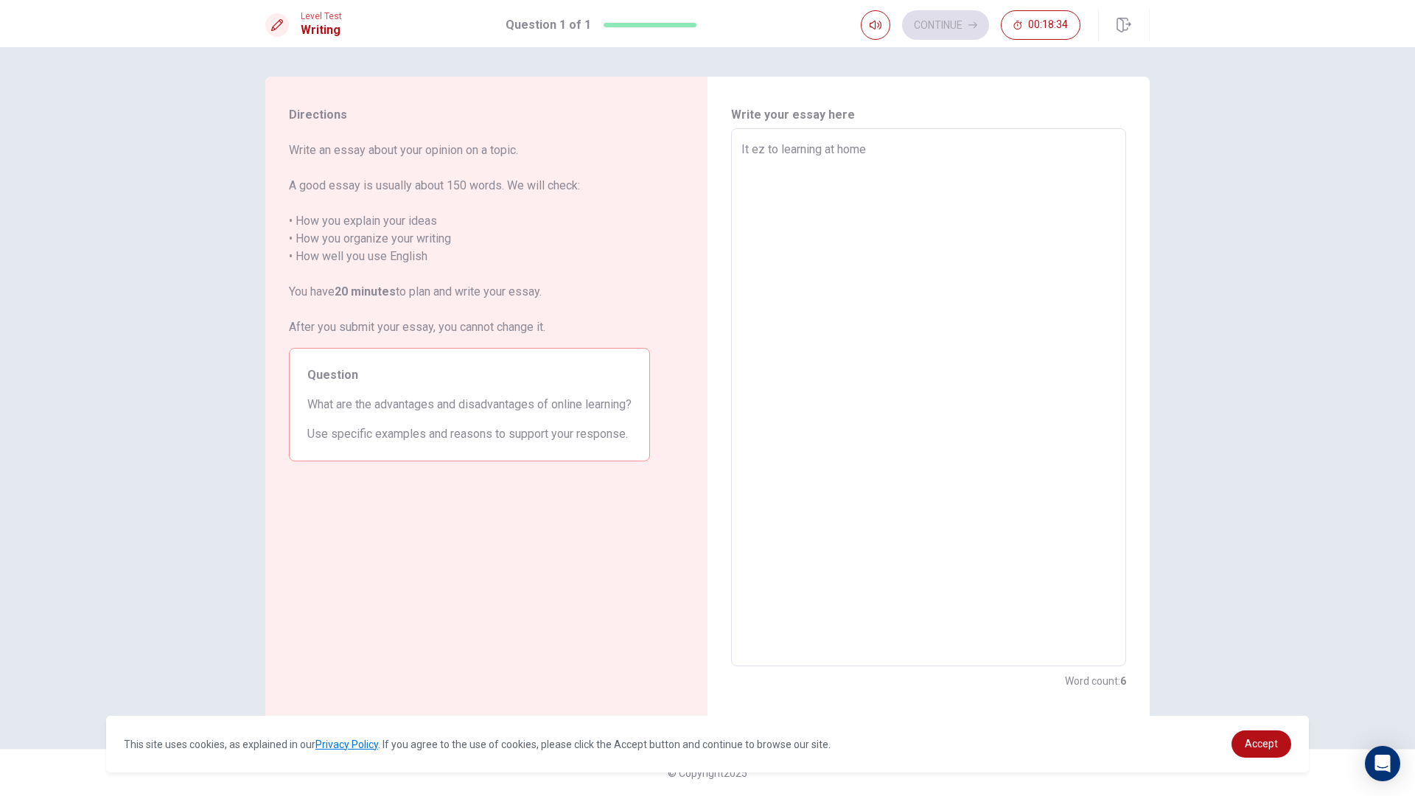
type textarea "x"
type textarea "It ez to learning at home"
type textarea "x"
type textarea "It ez to learning at home"
type textarea "x"
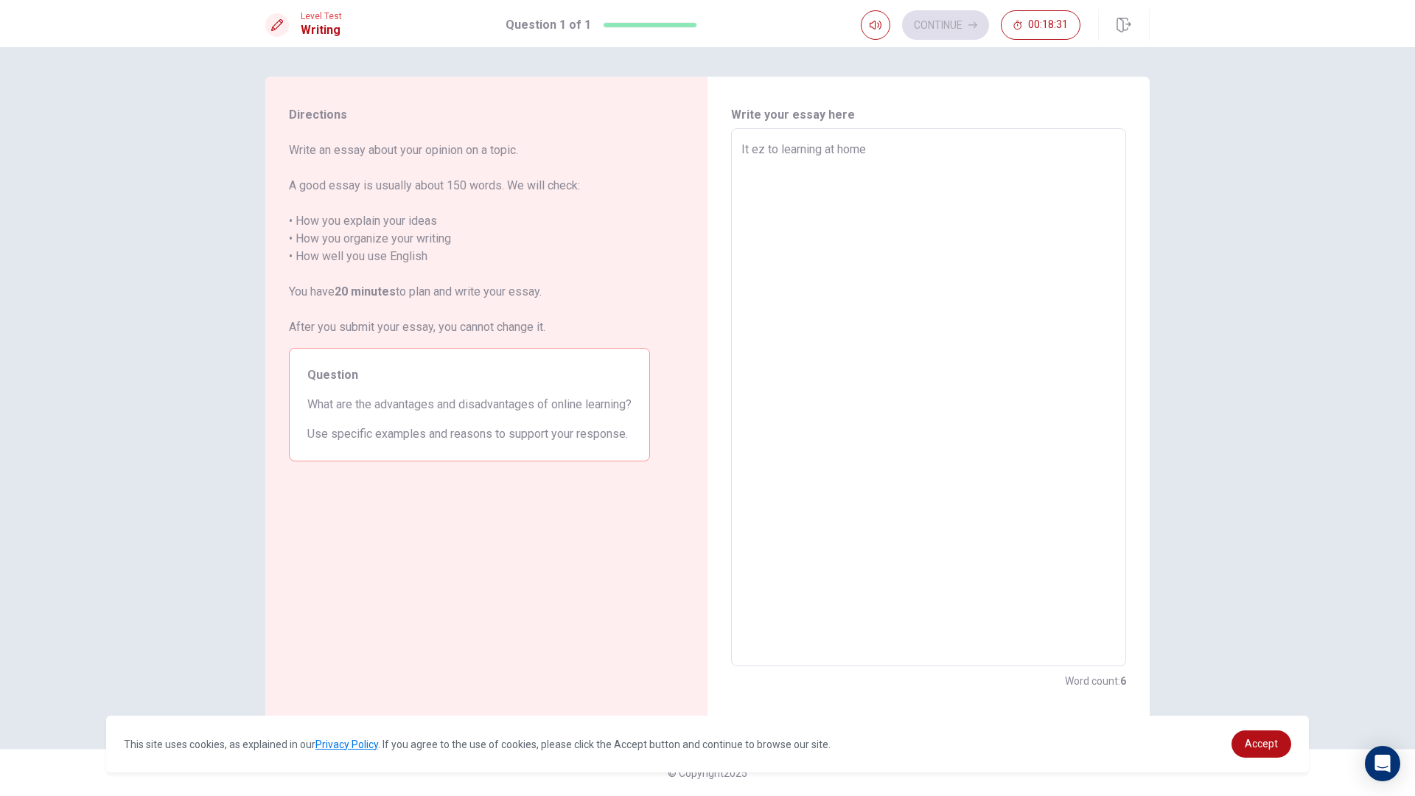
type textarea "It ez to learning at home ,"
type textarea "x"
type textarea "It ez to learning at home ,"
type textarea "x"
type textarea "It ez to learning at home , i"
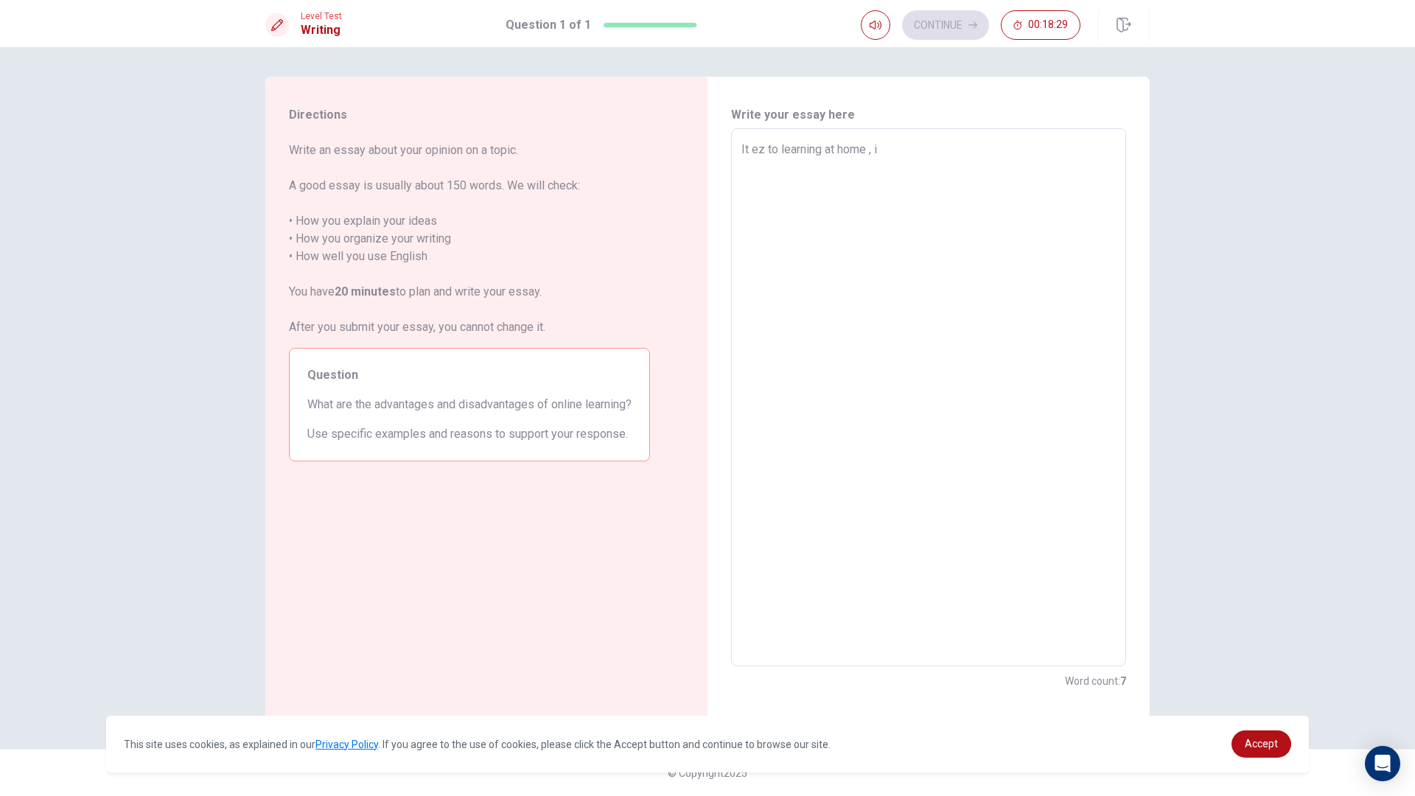
type textarea "x"
type textarea "It ez to learning at home , if"
type textarea "x"
type textarea "It ez to learning at home , if"
type textarea "x"
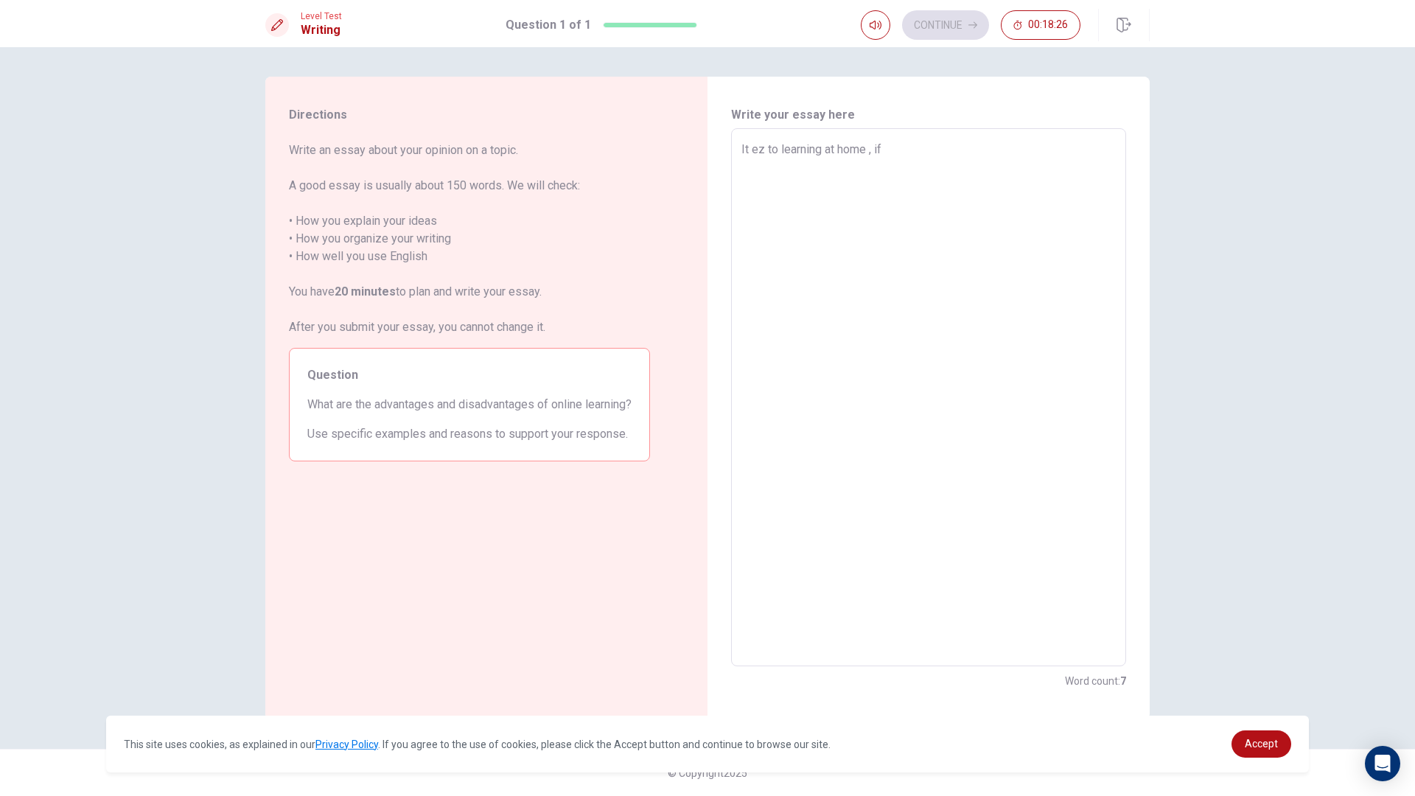
type textarea "It ez to learning at home , if i"
type textarea "x"
type textarea "It ez to learning at home , if i"
type textarea "x"
type textarea "It ez to learning at home , if i h"
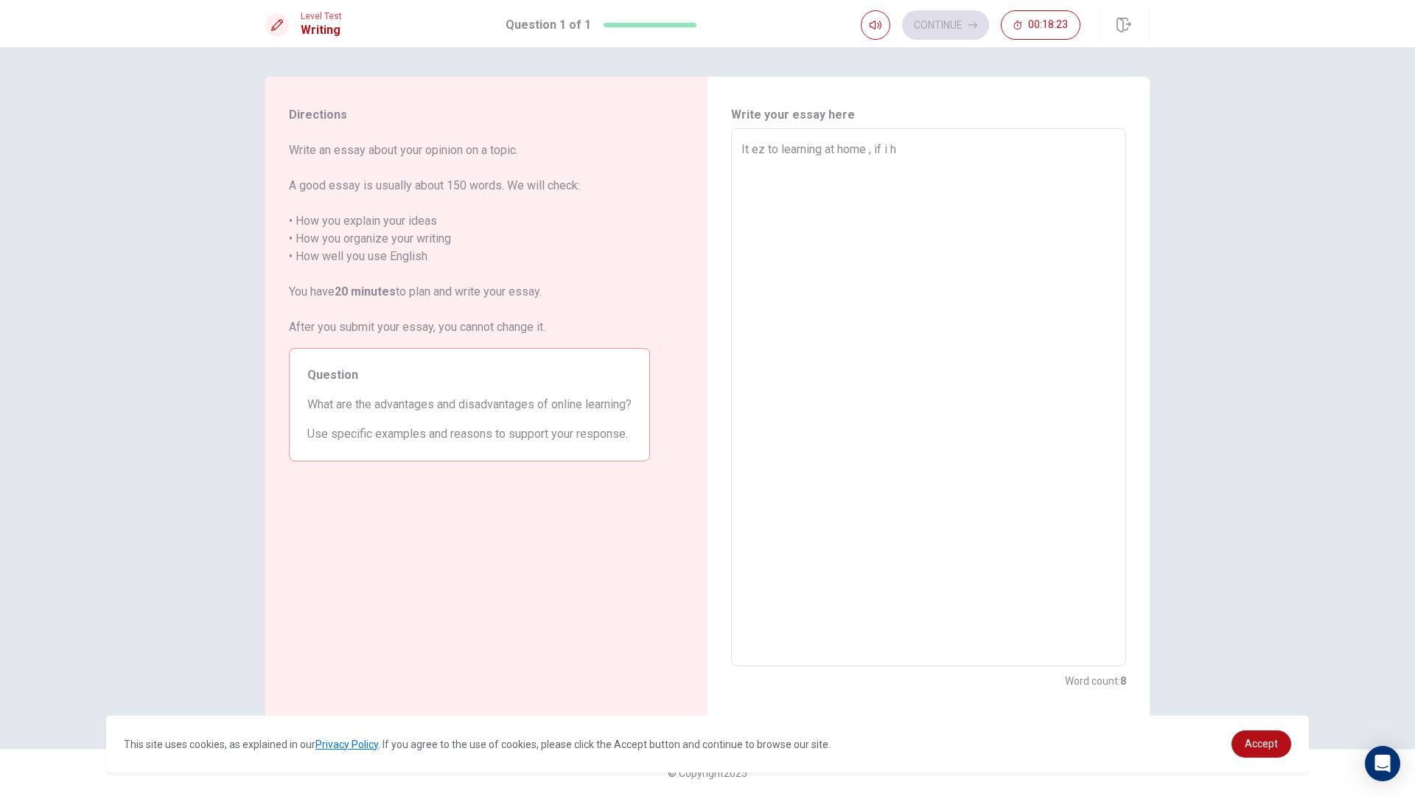
type textarea "x"
type textarea "It ez to learning at home , if i ha"
type textarea "x"
type textarea "It ez to learning at home , if i h"
type textarea "x"
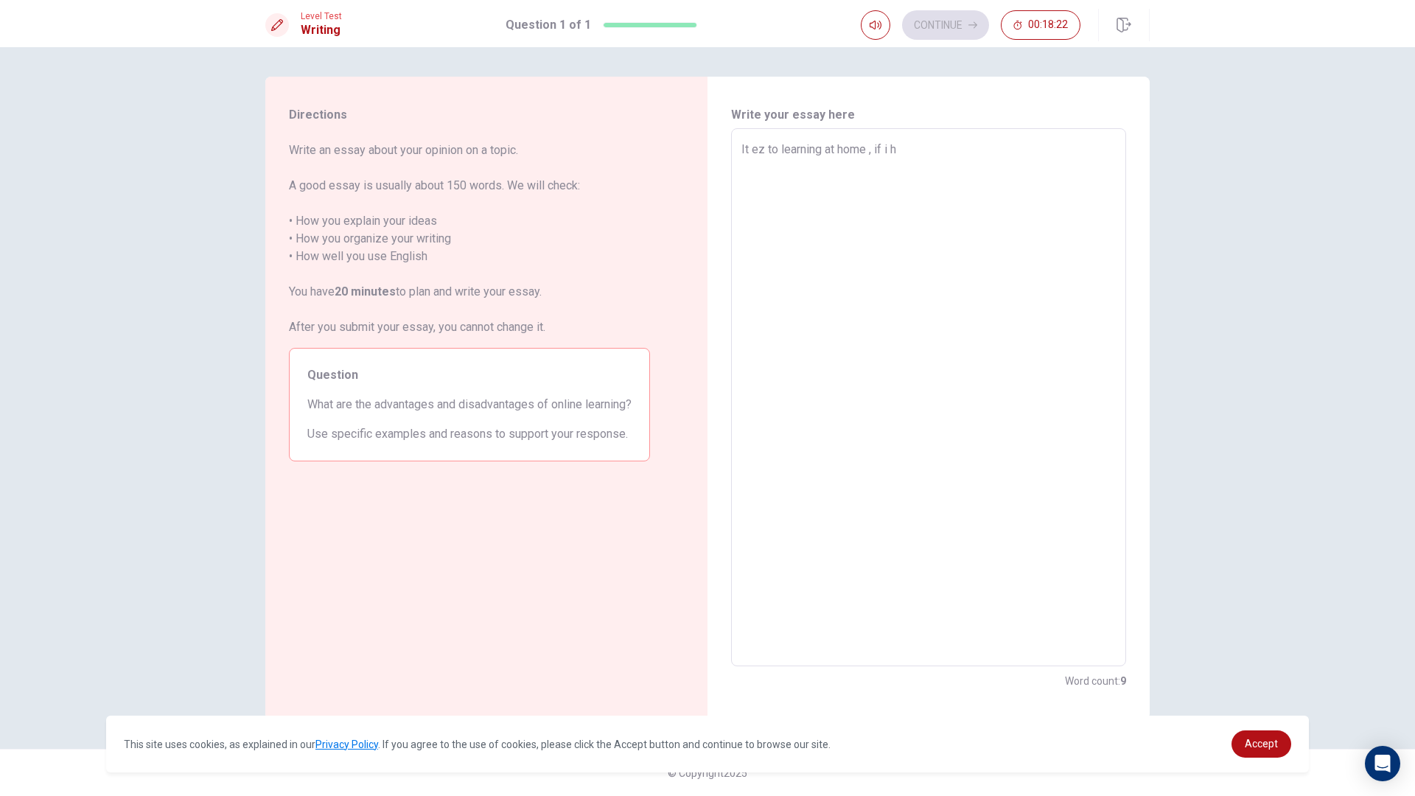
type textarea "It ez to learning at home , if i"
type textarea "x"
type textarea "It ez to learning at home , if i"
type textarea "x"
type textarea "It ez to learning at home , if"
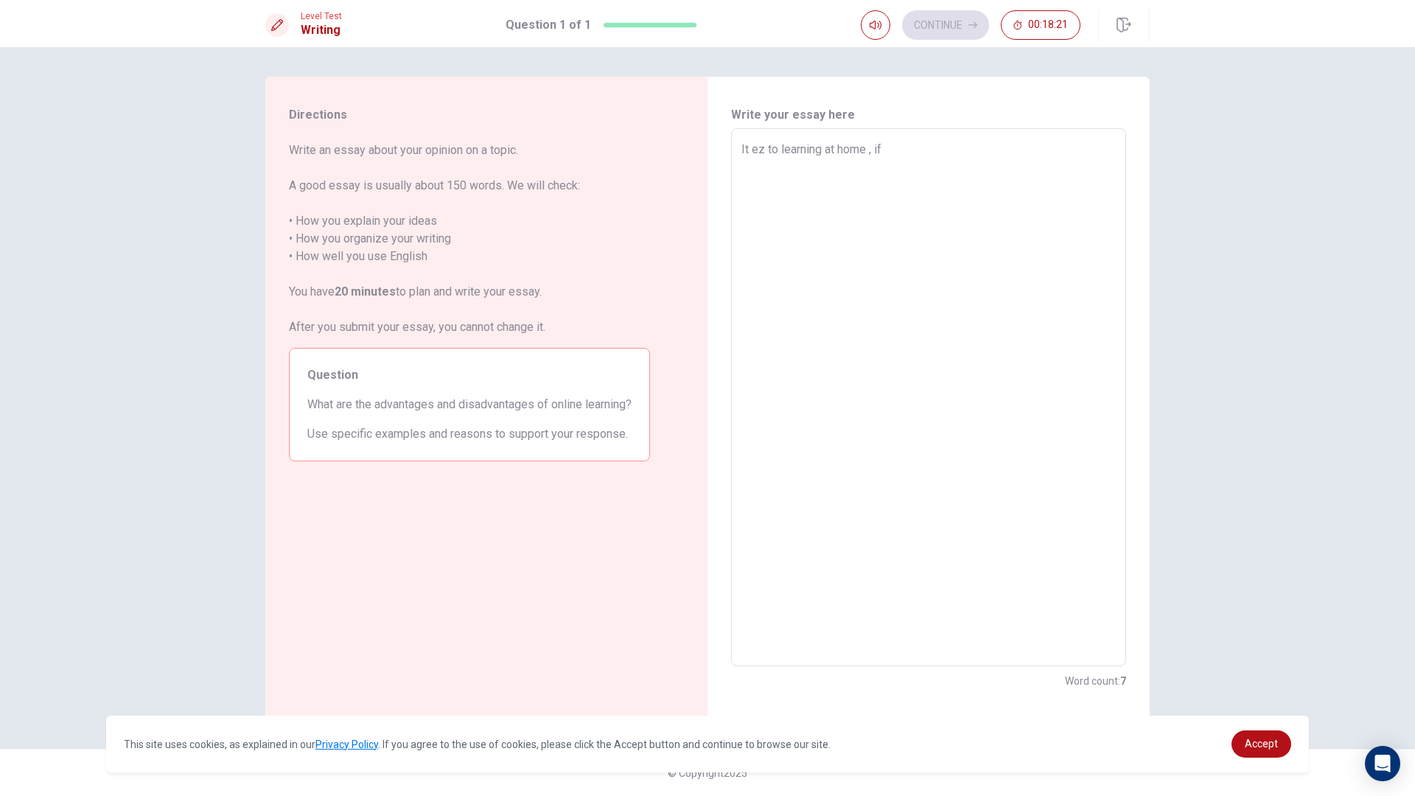
type textarea "x"
type textarea "It ez to learning at home , if"
type textarea "x"
type textarea "It ez to learning at home , i"
type textarea "x"
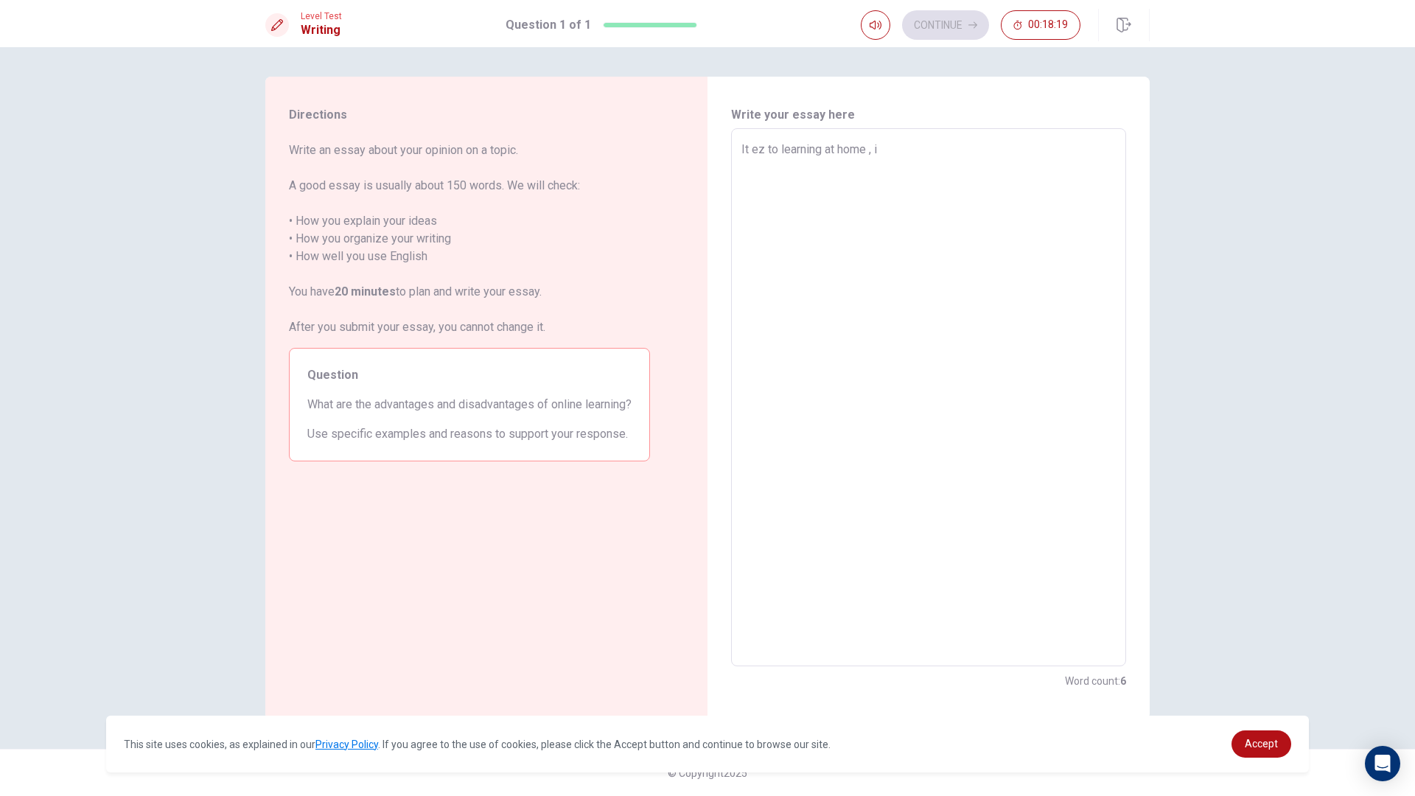
type textarea "It ez to learning at home ,"
type textarea "x"
type textarea "It ez to learning at home ,"
type textarea "x"
type textarea "It ez to learning at home ,"
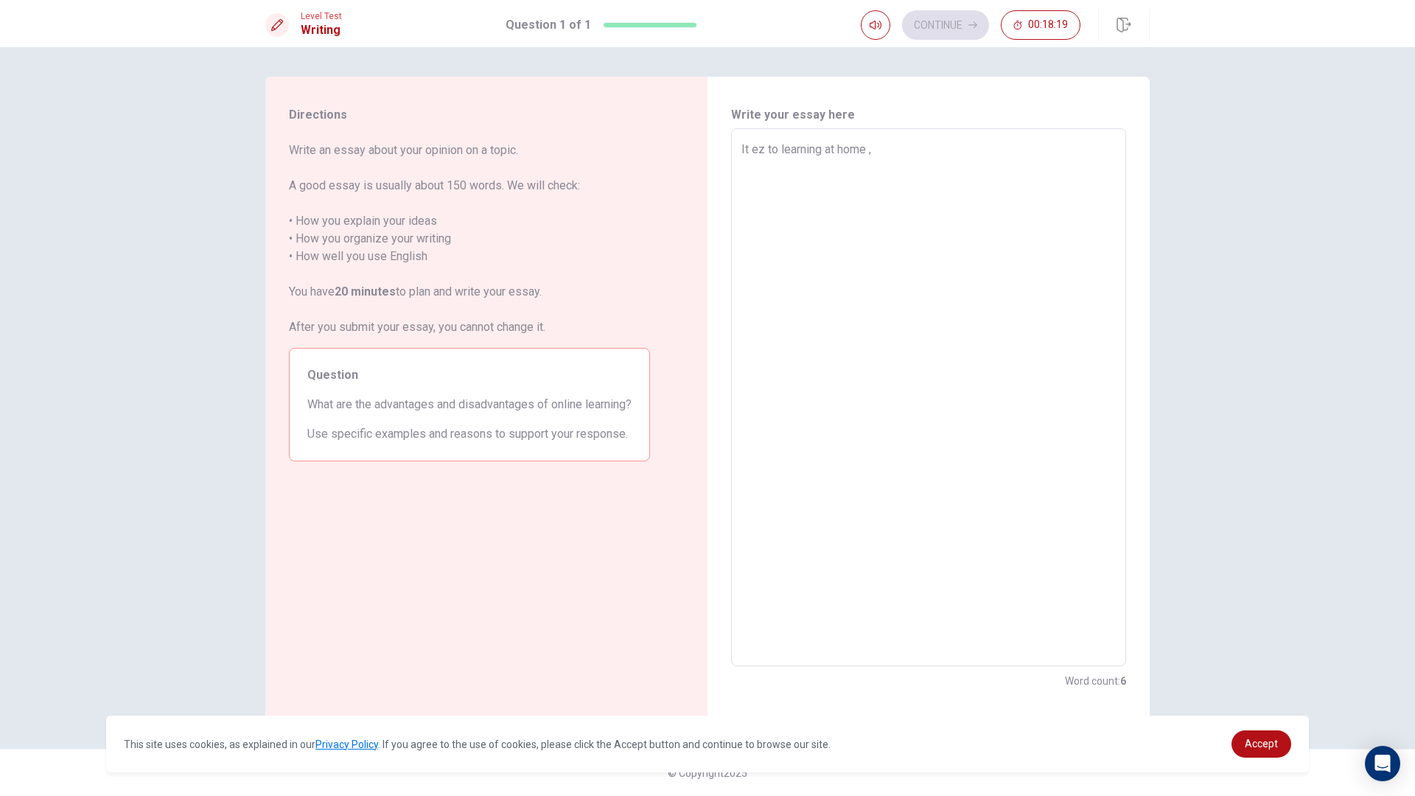
type textarea "x"
type textarea "It ez to learning at home , b"
type textarea "x"
type textarea "It ez to learning at home , be"
type textarea "x"
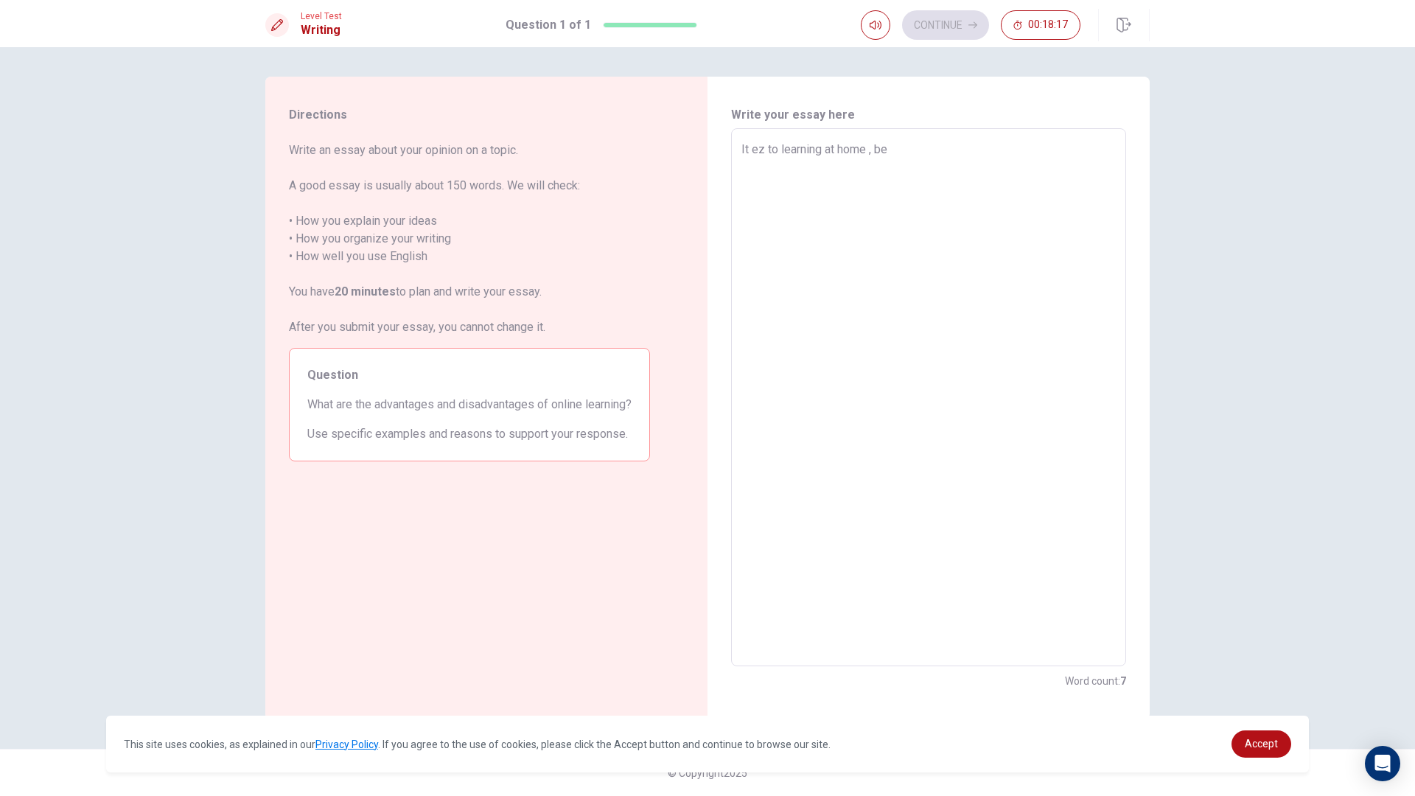
type textarea "It ez to learning at home , bec"
type textarea "x"
type textarea "It ez to learning at home , beca"
type textarea "x"
type textarea "It ez to learning at home , becae"
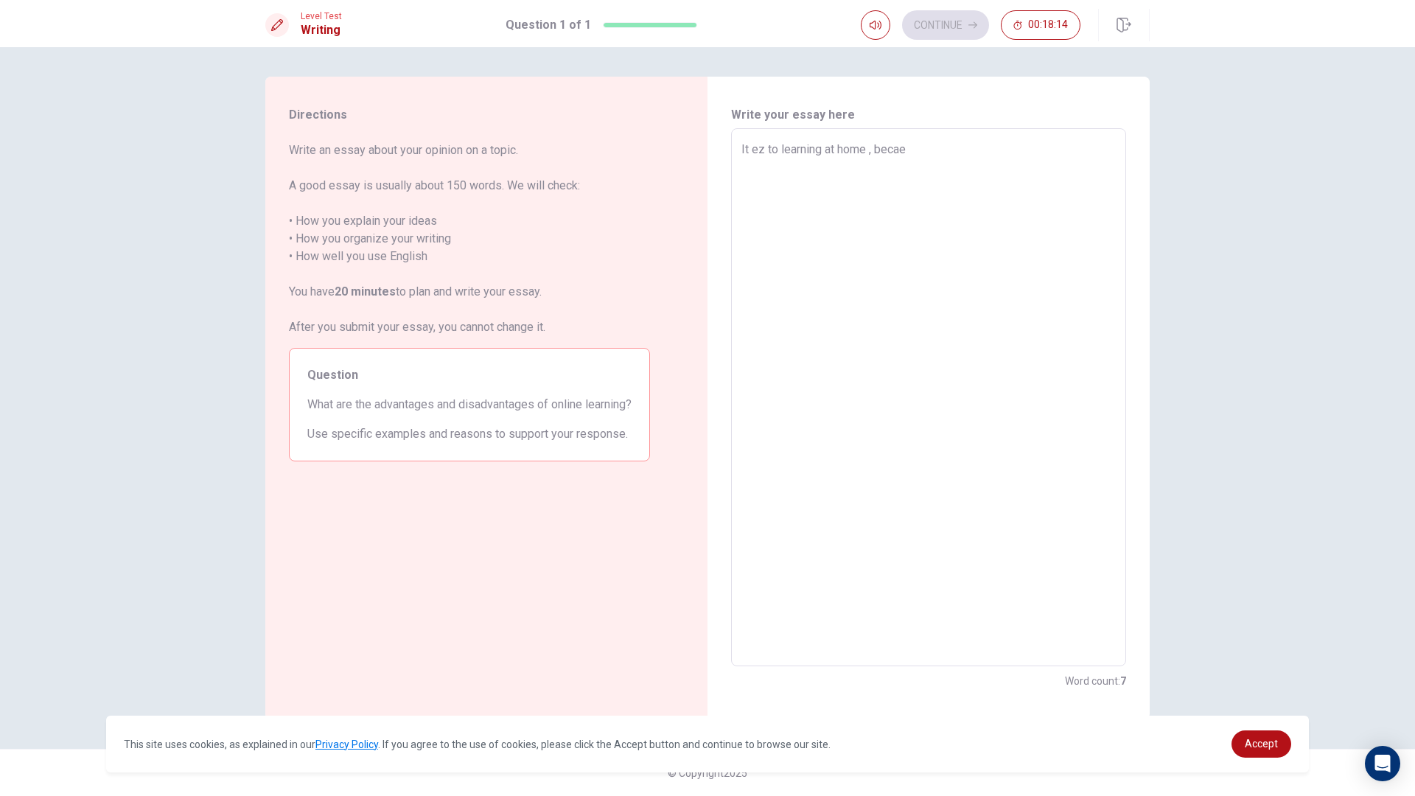
type textarea "x"
type textarea "It ez to learning at home , becaes"
type textarea "x"
type textarea "It ez to learning at home , becaes"
type textarea "x"
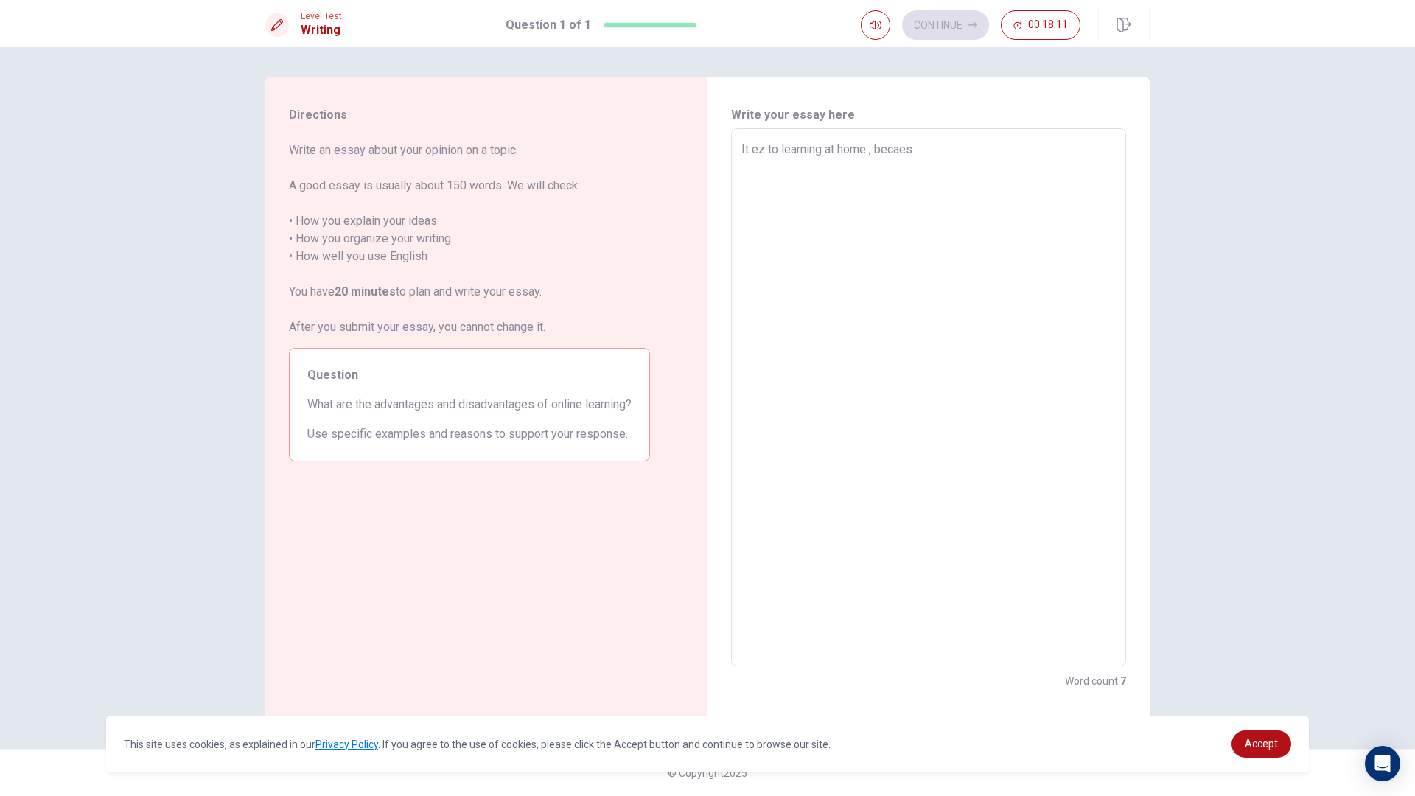
type textarea "It ez to learning at home , becaes i"
type textarea "x"
type textarea "It ez to learning at home , becaes if"
type textarea "x"
type textarea "It ez to learning at home , becaes if"
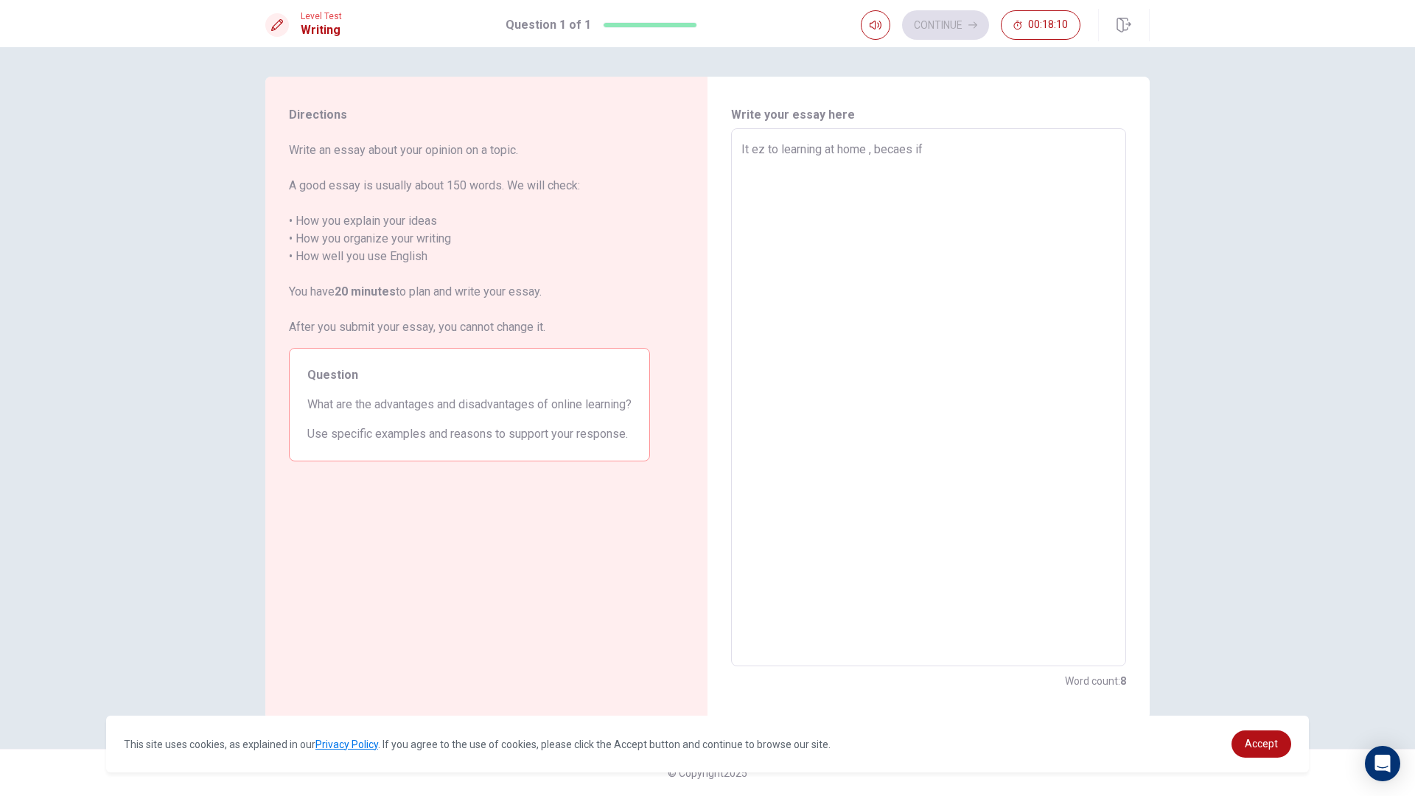
type textarea "x"
type textarea "It ez to learning at home , becaes if i"
type textarea "x"
type textarea "It ez to learning at home , becaes if i"
type textarea "x"
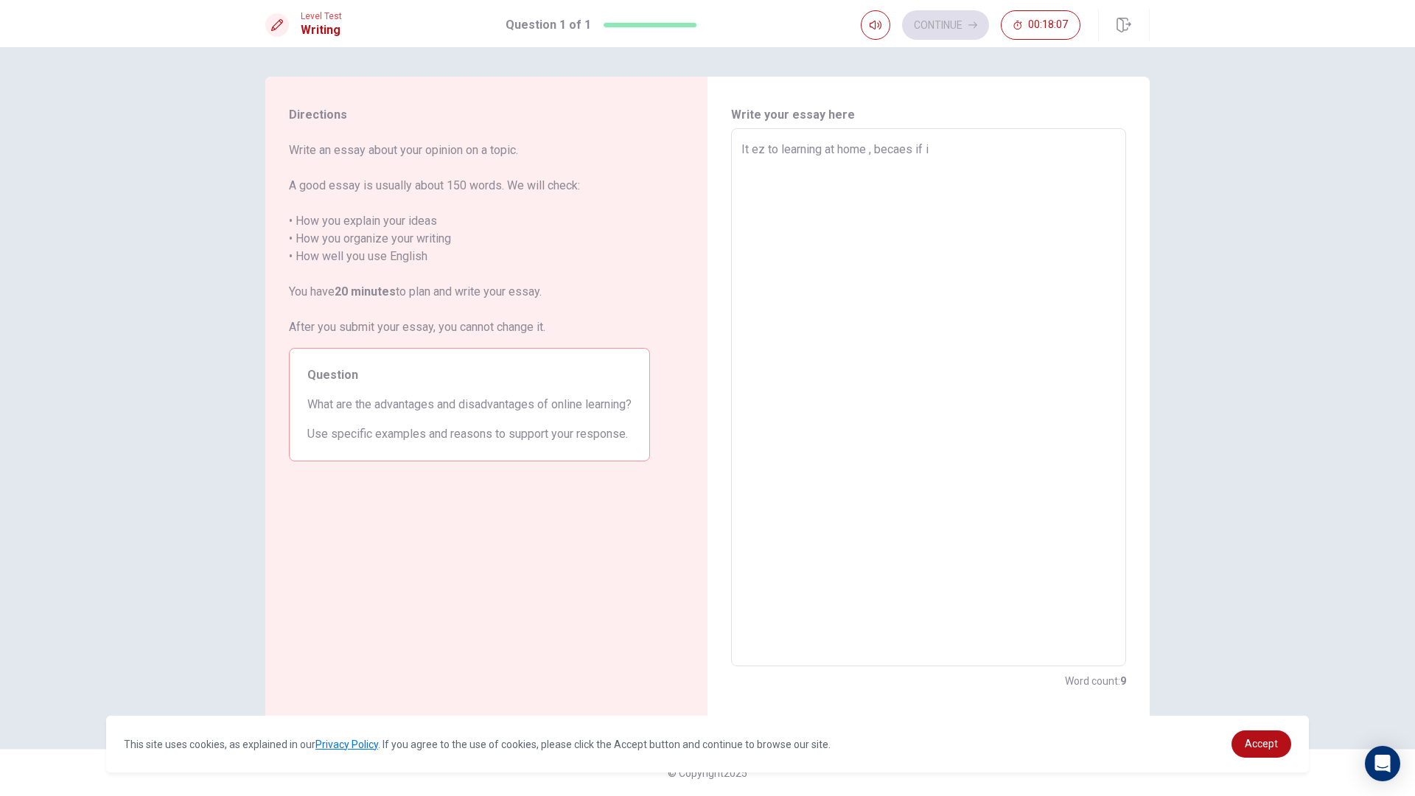
type textarea "It ez to learning at home , becaes if i"
type textarea "x"
type textarea "It ez to learning at home , becaes if"
type textarea "x"
type textarea "It ez to learning at home , becaes if i"
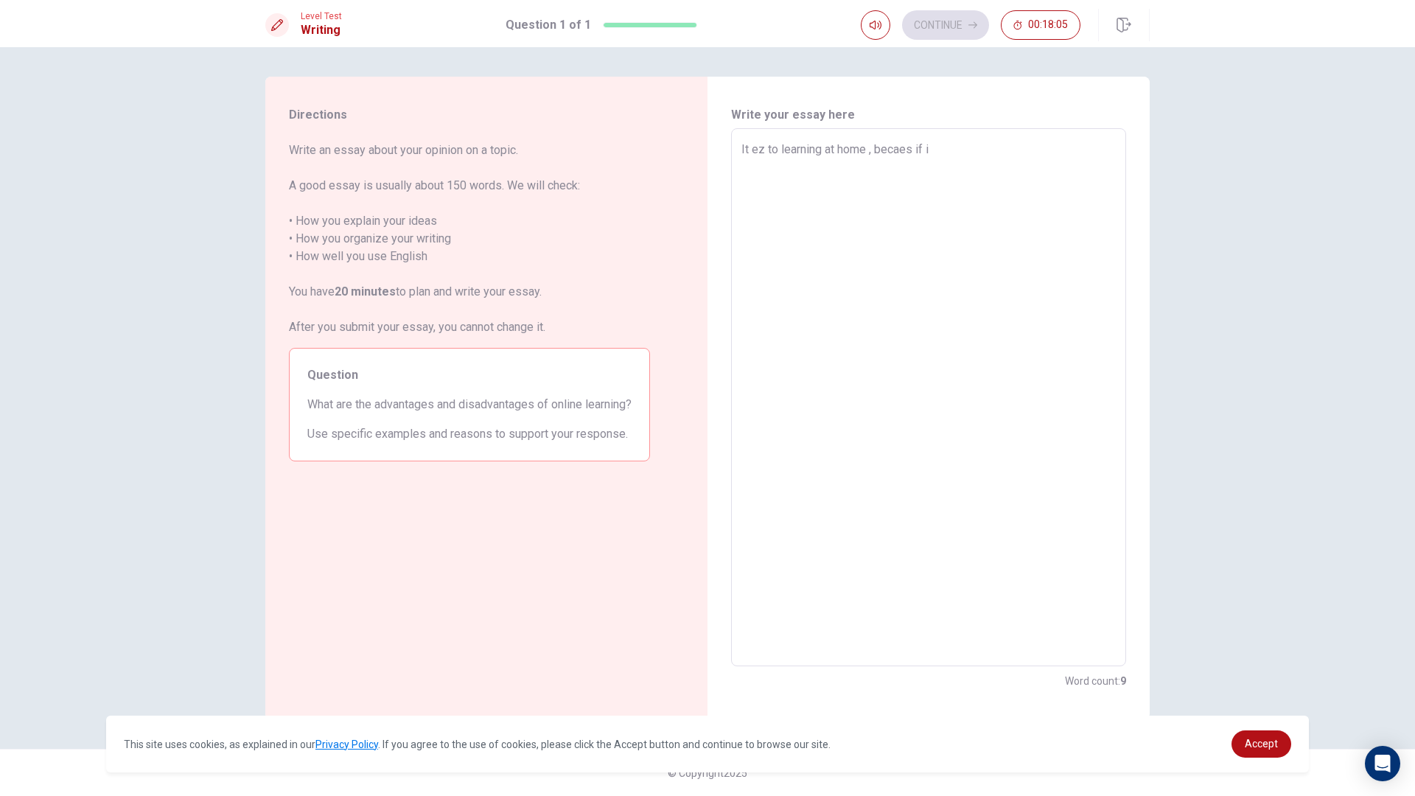
type textarea "x"
type textarea "It ez to learning at home , becaes if i"
type textarea "x"
type textarea "It ez to learning at home , becaes if i h"
type textarea "x"
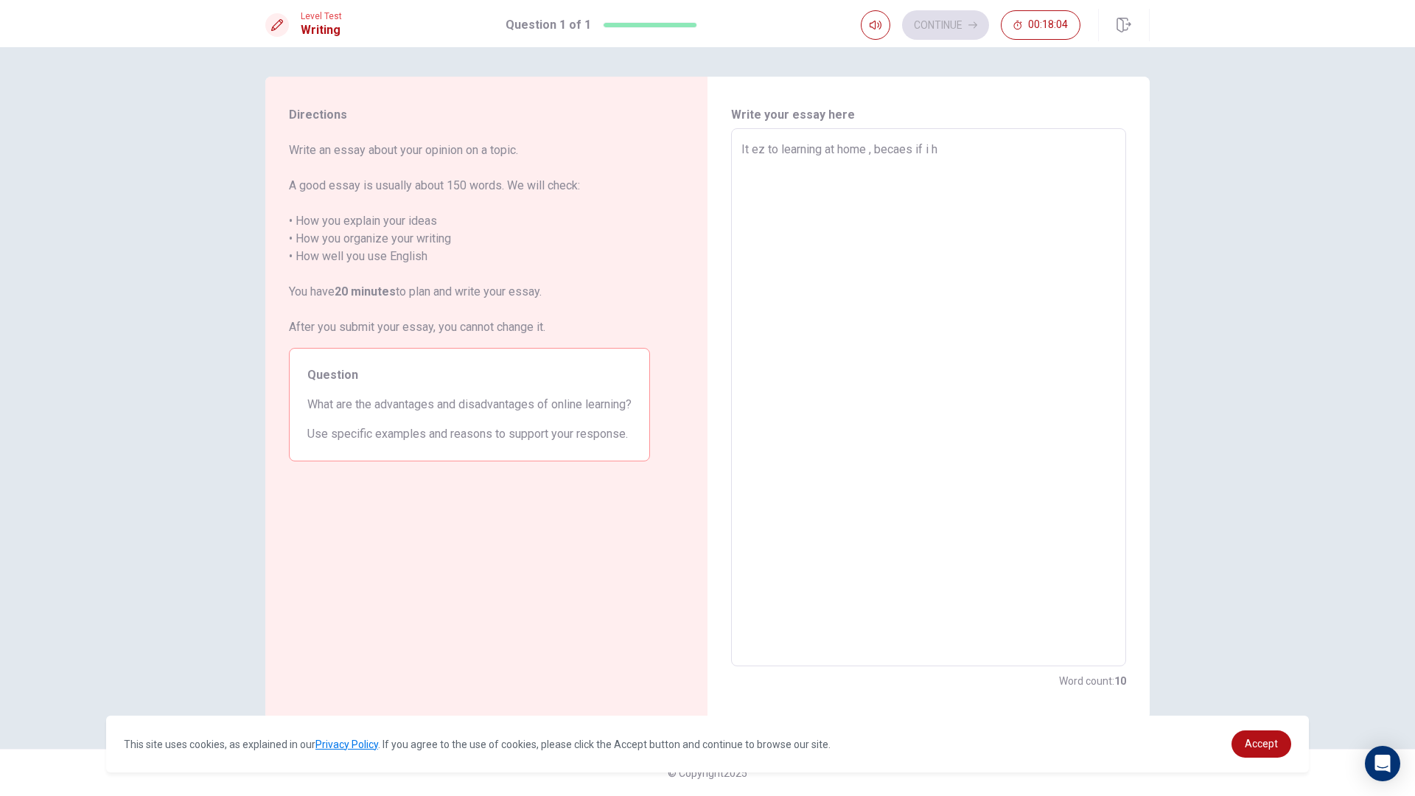
type textarea "It ez to learning at home , becaes if i ha"
type textarea "x"
type textarea "It ez to learning at home , becaes if i hav"
type textarea "x"
type textarea "It ez to learning at home , becaes if i have"
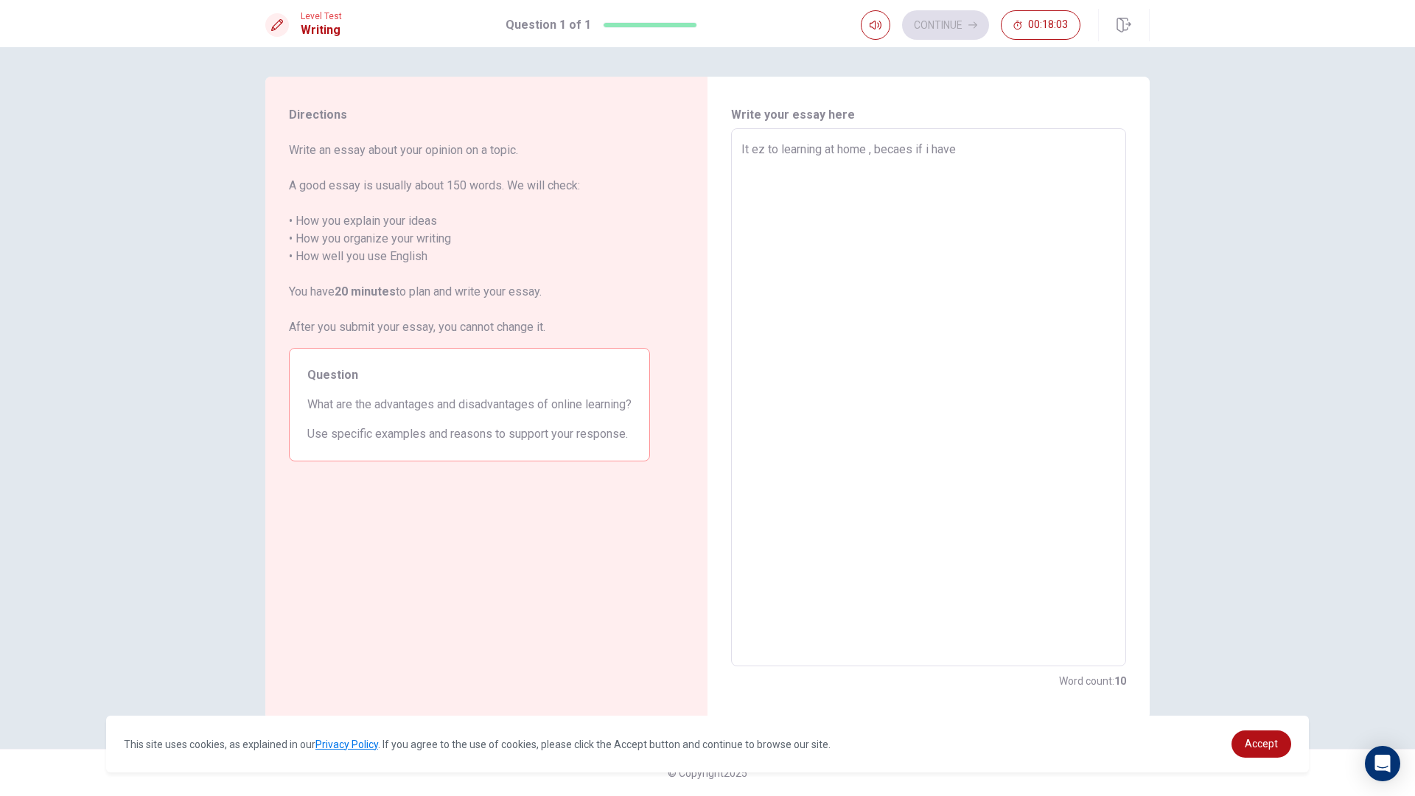
type textarea "x"
type textarea "It ez to learning at home , becaes if i have"
type textarea "x"
type textarea "It ez to learning at home , becaes if i have a"
type textarea "x"
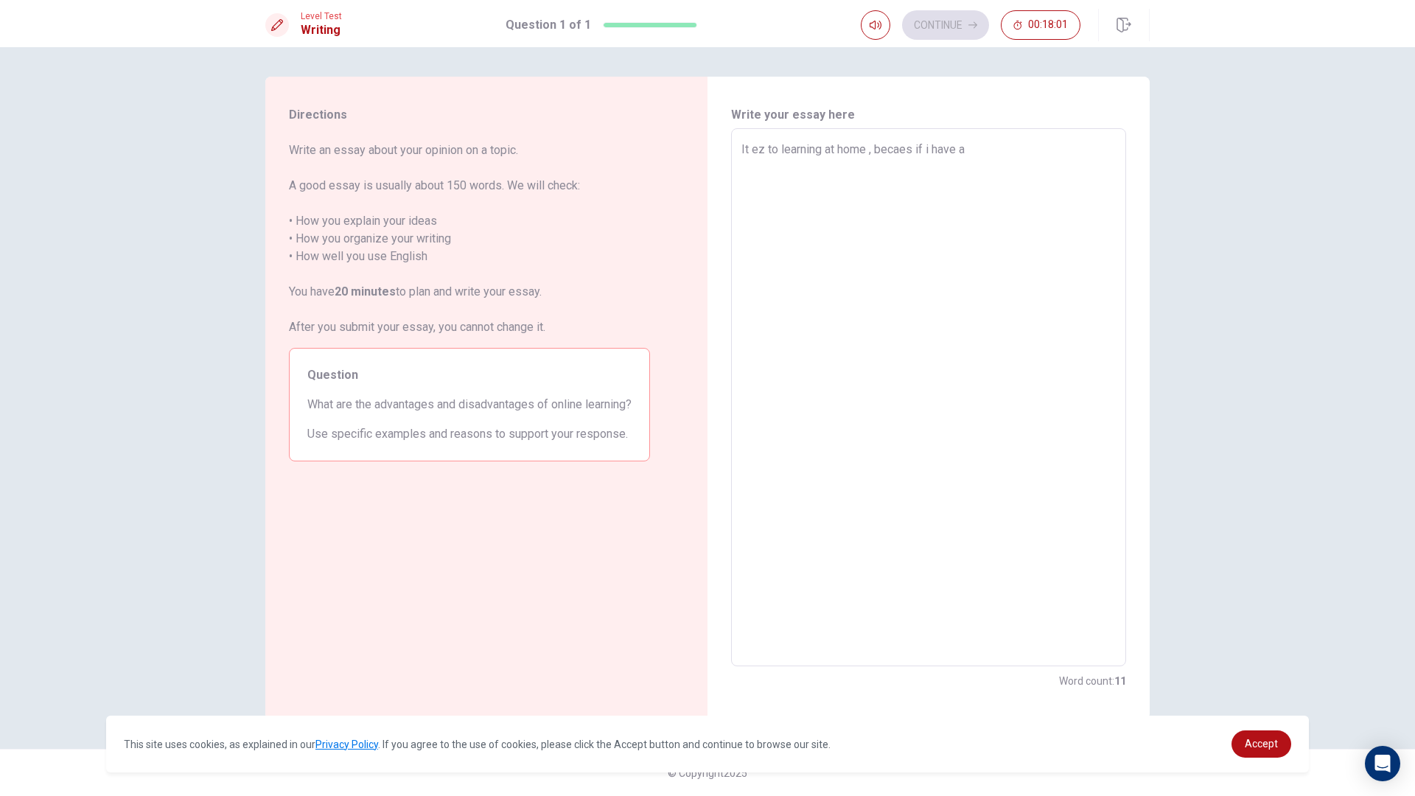
type textarea "It ez to learning at home , becaes if i have a"
type textarea "x"
type textarea "It ez to learning at home , becaes if i have a w"
click at [776, 166] on textarea "It ez to learning at home , becaes if i have work i [PERSON_NAME]'t goes to lea…" at bounding box center [928, 398] width 374 height 514
click at [824, 173] on textarea "It ez to learning at home , becaes if i have work i [PERSON_NAME]'t goes to lea…" at bounding box center [928, 398] width 374 height 514
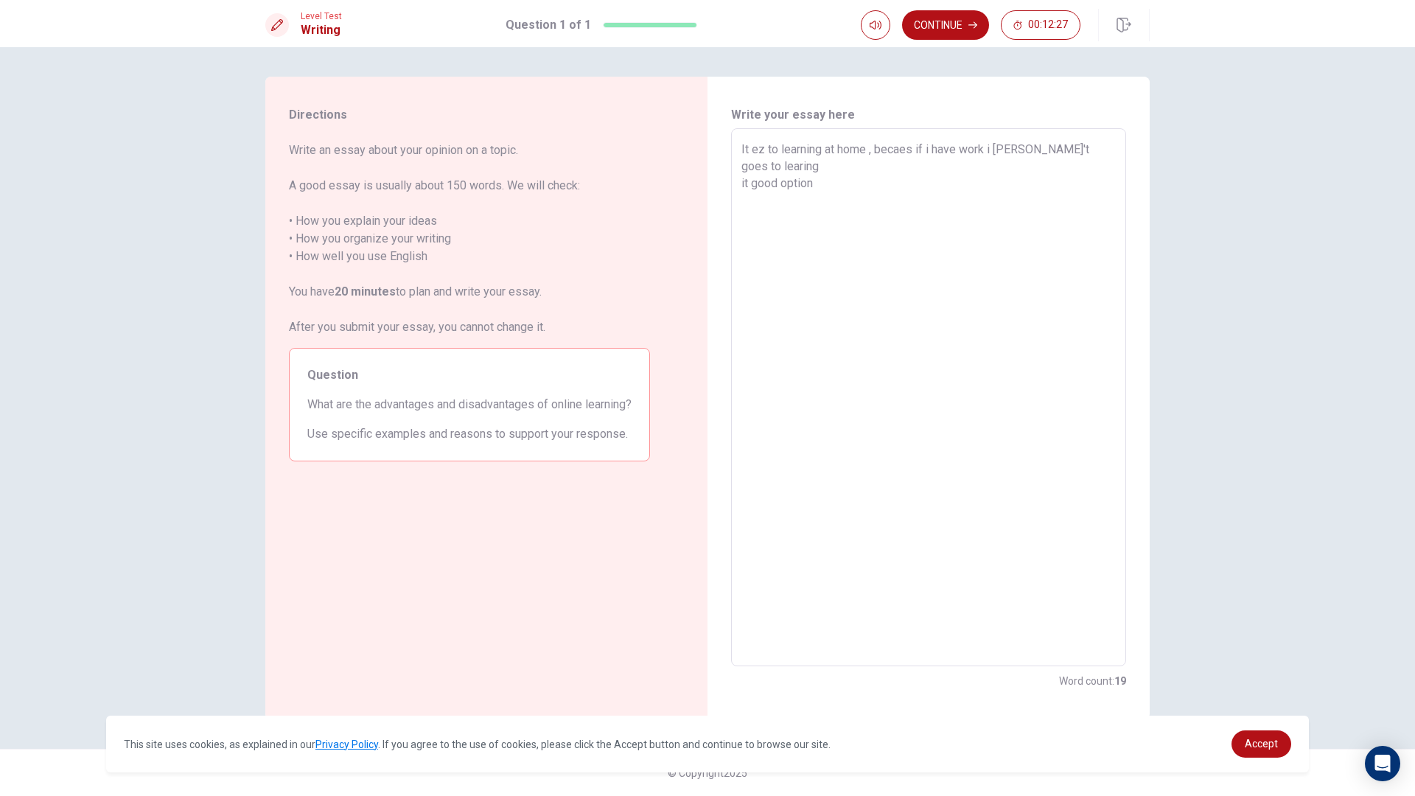
click at [1106, 148] on textarea "It ez to learning at home , becaes if i have work i [PERSON_NAME]'t goes to lea…" at bounding box center [928, 398] width 374 height 514
click at [1069, 147] on textarea "It ez to learning at home , becaes if i have work i [PERSON_NAME]'t goes to lea…" at bounding box center [928, 398] width 374 height 514
click at [738, 184] on div "It ez to learning at home , becaes if i have work i [PERSON_NAME]'t goes to sch…" at bounding box center [928, 397] width 395 height 538
click at [739, 181] on div "It ez to learning at home , becaes if i have work i [PERSON_NAME]'t goes to sch…" at bounding box center [928, 397] width 395 height 538
click at [741, 185] on div "It ez to learning at home , becaes if i have work i [PERSON_NAME]'t goes to sch…" at bounding box center [928, 397] width 395 height 538
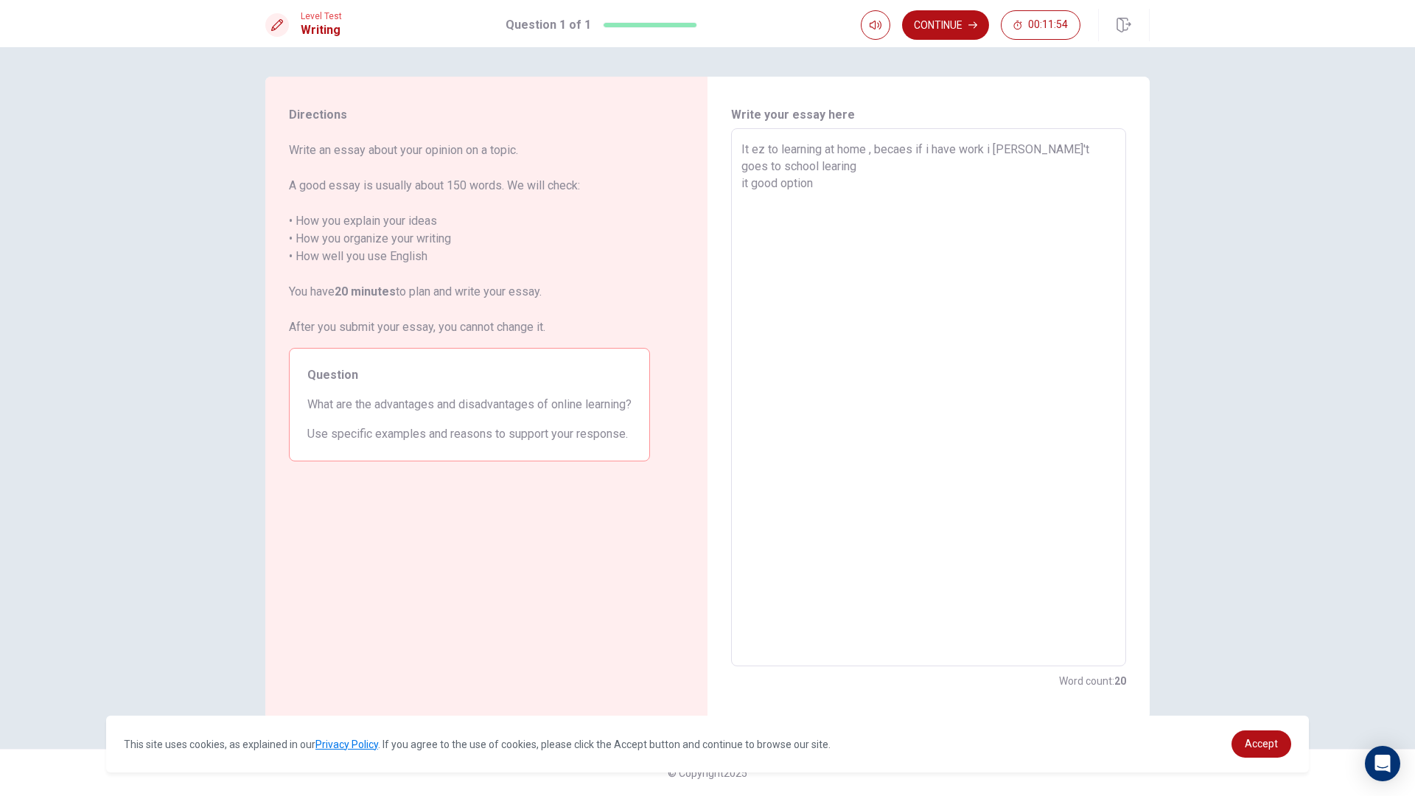
click at [843, 191] on textarea "It ez to learning at home , becaes if i have work i [PERSON_NAME]'t goes to sch…" at bounding box center [928, 398] width 374 height 514
drag, startPoint x: 741, startPoint y: 164, endPoint x: 750, endPoint y: 173, distance: 13.0
click at [743, 167] on div "It ez to learning at home , becaes if i have work i [PERSON_NAME]'t goes to sch…" at bounding box center [928, 397] width 395 height 538
click at [1106, 145] on textarea "It ez to learning at home , becaes if i have work i [PERSON_NAME]'t goes to sch…" at bounding box center [928, 398] width 374 height 514
click at [854, 175] on textarea "It ez to learning at home , becaes if i have work i [PERSON_NAME]'t goes to sch…" at bounding box center [928, 398] width 374 height 514
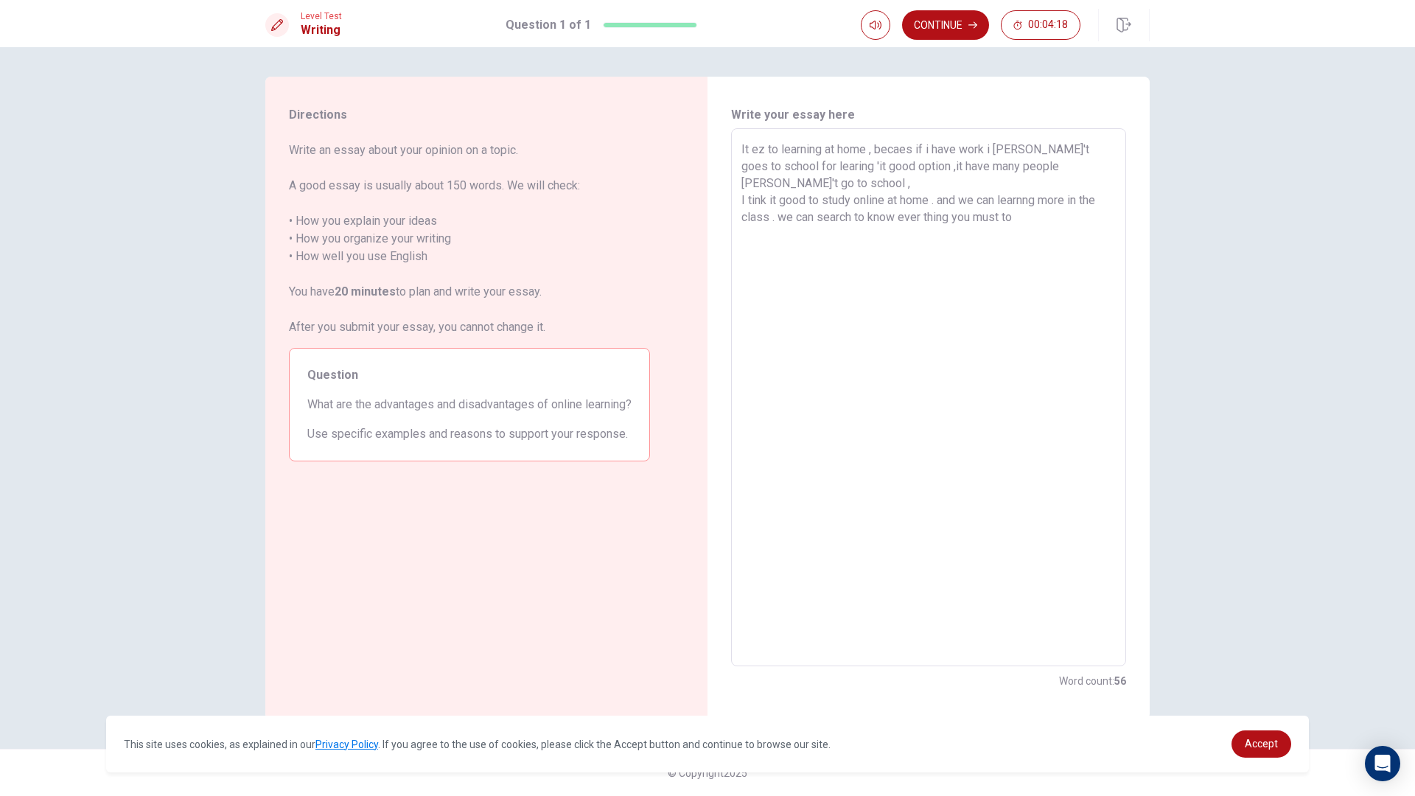
click at [906, 198] on textarea "It ez to learning at home , becaes if i have work i [PERSON_NAME]'t goes to sch…" at bounding box center [928, 398] width 374 height 514
click at [926, 200] on textarea "It ez to learning at home , becaes if i have work i [PERSON_NAME]'t goes to sch…" at bounding box center [928, 398] width 374 height 514
click at [927, 199] on textarea "It ez to learning at home , becaes if i have work i [PERSON_NAME]'t goes to sch…" at bounding box center [928, 398] width 374 height 514
click at [929, 200] on textarea "It ez to learning at home , becaes if i have work i [PERSON_NAME]'t goes to sch…" at bounding box center [928, 398] width 374 height 514
click at [1101, 198] on textarea "It ez to learning at home , becaes if i have work i [PERSON_NAME]'t goes to sch…" at bounding box center [928, 398] width 374 height 514
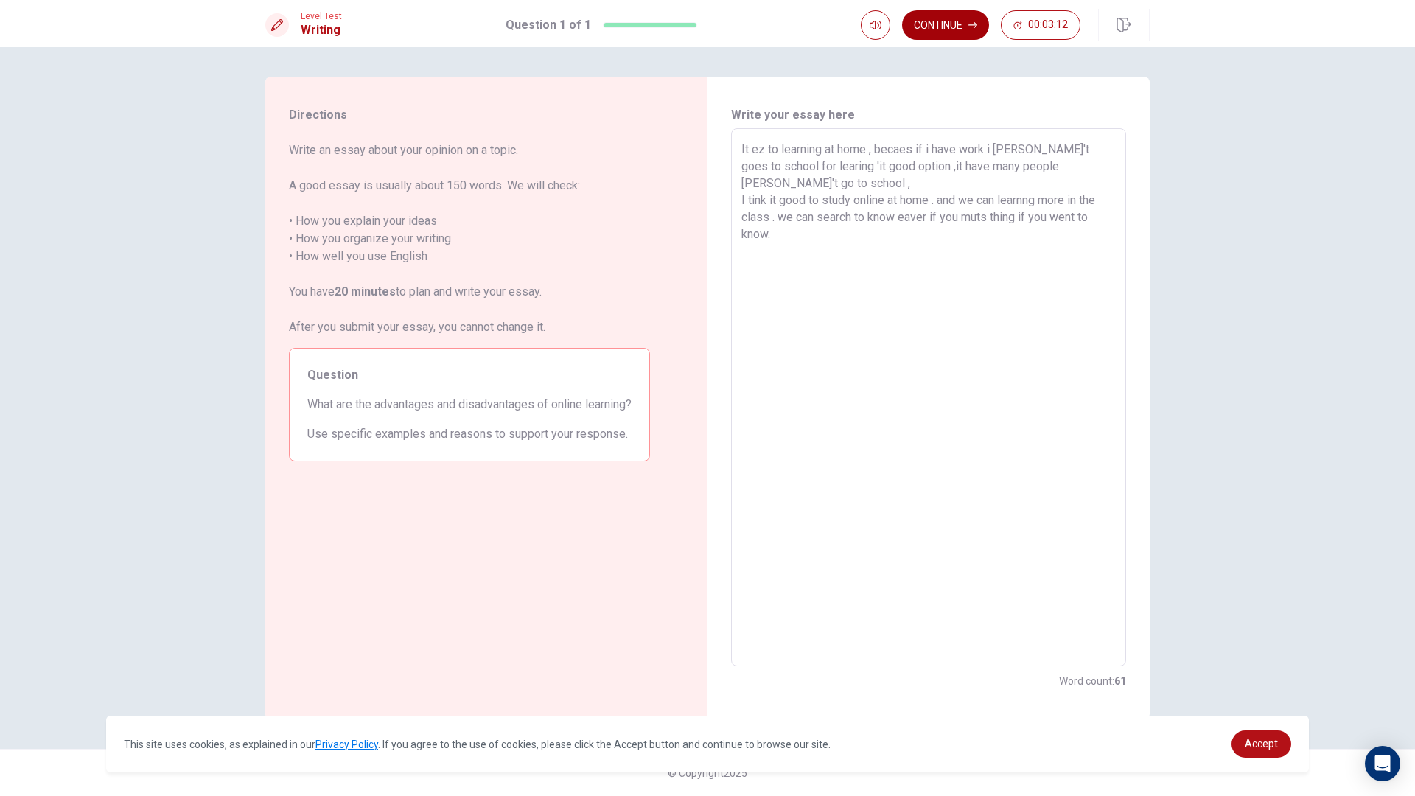
click at [974, 24] on icon "button" at bounding box center [972, 25] width 9 height 9
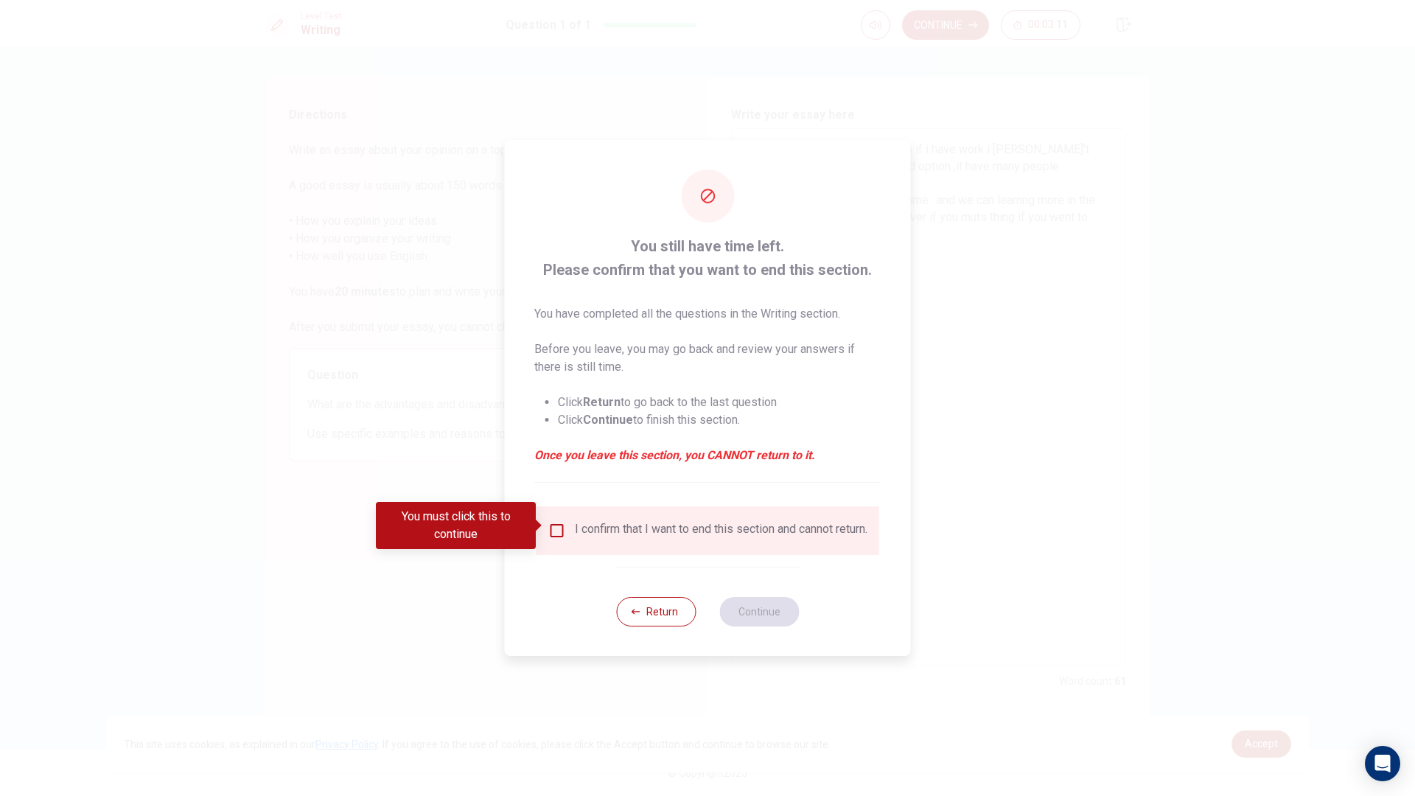
click at [558, 532] on input "You must click this to continue" at bounding box center [557, 531] width 18 height 18
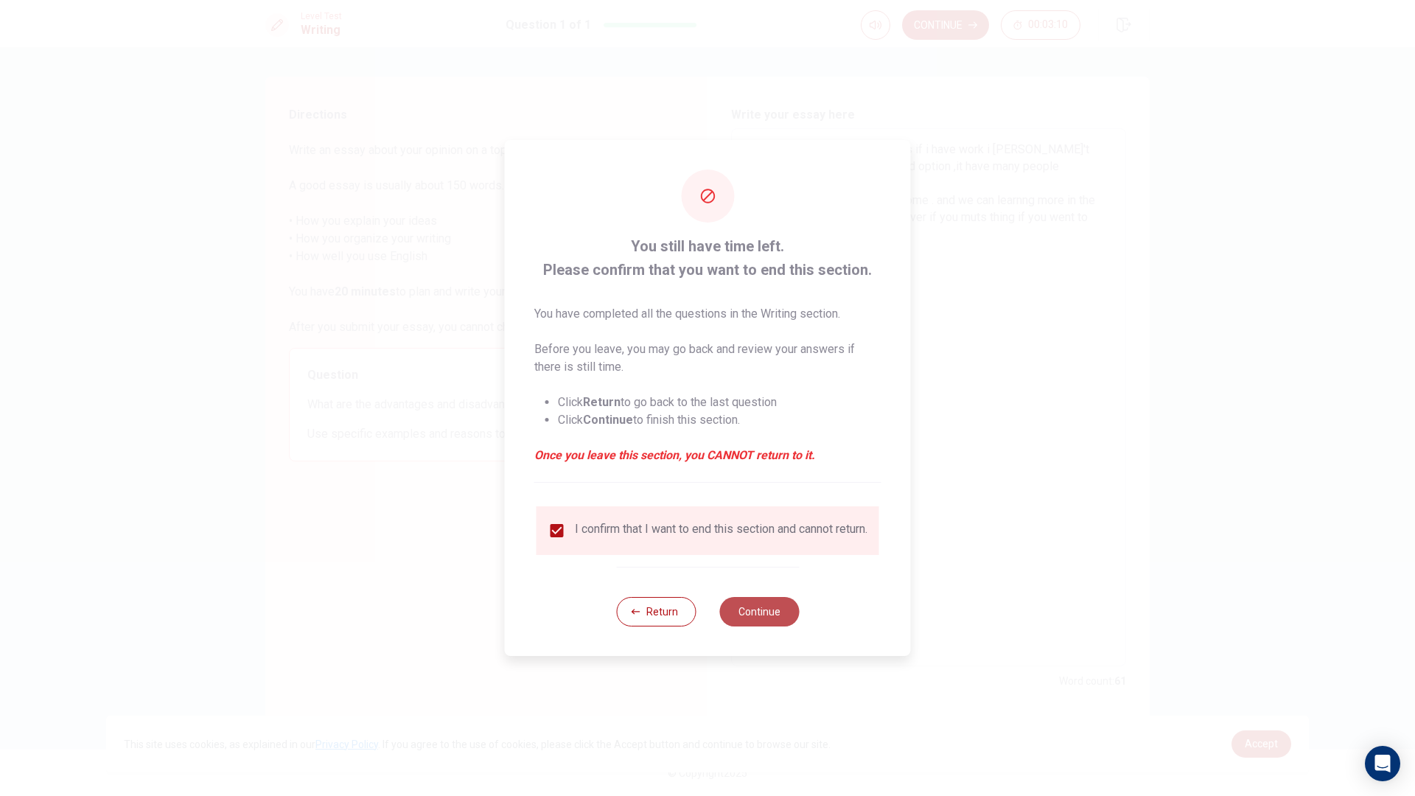
click at [769, 620] on button "Continue" at bounding box center [759, 611] width 80 height 29
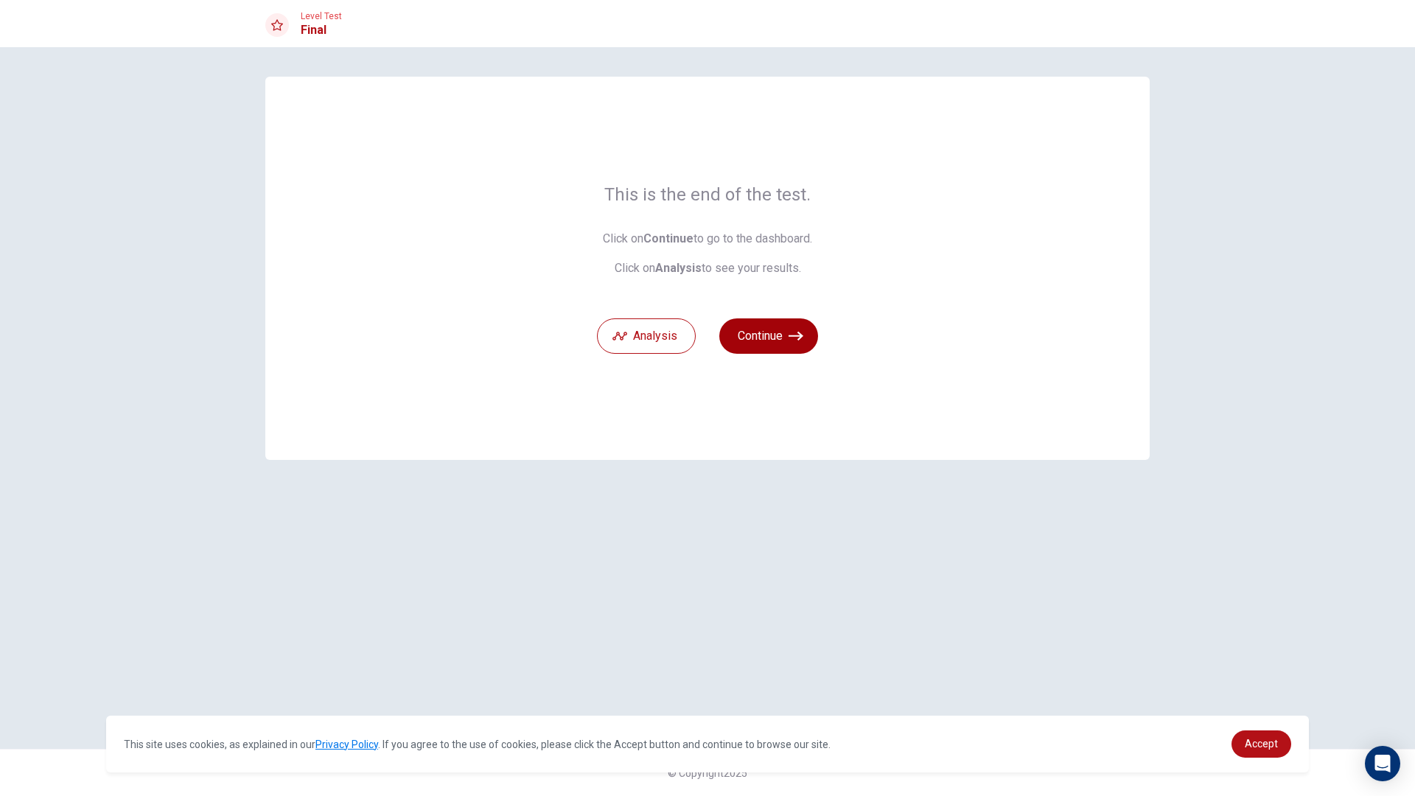
click at [729, 345] on button "Continue" at bounding box center [768, 335] width 99 height 35
